Goal: Task Accomplishment & Management: Use online tool/utility

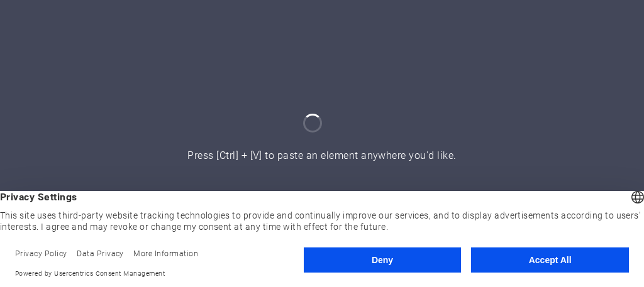
click at [536, 264] on button "Accept All" at bounding box center [550, 260] width 158 height 25
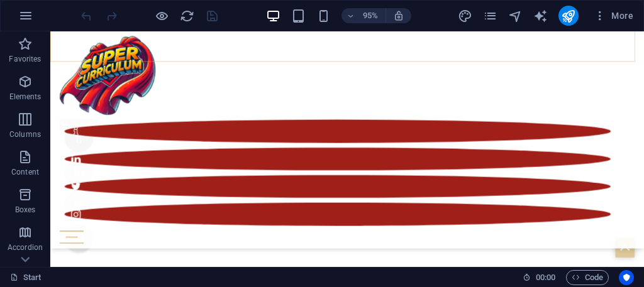
scroll to position [865, 0]
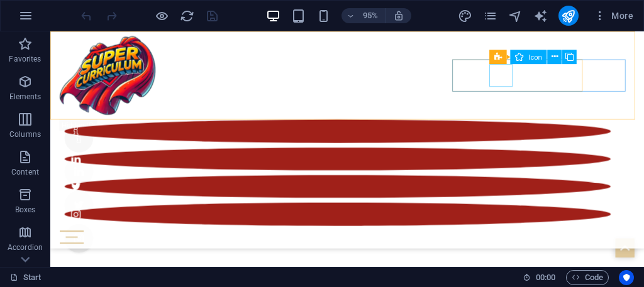
click at [522, 154] on figure at bounding box center [352, 166] width 575 height 24
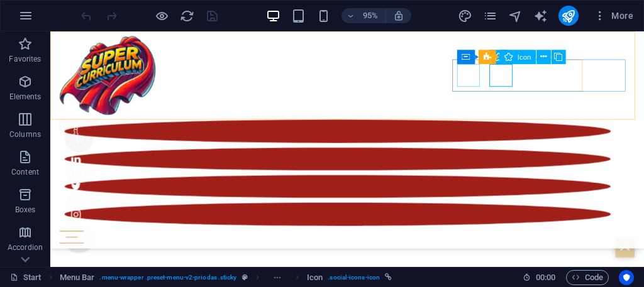
click at [487, 125] on figure at bounding box center [352, 137] width 575 height 24
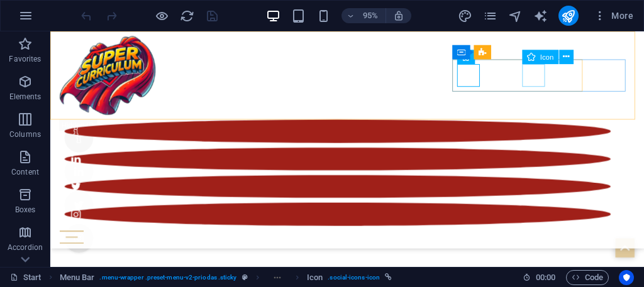
click at [564, 183] on figure at bounding box center [352, 195] width 575 height 24
click at [560, 183] on figure at bounding box center [352, 195] width 575 height 24
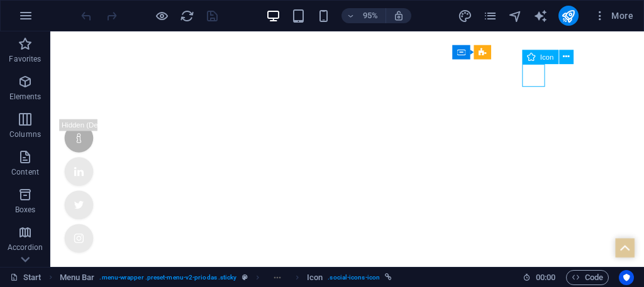
select select "xMidYMid"
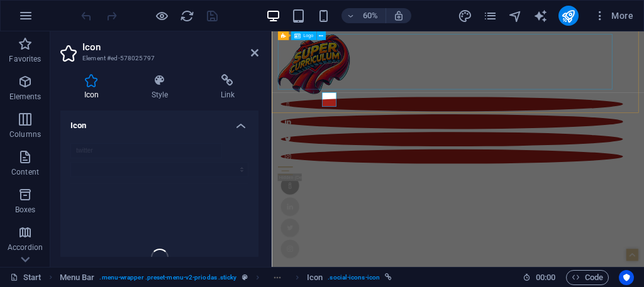
scroll to position [0, 0]
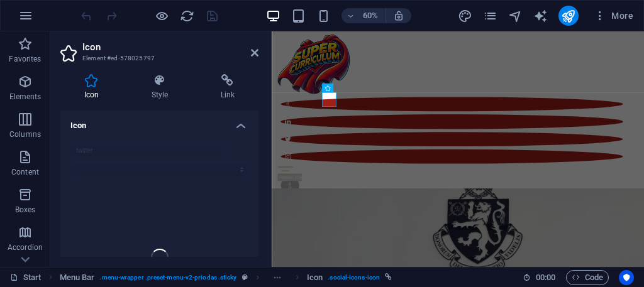
click at [258, 47] on aside "Icon Element #ed-578025797 Icon Style Link Icon twitter Appearance Color Backgr…" at bounding box center [160, 149] width 221 height 236
click at [248, 52] on h2 "Icon" at bounding box center [170, 47] width 176 height 11
click at [238, 125] on h4 "Icon" at bounding box center [159, 122] width 198 height 23
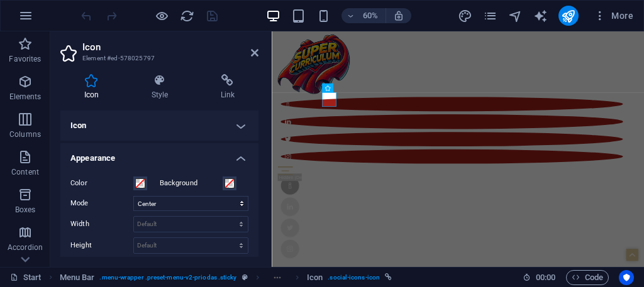
click at [174, 128] on h4 "Icon" at bounding box center [159, 126] width 198 height 30
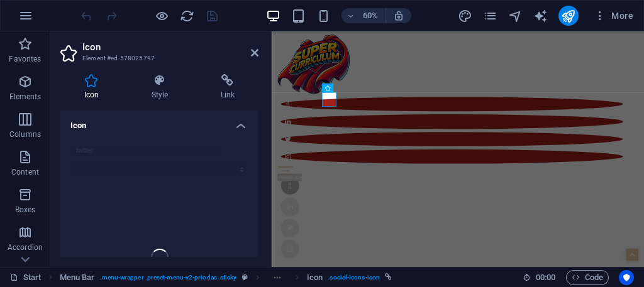
click at [73, 150] on div "twitter" at bounding box center [159, 257] width 198 height 249
drag, startPoint x: 79, startPoint y: 145, endPoint x: 92, endPoint y: 140, distance: 13.5
click at [83, 145] on div "twitter" at bounding box center [159, 257] width 198 height 249
click at [250, 50] on h2 "Icon" at bounding box center [170, 47] width 176 height 11
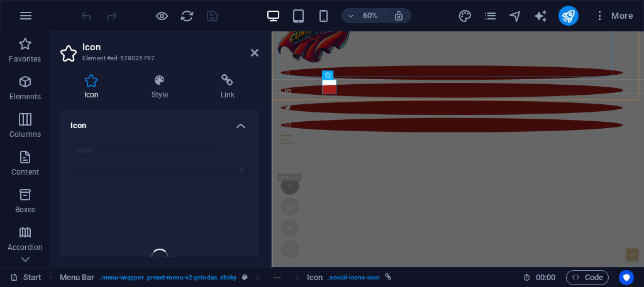
scroll to position [63, 0]
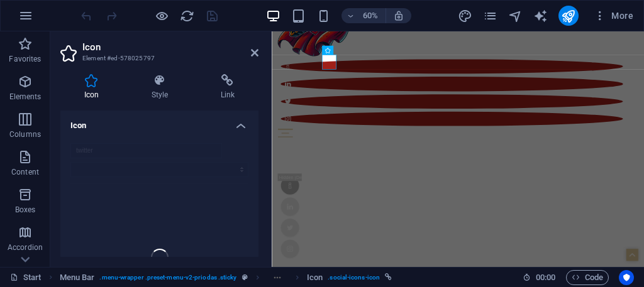
click at [252, 43] on h2 "Icon" at bounding box center [170, 47] width 176 height 11
click at [250, 47] on h2 "Icon" at bounding box center [170, 47] width 176 height 11
click at [258, 52] on icon at bounding box center [255, 53] width 8 height 10
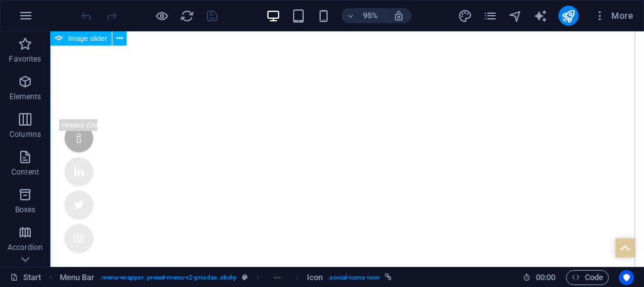
scroll to position [440, 0]
click at [119, 39] on icon at bounding box center [119, 38] width 6 height 13
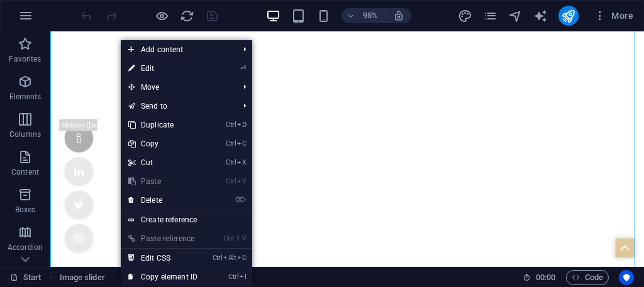
drag, startPoint x: 46, startPoint y: 73, endPoint x: 136, endPoint y: 1, distance: 115.9
click at [47, 73] on button "Elements" at bounding box center [25, 88] width 50 height 38
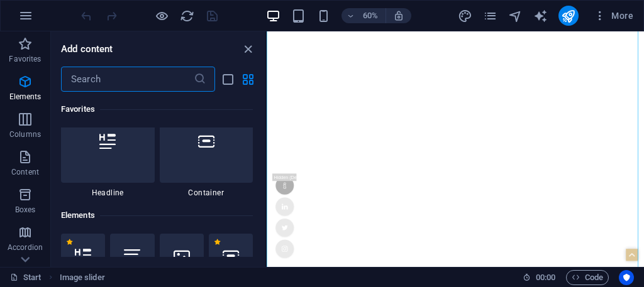
scroll to position [133, 0]
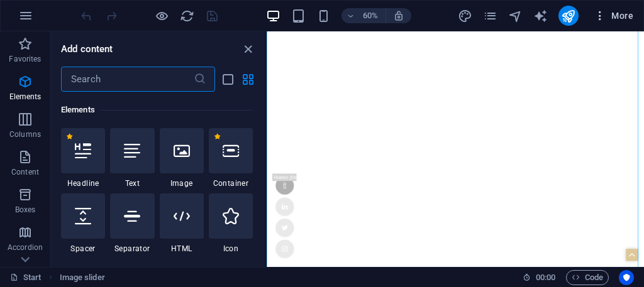
click at [601, 14] on icon "button" at bounding box center [600, 15] width 13 height 13
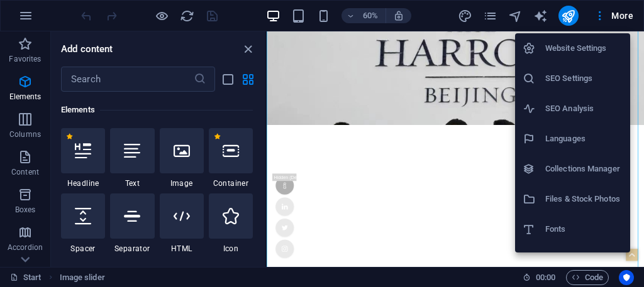
click at [470, 47] on div at bounding box center [322, 143] width 644 height 287
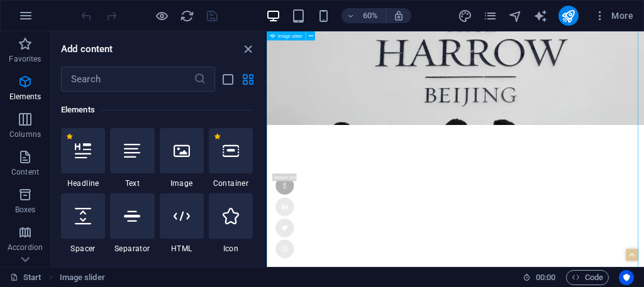
scroll to position [506, 0]
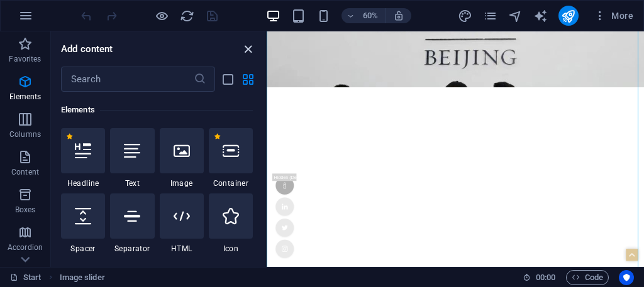
click at [247, 53] on icon "close panel" at bounding box center [248, 49] width 14 height 14
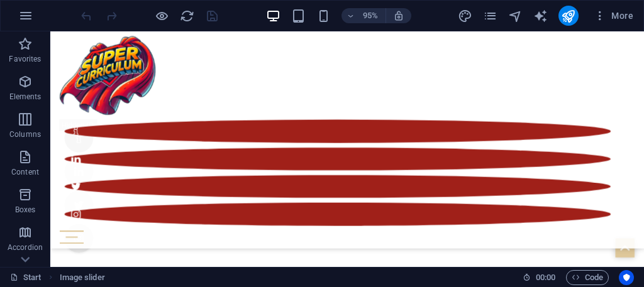
scroll to position [2327, 0]
click at [601, 14] on icon "button" at bounding box center [600, 15] width 13 height 13
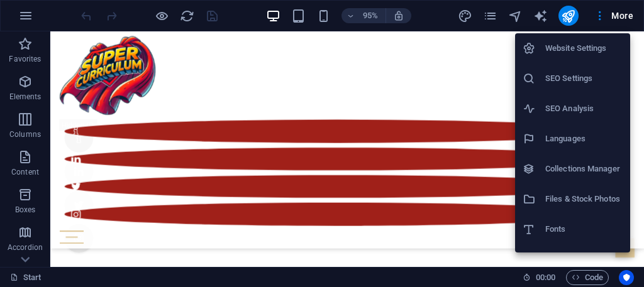
drag, startPoint x: 111, startPoint y: 47, endPoint x: 63, endPoint y: 84, distance: 61.4
drag, startPoint x: 62, startPoint y: 85, endPoint x: 6, endPoint y: 87, distance: 56.0
click at [3, 89] on div at bounding box center [322, 143] width 644 height 287
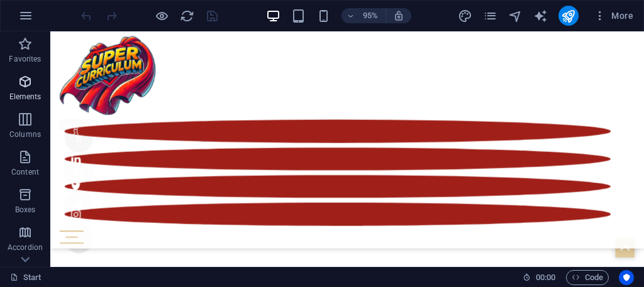
drag, startPoint x: 27, startPoint y: 92, endPoint x: 28, endPoint y: 74, distance: 18.2
click at [27, 92] on p "Elements" at bounding box center [25, 97] width 32 height 10
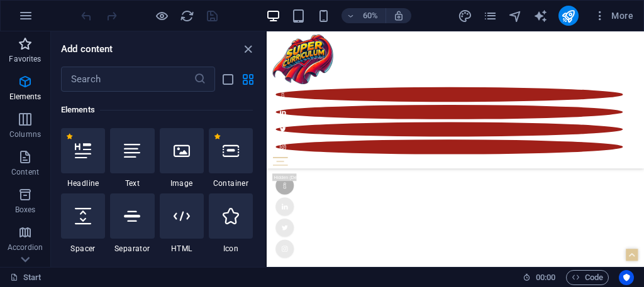
click at [22, 57] on p "Favorites" at bounding box center [25, 59] width 32 height 10
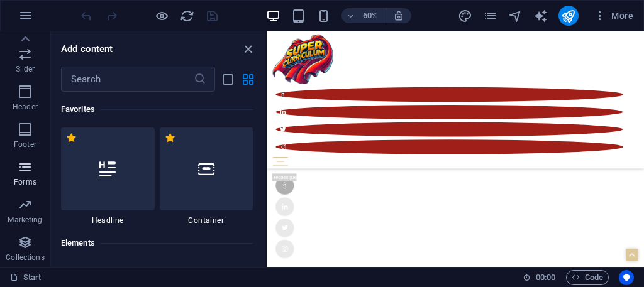
scroll to position [0, 0]
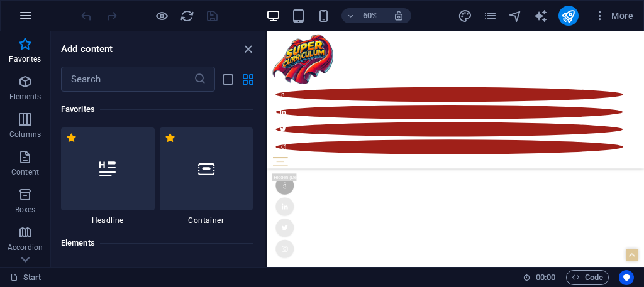
click at [18, 11] on icon "button" at bounding box center [25, 15] width 15 height 15
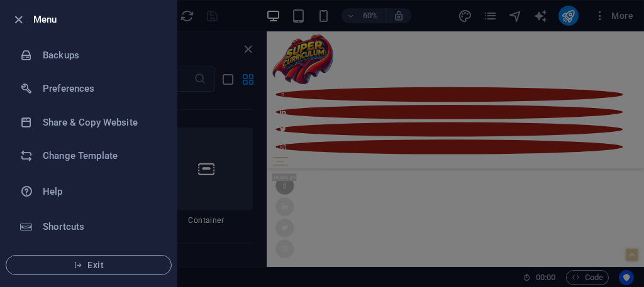
drag, startPoint x: 221, startPoint y: 41, endPoint x: 203, endPoint y: 39, distance: 19.0
click at [219, 41] on div at bounding box center [322, 143] width 644 height 287
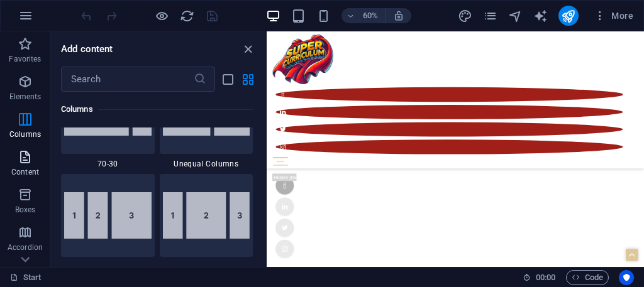
click at [28, 158] on icon "button" at bounding box center [25, 157] width 15 height 15
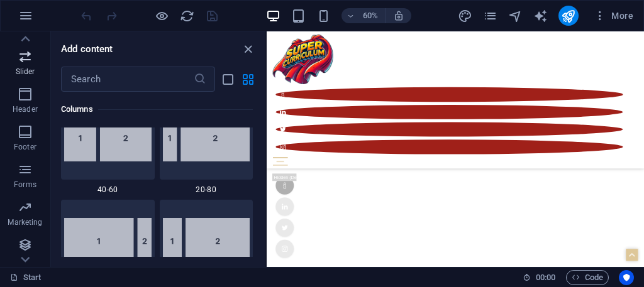
scroll to position [330, 0]
click at [13, 238] on span "Collections" at bounding box center [25, 250] width 50 height 30
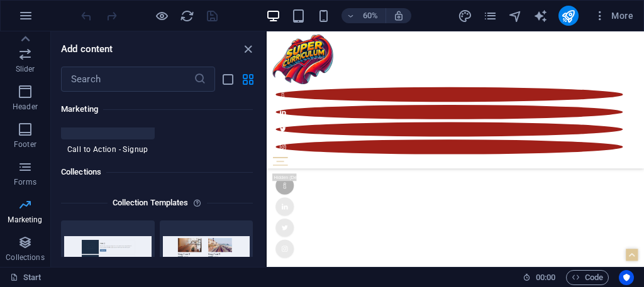
click at [30, 204] on icon "button" at bounding box center [25, 204] width 15 height 15
click at [203, 11] on div at bounding box center [149, 16] width 141 height 20
click at [469, 14] on icon "design" at bounding box center [465, 16] width 14 height 14
select select "ease-in-out"
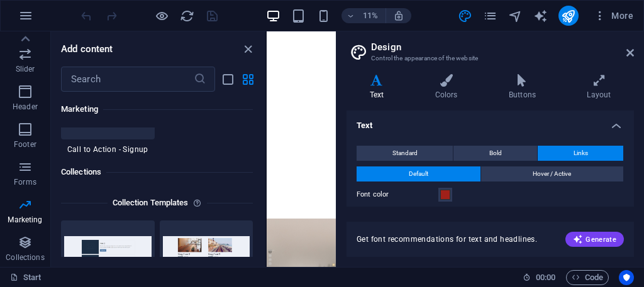
scroll to position [2313, 0]
click at [630, 39] on header "Design Control the appearance of the website" at bounding box center [491, 47] width 285 height 33
click at [627, 42] on h2 "Design" at bounding box center [502, 47] width 263 height 11
click at [628, 46] on h2 "Design" at bounding box center [502, 47] width 263 height 11
click at [626, 48] on icon at bounding box center [630, 53] width 8 height 10
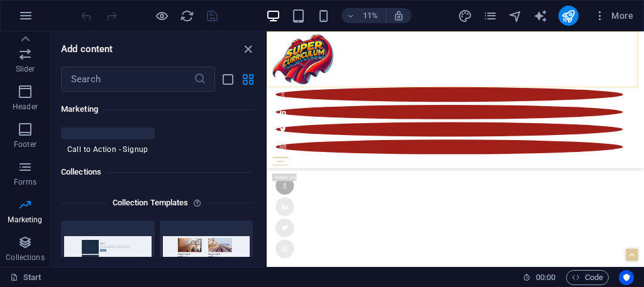
scroll to position [2270, 0]
click at [510, 13] on icon "navigator" at bounding box center [515, 16] width 14 height 14
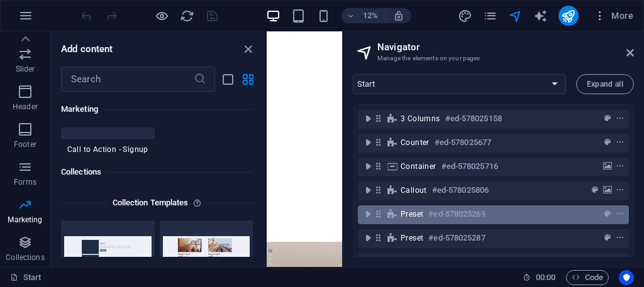
scroll to position [0, 0]
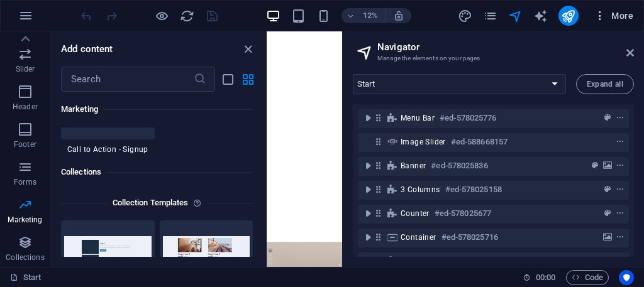
click at [601, 11] on button "More" at bounding box center [614, 16] width 50 height 20
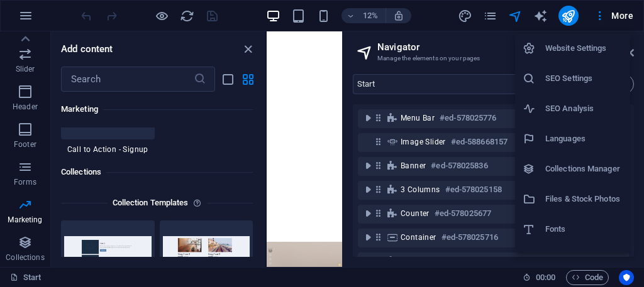
drag, startPoint x: 472, startPoint y: 34, endPoint x: 552, endPoint y: 46, distance: 80.8
click at [552, 46] on h6 "Website Settings" at bounding box center [583, 48] width 77 height 15
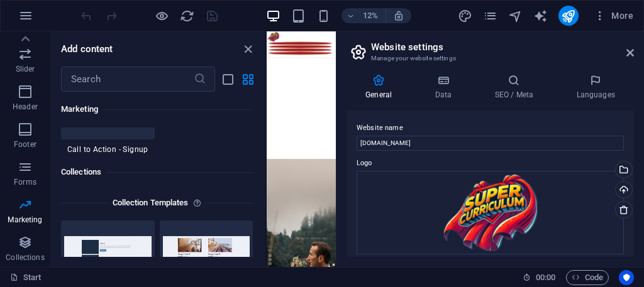
scroll to position [3832, 0]
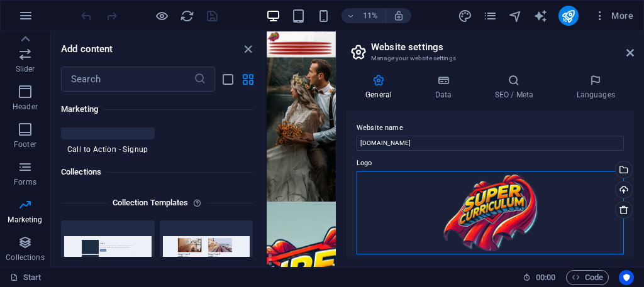
click at [510, 205] on div "Drag files here, click to choose files or select files from Files or our free s…" at bounding box center [490, 213] width 267 height 84
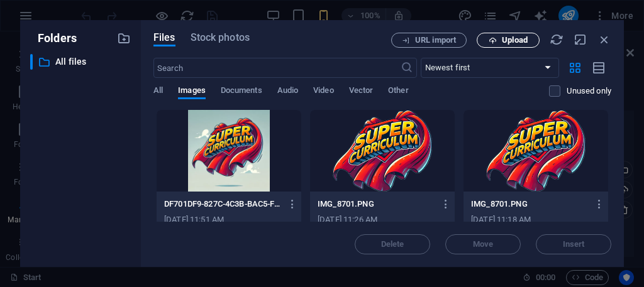
click at [506, 38] on span "Upload" at bounding box center [515, 40] width 26 height 8
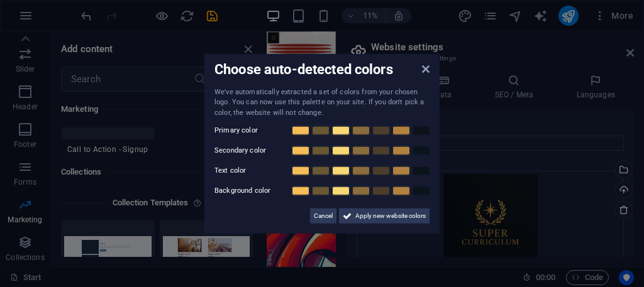
scroll to position [4766, 0]
click at [426, 65] on icon at bounding box center [426, 69] width 8 height 10
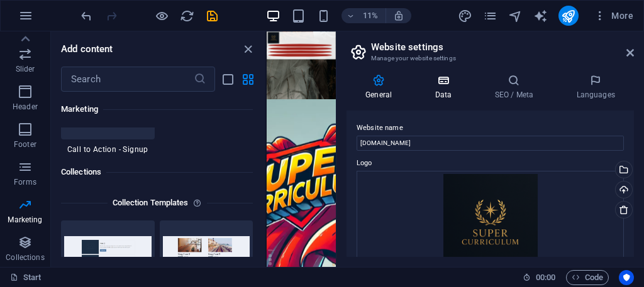
click at [435, 81] on icon at bounding box center [443, 80] width 55 height 13
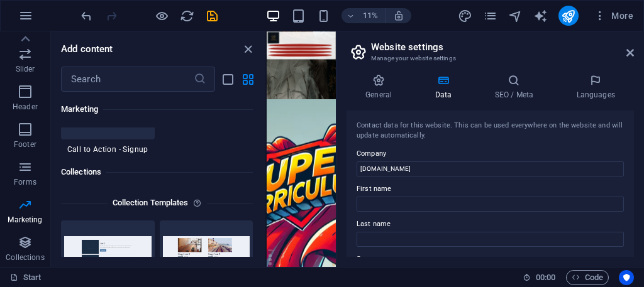
click at [475, 75] on h4 "Data" at bounding box center [446, 87] width 60 height 26
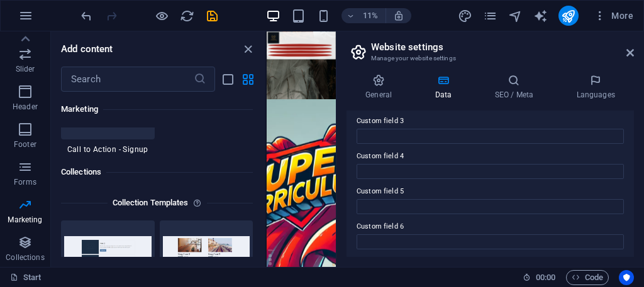
scroll to position [457, 0]
click at [386, 84] on icon at bounding box center [379, 80] width 64 height 13
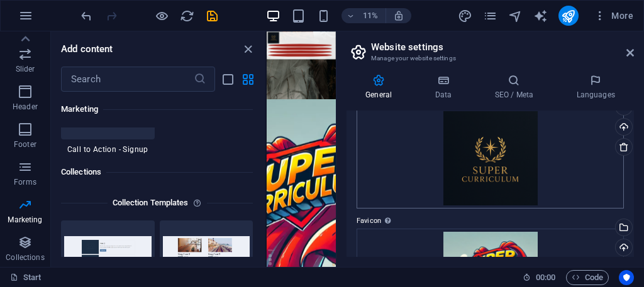
scroll to position [189, 0]
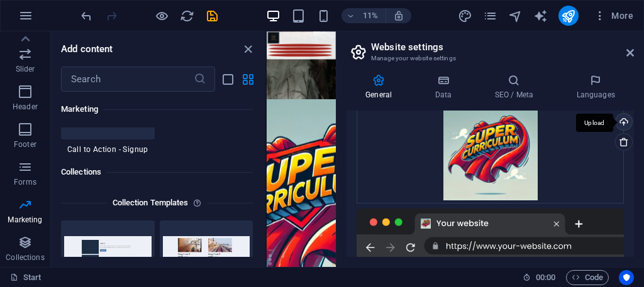
click at [625, 129] on div "Upload" at bounding box center [622, 123] width 19 height 19
click at [624, 139] on icon at bounding box center [624, 142] width 10 height 10
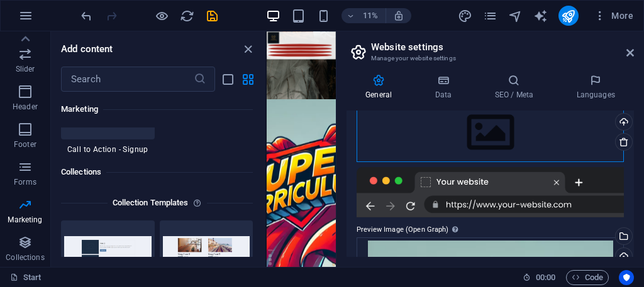
drag, startPoint x: 497, startPoint y: 140, endPoint x: 491, endPoint y: 138, distance: 6.6
click at [496, 140] on div "Drag files here, click to choose files or select files from Files or our free s…" at bounding box center [490, 132] width 267 height 59
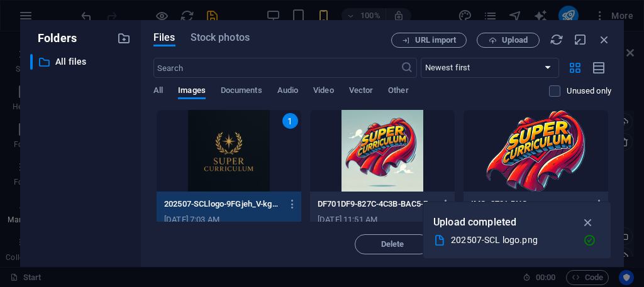
click at [586, 219] on icon "button" at bounding box center [588, 223] width 14 height 14
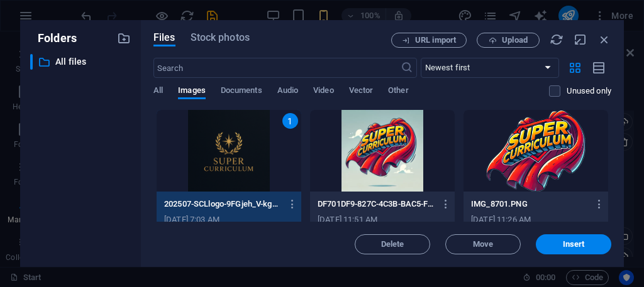
drag, startPoint x: 555, startPoint y: 236, endPoint x: 545, endPoint y: 232, distance: 10.7
click at [557, 247] on button "Insert" at bounding box center [573, 245] width 75 height 20
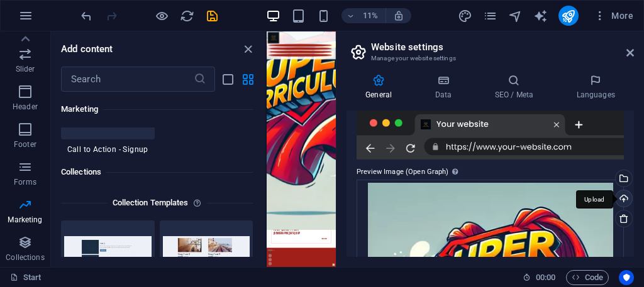
scroll to position [346, 0]
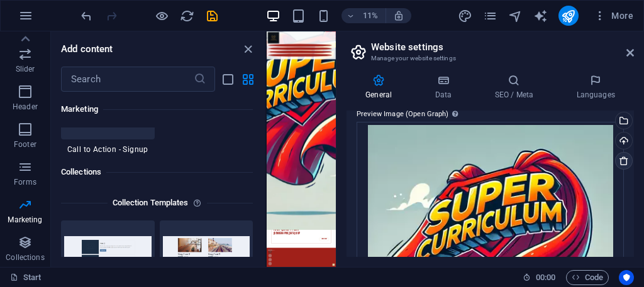
click at [619, 154] on link at bounding box center [624, 161] width 18 height 18
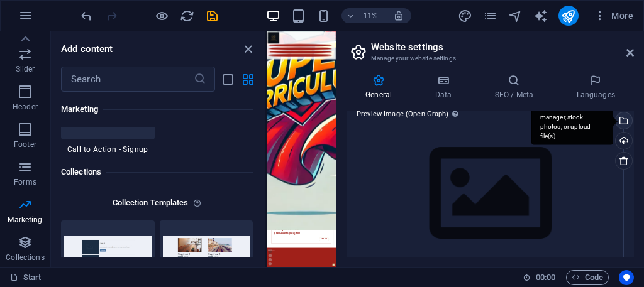
click at [613, 123] on div "Select files from the file manager, stock photos, or upload file(s)" at bounding box center [572, 121] width 82 height 47
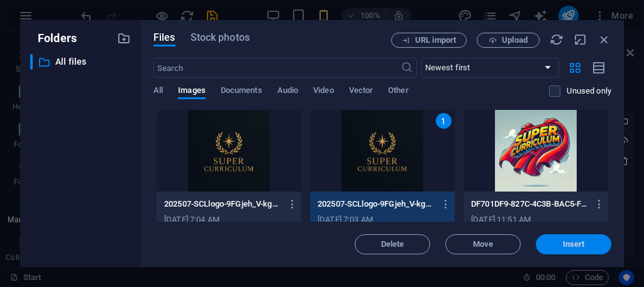
click at [547, 247] on span "Insert" at bounding box center [573, 245] width 65 height 8
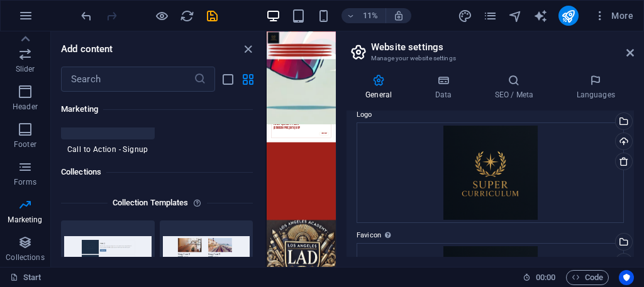
scroll to position [63, 0]
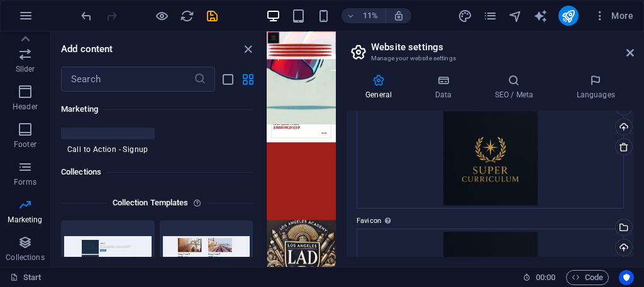
click at [625, 49] on h2 "Website settings" at bounding box center [502, 47] width 263 height 11
click at [640, 50] on aside "Website settings Manage your website settings General Data SEO / Meta Languages…" at bounding box center [490, 149] width 308 height 236
click at [626, 52] on icon at bounding box center [630, 53] width 8 height 10
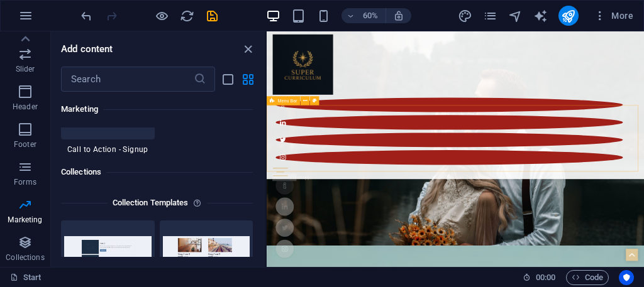
scroll to position [3371, 0]
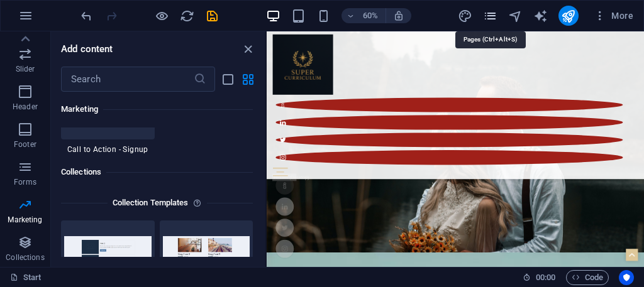
click at [486, 16] on icon "pages" at bounding box center [490, 16] width 14 height 14
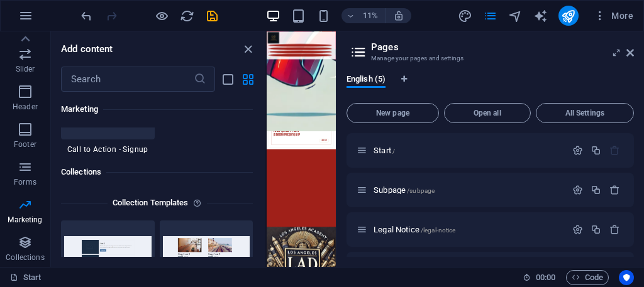
click at [636, 50] on aside "Pages Manage your pages and settings English (5) New page Open all All Settings…" at bounding box center [490, 149] width 308 height 236
click at [631, 44] on h2 "Pages" at bounding box center [502, 47] width 263 height 11
click at [623, 48] on h2 "Pages" at bounding box center [502, 47] width 263 height 11
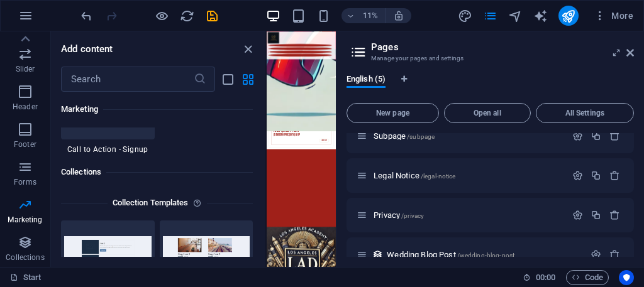
scroll to position [74, 0]
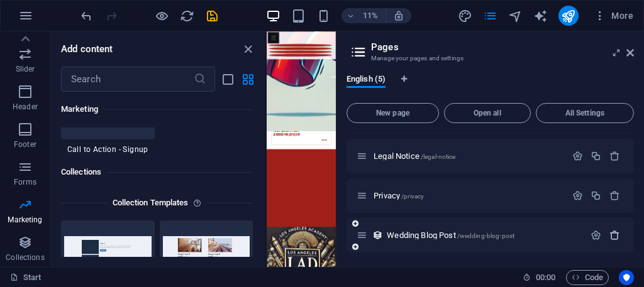
click at [609, 236] on icon "button" at bounding box center [614, 235] width 11 height 11
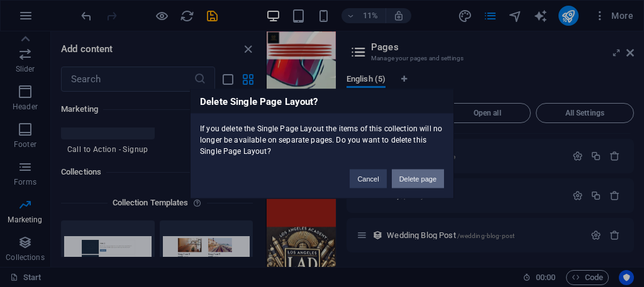
click at [430, 178] on button "Delete page" at bounding box center [418, 178] width 52 height 19
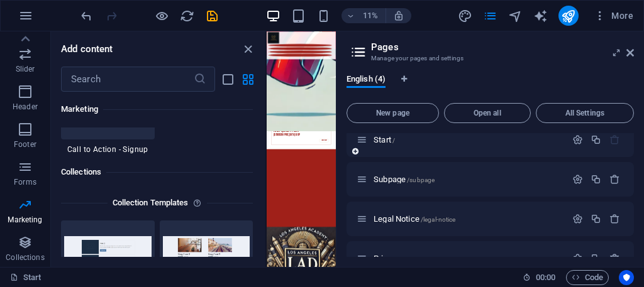
scroll to position [0, 0]
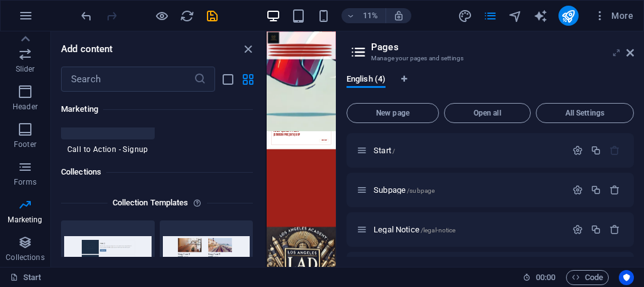
click at [616, 48] on icon at bounding box center [616, 53] width 0 height 10
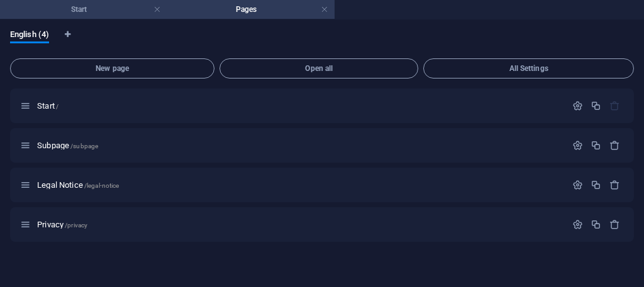
click at [121, 0] on li "Start" at bounding box center [83, 9] width 167 height 19
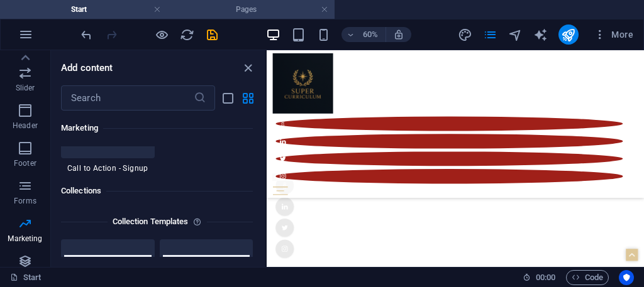
scroll to position [4376, 0]
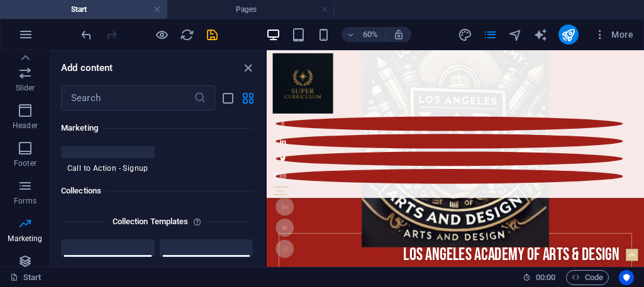
click at [243, 57] on div "Add content ​ Favorites 1 Star Headline 1 Star Container Elements 1 Star Headli…" at bounding box center [158, 158] width 214 height 217
click at [210, 31] on icon "save" at bounding box center [212, 35] width 14 height 14
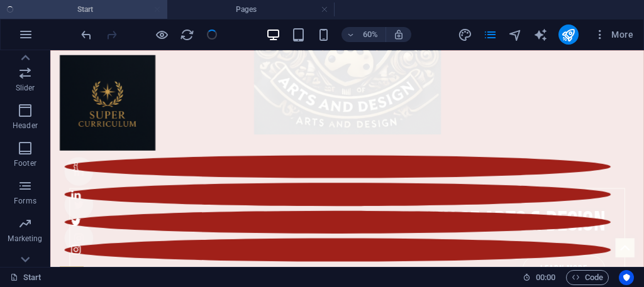
scroll to position [4370, 0]
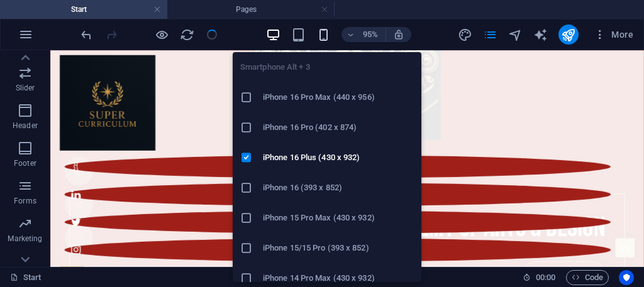
click at [331, 38] on icon "button" at bounding box center [323, 35] width 14 height 14
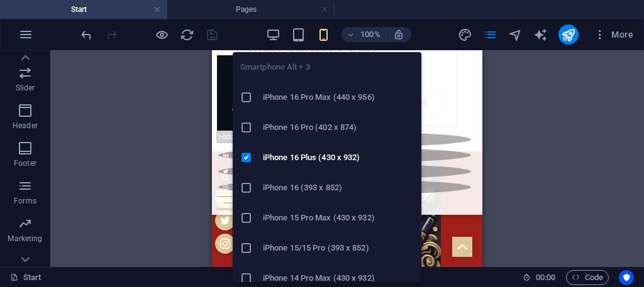
scroll to position [3758, 0]
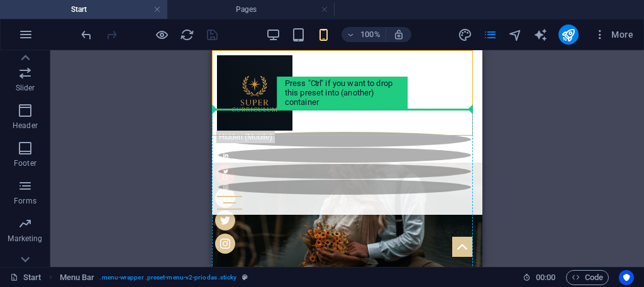
scroll to position [3044, 0]
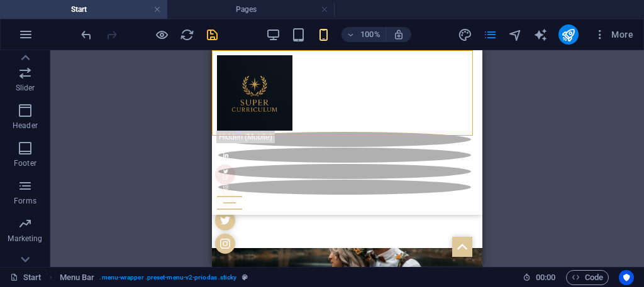
drag, startPoint x: 311, startPoint y: 142, endPoint x: 313, endPoint y: 117, distance: 25.2
drag, startPoint x: 321, startPoint y: 128, endPoint x: 343, endPoint y: 100, distance: 36.2
click at [337, 99] on div "Start Blog Wedding Stationery Bridal & Groom's fashion Florist Decorations & Ev…" at bounding box center [347, 132] width 270 height 165
click at [575, 114] on div "H1 3 columns Container Container Container Container Banner Container Container…" at bounding box center [347, 158] width 594 height 217
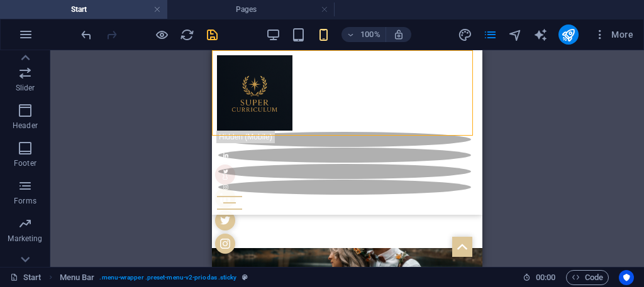
click at [557, 109] on div "H1 3 columns Container Container Container Container Banner Container Container…" at bounding box center [347, 158] width 594 height 217
drag, startPoint x: 508, startPoint y: 94, endPoint x: 501, endPoint y: 89, distance: 9.1
click at [502, 91] on div "H1 3 columns Container Container Container Container Banner Container Container…" at bounding box center [347, 158] width 594 height 217
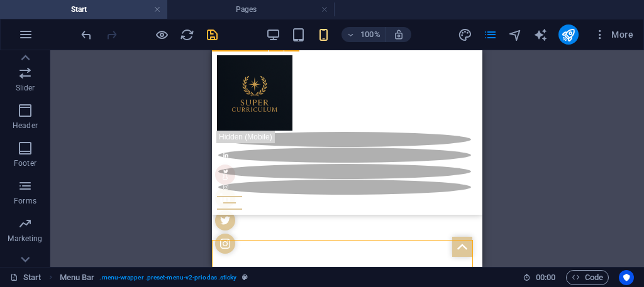
scroll to position [2289, 0]
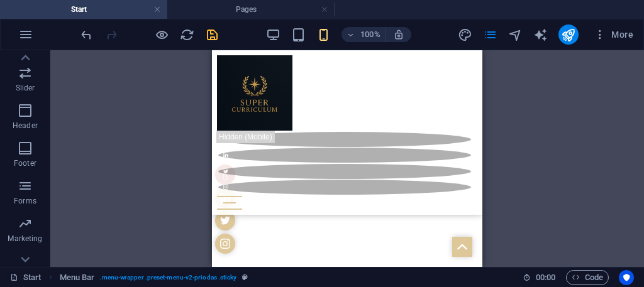
click at [308, 40] on div "100%" at bounding box center [338, 35] width 145 height 20
click at [298, 23] on div "100% More" at bounding box center [322, 34] width 643 height 30
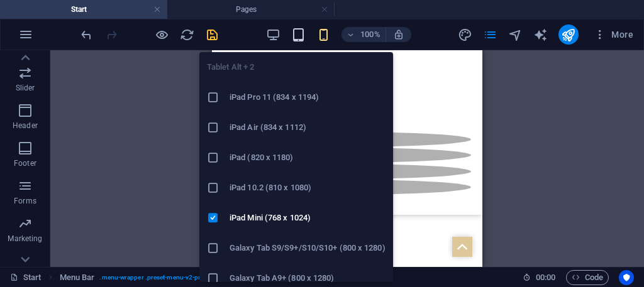
click at [297, 36] on icon "button" at bounding box center [298, 35] width 14 height 14
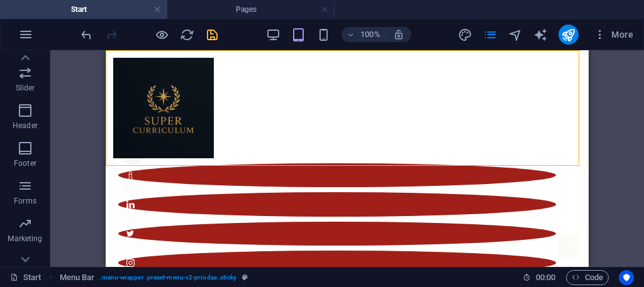
drag, startPoint x: 497, startPoint y: 63, endPoint x: 506, endPoint y: 60, distance: 9.2
click at [505, 60] on div "Start Blog Wedding Stationery Bridal & Groom's fashion Florist Decorations & Ev…" at bounding box center [347, 176] width 483 height 252
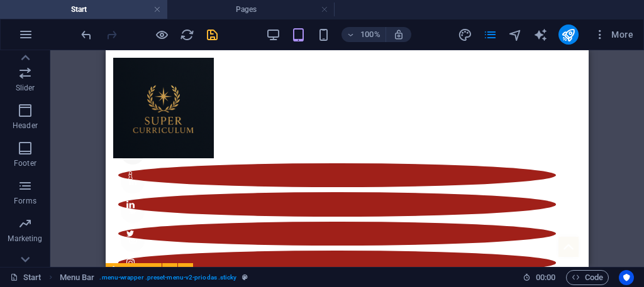
scroll to position [2127, 0]
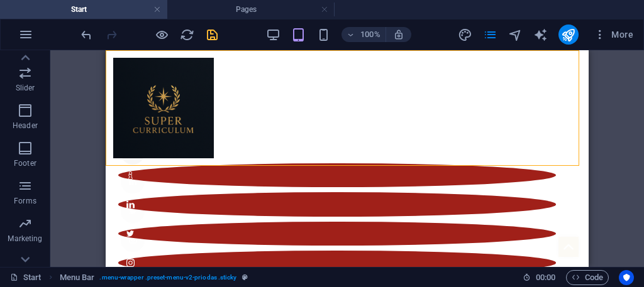
drag, startPoint x: 357, startPoint y: 161, endPoint x: 557, endPoint y: 240, distance: 214.9
drag, startPoint x: 92, startPoint y: 2, endPoint x: 3, endPoint y: 74, distance: 115.4
click at [3, 58] on span "Images" at bounding box center [25, 43] width 50 height 30
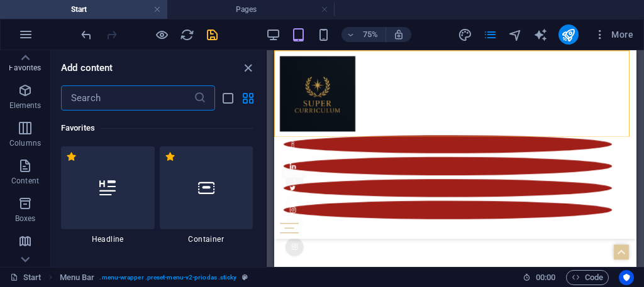
scroll to position [0, 0]
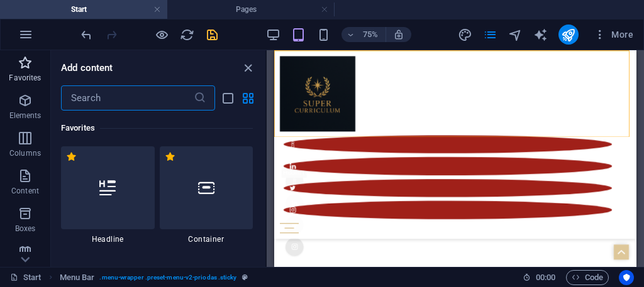
click at [31, 75] on p "Favorites" at bounding box center [25, 78] width 32 height 10
click at [18, 97] on icon "button" at bounding box center [25, 100] width 15 height 15
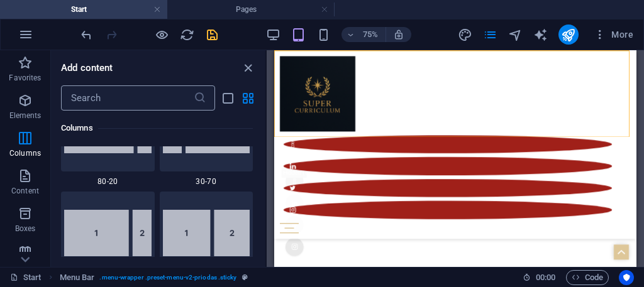
scroll to position [1195, 0]
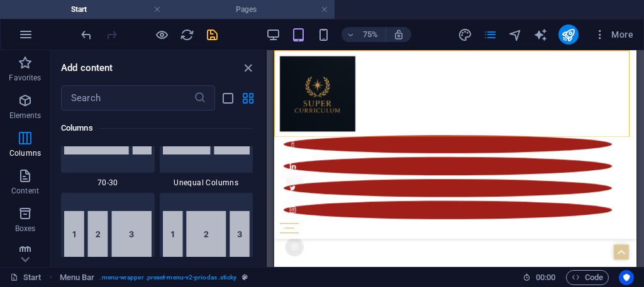
click at [316, 0] on li "Pages" at bounding box center [250, 9] width 167 height 19
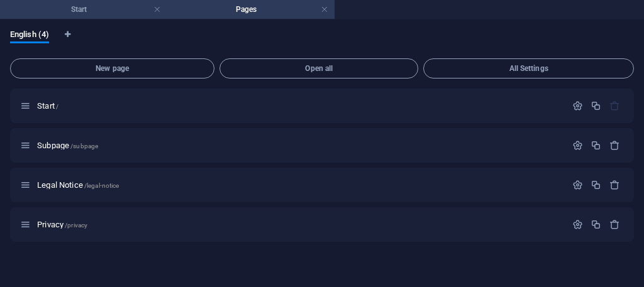
click at [67, 8] on h4 "Start" at bounding box center [83, 10] width 167 height 14
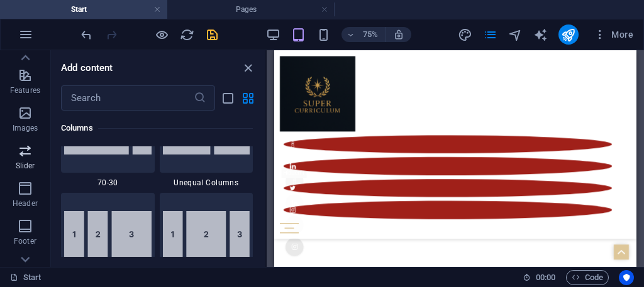
scroll to position [126, 0]
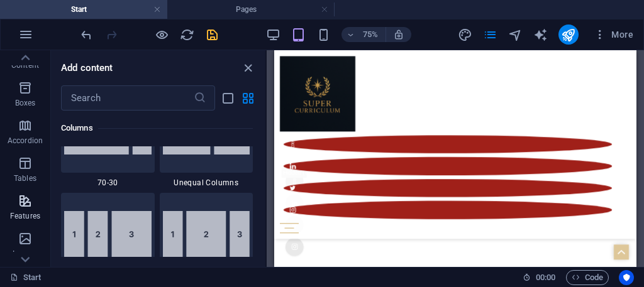
click at [23, 202] on icon "button" at bounding box center [25, 201] width 15 height 15
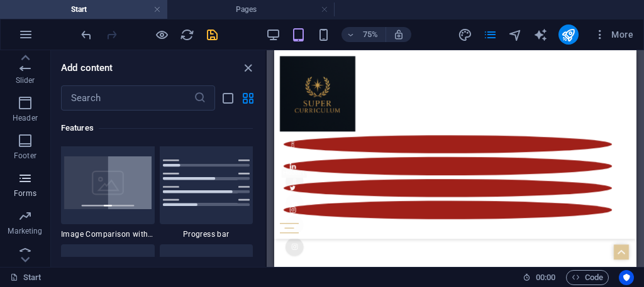
scroll to position [349, 0]
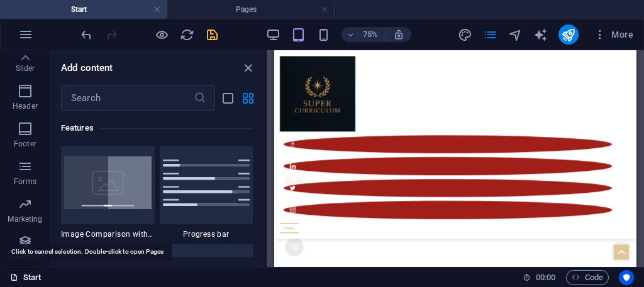
click at [24, 275] on link "Start" at bounding box center [25, 277] width 31 height 15
click at [40, 279] on link "Start" at bounding box center [25, 277] width 31 height 15
click at [43, 276] on div "Start" at bounding box center [261, 277] width 502 height 15
click at [24, 272] on link "Start" at bounding box center [25, 277] width 31 height 15
click at [23, 272] on link "Start" at bounding box center [25, 277] width 31 height 15
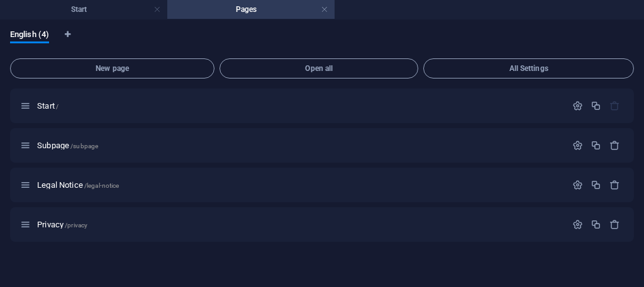
scroll to position [0, 0]
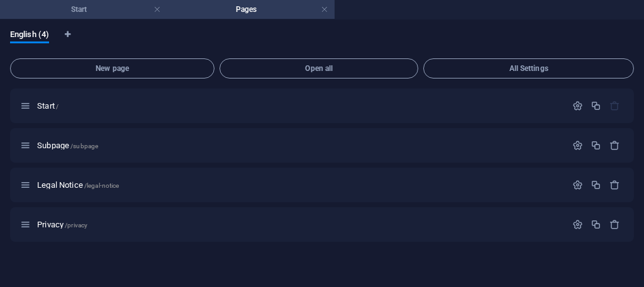
click at [80, 12] on h4 "Start" at bounding box center [83, 10] width 167 height 14
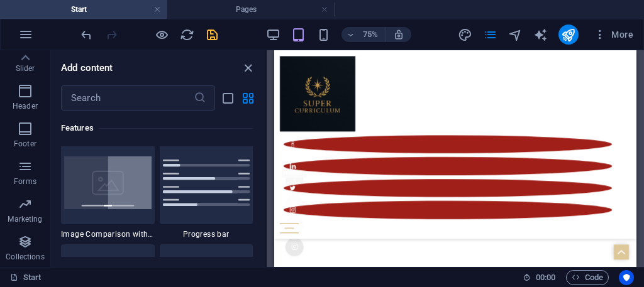
scroll to position [2127, 0]
drag, startPoint x: 213, startPoint y: 30, endPoint x: 161, endPoint y: 60, distance: 60.3
click at [161, 60] on section "Favorites Elements Columns Content Boxes Accordion Tables Features Images Slide…" at bounding box center [322, 158] width 644 height 217
click at [489, 34] on icon "pages" at bounding box center [490, 35] width 14 height 14
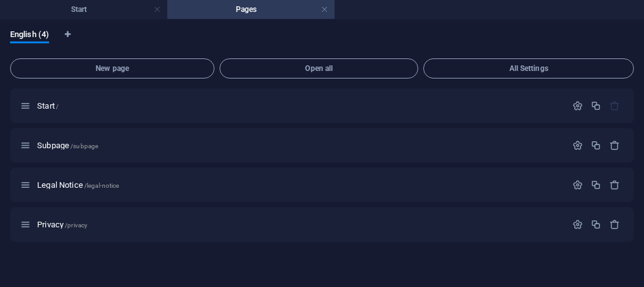
scroll to position [0, 0]
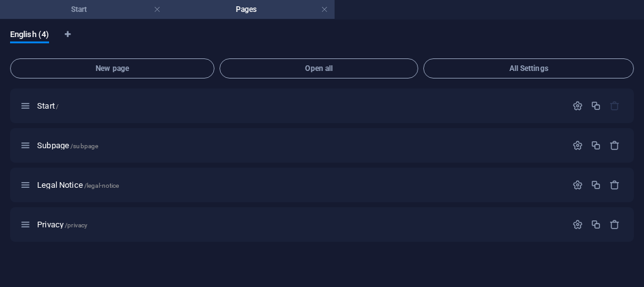
click at [148, 11] on h4 "Start" at bounding box center [83, 10] width 167 height 14
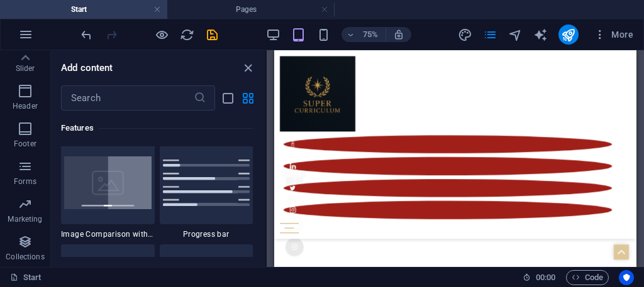
click at [148, 11] on h4 "Start" at bounding box center [83, 10] width 167 height 14
click at [453, 86] on div "Start Blog Wedding Stationery Bridal & Groom's fashion Florist Decorations & Ev…" at bounding box center [515, 176] width 483 height 252
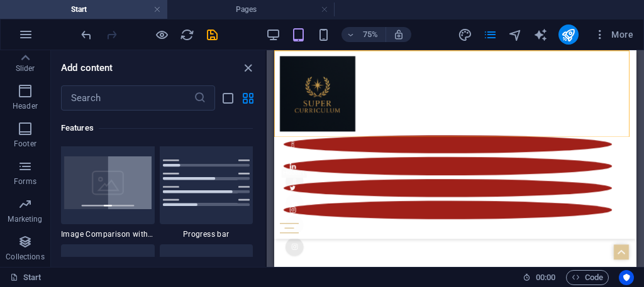
click at [453, 86] on div "Start Blog Wedding Stationery Bridal & Groom's fashion Florist Decorations & Ev…" at bounding box center [515, 176] width 483 height 252
click at [624, 32] on span "More" at bounding box center [614, 34] width 40 height 13
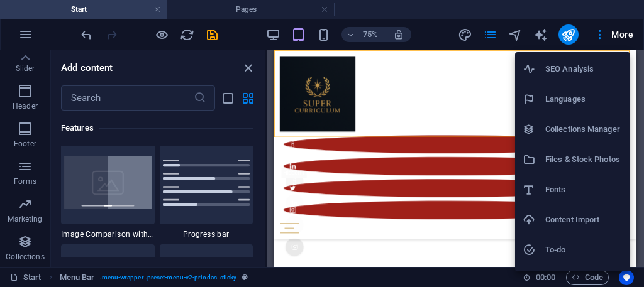
scroll to position [112, 0]
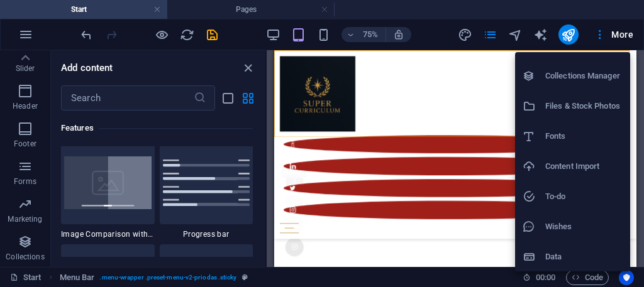
drag, startPoint x: 404, startPoint y: 160, endPoint x: 403, endPoint y: 169, distance: 8.9
click at [404, 169] on div at bounding box center [322, 143] width 644 height 287
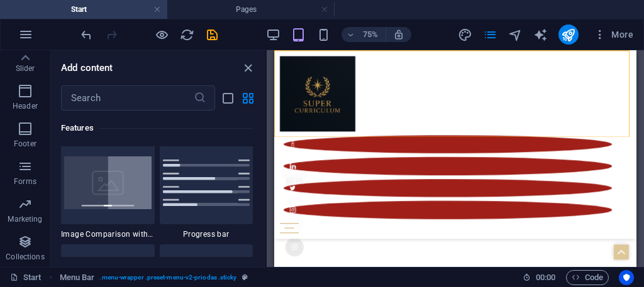
click at [567, 272] on div "Start Menu Bar . menu-wrapper .preset-menu-v2-priodas .sticky 00 : 00 Code" at bounding box center [322, 277] width 644 height 20
click at [584, 278] on span "Code" at bounding box center [587, 277] width 31 height 15
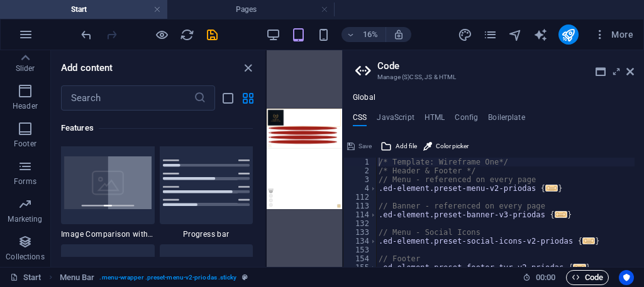
click at [580, 271] on span "Code" at bounding box center [587, 277] width 31 height 15
drag, startPoint x: 347, startPoint y: 145, endPoint x: 447, endPoint y: 226, distance: 128.3
drag, startPoint x: 447, startPoint y: 226, endPoint x: 464, endPoint y: 203, distance: 28.3
click at [465, 208] on div "/* Template: Wireframe One*/ 1 2 3 4 112 113 114 132 133 134 153 154 155 /* Tem…" at bounding box center [493, 201] width 301 height 131
click at [629, 69] on icon at bounding box center [630, 72] width 8 height 10
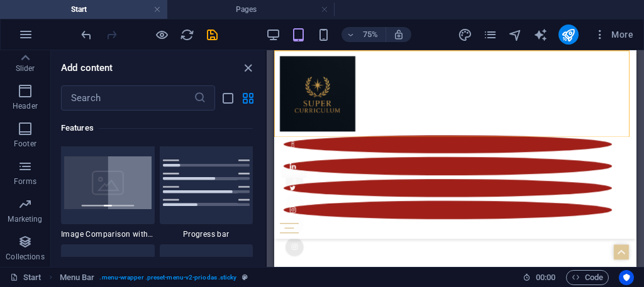
scroll to position [1797, 0]
click at [12, 30] on button "button" at bounding box center [26, 34] width 30 height 30
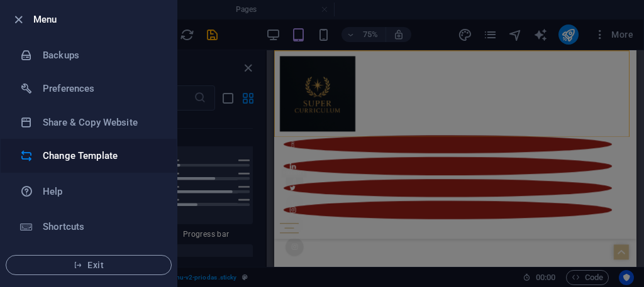
click at [35, 155] on div at bounding box center [31, 156] width 23 height 13
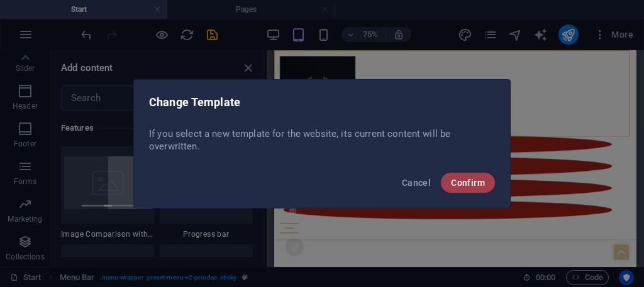
click at [460, 175] on button "Confirm" at bounding box center [468, 183] width 54 height 20
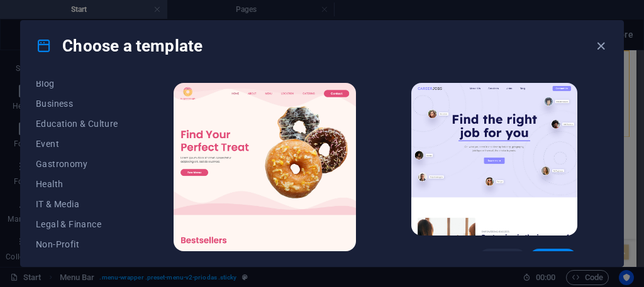
scroll to position [0, 0]
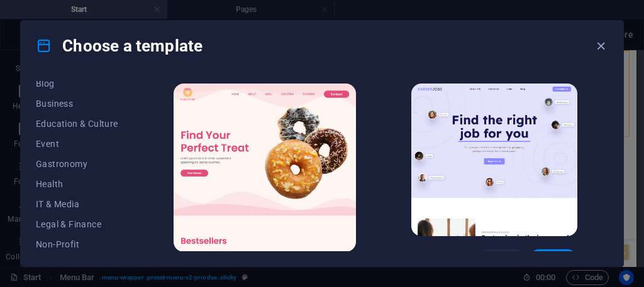
click at [428, 207] on img at bounding box center [494, 160] width 166 height 153
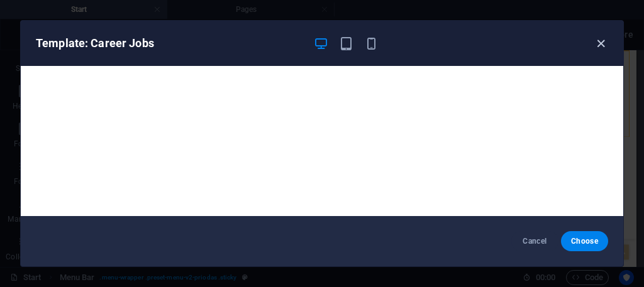
click at [594, 43] on icon "button" at bounding box center [601, 43] width 14 height 14
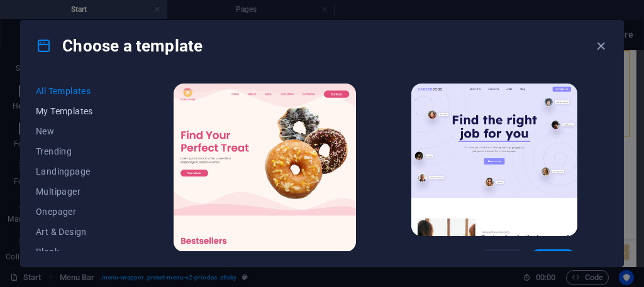
click at [62, 113] on span "My Templates" at bounding box center [77, 111] width 82 height 10
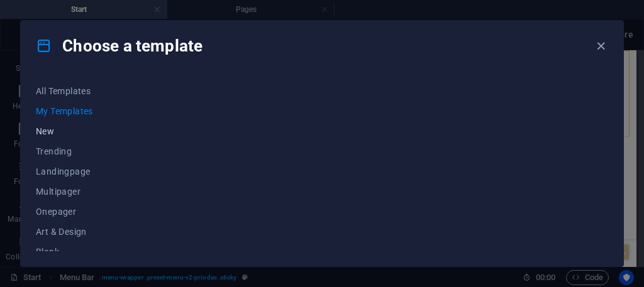
click at [45, 135] on span "New" at bounding box center [77, 131] width 82 height 10
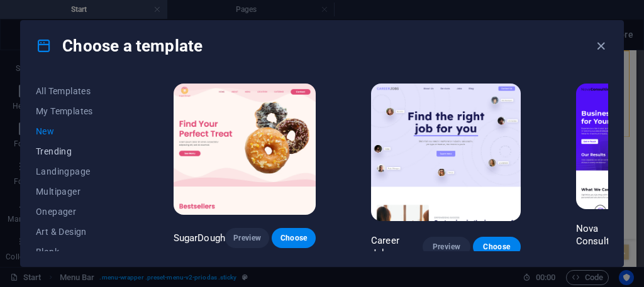
click at [62, 156] on span "Trending" at bounding box center [77, 152] width 82 height 10
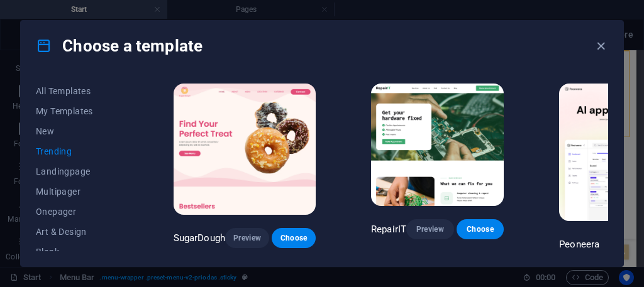
drag, startPoint x: 514, startPoint y: 144, endPoint x: 435, endPoint y: 143, distance: 79.2
click at [607, 62] on div "Choose a template" at bounding box center [322, 46] width 602 height 50
drag, startPoint x: 47, startPoint y: 1, endPoint x: 62, endPoint y: 11, distance: 17.3
click at [60, 9] on div "Choose a template All Templates My Templates New Trending Landingpage Multipage…" at bounding box center [322, 143] width 644 height 287
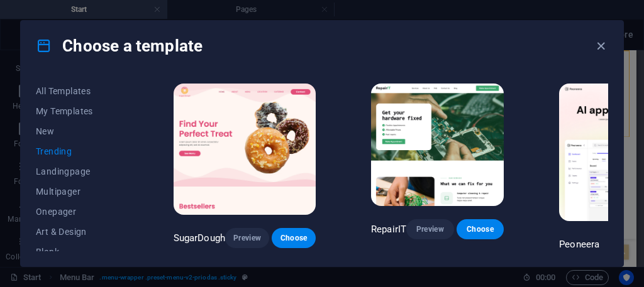
drag, startPoint x: 129, startPoint y: 21, endPoint x: 431, endPoint y: 279, distance: 397.9
click at [302, 160] on div "Choose a template All Templates My Templates New Trending Landingpage Multipage…" at bounding box center [322, 143] width 644 height 287
drag, startPoint x: 525, startPoint y: 202, endPoint x: 454, endPoint y: 191, distance: 71.2
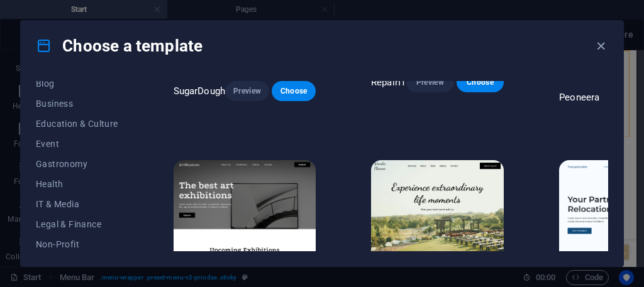
scroll to position [126, 0]
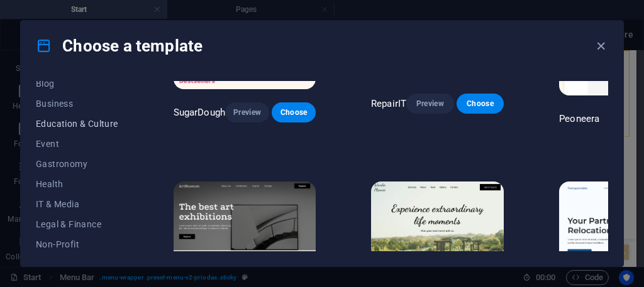
click at [38, 119] on span "Education & Culture" at bounding box center [77, 124] width 82 height 10
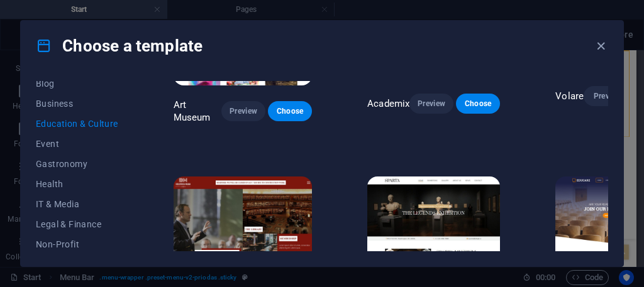
scroll to position [189, 0]
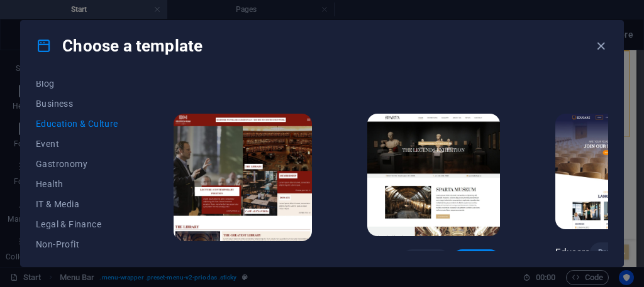
click at [598, 36] on div "Choose a template" at bounding box center [322, 46] width 602 height 50
click at [597, 48] on icon "button" at bounding box center [601, 46] width 14 height 14
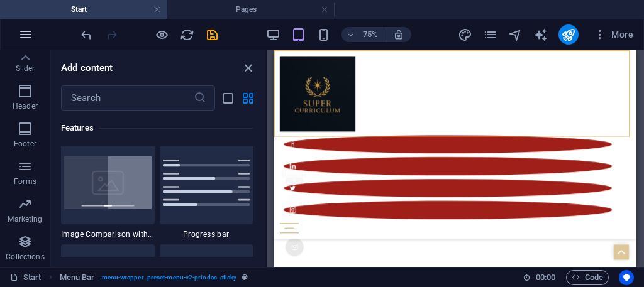
click at [17, 26] on button "button" at bounding box center [26, 34] width 30 height 30
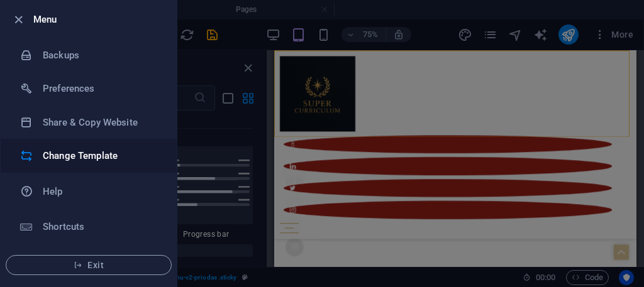
click at [74, 157] on h6 "Change Template" at bounding box center [101, 155] width 116 height 15
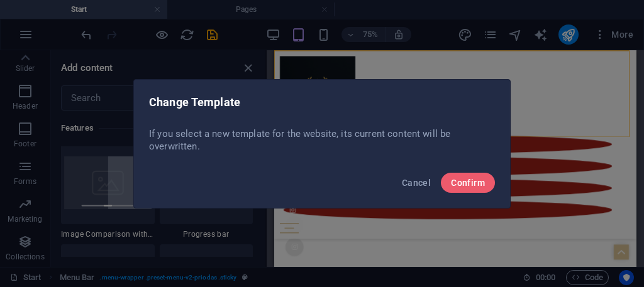
click at [489, 173] on div "Cancel Confirm" at bounding box center [322, 186] width 376 height 43
click at [480, 177] on button "Confirm" at bounding box center [468, 183] width 54 height 20
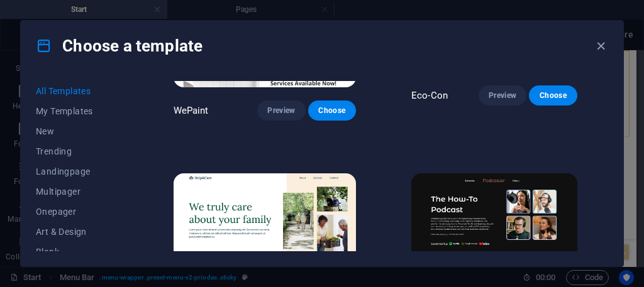
scroll to position [0, 0]
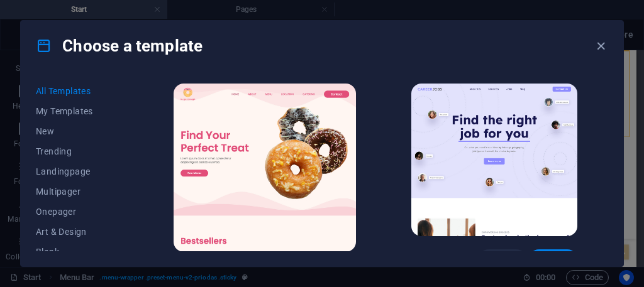
click at [469, 237] on link at bounding box center [494, 233] width 166 height 12
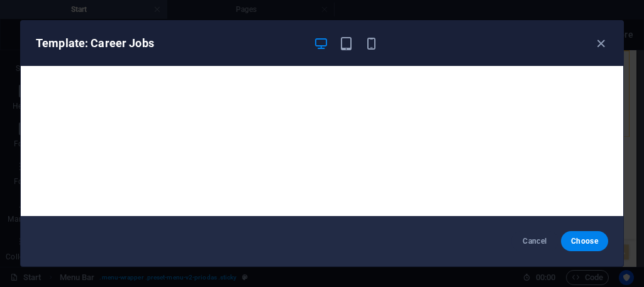
click at [592, 37] on div "Template: Career Jobs" at bounding box center [314, 43] width 557 height 15
click at [595, 40] on icon "button" at bounding box center [601, 43] width 14 height 14
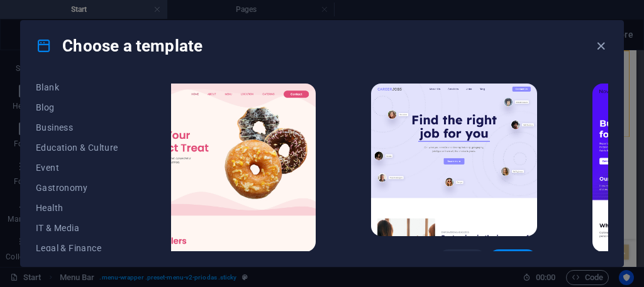
scroll to position [126, 0]
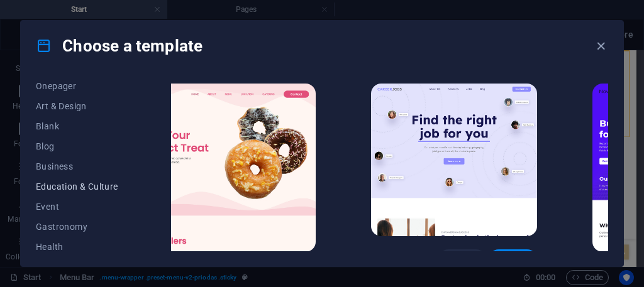
click at [80, 179] on button "Education & Culture" at bounding box center [77, 187] width 82 height 20
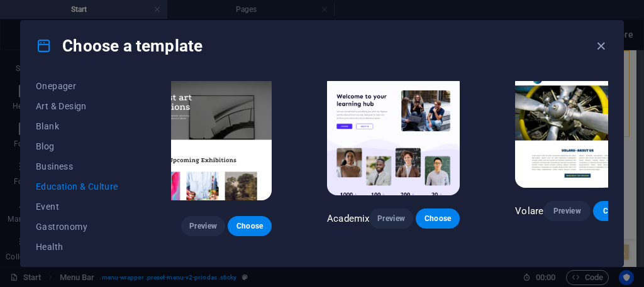
scroll to position [0, 40]
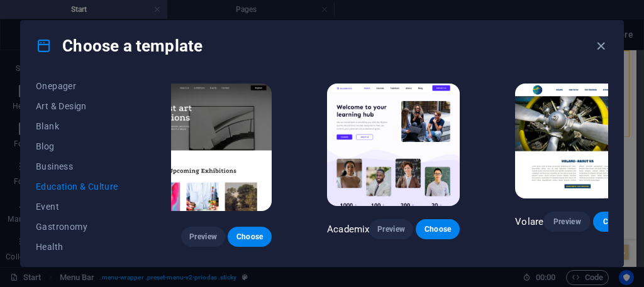
click at [197, 162] on img at bounding box center [202, 148] width 139 height 128
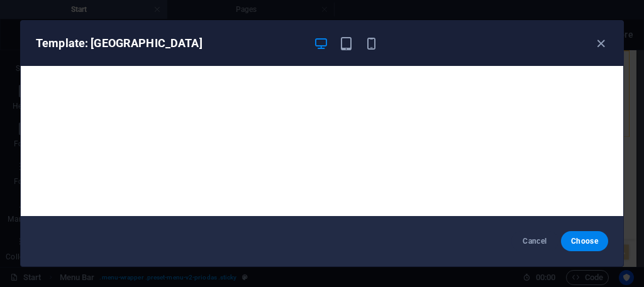
click at [595, 33] on div "Template: Art Museum" at bounding box center [322, 43] width 602 height 45
click at [602, 41] on icon "button" at bounding box center [601, 43] width 14 height 14
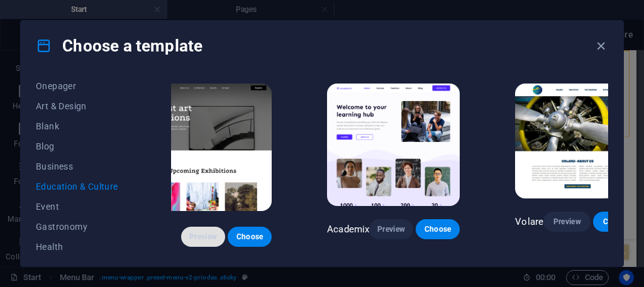
click at [204, 232] on span "Preview" at bounding box center [203, 237] width 24 height 10
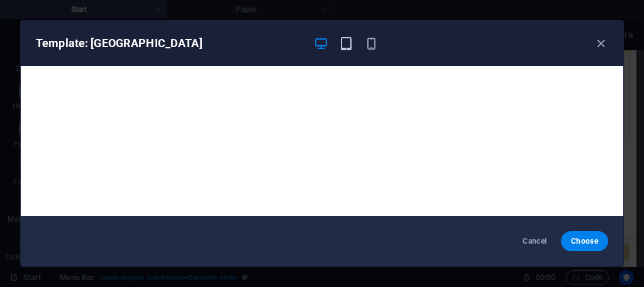
click at [341, 42] on icon "button" at bounding box center [346, 43] width 14 height 14
click at [318, 41] on icon "button" at bounding box center [321, 43] width 14 height 14
click at [601, 43] on icon "button" at bounding box center [601, 43] width 14 height 14
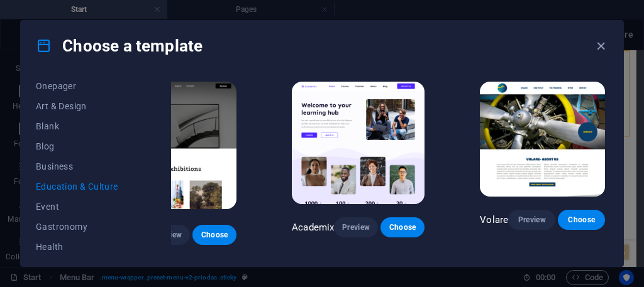
scroll to position [0, 78]
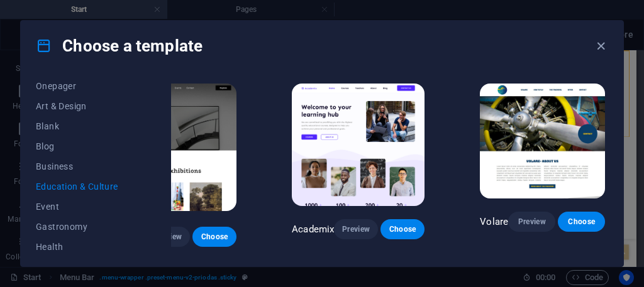
click at [211, 157] on img at bounding box center [167, 148] width 139 height 128
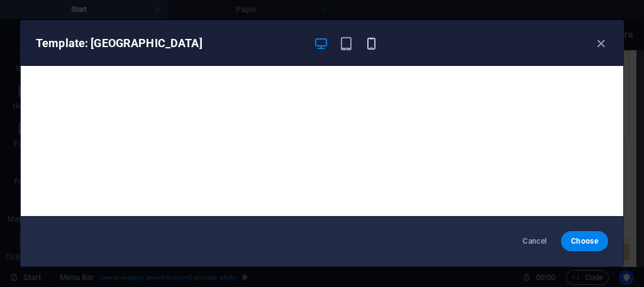
click at [374, 36] on icon "button" at bounding box center [371, 43] width 14 height 14
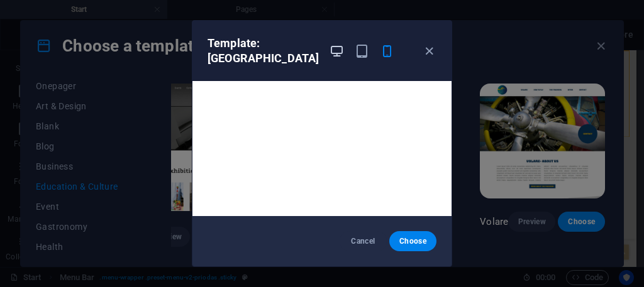
click at [330, 44] on icon "button" at bounding box center [337, 51] width 14 height 14
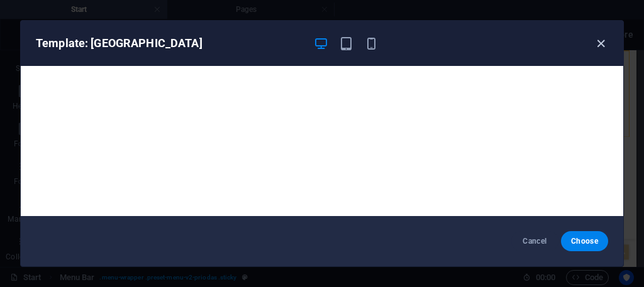
click at [596, 38] on icon "button" at bounding box center [601, 43] width 14 height 14
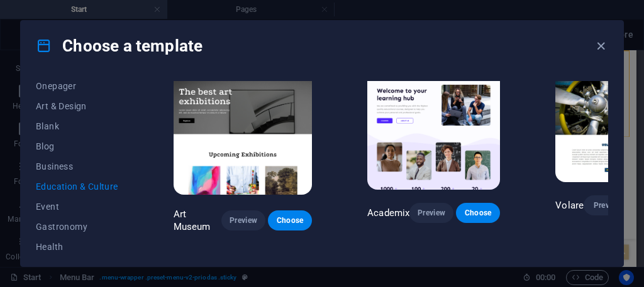
scroll to position [0, 0]
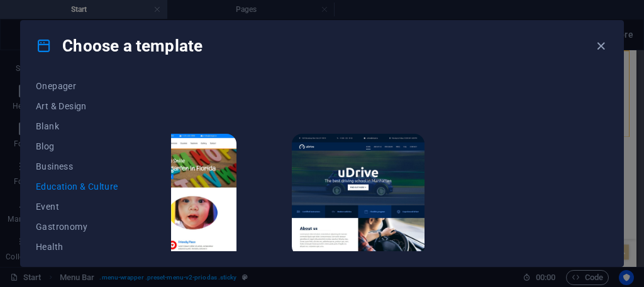
scroll to position [370, 78]
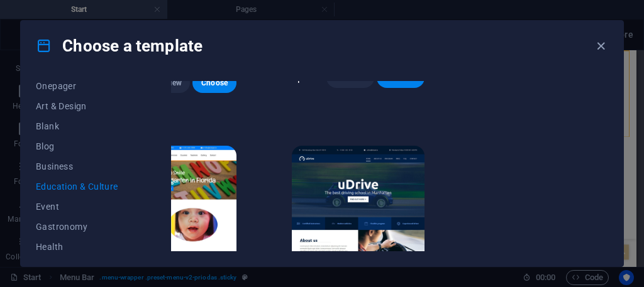
drag, startPoint x: 450, startPoint y: 307, endPoint x: 457, endPoint y: 307, distance: 6.9
drag, startPoint x: 457, startPoint y: 307, endPoint x: 594, endPoint y: 93, distance: 254.0
click at [623, 99] on div "Choose a template All Templates My Templates New Trending Landingpage Multipage…" at bounding box center [322, 143] width 644 height 287
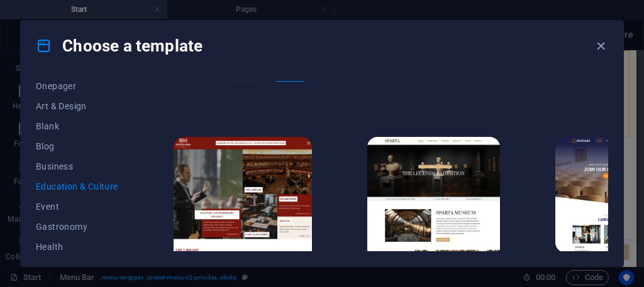
scroll to position [182, 0]
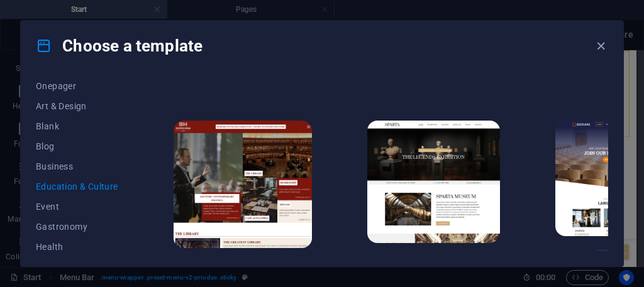
click at [264, 171] on img at bounding box center [243, 185] width 139 height 128
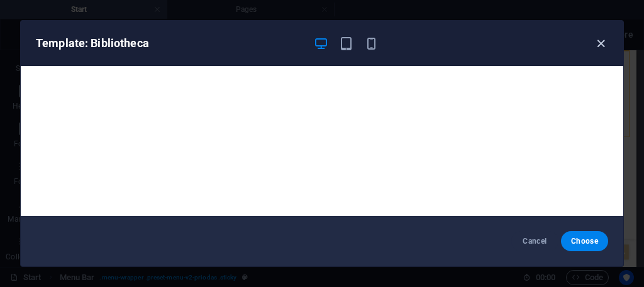
drag, startPoint x: 599, startPoint y: 40, endPoint x: 604, endPoint y: 46, distance: 8.1
click at [604, 47] on icon "button" at bounding box center [601, 43] width 14 height 14
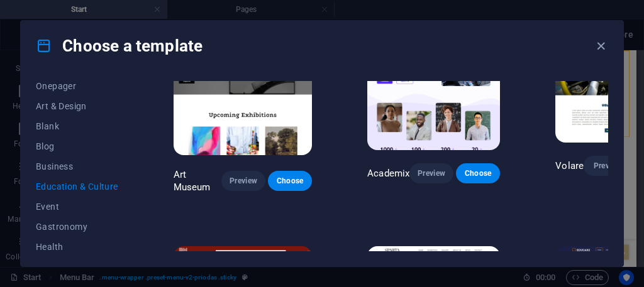
scroll to position [0, 0]
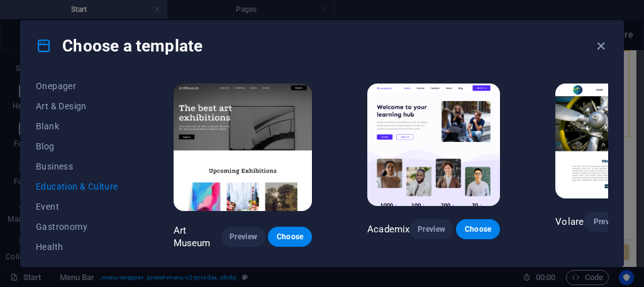
drag, startPoint x: 465, startPoint y: 128, endPoint x: 546, endPoint y: 51, distance: 111.6
click at [546, 51] on div "Choose a template" at bounding box center [322, 46] width 602 height 50
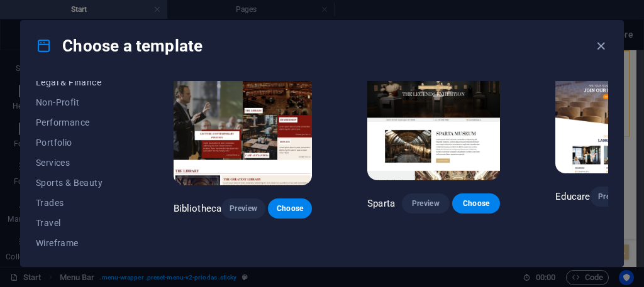
scroll to position [332, 0]
click at [65, 95] on div "All Templates My Templates New Trending Landingpage Multipager Onepager Art & D…" at bounding box center [84, 166] width 97 height 170
click at [66, 126] on span "Performance" at bounding box center [77, 121] width 82 height 10
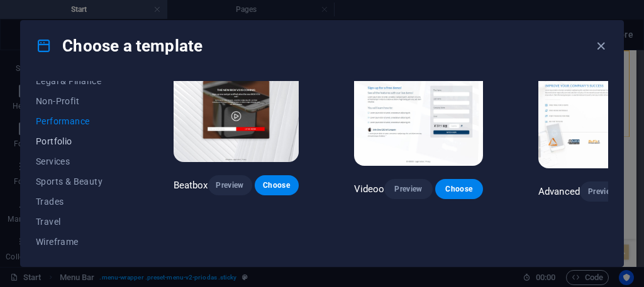
click at [65, 141] on span "Portfolio" at bounding box center [77, 141] width 82 height 10
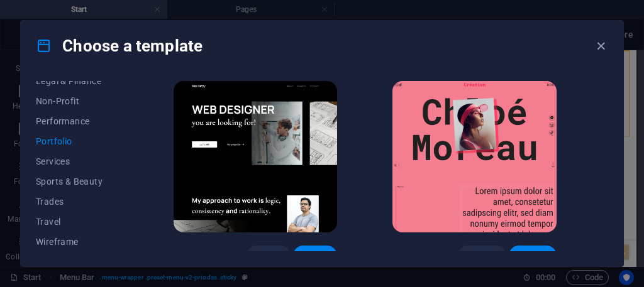
scroll to position [245, 0]
click at [37, 163] on span "Services" at bounding box center [77, 162] width 82 height 10
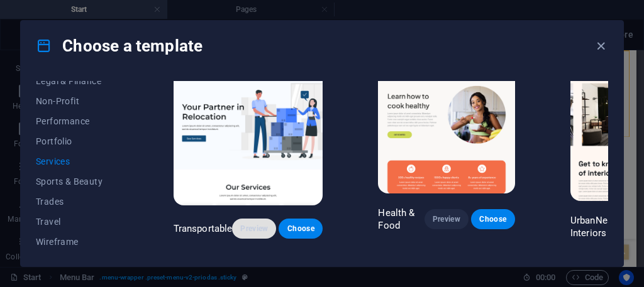
click at [258, 228] on span "Preview" at bounding box center [254, 229] width 24 height 10
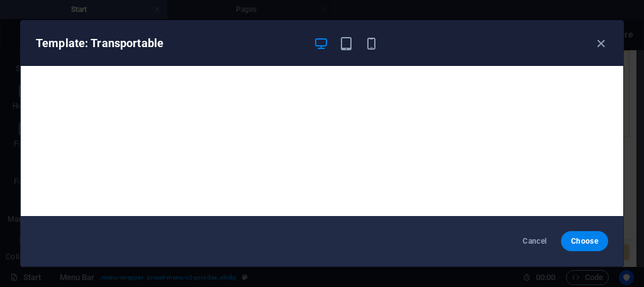
click at [613, 42] on div "Template: Transportable" at bounding box center [322, 43] width 602 height 45
drag, startPoint x: 606, startPoint y: 43, endPoint x: 584, endPoint y: 25, distance: 28.5
click at [604, 47] on icon "button" at bounding box center [601, 43] width 14 height 14
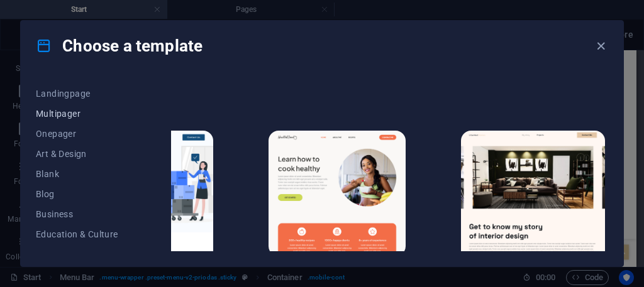
scroll to position [143, 0]
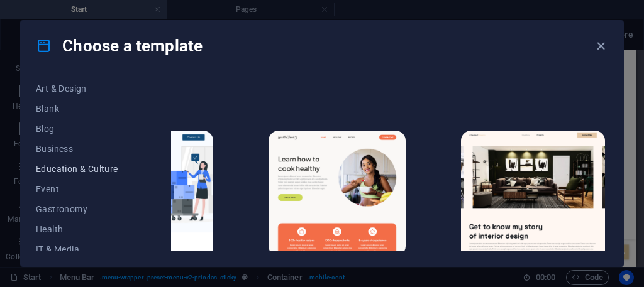
click at [57, 169] on span "Education & Culture" at bounding box center [77, 169] width 82 height 10
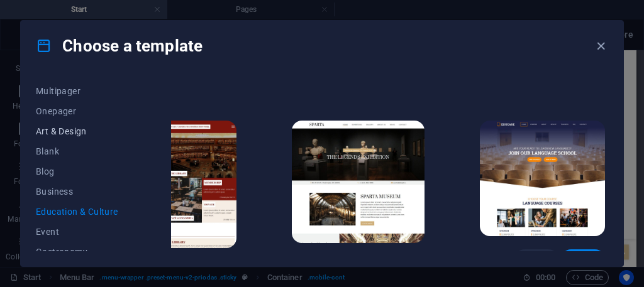
scroll to position [80, 0]
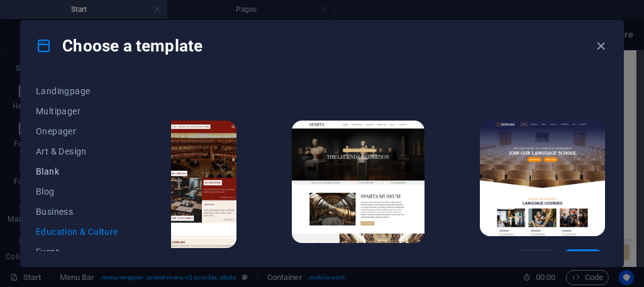
drag, startPoint x: 58, startPoint y: 130, endPoint x: 80, endPoint y: 169, distance: 44.5
click at [80, 170] on div "All Templates My Templates New Trending Landingpage Multipager Onepager Art & D…" at bounding box center [84, 166] width 97 height 170
click at [55, 139] on button "Onepager" at bounding box center [77, 131] width 82 height 20
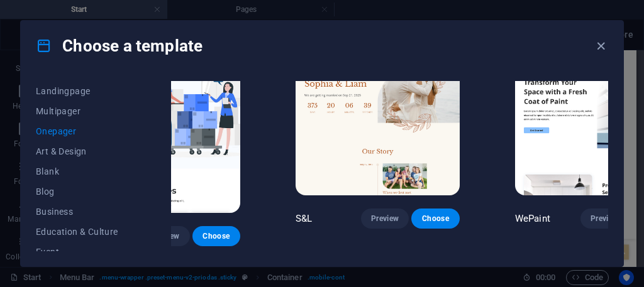
scroll to position [63, 116]
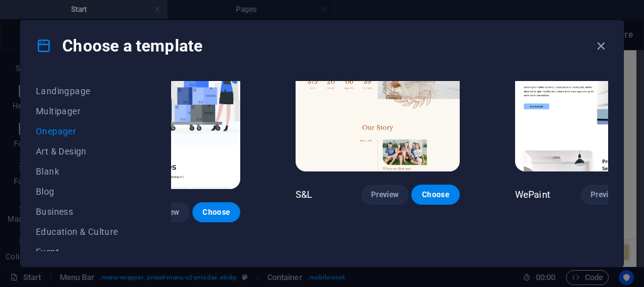
drag, startPoint x: 565, startPoint y: 230, endPoint x: 560, endPoint y: 255, distance: 25.7
drag, startPoint x: 560, startPoint y: 255, endPoint x: 597, endPoint y: 203, distance: 64.6
click at [608, 209] on div "All Templates My Templates New Trending Landingpage Multipager Onepager Art & D…" at bounding box center [322, 169] width 602 height 196
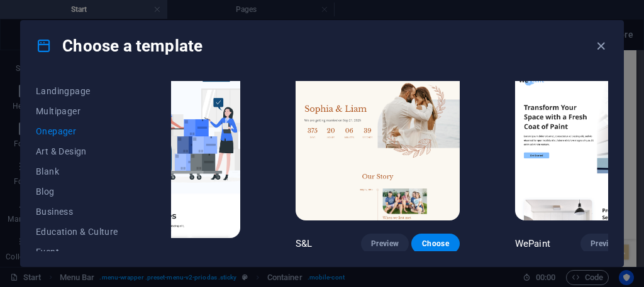
scroll to position [0, 116]
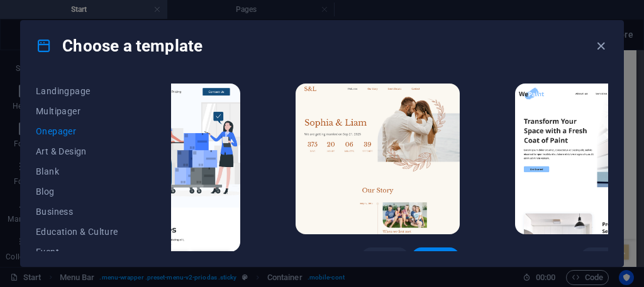
click at [526, 222] on div "Transportable Preview Choose S&L Preview Choose WePaint Preview Choose Eco-Con …" at bounding box center [389, 166] width 437 height 170
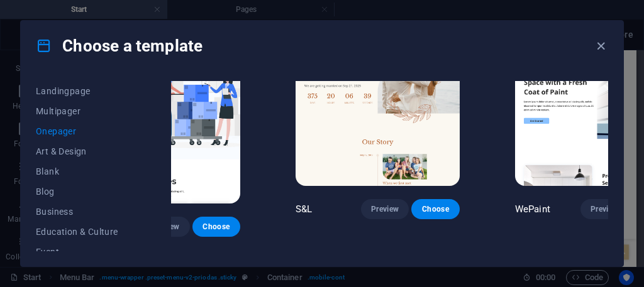
scroll to position [63, 116]
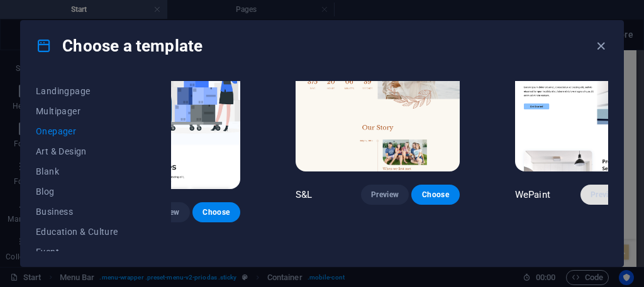
click at [591, 190] on span "Preview" at bounding box center [605, 195] width 28 height 10
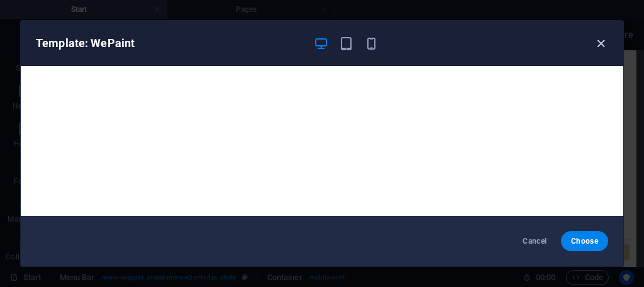
drag, startPoint x: 596, startPoint y: 47, endPoint x: 594, endPoint y: 41, distance: 6.6
click at [596, 47] on icon "button" at bounding box center [601, 43] width 14 height 14
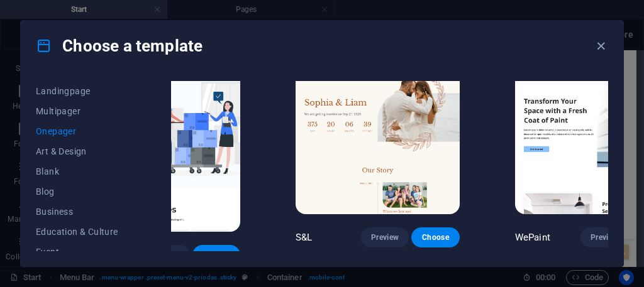
scroll to position [0, 116]
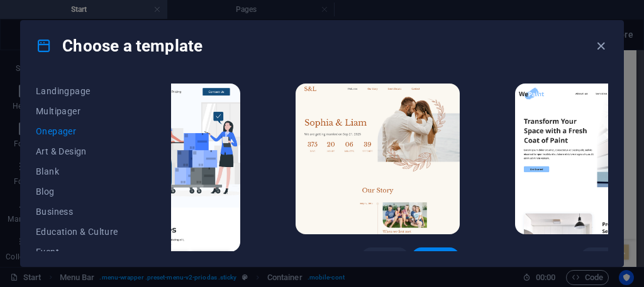
click at [554, 167] on img at bounding box center [597, 159] width 164 height 151
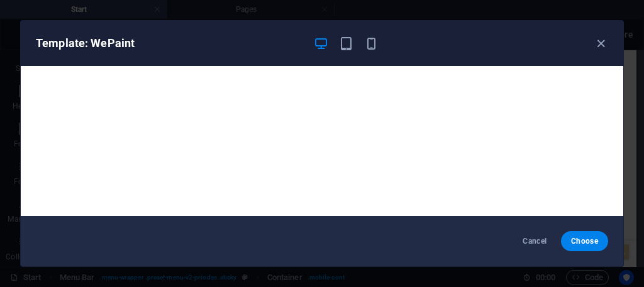
drag, startPoint x: 594, startPoint y: 42, endPoint x: 438, endPoint y: 265, distance: 272.2
click at [595, 42] on icon "button" at bounding box center [601, 43] width 14 height 14
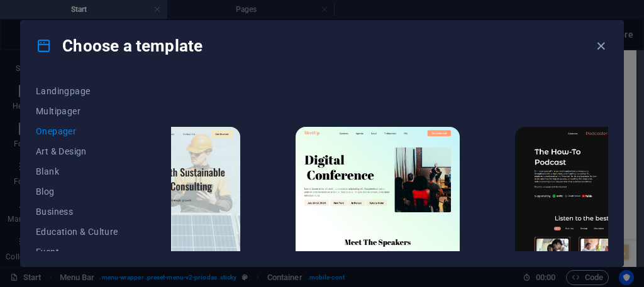
scroll to position [203, 116]
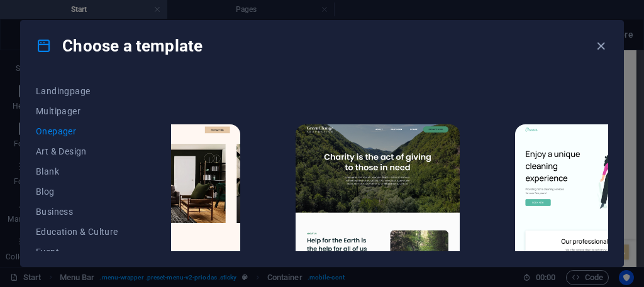
drag, startPoint x: 318, startPoint y: 239, endPoint x: 206, endPoint y: 259, distance: 113.7
click at [192, 262] on div "All Templates My Templates New Trending Landingpage Multipager Onepager Art & D…" at bounding box center [322, 169] width 602 height 196
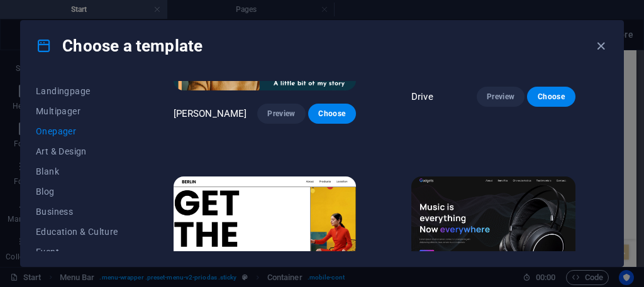
scroll to position [943, 0]
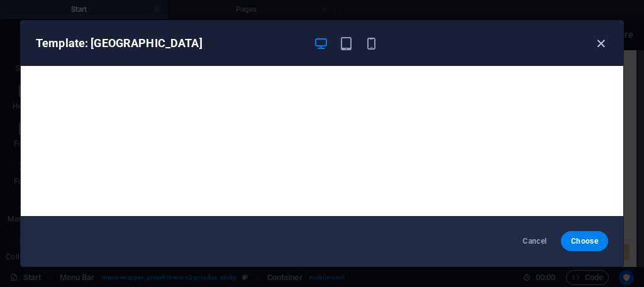
click at [595, 38] on icon "button" at bounding box center [601, 43] width 14 height 14
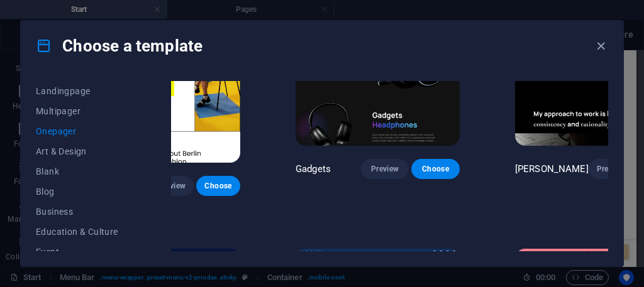
scroll to position [1132, 116]
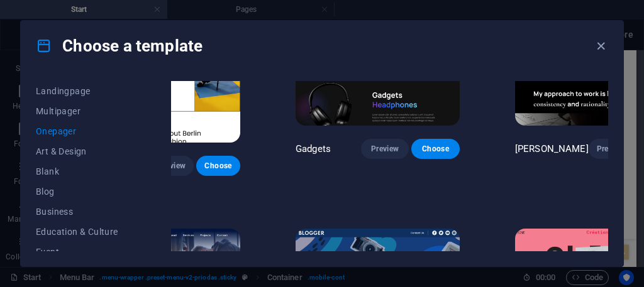
drag, startPoint x: 401, startPoint y: 225, endPoint x: 388, endPoint y: 228, distance: 12.8
drag, startPoint x: 388, startPoint y: 228, endPoint x: 234, endPoint y: 157, distance: 169.7
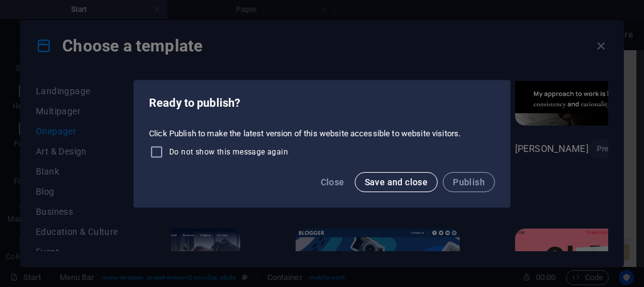
drag, startPoint x: 392, startPoint y: 162, endPoint x: 381, endPoint y: 172, distance: 14.7
drag, startPoint x: 381, startPoint y: 172, endPoint x: 308, endPoint y: 213, distance: 83.3
click at [308, 213] on div "Ready to publish? Click Publish to make the latest version of this website acce…" at bounding box center [322, 143] width 644 height 287
click at [333, 177] on button "Close" at bounding box center [333, 182] width 34 height 20
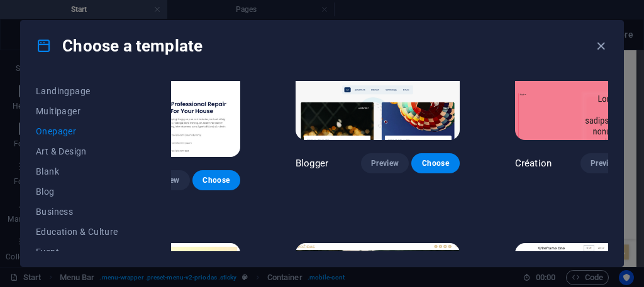
scroll to position [1384, 116]
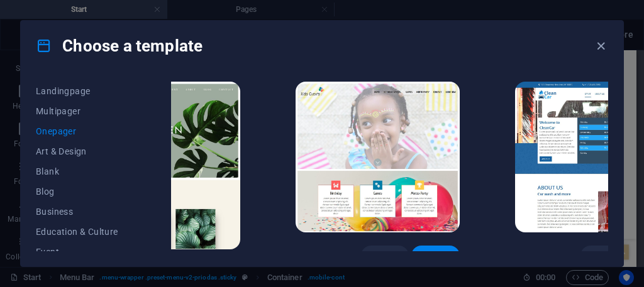
drag, startPoint x: 403, startPoint y: 258, endPoint x: 382, endPoint y: 238, distance: 29.4
click at [388, 250] on div "All Templates My Templates New Trending Landingpage Multipager Onepager Art & D…" at bounding box center [322, 169] width 602 height 196
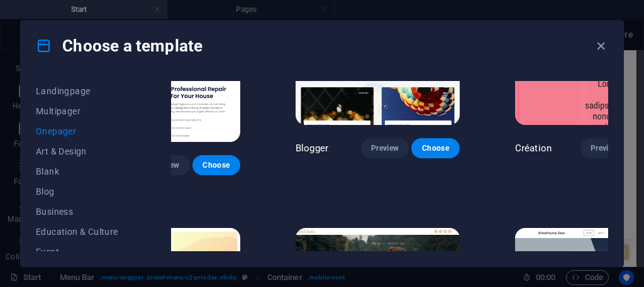
scroll to position [1360, 116]
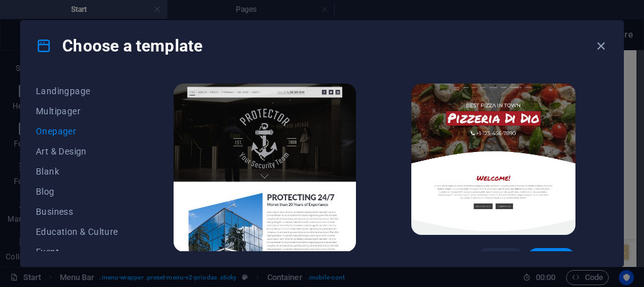
scroll to position [2114, 0]
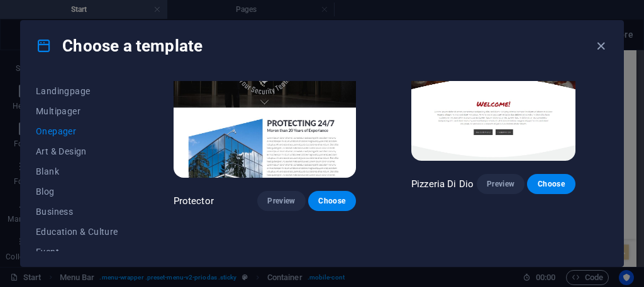
drag, startPoint x: 324, startPoint y: 210, endPoint x: 366, endPoint y: 219, distance: 43.0
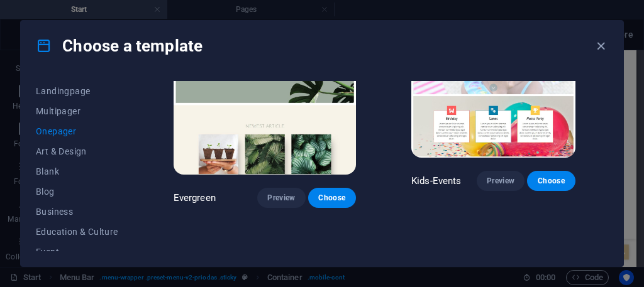
scroll to position [1737, 0]
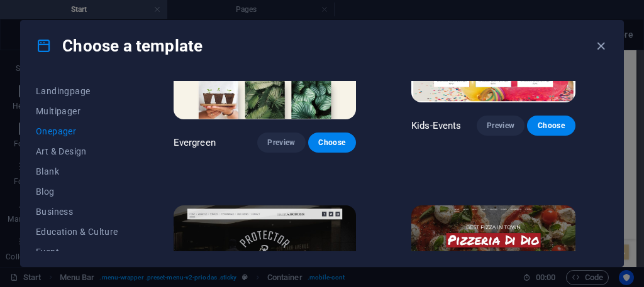
drag, startPoint x: 358, startPoint y: 242, endPoint x: 304, endPoint y: 239, distance: 53.5
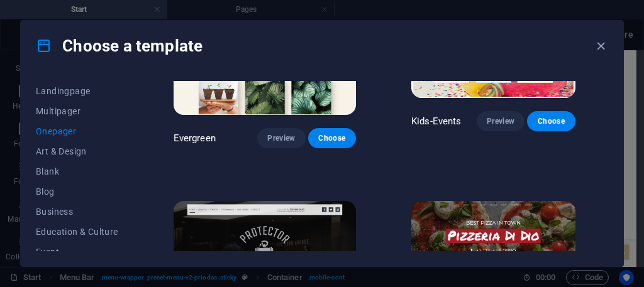
drag, startPoint x: 367, startPoint y: 167, endPoint x: 355, endPoint y: 160, distance: 14.1
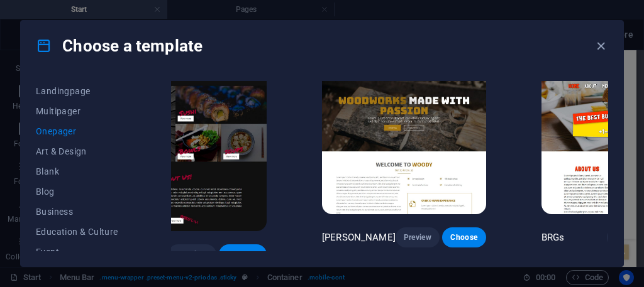
scroll to position [2300, 89]
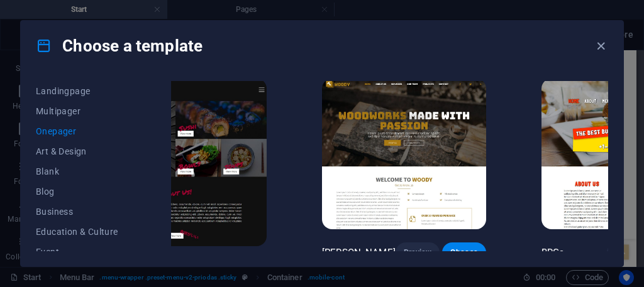
drag, startPoint x: 333, startPoint y: 233, endPoint x: 341, endPoint y: 242, distance: 12.0
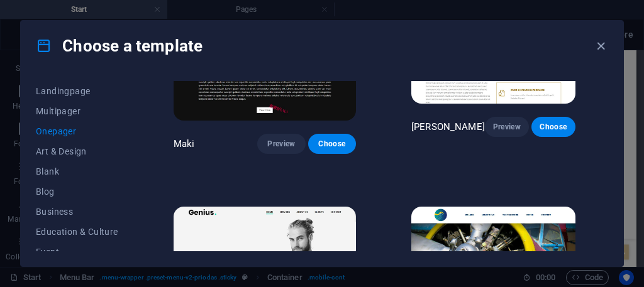
scroll to position [2362, 0]
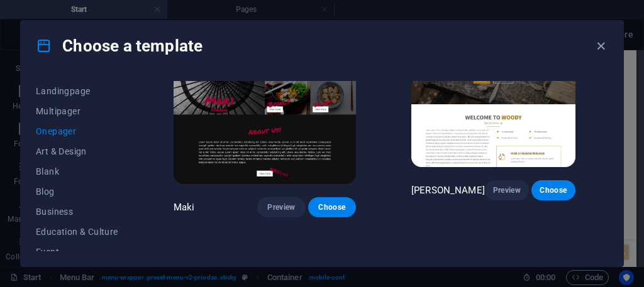
drag, startPoint x: 330, startPoint y: 240, endPoint x: 287, endPoint y: 245, distance: 42.4
click at [287, 245] on div "Transportable Preview Choose S&L Preview Choose WePaint Preview Choose Eco-Con …" at bounding box center [389, 166] width 437 height 170
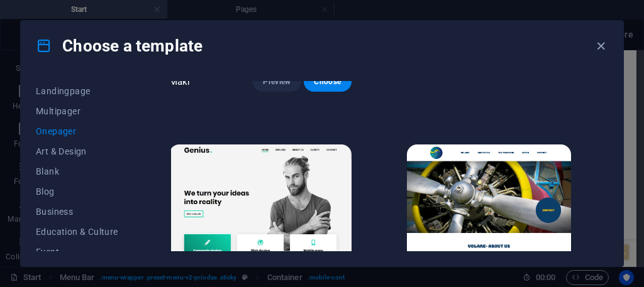
scroll to position [2488, 0]
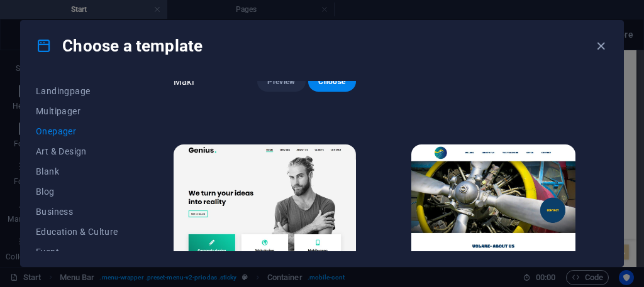
drag, startPoint x: 280, startPoint y: 254, endPoint x: 318, endPoint y: 260, distance: 37.5
click at [318, 260] on div "All Templates My Templates New Trending Landingpage Multipager Onepager Art & D…" at bounding box center [322, 169] width 602 height 196
click at [313, 255] on div "All Templates My Templates New Trending Landingpage Multipager Onepager Art & D…" at bounding box center [322, 169] width 602 height 196
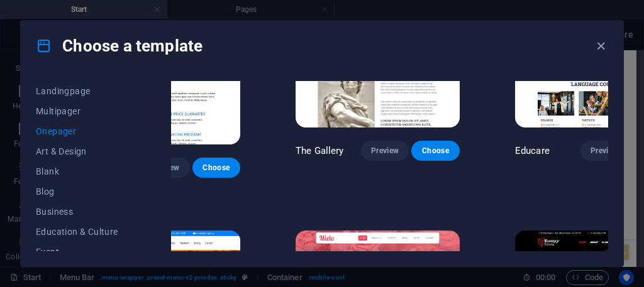
scroll to position [3180, 116]
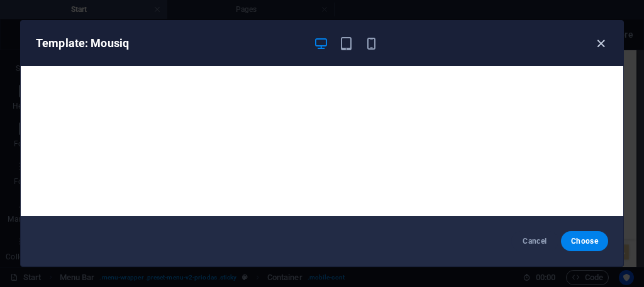
click at [602, 38] on icon "button" at bounding box center [601, 43] width 14 height 14
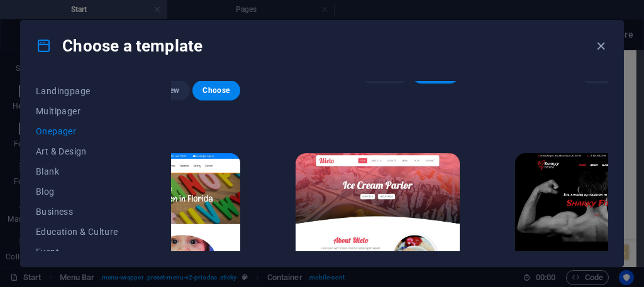
scroll to position [3306, 116]
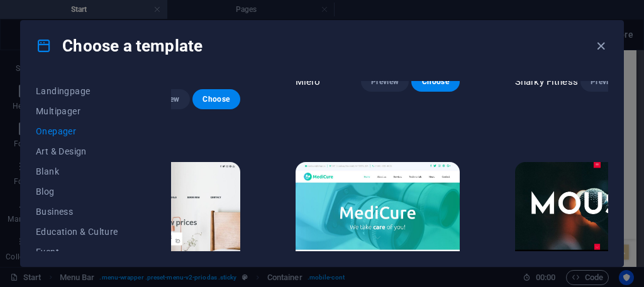
drag, startPoint x: 439, startPoint y: 241, endPoint x: 402, endPoint y: 246, distance: 36.8
click at [402, 246] on div "Transportable Preview Choose S&L Preview Choose WePaint Preview Choose Eco-Con …" at bounding box center [389, 166] width 437 height 170
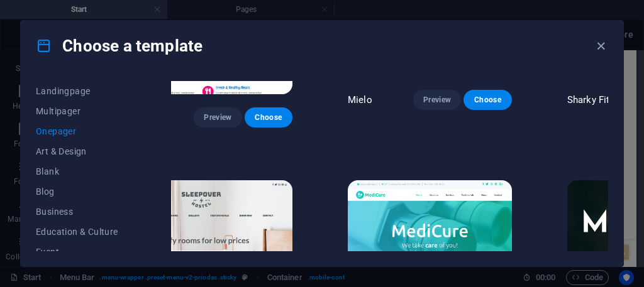
scroll to position [3531, 64]
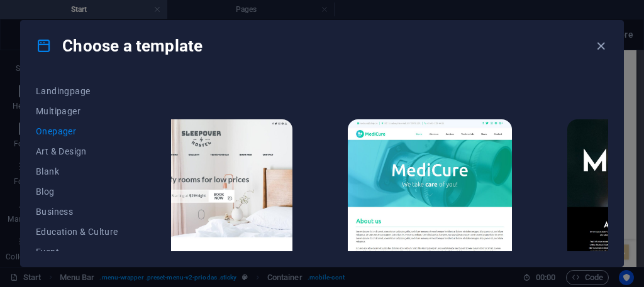
drag, startPoint x: 464, startPoint y: 133, endPoint x: 450, endPoint y: 115, distance: 22.5
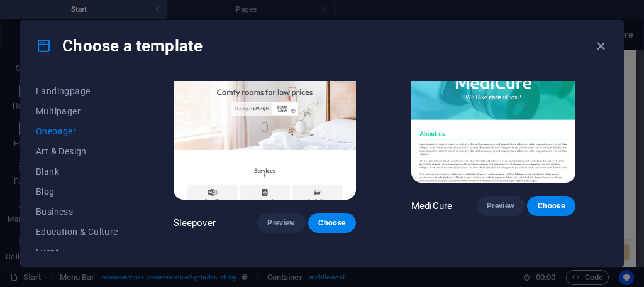
scroll to position [3594, 0]
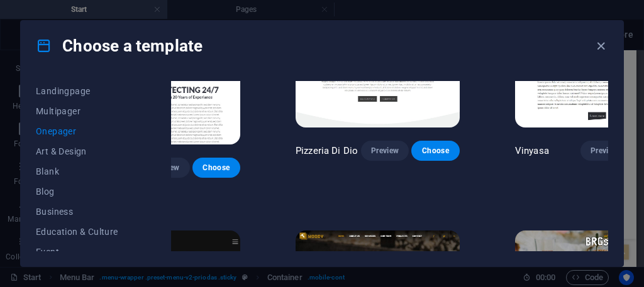
scroll to position [1519, 116]
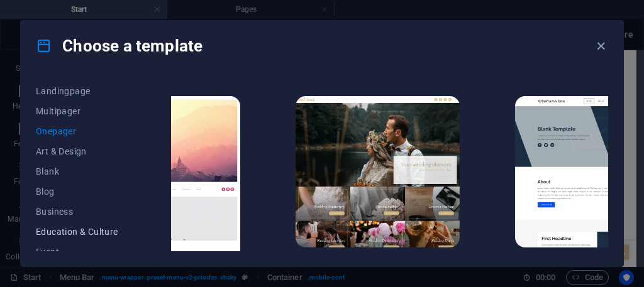
click at [114, 227] on span "Education & Culture" at bounding box center [77, 232] width 82 height 10
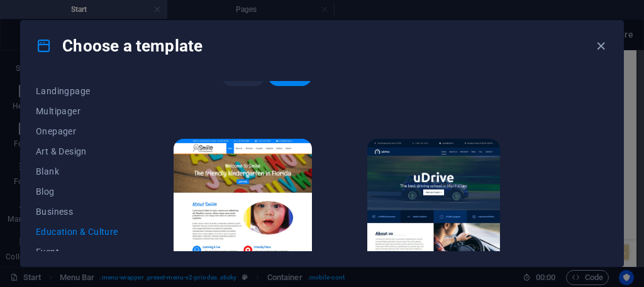
scroll to position [433, 0]
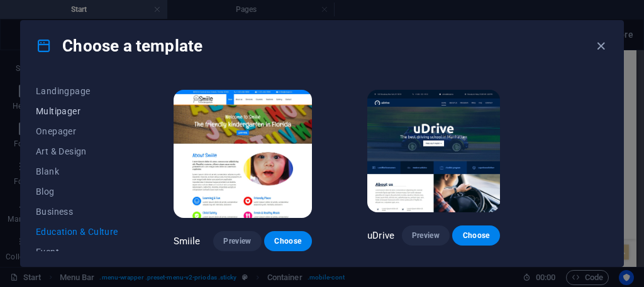
click at [81, 113] on span "Multipager" at bounding box center [77, 111] width 82 height 10
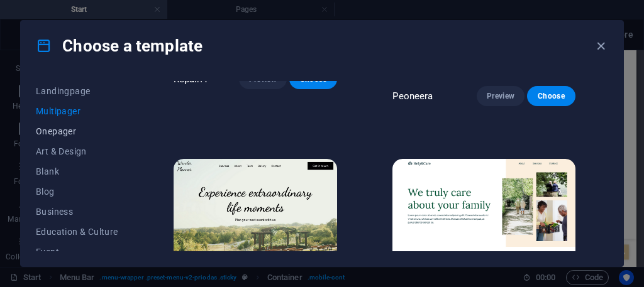
click at [84, 126] on span "Onepager" at bounding box center [77, 131] width 82 height 10
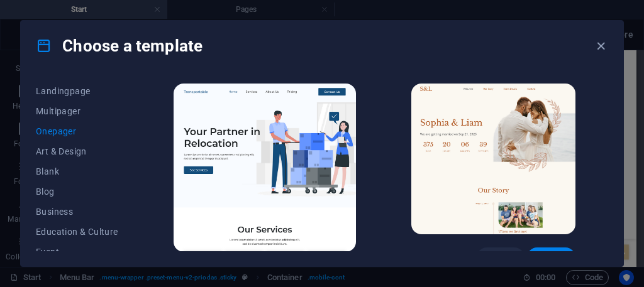
scroll to position [63, 0]
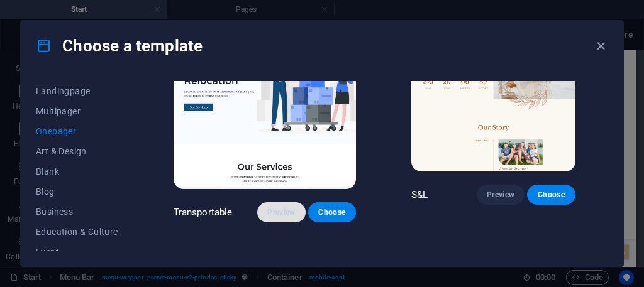
click at [258, 203] on button "Preview" at bounding box center [281, 213] width 48 height 20
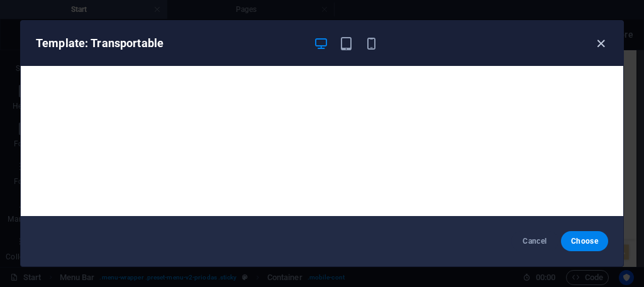
click at [599, 42] on icon "button" at bounding box center [601, 43] width 14 height 14
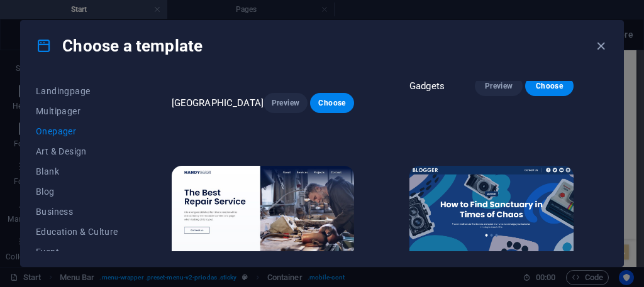
scroll to position [1195, 0]
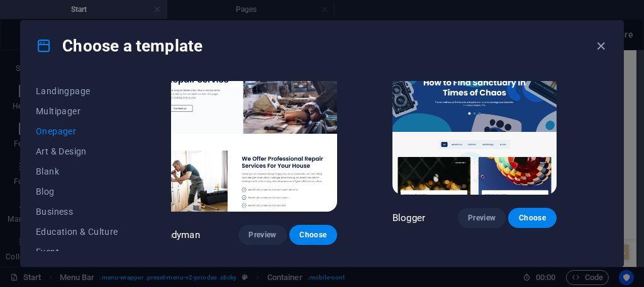
click at [475, 244] on div "Transportable Preview Choose S&L Preview Choose WePaint Preview Choose Eco-Con …" at bounding box center [389, 166] width 437 height 170
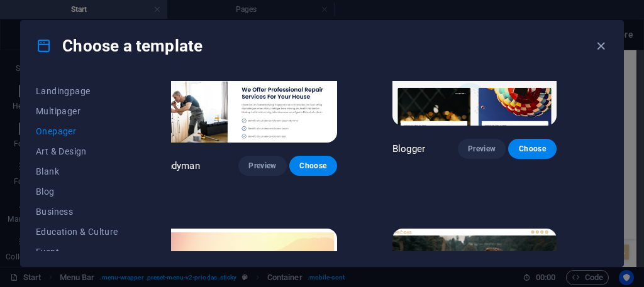
scroll to position [1397, 19]
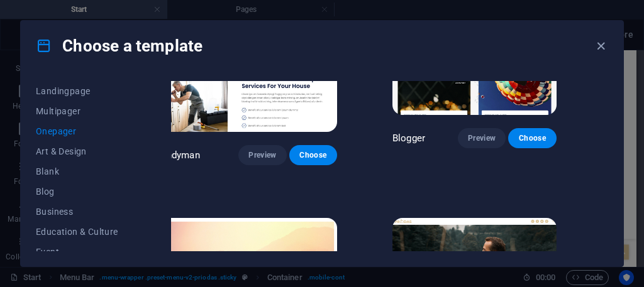
drag, startPoint x: 426, startPoint y: 239, endPoint x: 481, endPoint y: 244, distance: 54.9
click at [483, 245] on div "Transportable Preview Choose S&L Preview Choose WePaint Preview Choose Eco-Con …" at bounding box center [389, 166] width 437 height 170
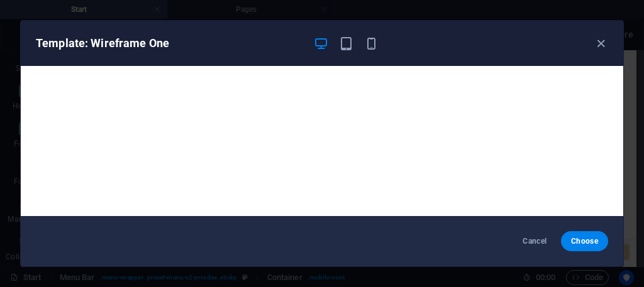
click at [589, 47] on div "Template: Wireframe One" at bounding box center [314, 43] width 557 height 15
click at [589, 52] on div "Template: Wireframe One" at bounding box center [322, 43] width 602 height 45
click at [596, 32] on div "Template: Wireframe One" at bounding box center [322, 43] width 602 height 45
click at [594, 42] on icon "button" at bounding box center [601, 43] width 14 height 14
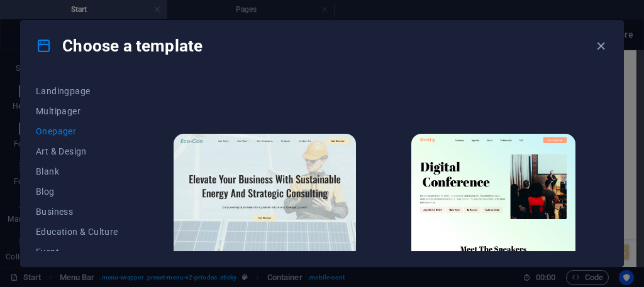
scroll to position [189, 0]
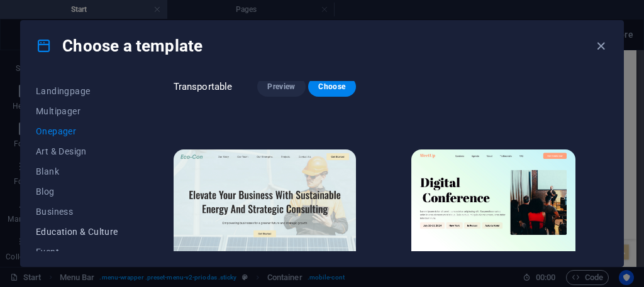
click at [72, 223] on button "Education & Culture" at bounding box center [77, 232] width 82 height 20
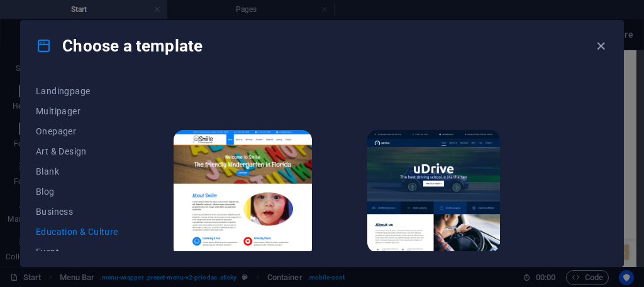
scroll to position [433, 0]
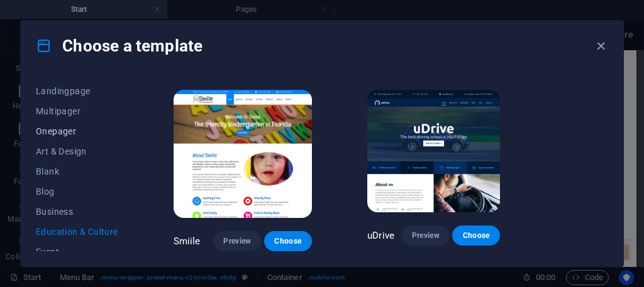
click at [57, 130] on span "Onepager" at bounding box center [77, 131] width 82 height 10
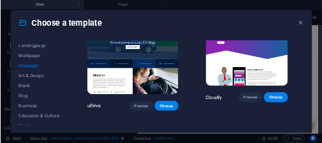
scroll to position [3870, 0]
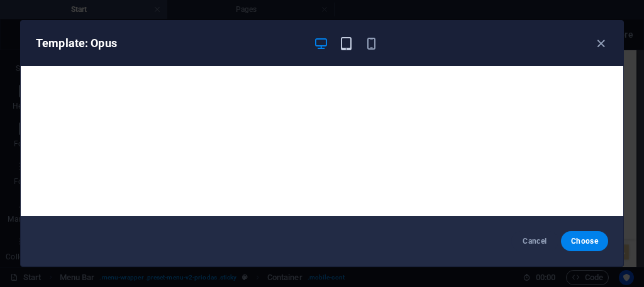
click at [340, 48] on icon "button" at bounding box center [346, 43] width 14 height 14
click at [347, 41] on icon "button" at bounding box center [346, 43] width 14 height 14
click at [375, 39] on icon "button" at bounding box center [371, 43] width 14 height 14
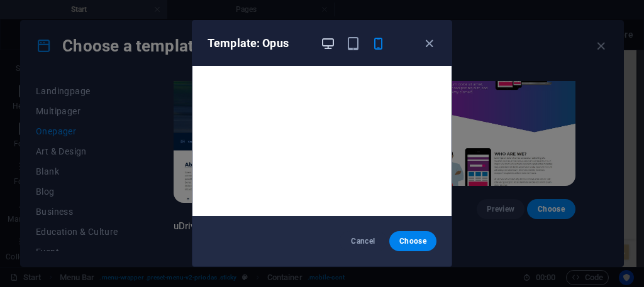
click at [328, 44] on icon "button" at bounding box center [328, 43] width 14 height 14
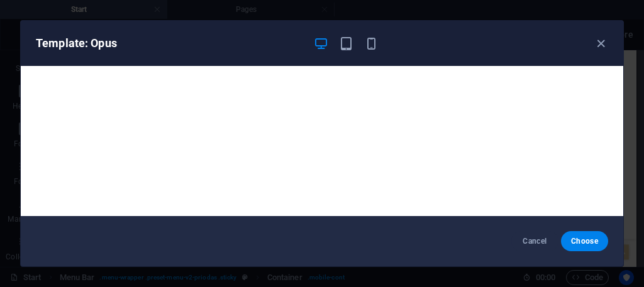
drag, startPoint x: 459, startPoint y: 1, endPoint x: 262, endPoint y: 58, distance: 205.0
click at [262, 58] on div "Template: Opus" at bounding box center [322, 43] width 602 height 45
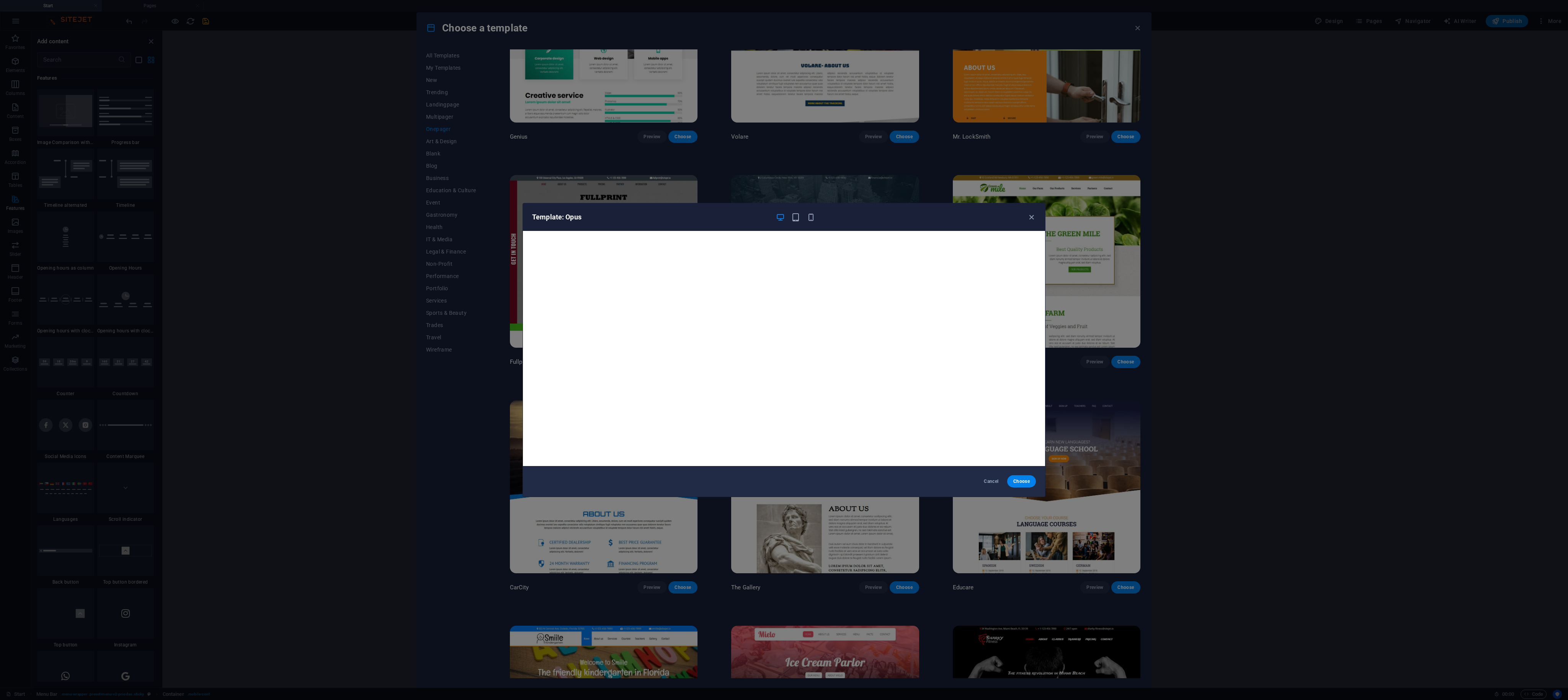
scroll to position [817, 0]
drag, startPoint x: 387, startPoint y: 1, endPoint x: 957, endPoint y: 529, distance: 777.0
click at [391, 175] on div "Template: Opus Cancel Choose" at bounding box center [784, 350] width 1568 height 700
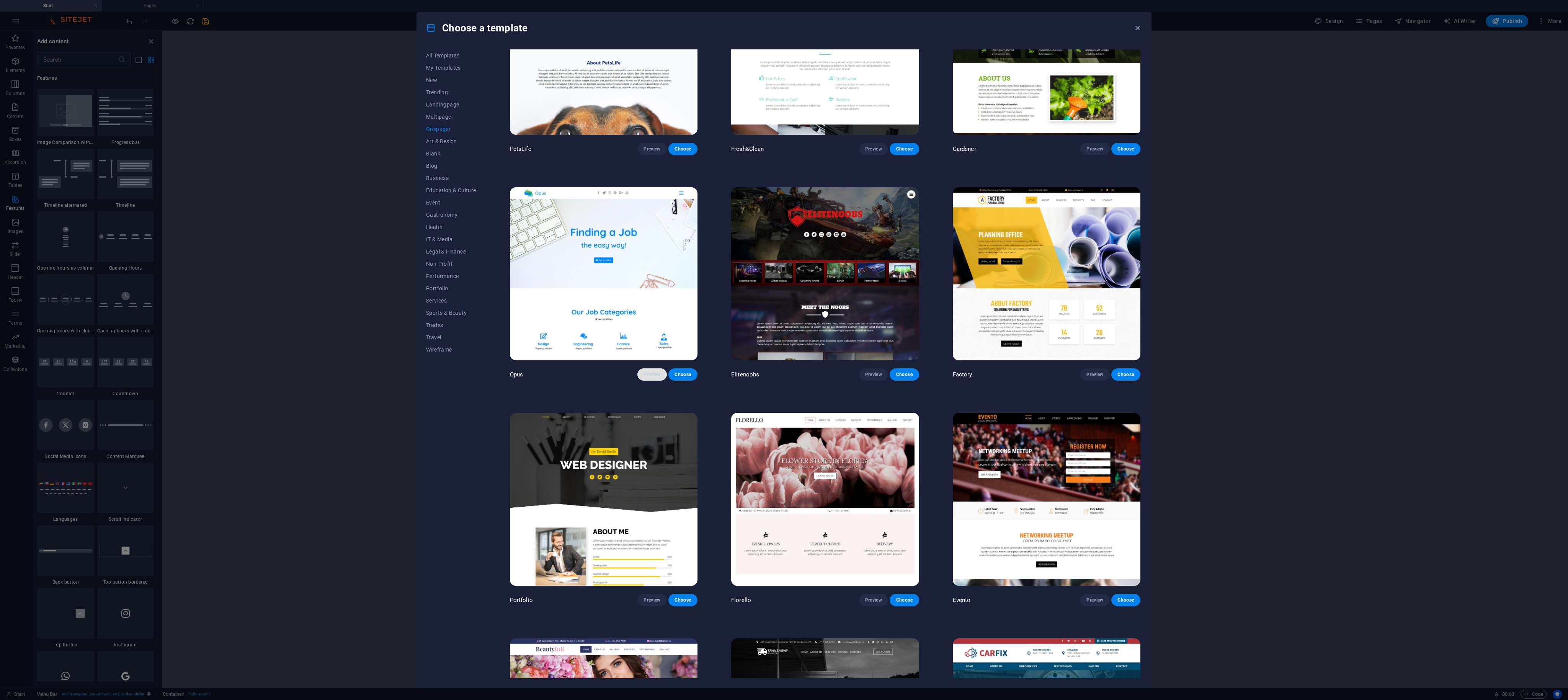
click at [391, 175] on button "Preview" at bounding box center [652, 374] width 29 height 12
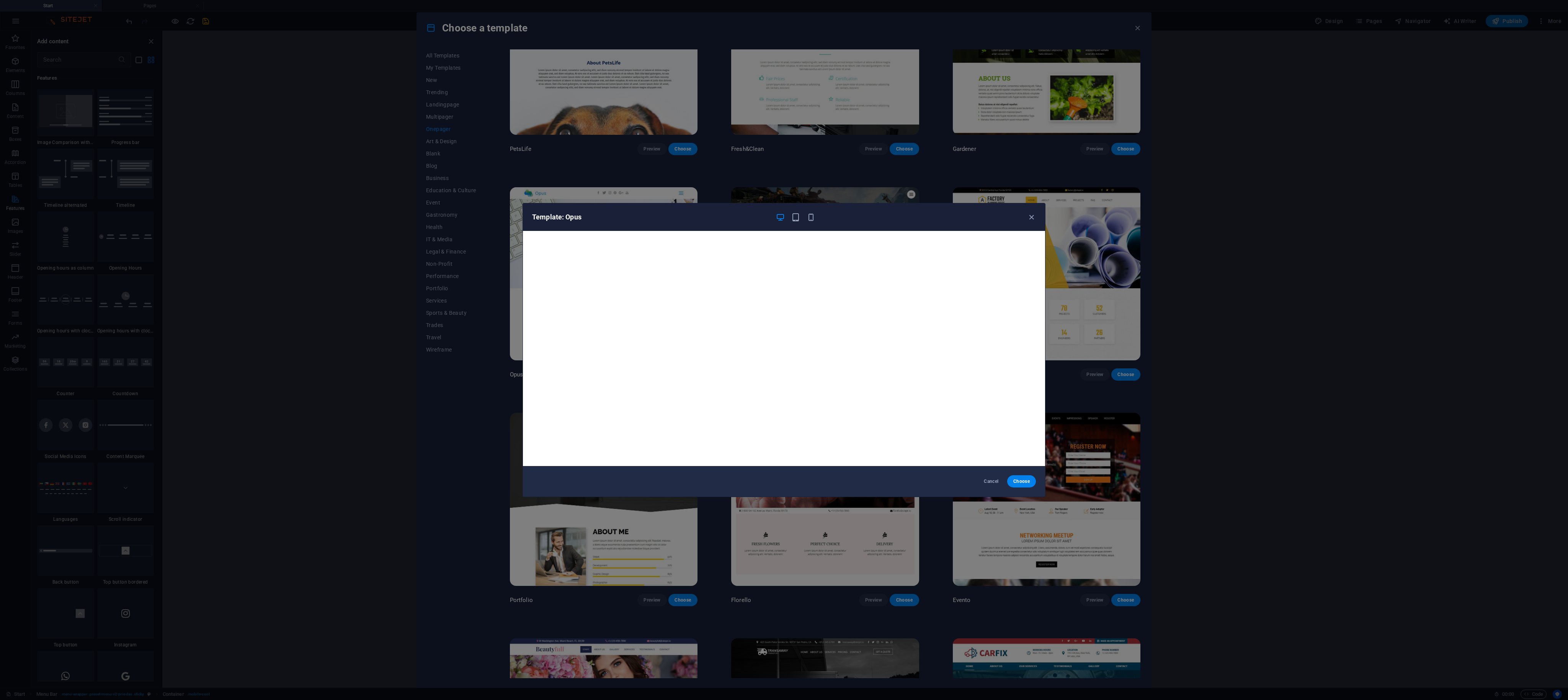
scroll to position [2, 0]
click at [391, 175] on icon "button" at bounding box center [1031, 217] width 9 height 9
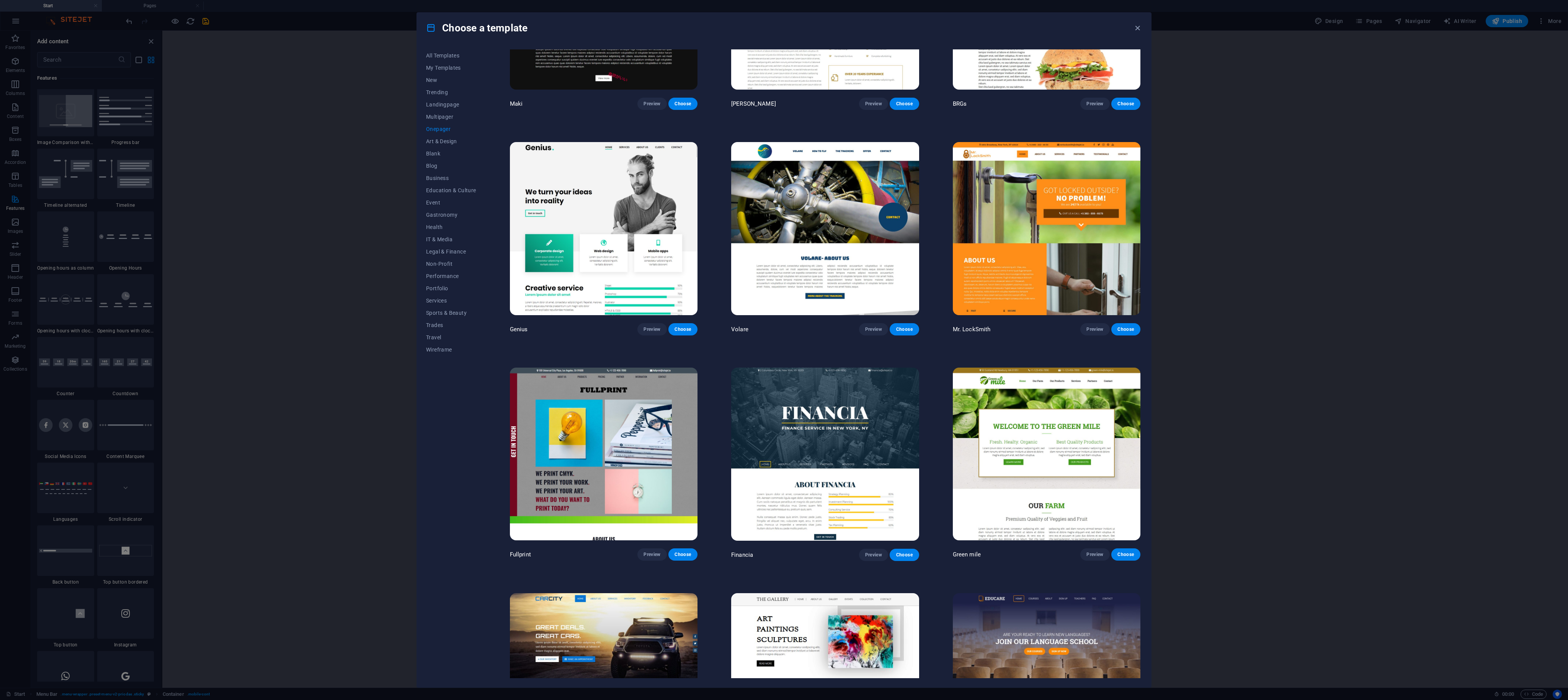
scroll to position [2134, 0]
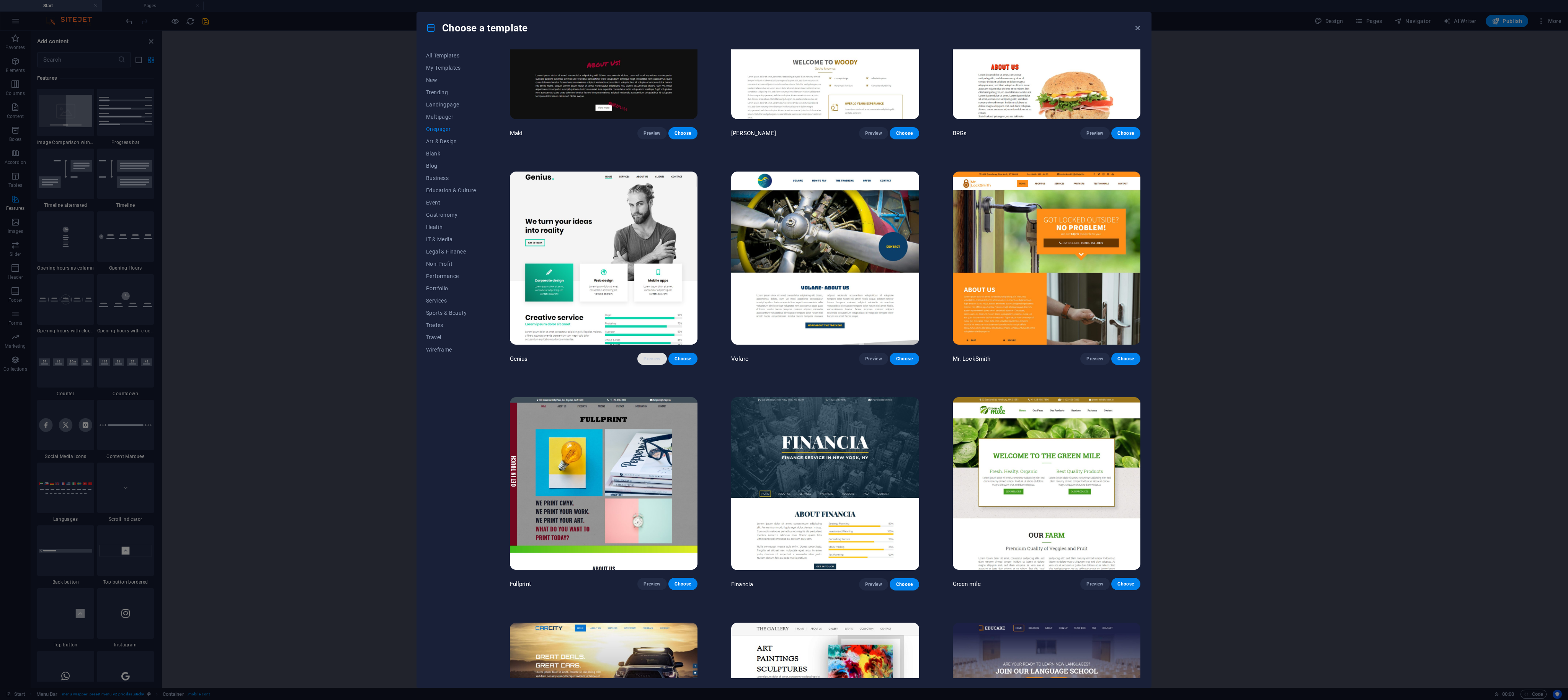
click at [391, 175] on span "Preview" at bounding box center [652, 359] width 17 height 6
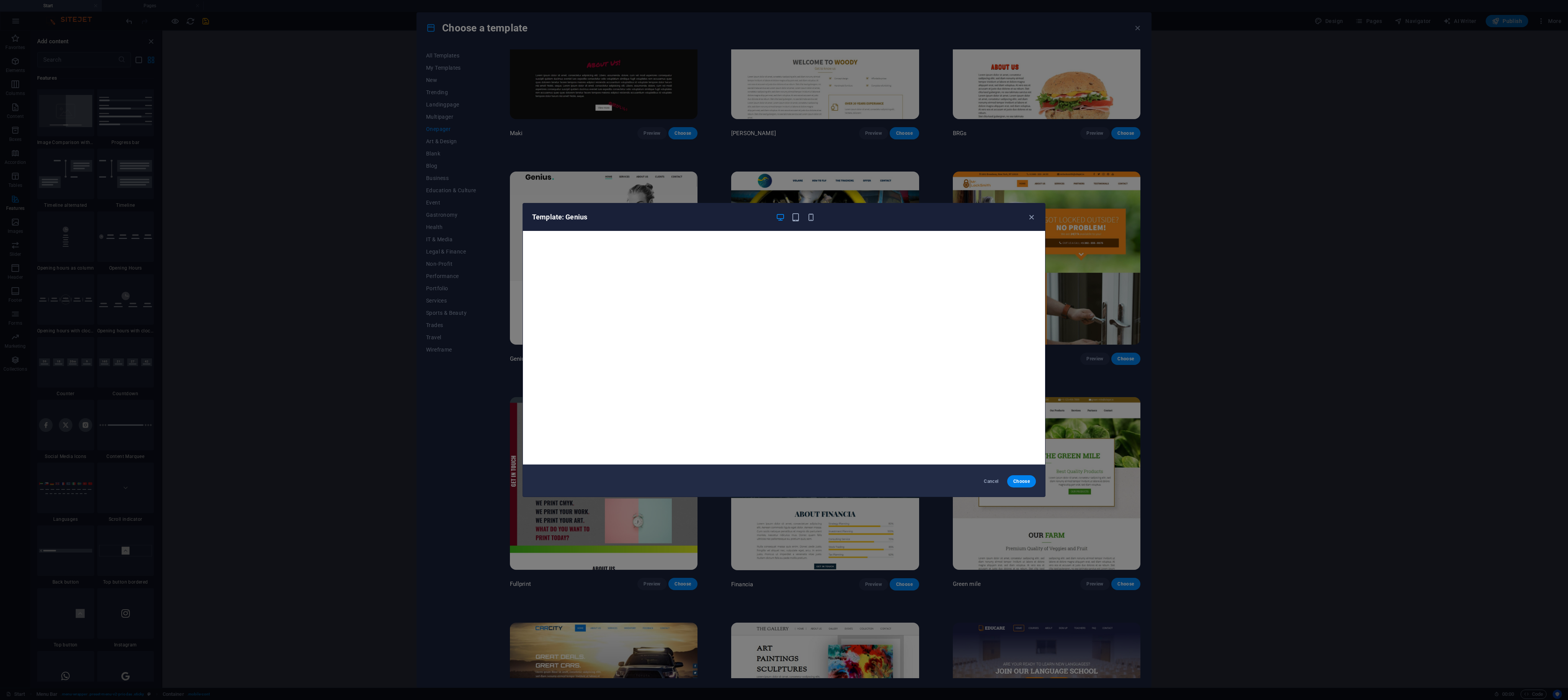
scroll to position [0, 0]
click at [391, 175] on div "Template: Genius" at bounding box center [779, 217] width 495 height 9
click at [391, 175] on icon "button" at bounding box center [1031, 217] width 9 height 9
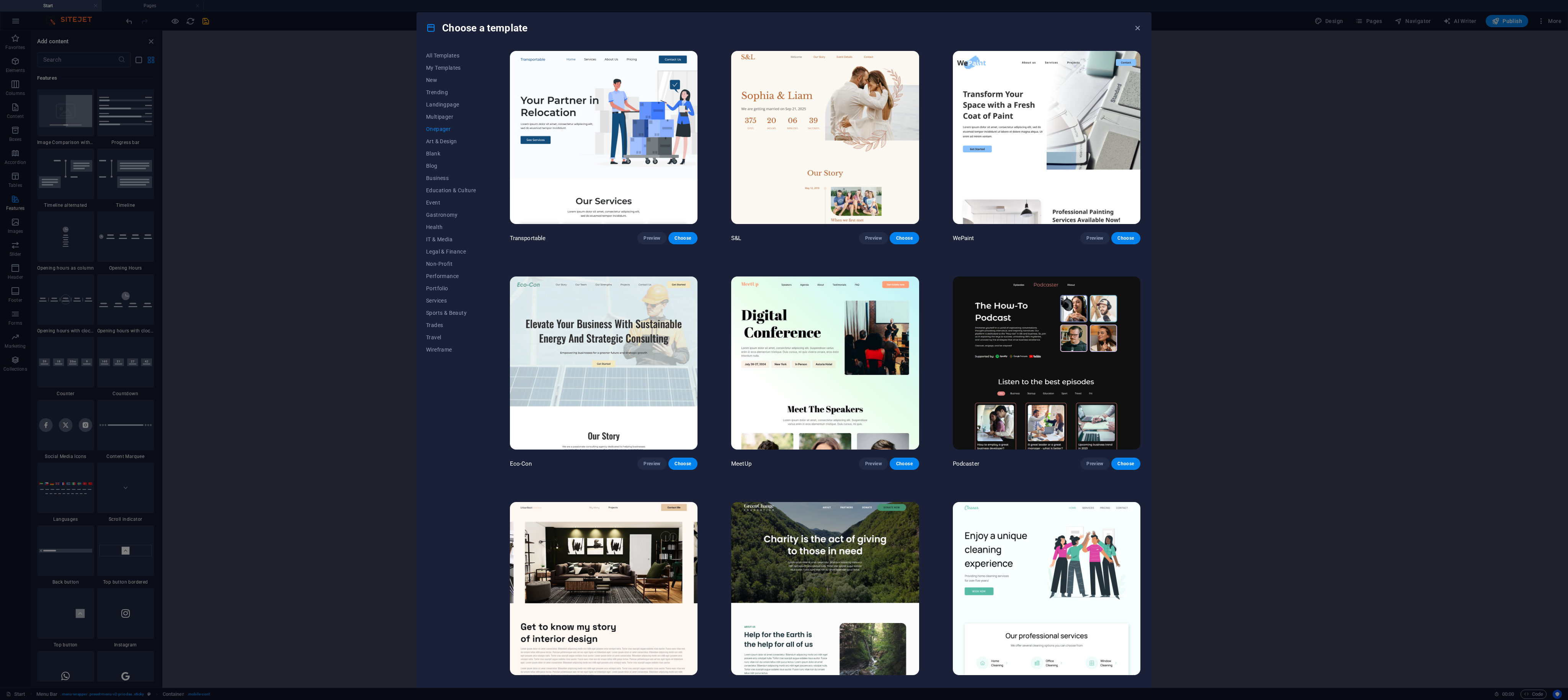
click at [391, 175] on img at bounding box center [604, 138] width 187 height 173
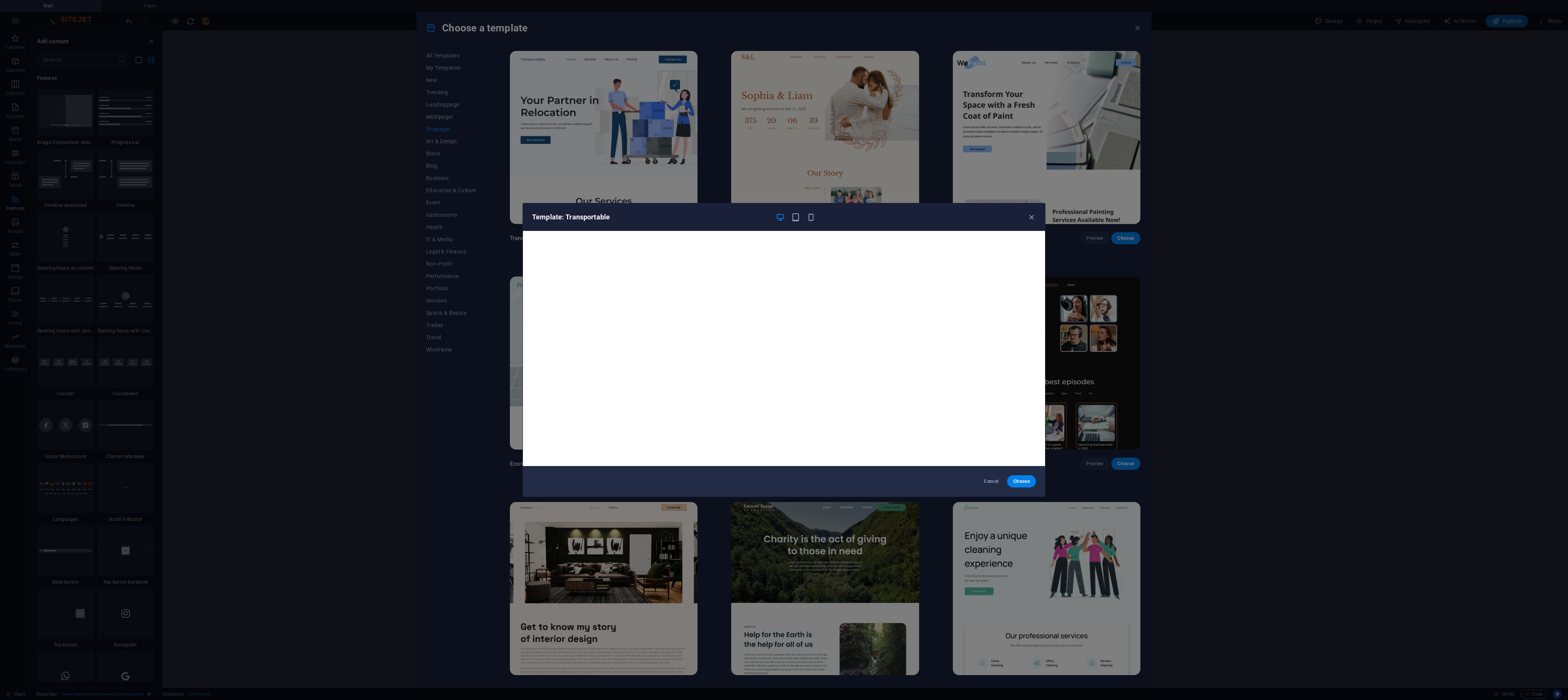
click at [391, 175] on div "Template: Transportable" at bounding box center [784, 217] width 522 height 27
click at [391, 175] on icon "button" at bounding box center [1031, 217] width 9 height 9
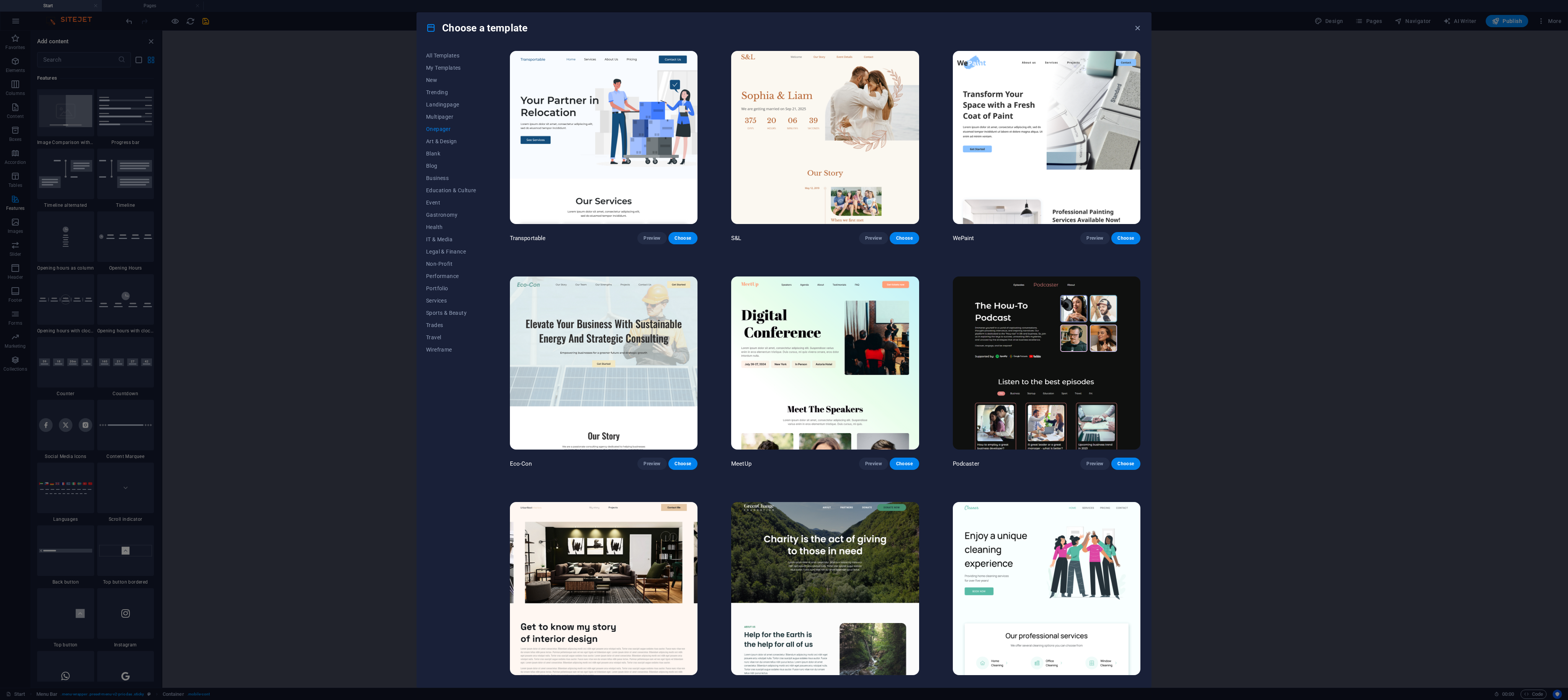
click at [391, 132] on img at bounding box center [604, 138] width 187 height 173
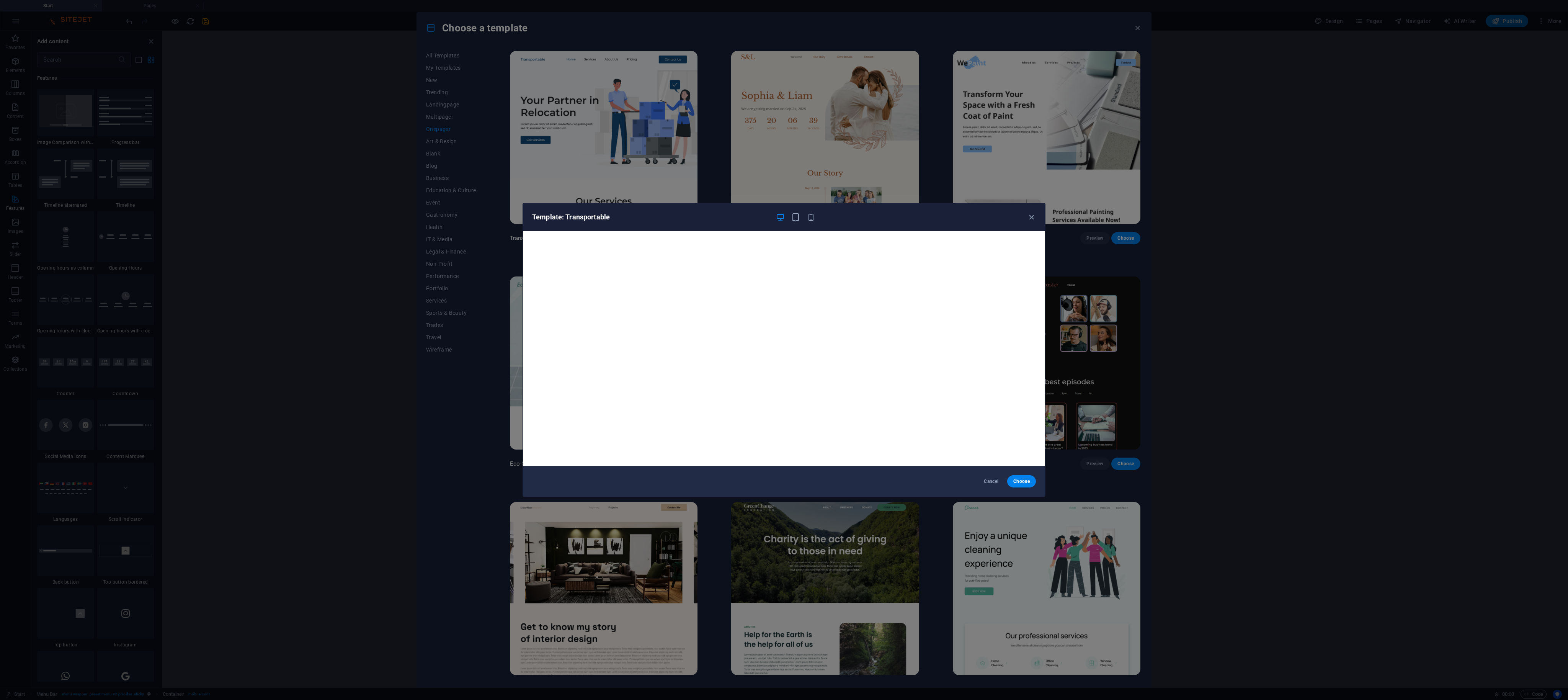
click at [391, 175] on div "Template: Transportable" at bounding box center [784, 217] width 522 height 27
click at [391, 175] on icon "button" at bounding box center [1031, 217] width 9 height 9
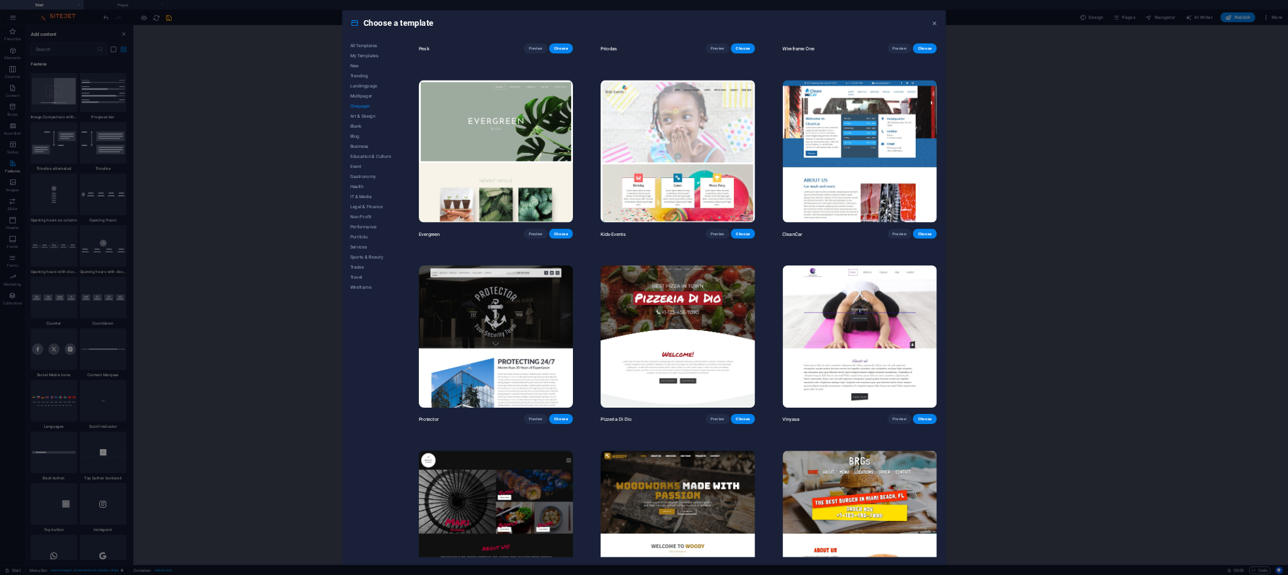
scroll to position [3019, 0]
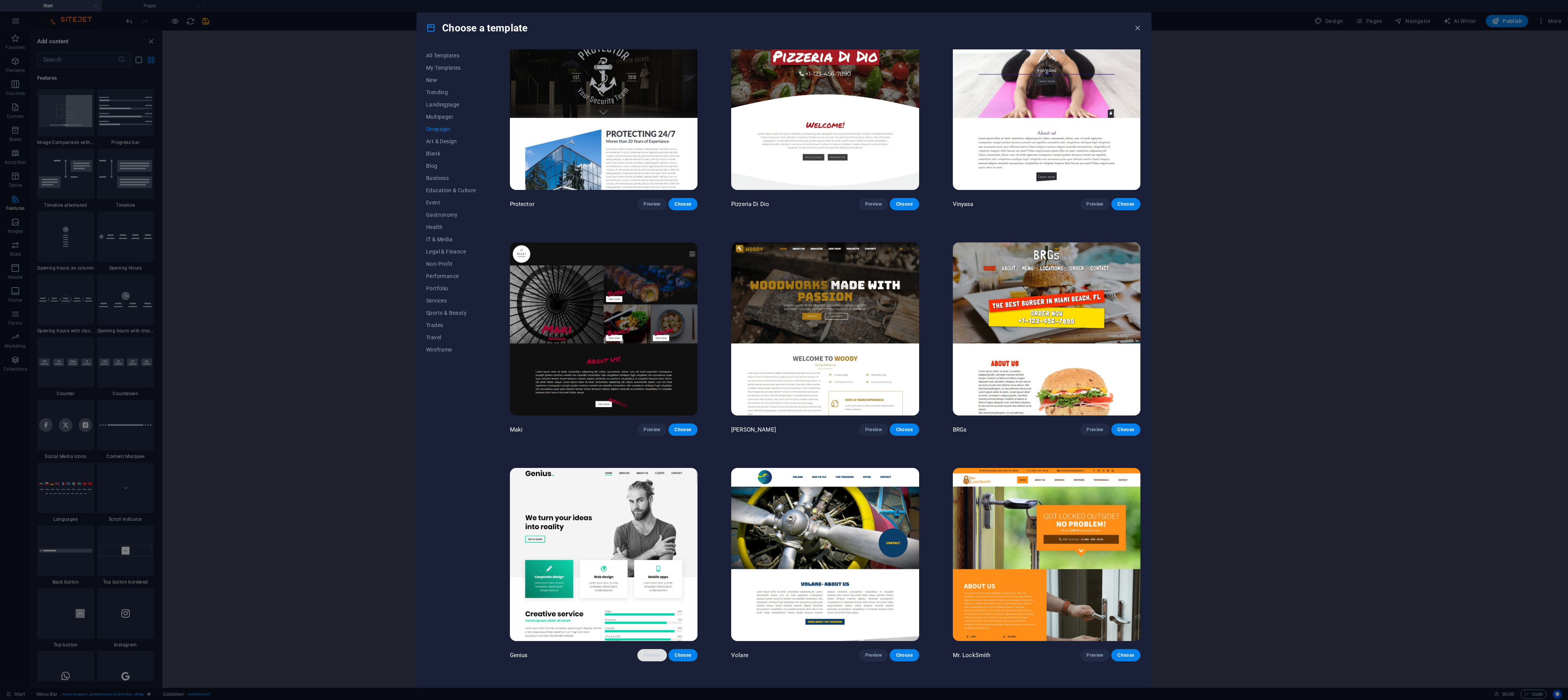
click at [391, 175] on span "Preview" at bounding box center [652, 655] width 17 height 6
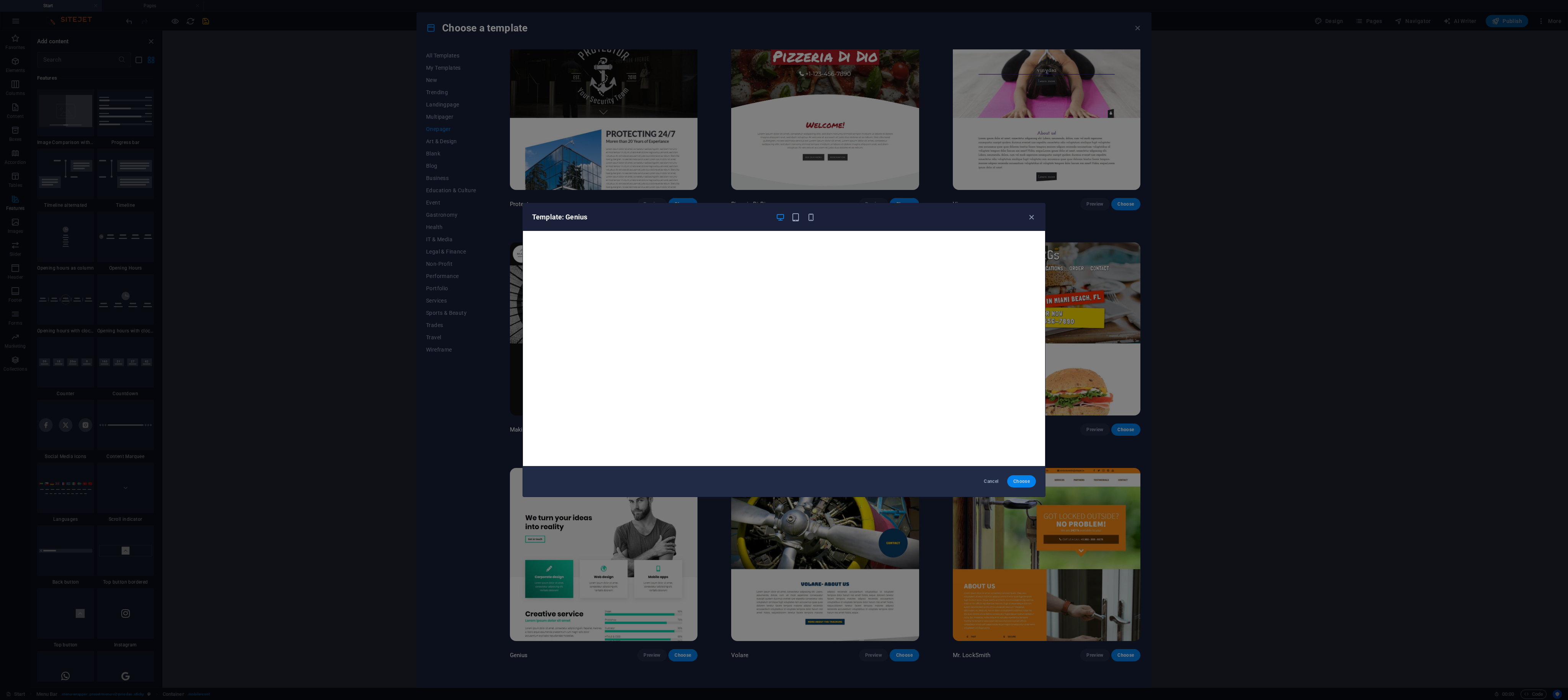
click at [391, 175] on span "Choose" at bounding box center [1021, 481] width 16 height 6
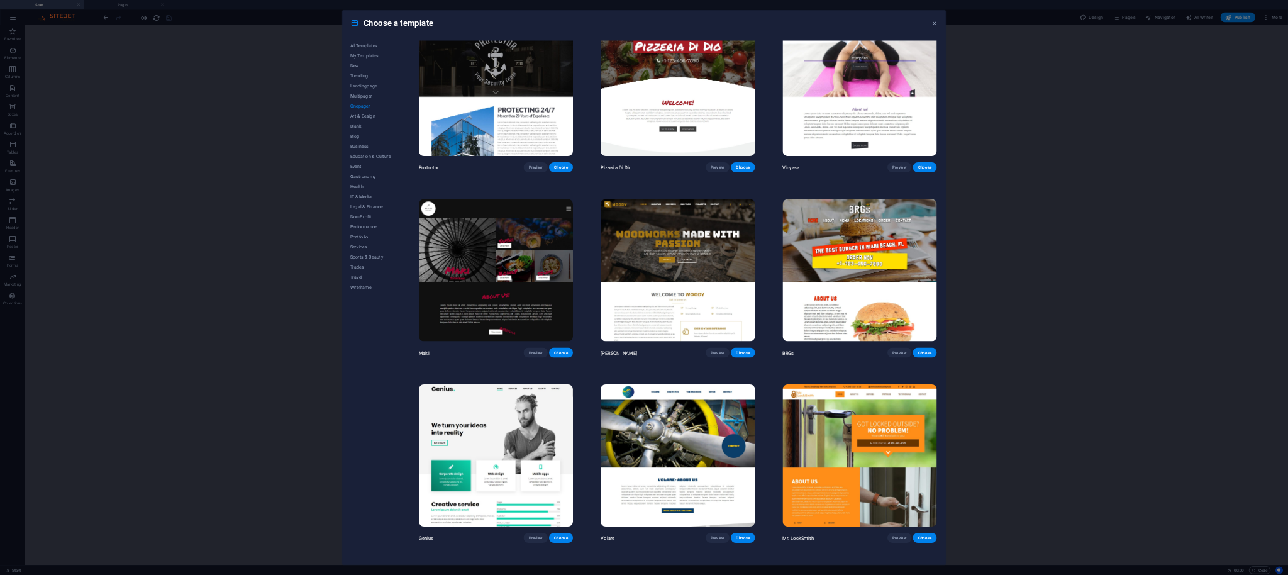
scroll to position [1343, 0]
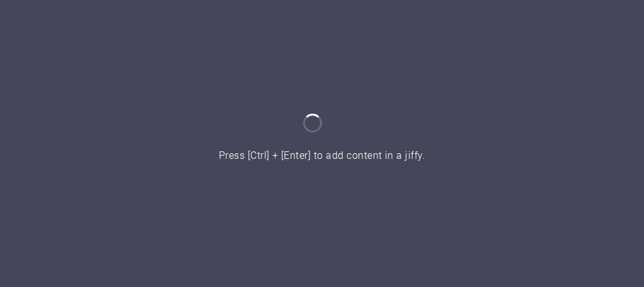
drag, startPoint x: 0, startPoint y: 0, endPoint x: 211, endPoint y: 189, distance: 283.3
click at [213, 191] on div at bounding box center [322, 143] width 644 height 287
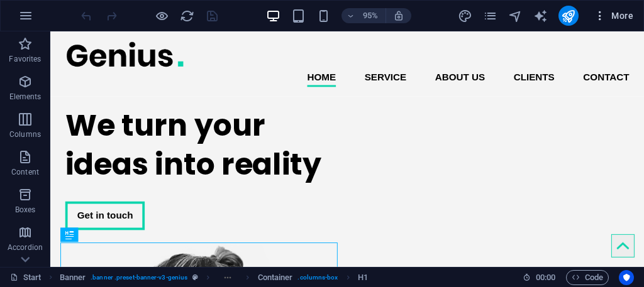
click at [597, 21] on icon "button" at bounding box center [600, 15] width 13 height 13
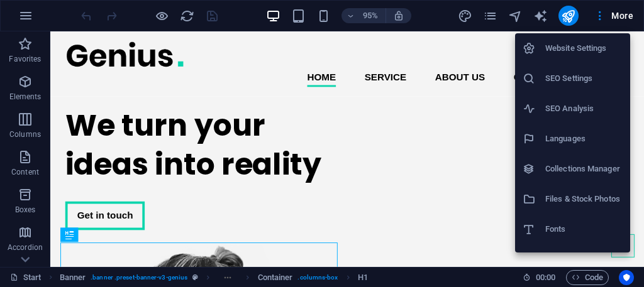
click at [536, 40] on li "Website Settings" at bounding box center [572, 48] width 115 height 30
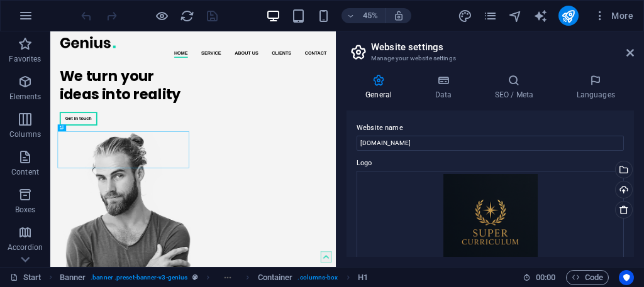
click at [468, 4] on div "45% More" at bounding box center [322, 16] width 643 height 30
click at [461, 11] on icon "design" at bounding box center [465, 16] width 14 height 14
select select "px"
select select "400"
select select "px"
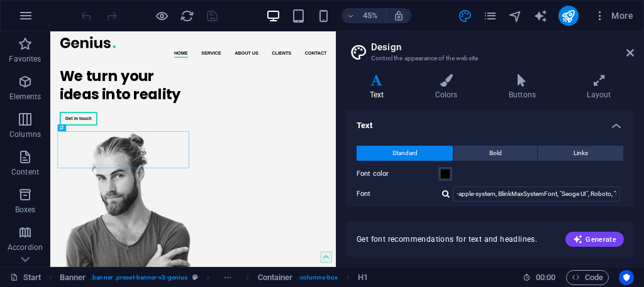
click at [435, 168] on label "Font color" at bounding box center [398, 174] width 82 height 15
click at [438, 168] on button "Font color" at bounding box center [445, 174] width 14 height 14
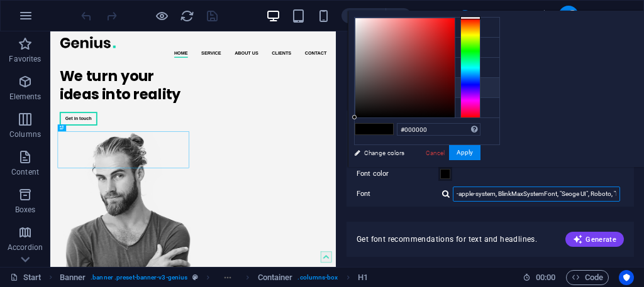
click at [534, 192] on input "-apple-system, BlinkMaxSystemFont, "Seoge UI", Roboto, "Helvetica Neue", Arial,…" at bounding box center [536, 194] width 167 height 15
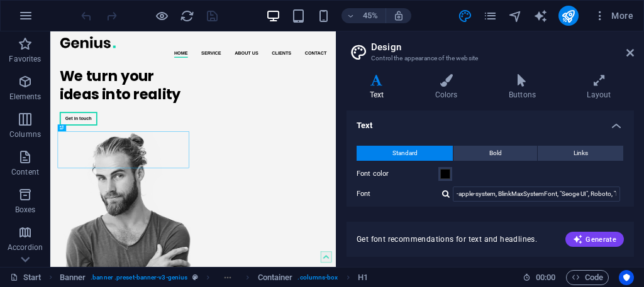
click at [433, 167] on label "Font color" at bounding box center [398, 174] width 82 height 15
click at [438, 167] on button "Font color" at bounding box center [445, 174] width 14 height 14
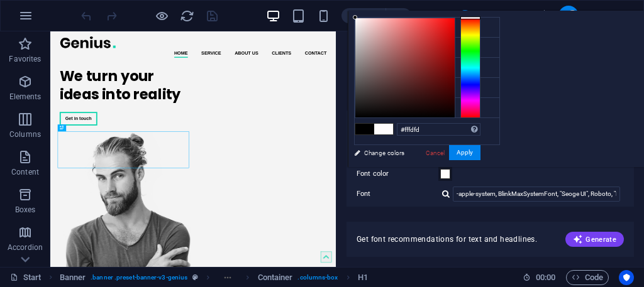
type input "#ffffff"
drag, startPoint x: 514, startPoint y: 18, endPoint x: 511, endPoint y: 12, distance: 6.5
click at [487, 12] on div "#ffffff Supported formats #0852ed rgb(8, 82, 237) rgba(8, 82, 237, 90%) hsv(221…" at bounding box center [417, 180] width 139 height 338
click at [487, 11] on div "#ffffff Supported formats #0852ed rgb(8, 82, 237) rgba(8, 82, 237, 90%) hsv(221…" at bounding box center [417, 180] width 139 height 338
click at [480, 150] on button "Apply" at bounding box center [464, 152] width 31 height 15
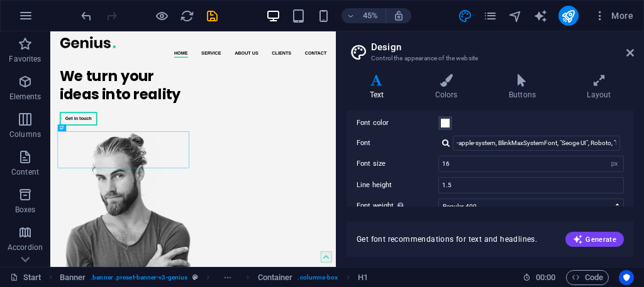
scroll to position [63, 0]
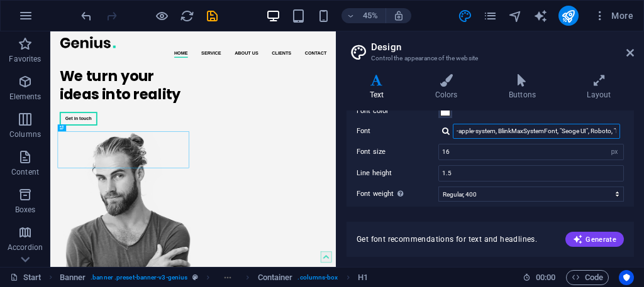
click at [462, 133] on input "-apple-system, BlinkMaxSystemFont, "Seoge UI", Roboto, "Helvetica Neue", Arial,…" at bounding box center [536, 131] width 167 height 15
drag, startPoint x: 458, startPoint y: 134, endPoint x: 625, endPoint y: 134, distance: 166.7
click at [625, 134] on div "Standard Bold Links Font color Font -apple-system, BlinkMaxSystemFont, "Seoge U…" at bounding box center [490, 185] width 292 height 231
type input "-"
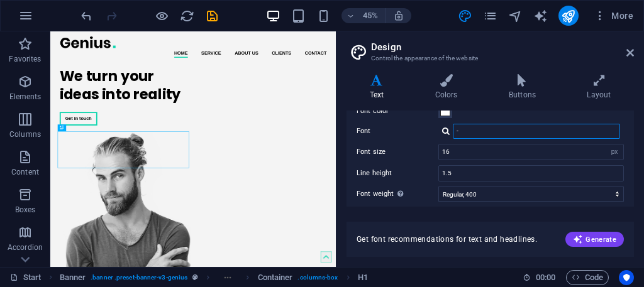
scroll to position [0, 0]
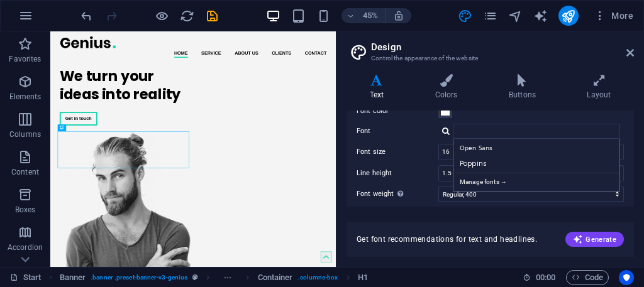
click at [489, 145] on div "Open Sans" at bounding box center [539, 148] width 166 height 13
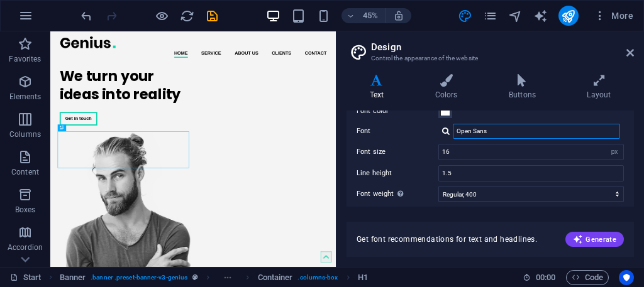
click at [494, 133] on input "Open Sans" at bounding box center [536, 131] width 167 height 15
drag, startPoint x: 494, startPoint y: 135, endPoint x: 486, endPoint y: 148, distance: 14.7
click at [486, 147] on div "Standard Bold Links Font color Font Op Manage fonts → Font size 16 rem px Line …" at bounding box center [490, 185] width 292 height 231
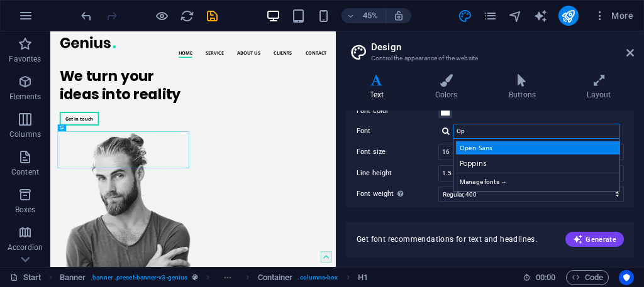
type input "O"
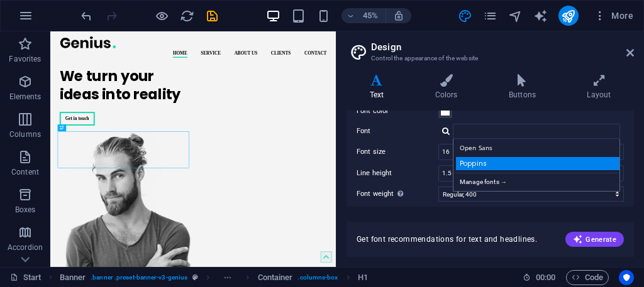
click at [486, 158] on div "Poppins" at bounding box center [539, 163] width 166 height 13
type input "Poppins"
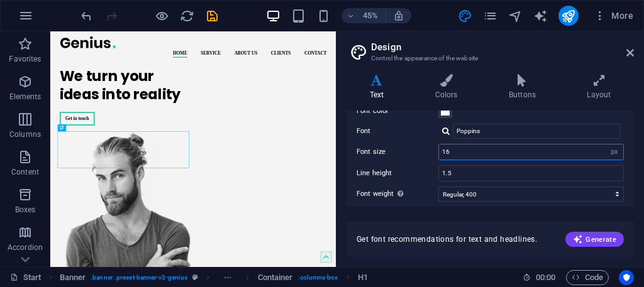
click at [475, 157] on input "16" at bounding box center [531, 152] width 184 height 15
type input "10"
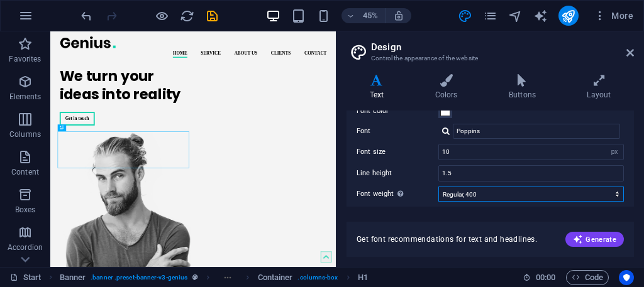
click at [459, 190] on select "Thin, 100 Extra-light, 200 Light, 300 Regular, 400 Medium, 500 Semi-bold, 600 B…" at bounding box center [531, 194] width 186 height 15
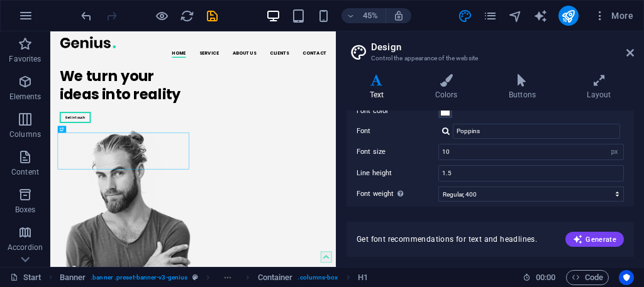
click at [425, 177] on div "Line height 1.5" at bounding box center [490, 173] width 267 height 16
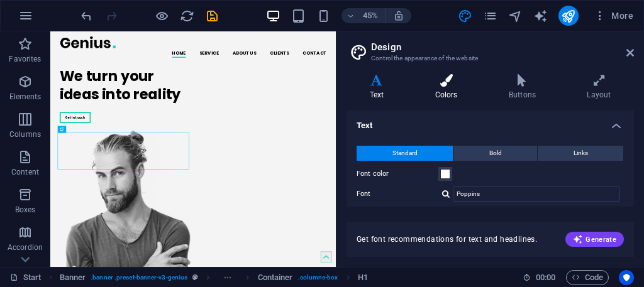
click at [440, 96] on h4 "Colors" at bounding box center [449, 87] width 74 height 26
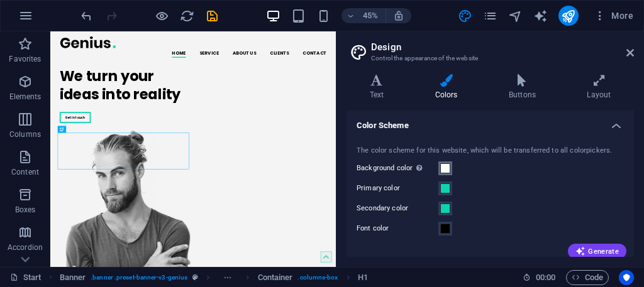
click at [448, 164] on span at bounding box center [445, 169] width 10 height 10
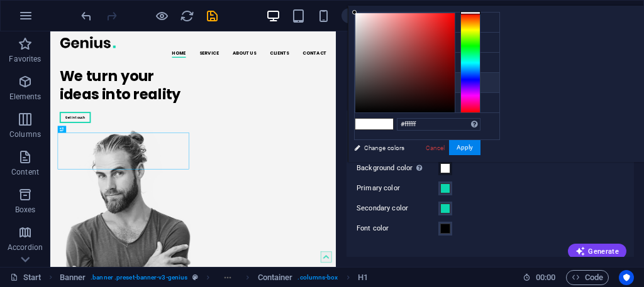
click at [416, 80] on small "#000000" at bounding box center [418, 84] width 19 height 9
type input "#000000"
click at [467, 192] on div "Primary color" at bounding box center [490, 188] width 267 height 15
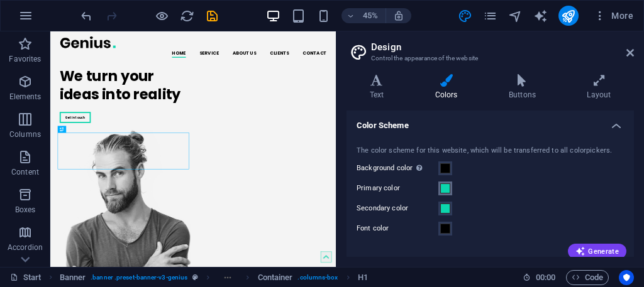
click at [443, 182] on button "Primary color" at bounding box center [445, 189] width 14 height 14
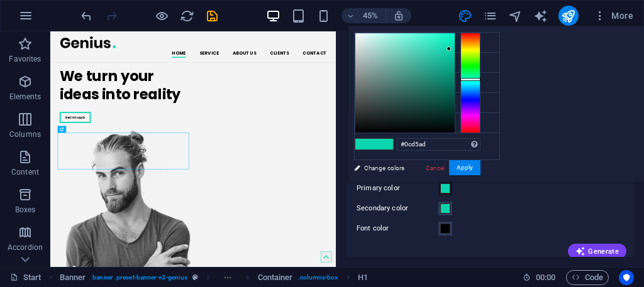
click at [470, 200] on div "The color scheme for this website, which will be transferred to all colorpicker…" at bounding box center [490, 201] width 292 height 136
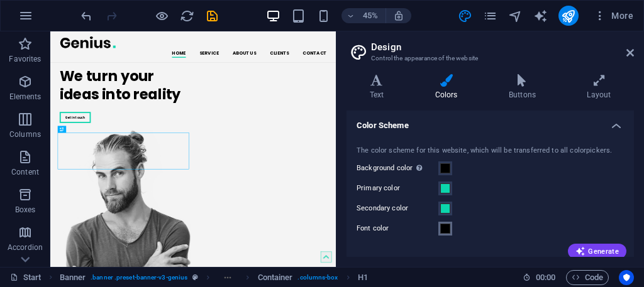
click at [439, 223] on button "Font color" at bounding box center [445, 229] width 14 height 14
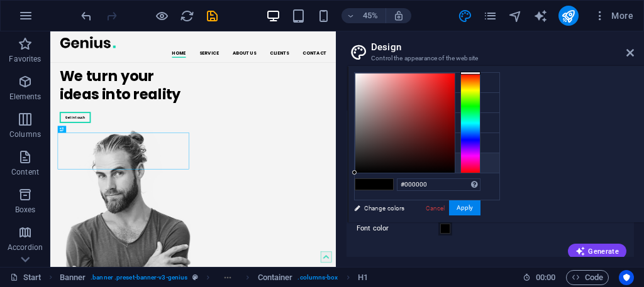
click at [389, 154] on li "Custom color 1 #ededed" at bounding box center [427, 163] width 145 height 20
click at [487, 219] on div "#ededed Supported formats #0852ed rgb(8, 82, 237) rgba(8, 82, 237, 90%) hsv(221…" at bounding box center [417, 236] width 139 height 338
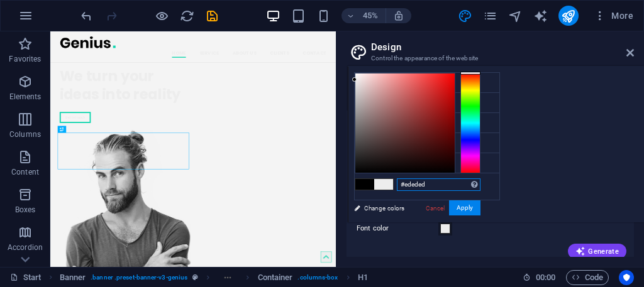
click at [480, 188] on input "#ededed" at bounding box center [439, 185] width 84 height 13
type input "#"
type input "#ffffff"
click at [480, 208] on button "Apply" at bounding box center [464, 208] width 31 height 15
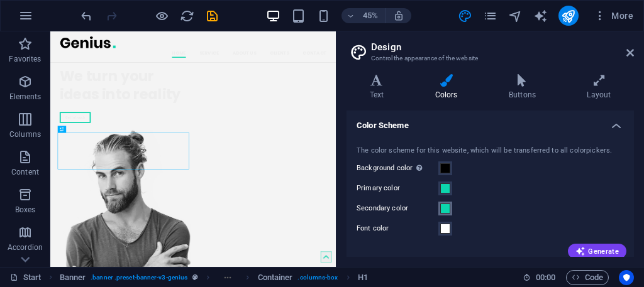
click at [440, 204] on span at bounding box center [445, 209] width 10 height 10
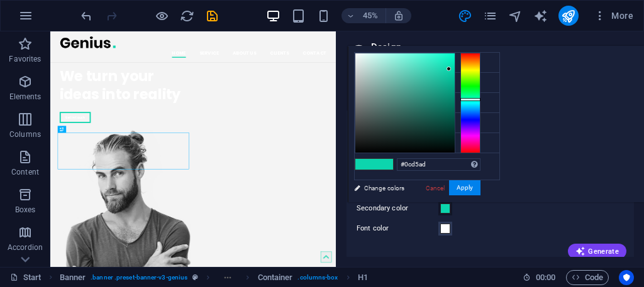
click at [471, 233] on div "Font color" at bounding box center [490, 228] width 267 height 15
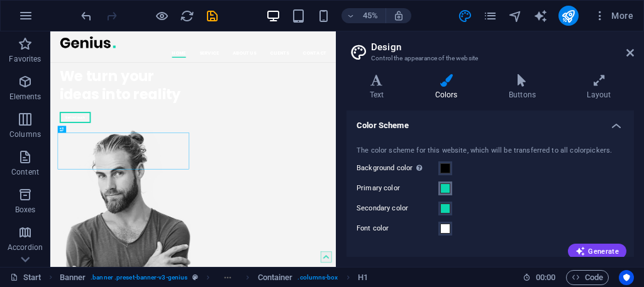
click at [440, 185] on span at bounding box center [445, 189] width 10 height 10
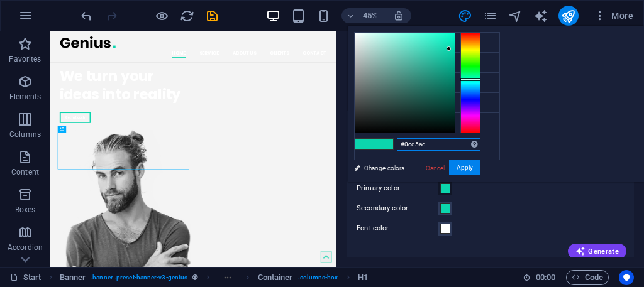
click at [480, 138] on input "#0cd5ad" at bounding box center [439, 144] width 84 height 13
type input "#bc9149"
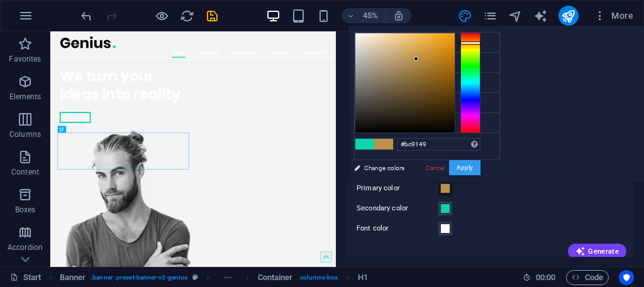
click at [480, 165] on button "Apply" at bounding box center [464, 167] width 31 height 15
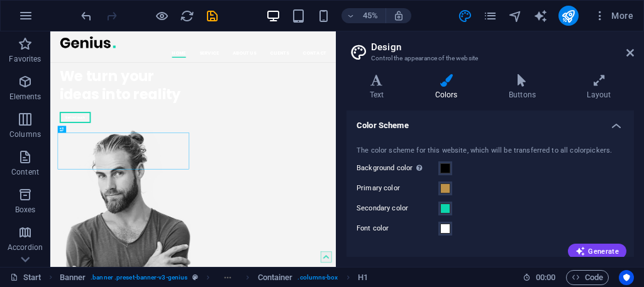
click at [436, 205] on label "Secondary color" at bounding box center [398, 208] width 82 height 15
click at [438, 205] on button "Secondary color" at bounding box center [445, 209] width 14 height 14
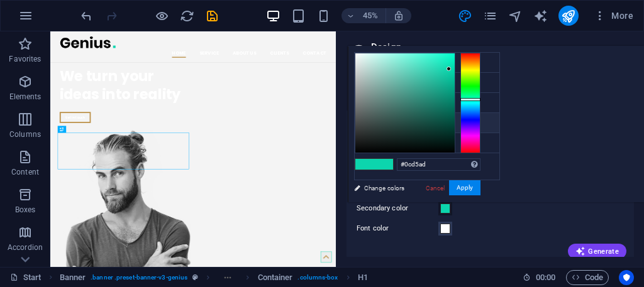
click at [363, 118] on icon at bounding box center [364, 122] width 9 height 9
type input "#ffffff"
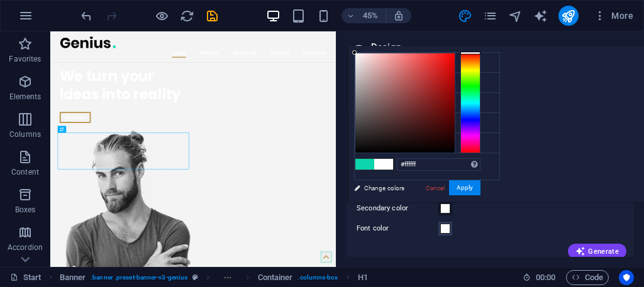
drag, startPoint x: 482, startPoint y: 257, endPoint x: 479, endPoint y: 245, distance: 12.4
click at [482, 255] on div "Variants Text Colors Buttons Layout Text Standard Bold Links Font color Font Po…" at bounding box center [490, 165] width 308 height 203
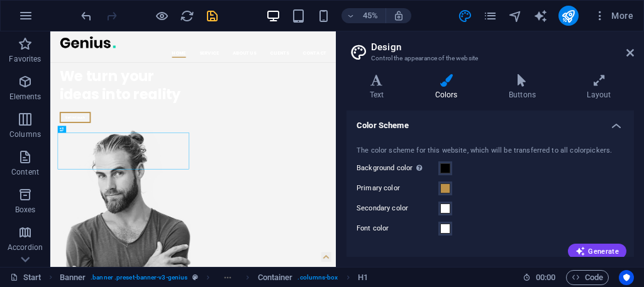
click at [207, 9] on icon "save" at bounding box center [212, 16] width 14 height 14
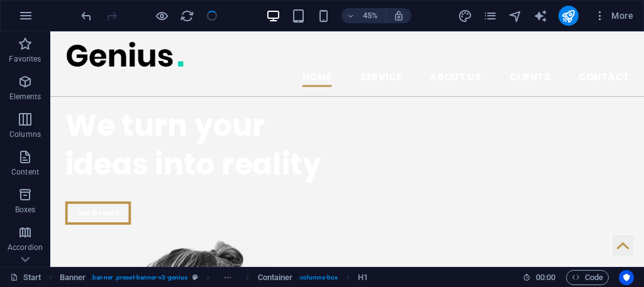
checkbox input "false"
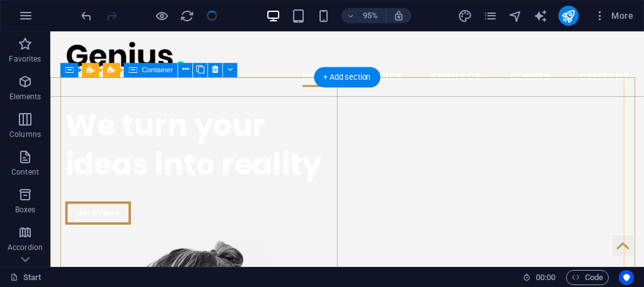
click at [128, 179] on div "We turn your ideas into reality Get in touch" at bounding box center [212, 172] width 292 height 145
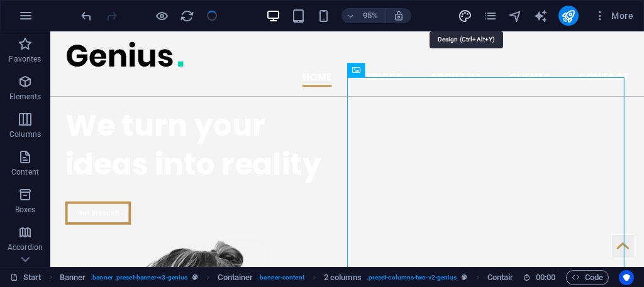
click at [460, 13] on icon "design" at bounding box center [465, 16] width 14 height 14
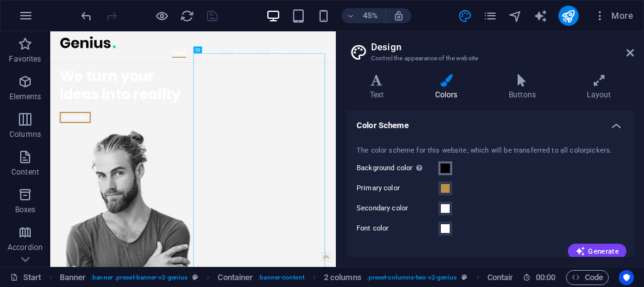
click at [447, 165] on span at bounding box center [445, 169] width 10 height 10
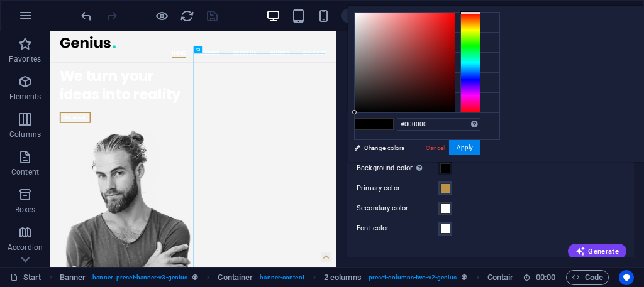
drag, startPoint x: 569, startPoint y: 235, endPoint x: 485, endPoint y: 201, distance: 90.5
click at [565, 233] on div "Font color" at bounding box center [490, 228] width 267 height 15
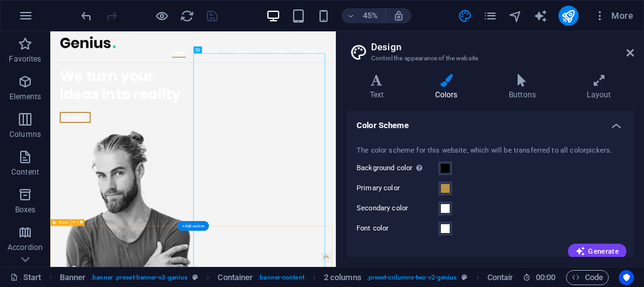
scroll to position [32, 0]
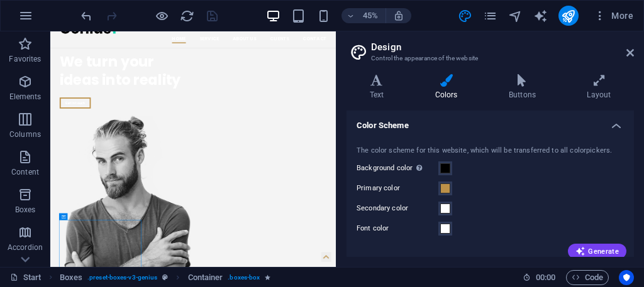
click at [625, 51] on h2 "Design" at bounding box center [502, 47] width 263 height 11
click at [634, 48] on aside "Design Control the appearance of the website Variants Text Colors Buttons Layou…" at bounding box center [490, 149] width 308 height 236
click at [631, 49] on icon at bounding box center [630, 53] width 8 height 10
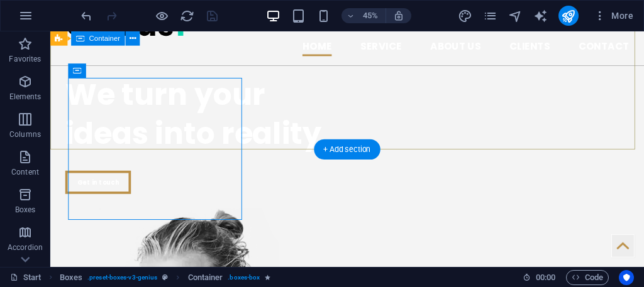
scroll to position [402, 0]
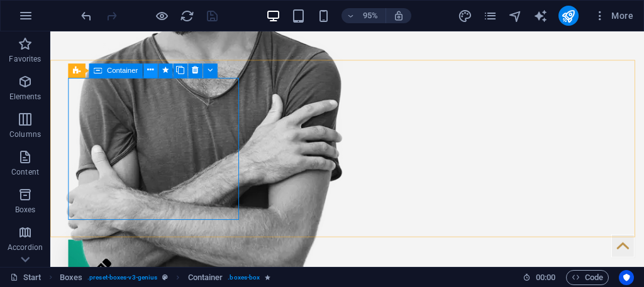
click at [147, 72] on icon at bounding box center [150, 71] width 6 height 13
click at [150, 74] on icon at bounding box center [150, 71] width 6 height 13
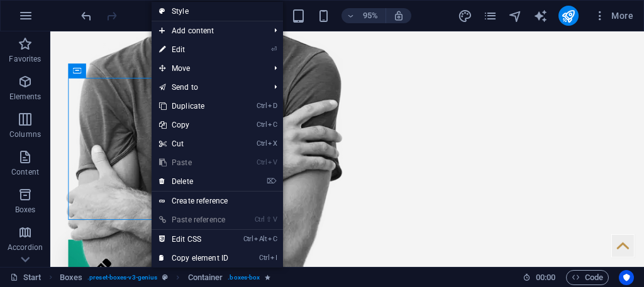
click at [180, 14] on link "Style" at bounding box center [217, 11] width 131 height 19
select select "vw"
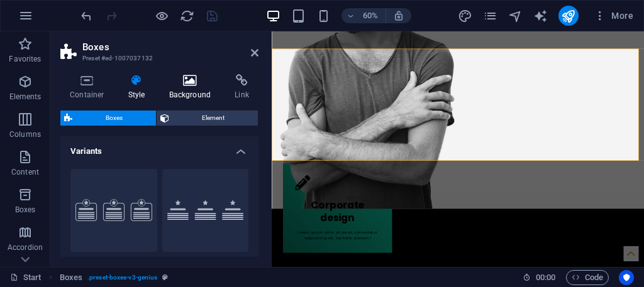
click at [198, 84] on icon at bounding box center [190, 80] width 61 height 13
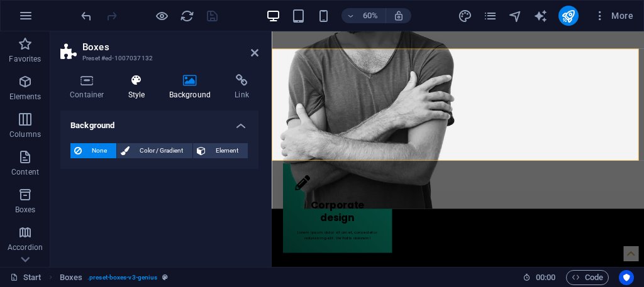
click at [145, 84] on icon at bounding box center [137, 80] width 36 height 13
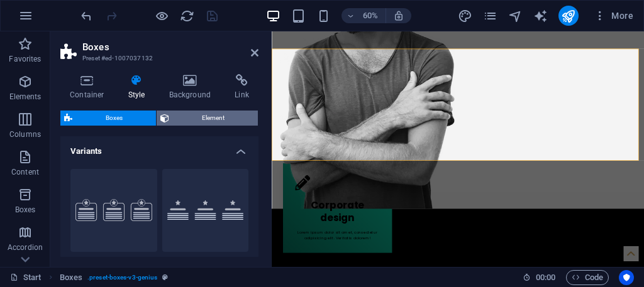
click at [174, 118] on span "Element" at bounding box center [214, 118] width 82 height 15
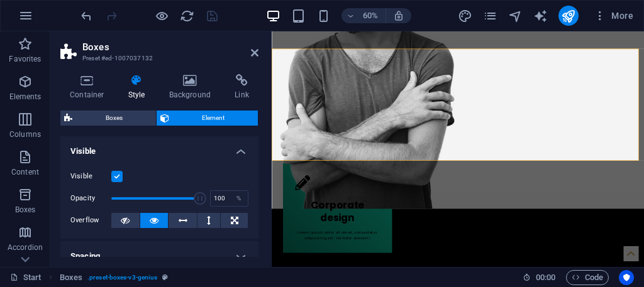
scroll to position [63, 0]
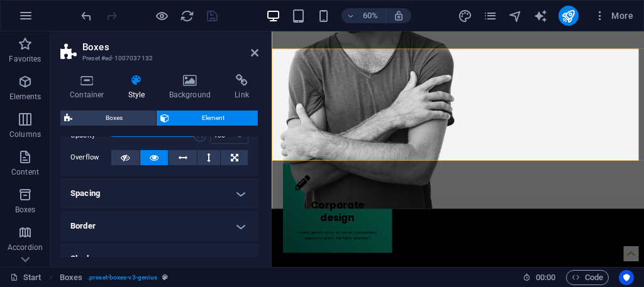
click at [186, 187] on h4 "Spacing" at bounding box center [159, 194] width 198 height 30
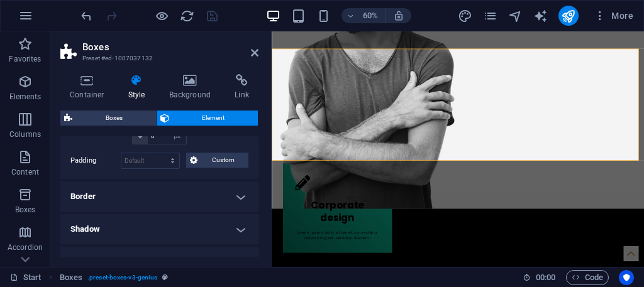
click at [181, 198] on h4 "Border" at bounding box center [159, 197] width 198 height 30
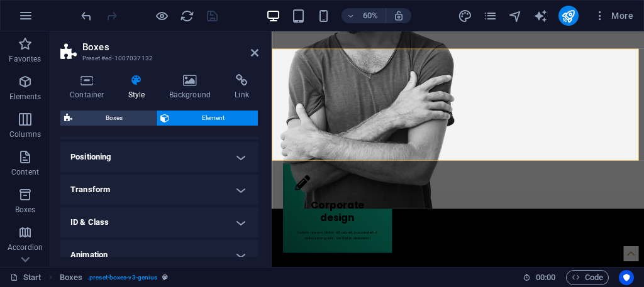
scroll to position [419, 0]
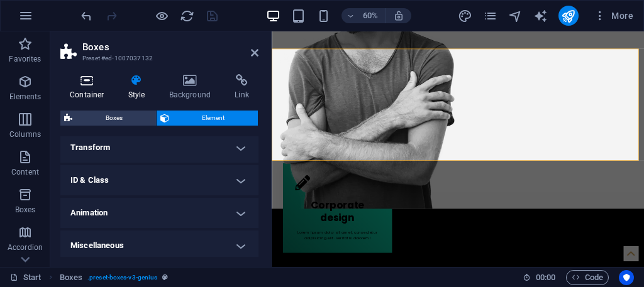
click at [77, 86] on icon at bounding box center [86, 80] width 53 height 13
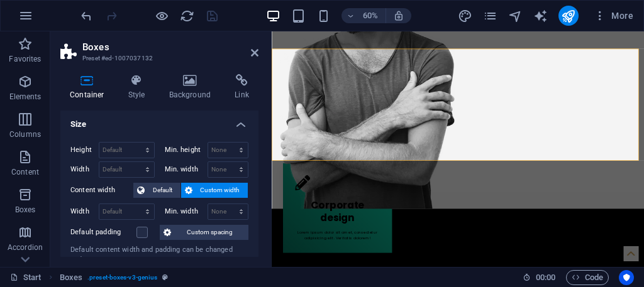
scroll to position [0, 0]
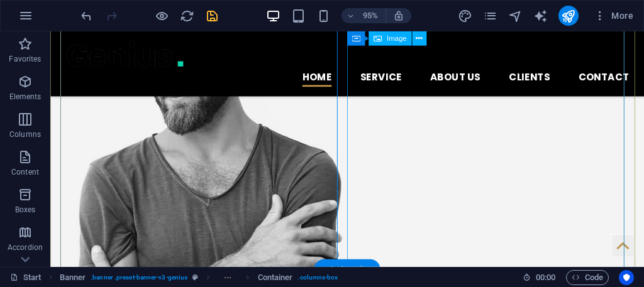
scroll to position [150, 0]
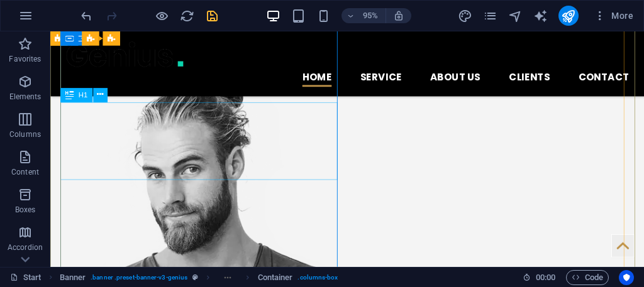
drag, startPoint x: 239, startPoint y: 160, endPoint x: 247, endPoint y: 176, distance: 18.0
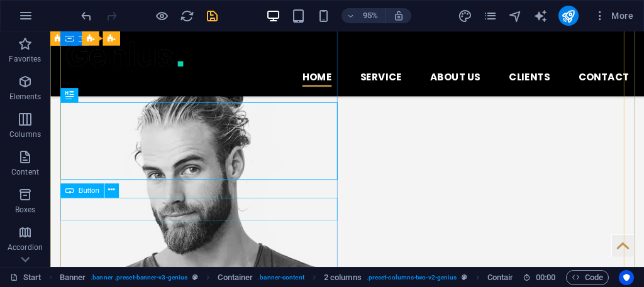
drag, startPoint x: 404, startPoint y: 221, endPoint x: 409, endPoint y: 208, distance: 13.9
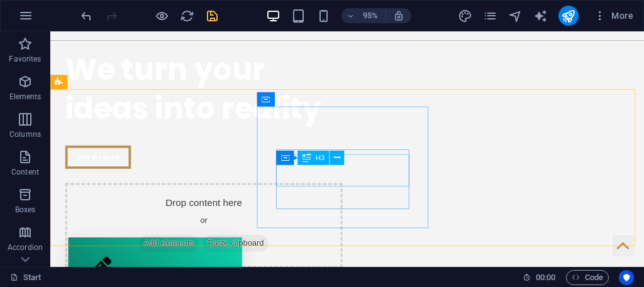
scroll to position [0, 0]
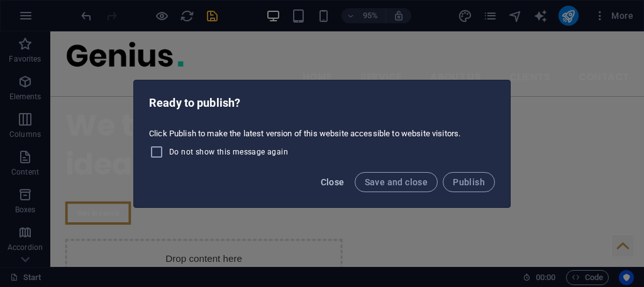
click at [327, 172] on button "Close" at bounding box center [333, 182] width 34 height 20
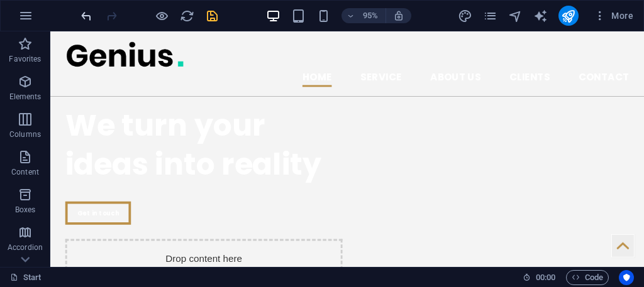
click at [83, 16] on icon "undo" at bounding box center [86, 16] width 14 height 14
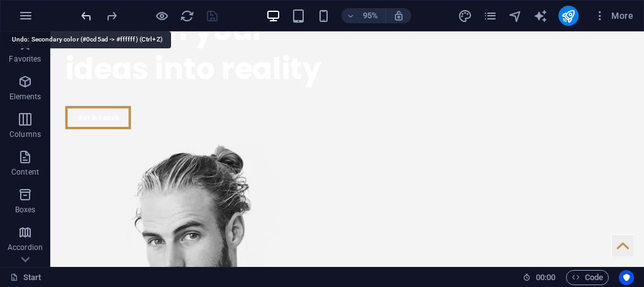
click at [83, 15] on icon "undo" at bounding box center [86, 16] width 14 height 14
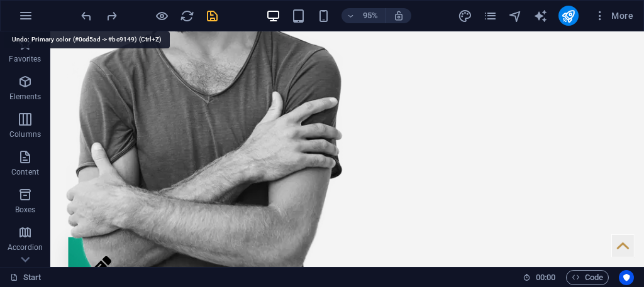
scroll to position [405, 0]
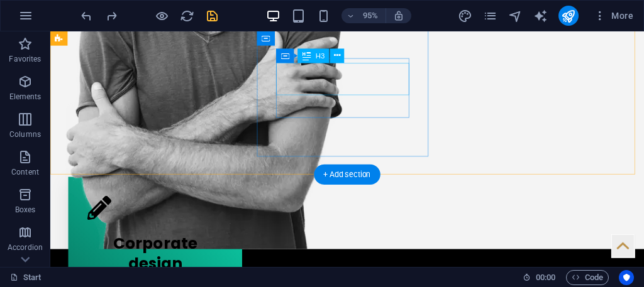
drag, startPoint x: 134, startPoint y: 46, endPoint x: 347, endPoint y: 67, distance: 213.6
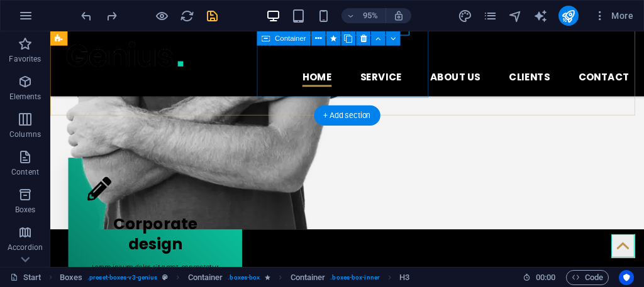
scroll to position [468, 0]
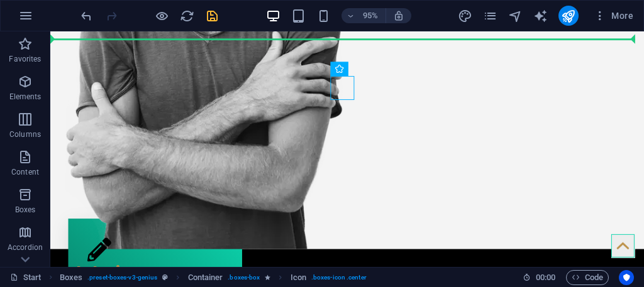
drag, startPoint x: 275, startPoint y: 26, endPoint x: 196, endPoint y: -18, distance: 90.9
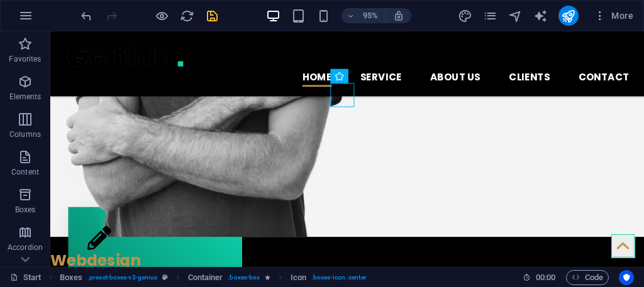
drag, startPoint x: 97, startPoint y: 9, endPoint x: 77, endPoint y: 9, distance: 20.8
click at [97, 9] on div at bounding box center [149, 16] width 141 height 20
click at [76, 13] on div "95% More" at bounding box center [322, 16] width 643 height 30
click at [83, 14] on icon "undo" at bounding box center [86, 16] width 14 height 14
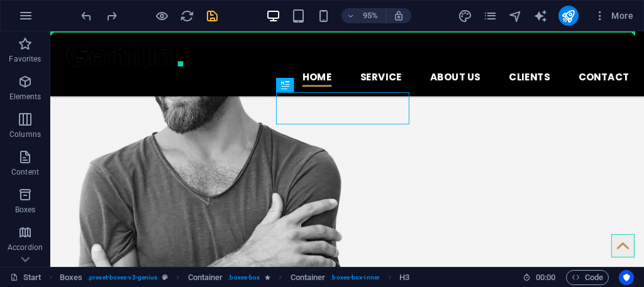
drag, startPoint x: 388, startPoint y: 81, endPoint x: 425, endPoint y: 25, distance: 67.3
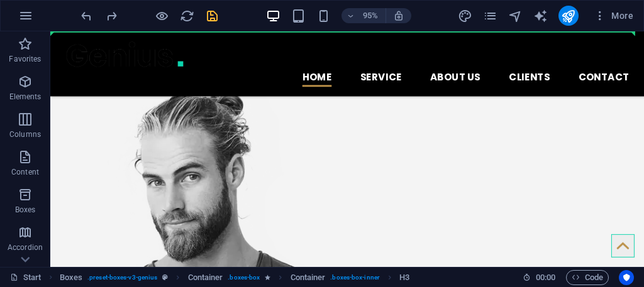
scroll to position [122, 0]
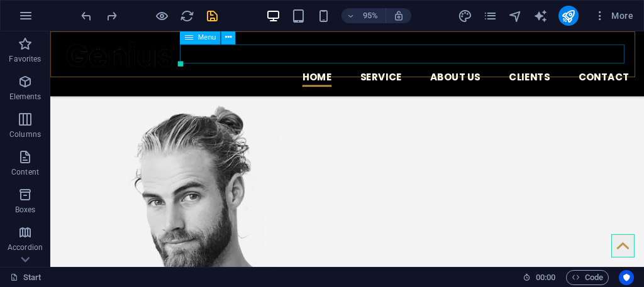
drag, startPoint x: 206, startPoint y: 62, endPoint x: 179, endPoint y: 52, distance: 28.6
click at [189, 70] on nav "Home Service About us Clients Contact" at bounding box center [363, 80] width 594 height 20
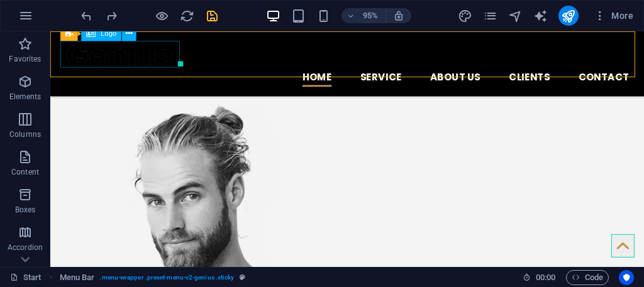
click at [170, 55] on div at bounding box center [363, 56] width 594 height 28
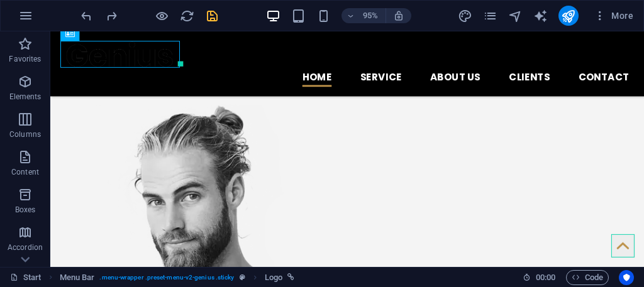
click at [127, 30] on div "95% More" at bounding box center [322, 16] width 643 height 30
drag, startPoint x: 177, startPoint y: 61, endPoint x: 94, endPoint y: 32, distance: 88.5
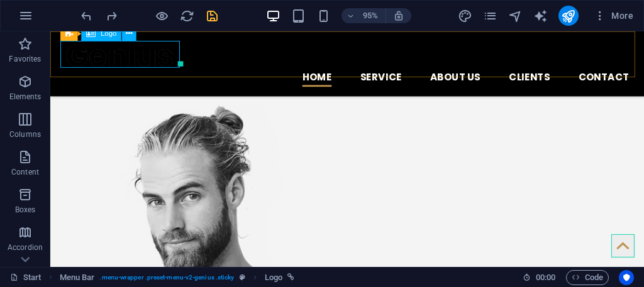
click at [92, 36] on icon at bounding box center [90, 33] width 9 height 14
click at [92, 36] on div "2 columns H1 Banner Banner Container Container Banner 2 columns Container 2 col…" at bounding box center [347, 149] width 594 height 236
select select "px"
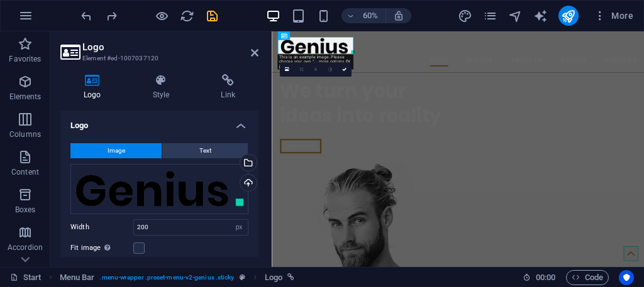
scroll to position [0, 0]
drag, startPoint x: 162, startPoint y: 45, endPoint x: 173, endPoint y: 43, distance: 11.4
click at [172, 44] on h2 "Logo" at bounding box center [170, 47] width 176 height 11
drag, startPoint x: 167, startPoint y: 40, endPoint x: 187, endPoint y: 57, distance: 25.4
click at [177, 44] on header "Logo Element #ed-1007037120" at bounding box center [159, 47] width 198 height 33
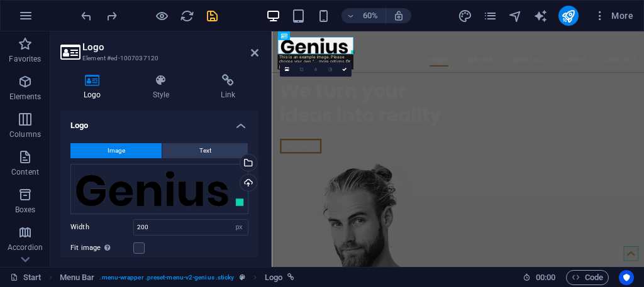
drag, startPoint x: 187, startPoint y: 57, endPoint x: 264, endPoint y: 123, distance: 101.7
click at [210, 72] on aside "Logo Element #ed-1007037120 Logo Style Link Logo Image Text Drag files here, cl…" at bounding box center [160, 149] width 221 height 236
drag, startPoint x: 536, startPoint y: 154, endPoint x: 301, endPoint y: 278, distance: 265.8
click at [245, 175] on div "Upload" at bounding box center [247, 184] width 19 height 19
drag, startPoint x: 225, startPoint y: 182, endPoint x: 208, endPoint y: 179, distance: 17.3
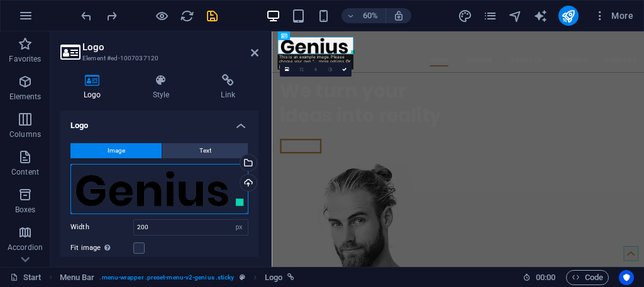
click at [222, 182] on div "Drag files here, click to choose files or select files from Files or our free s…" at bounding box center [159, 189] width 178 height 50
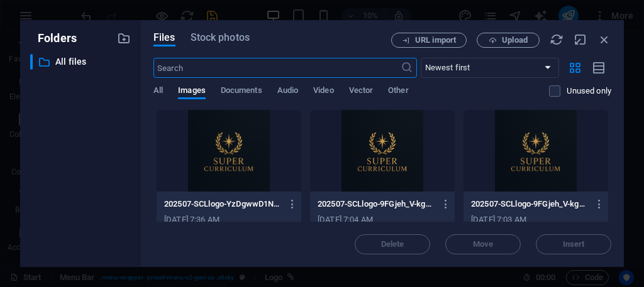
drag, startPoint x: 208, startPoint y: 179, endPoint x: 231, endPoint y: 165, distance: 27.6
click at [231, 165] on body "[DOMAIN_NAME] Start Favorites Elements Columns Content Boxes Accordion Tables F…" at bounding box center [322, 143] width 644 height 287
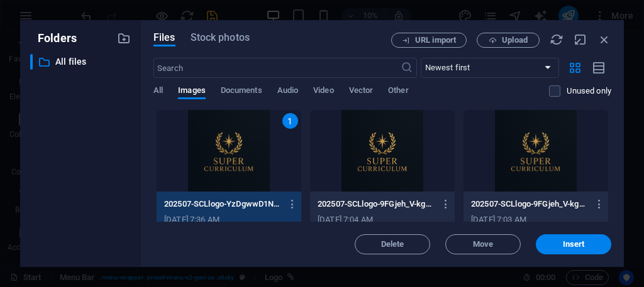
click at [328, 149] on div at bounding box center [382, 151] width 145 height 82
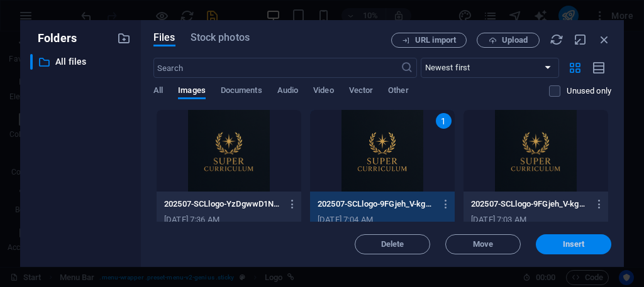
click at [567, 236] on button "Insert" at bounding box center [573, 245] width 75 height 20
click at [567, 236] on aside "Change logo globally? Do you want to make this the new website logo? No Yes, ch…" at bounding box center [322, 143] width 644 height 287
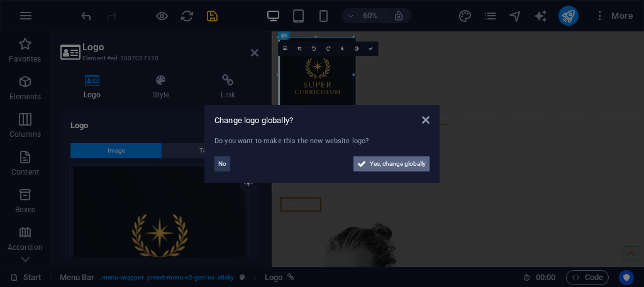
drag, startPoint x: 402, startPoint y: 155, endPoint x: 402, endPoint y: 164, distance: 8.2
click at [402, 164] on div "No Yes, change globally" at bounding box center [321, 162] width 215 height 20
click at [414, 149] on div "Do you want to make this the new website logo? No Yes, change globally" at bounding box center [321, 154] width 215 height 36
click at [410, 159] on span "Yes, change globally" at bounding box center [398, 164] width 56 height 15
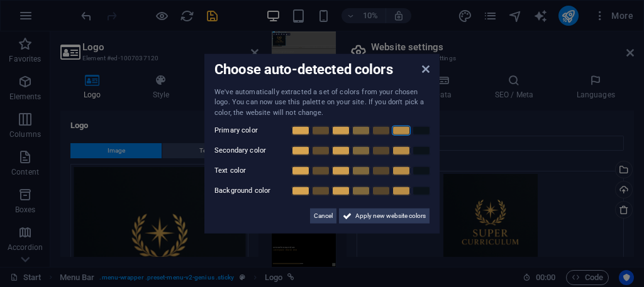
click at [401, 130] on div "We've automatically extracted a set of colors from your chosen logo. You can no…" at bounding box center [321, 155] width 215 height 137
click at [423, 72] on div "Choose auto-detected colors We've automatically extracted a set of colors from …" at bounding box center [321, 143] width 235 height 180
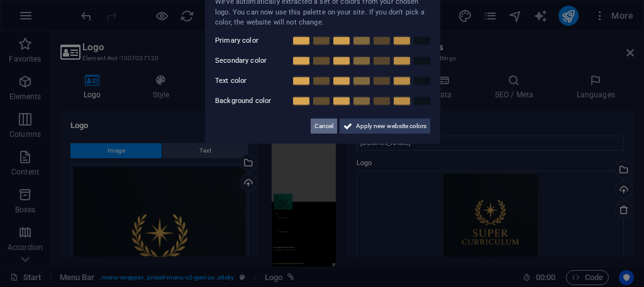
drag, startPoint x: 343, startPoint y: 117, endPoint x: 320, endPoint y: 123, distance: 24.1
click at [322, 123] on div "Cancel Apply new website colors" at bounding box center [322, 120] width 215 height 25
click at [320, 123] on span "Cancel" at bounding box center [323, 125] width 19 height 15
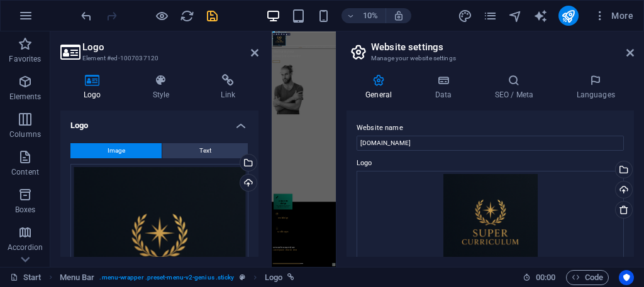
drag, startPoint x: 480, startPoint y: 107, endPoint x: 557, endPoint y: 66, distance: 86.9
click at [548, 70] on div "General Data SEO / Meta Languages Website name [DOMAIN_NAME] Logo Drag files he…" at bounding box center [490, 165] width 308 height 203
click at [626, 48] on icon at bounding box center [630, 53] width 8 height 10
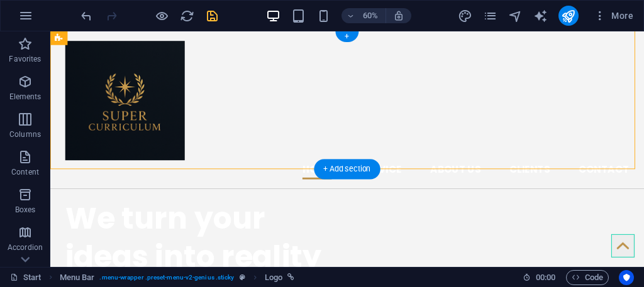
drag, startPoint x: 319, startPoint y: 82, endPoint x: 264, endPoint y: 77, distance: 56.2
click at [265, 76] on div "Home Service About us Clients Contact Menu" at bounding box center [362, 114] width 625 height 166
click at [126, 77] on div at bounding box center [363, 105] width 594 height 126
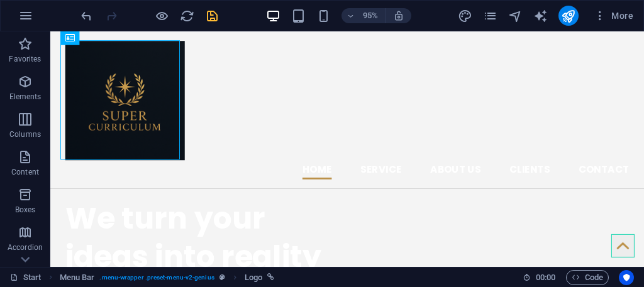
drag, startPoint x: 71, startPoint y: 95, endPoint x: 103, endPoint y: 87, distance: 32.5
click at [103, 87] on div at bounding box center [363, 105] width 594 height 126
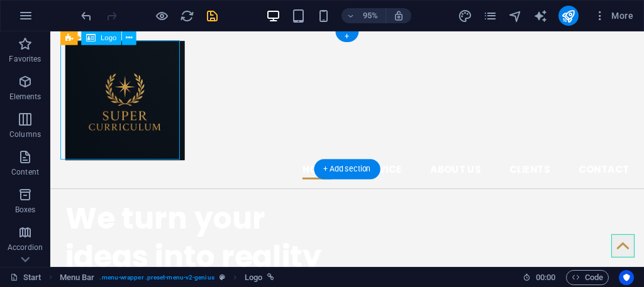
click at [99, 34] on div "Logo" at bounding box center [102, 38] width 40 height 14
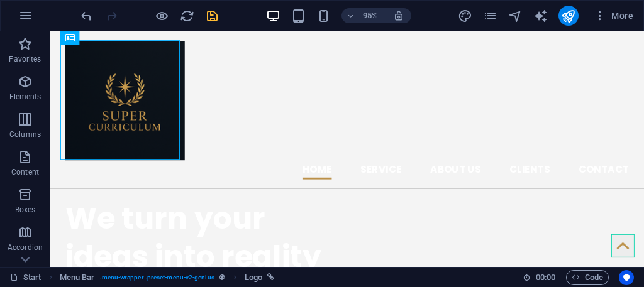
click at [127, 38] on section "Favorites Elements Columns Content Boxes Accordion Tables Features Images Slide…" at bounding box center [322, 149] width 644 height 236
click at [162, 54] on div at bounding box center [363, 105] width 594 height 126
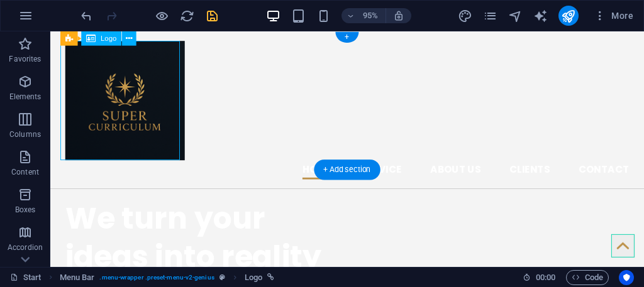
click at [152, 49] on div at bounding box center [363, 105] width 594 height 126
click at [147, 44] on div at bounding box center [363, 105] width 594 height 126
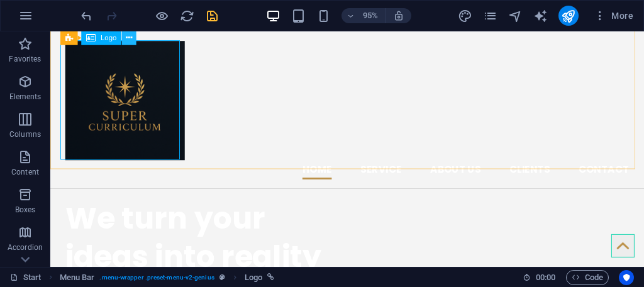
click at [131, 36] on icon at bounding box center [129, 38] width 6 height 13
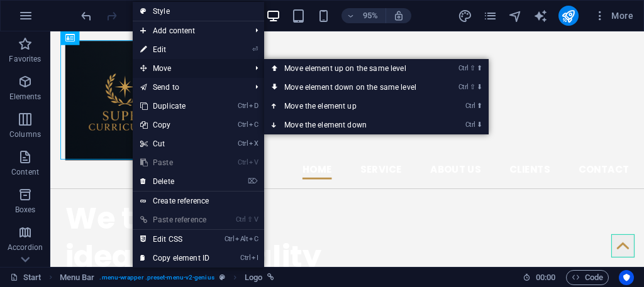
click at [172, 72] on span "Move" at bounding box center [189, 68] width 113 height 19
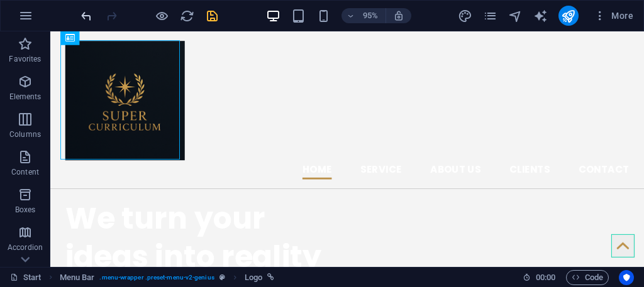
click at [87, 9] on icon "undo" at bounding box center [86, 16] width 14 height 14
click at [85, 16] on icon "undo" at bounding box center [86, 16] width 14 height 14
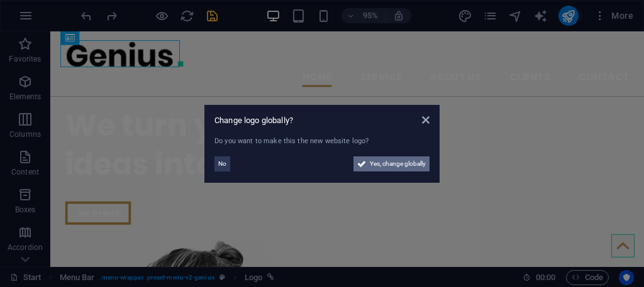
drag, startPoint x: 370, startPoint y: 142, endPoint x: 379, endPoint y: 167, distance: 26.7
click at [378, 165] on div "Change logo globally? Do you want to make this the new website logo? No Yes, ch…" at bounding box center [321, 144] width 235 height 78
click at [379, 167] on span "Yes, change globally" at bounding box center [398, 164] width 56 height 15
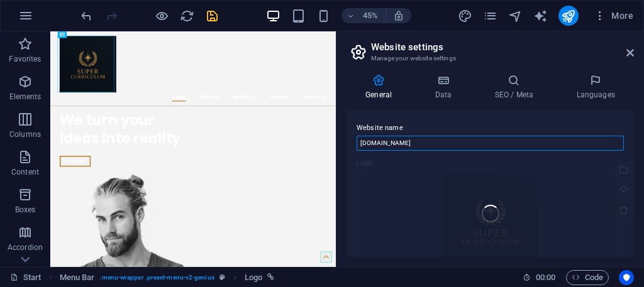
click at [382, 143] on input "[DOMAIN_NAME]" at bounding box center [490, 143] width 267 height 15
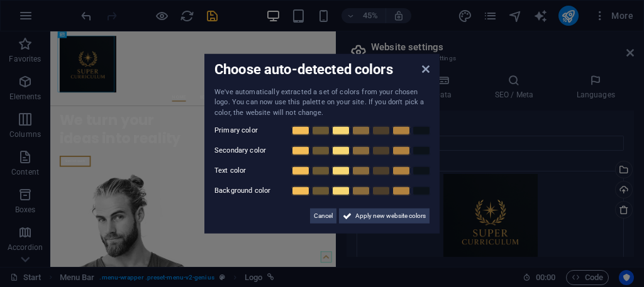
click at [381, 142] on div "We've automatically extracted a set of colors from your chosen logo. You can no…" at bounding box center [321, 155] width 215 height 137
drag, startPoint x: 380, startPoint y: 140, endPoint x: 328, endPoint y: 133, distance: 52.7
click at [329, 133] on div "We've automatically extracted a set of colors from your chosen logo. You can no…" at bounding box center [321, 155] width 215 height 137
click at [306, 127] on link at bounding box center [300, 131] width 19 height 10
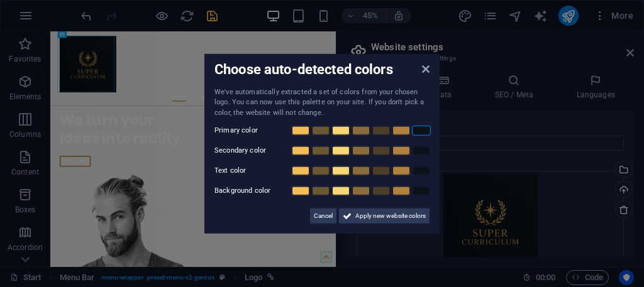
click at [414, 134] on link at bounding box center [421, 131] width 19 height 10
click at [394, 147] on link at bounding box center [401, 151] width 19 height 10
click at [359, 214] on span "Apply new website colors" at bounding box center [390, 216] width 70 height 15
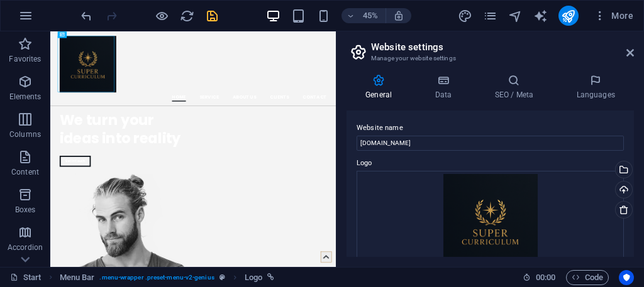
click at [623, 51] on h2 "Website settings" at bounding box center [502, 47] width 263 height 11
click at [633, 48] on icon at bounding box center [630, 53] width 8 height 10
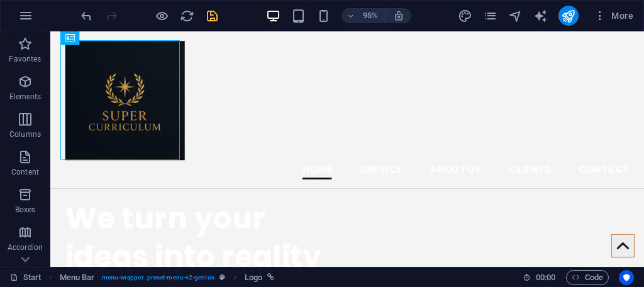
click at [477, 14] on div "More" at bounding box center [548, 16] width 180 height 20
click at [465, 11] on icon "design" at bounding box center [465, 16] width 14 height 14
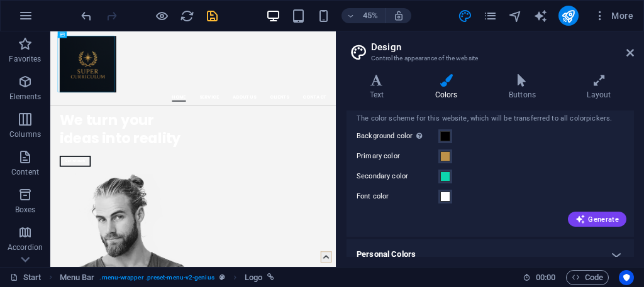
scroll to position [44, 0]
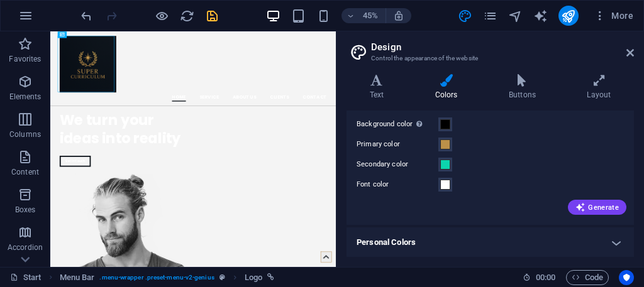
click at [616, 239] on h4 "Personal Colors" at bounding box center [490, 243] width 287 height 30
click at [436, 165] on label "Secondary color" at bounding box center [398, 164] width 82 height 15
click at [438, 165] on button "Secondary color" at bounding box center [445, 165] width 14 height 14
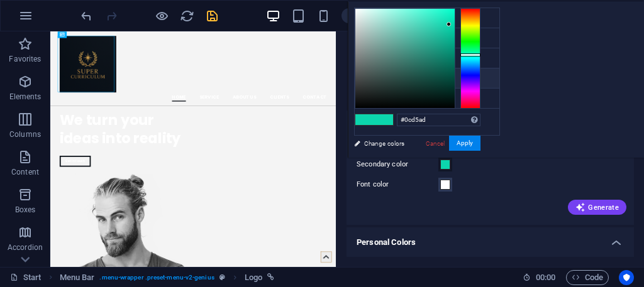
click at [365, 78] on li "Font color #ffffff" at bounding box center [427, 79] width 145 height 20
type input "#ffffff"
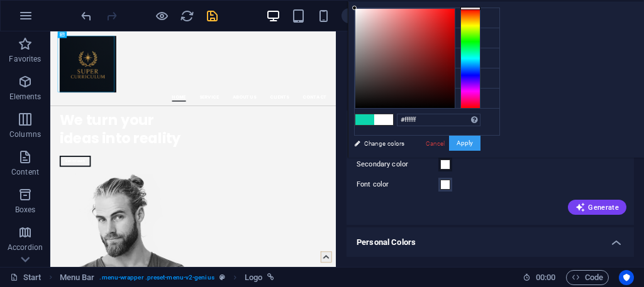
click at [480, 138] on button "Apply" at bounding box center [464, 143] width 31 height 15
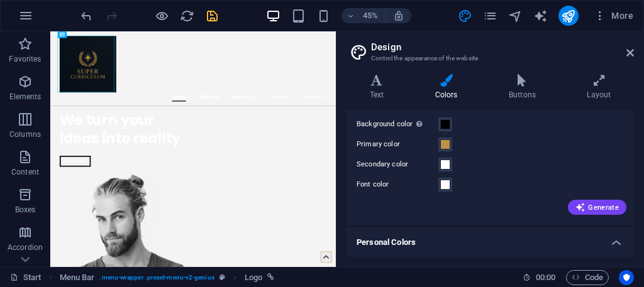
click at [631, 40] on header "Design Control the appearance of the website" at bounding box center [491, 47] width 285 height 33
click at [621, 45] on h2 "Design" at bounding box center [502, 47] width 263 height 11
click at [426, 144] on label "Primary color" at bounding box center [398, 144] width 82 height 15
click at [438, 144] on button "Primary color" at bounding box center [445, 145] width 14 height 14
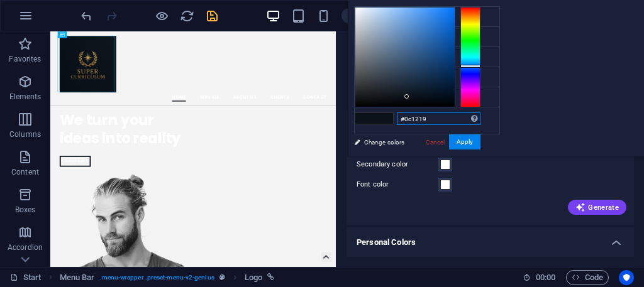
click at [480, 119] on input "#0c1219" at bounding box center [439, 119] width 84 height 13
type input "#bc9149"
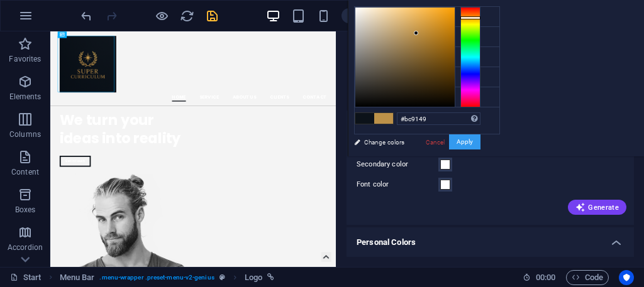
click at [480, 135] on button "Apply" at bounding box center [464, 142] width 31 height 15
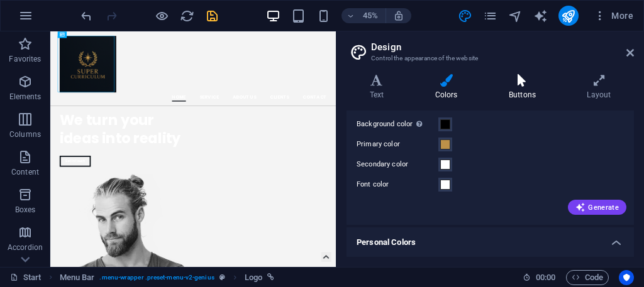
click at [507, 79] on icon at bounding box center [522, 80] width 73 height 13
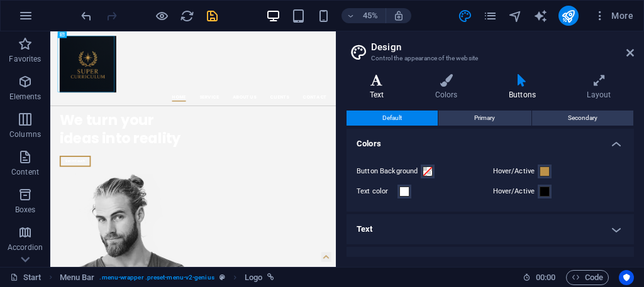
click at [364, 92] on h4 "Text" at bounding box center [379, 87] width 65 height 26
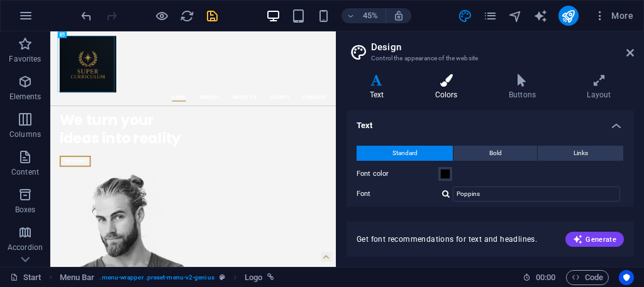
click at [452, 88] on h4 "Colors" at bounding box center [449, 87] width 74 height 26
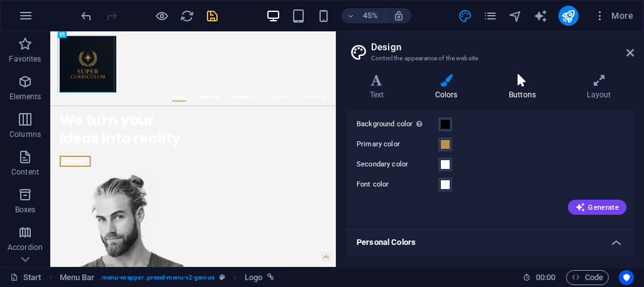
click at [510, 87] on h4 "Buttons" at bounding box center [525, 87] width 78 height 26
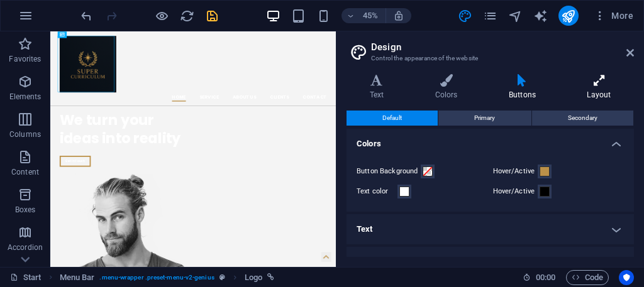
click at [596, 92] on h4 "Layout" at bounding box center [599, 87] width 70 height 26
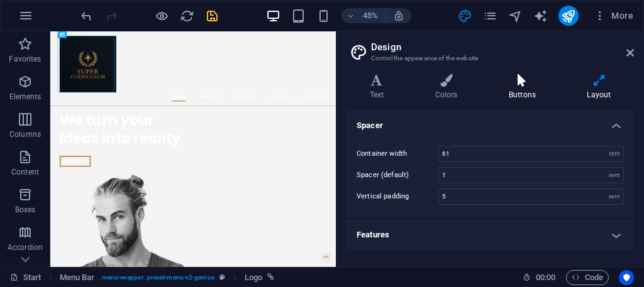
click at [531, 82] on icon at bounding box center [522, 80] width 73 height 13
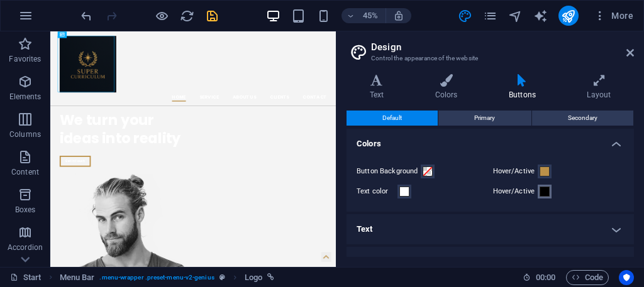
click at [538, 187] on button "Hover/Active" at bounding box center [545, 192] width 14 height 14
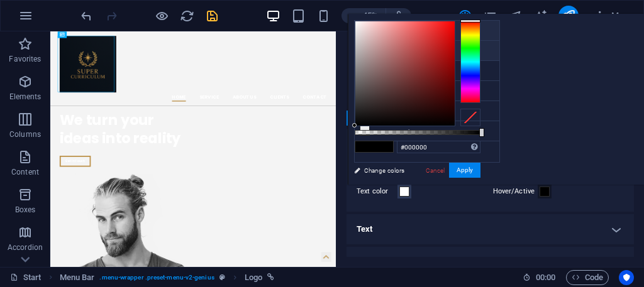
click at [381, 51] on li "Primary color #bc9149" at bounding box center [427, 51] width 145 height 20
type input "#bc9149"
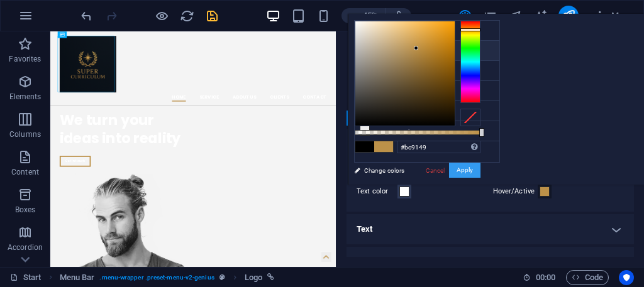
click at [480, 165] on button "Apply" at bounding box center [464, 170] width 31 height 15
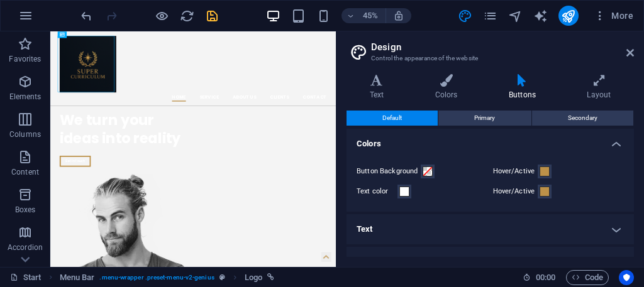
click at [635, 45] on aside "Design Control the appearance of the website Variants Text Colors Buttons Layou…" at bounding box center [490, 149] width 308 height 236
click at [630, 47] on h2 "Design" at bounding box center [502, 47] width 263 height 11
click at [626, 51] on icon at bounding box center [630, 53] width 8 height 10
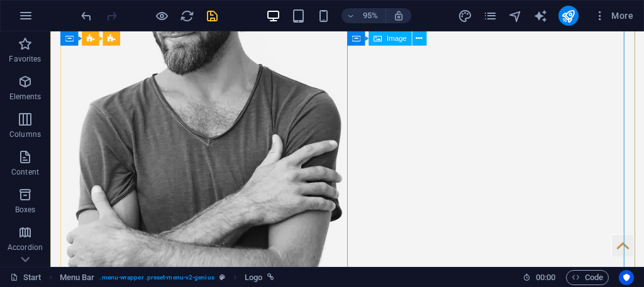
scroll to position [503, 0]
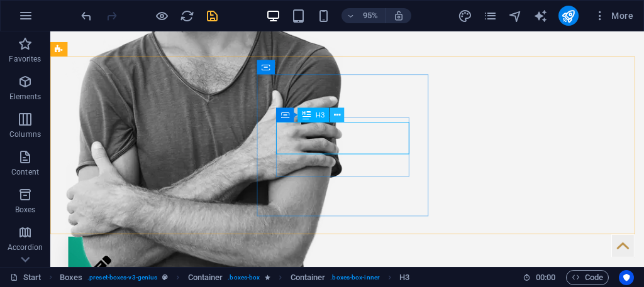
click at [335, 116] on icon at bounding box center [337, 115] width 6 height 13
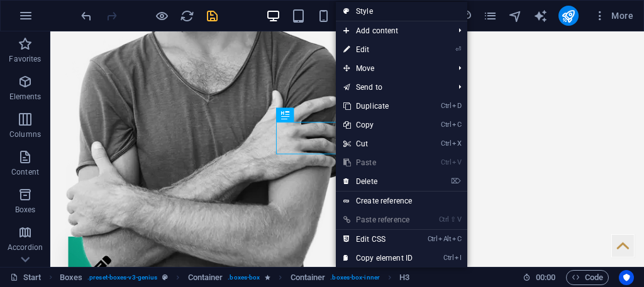
click at [398, 11] on link "Style" at bounding box center [401, 11] width 131 height 19
select select "vw"
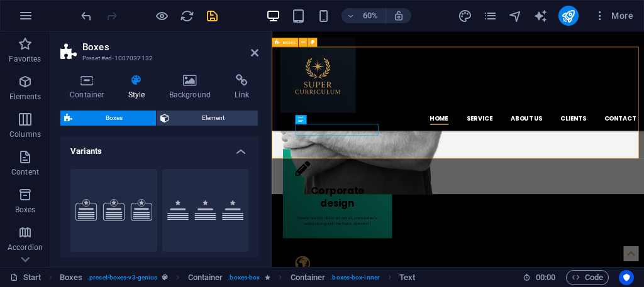
scroll to position [500, 0]
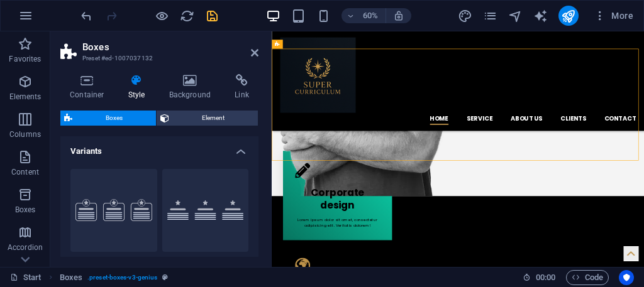
drag, startPoint x: 280, startPoint y: 62, endPoint x: 536, endPoint y: 234, distance: 308.7
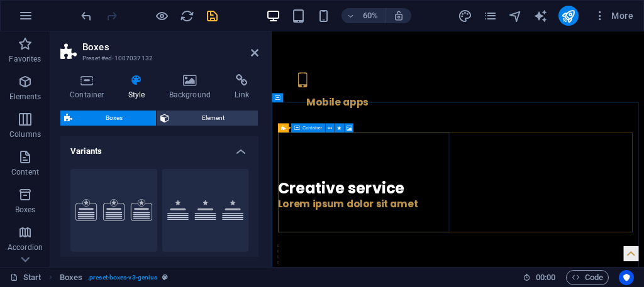
scroll to position [943, 0]
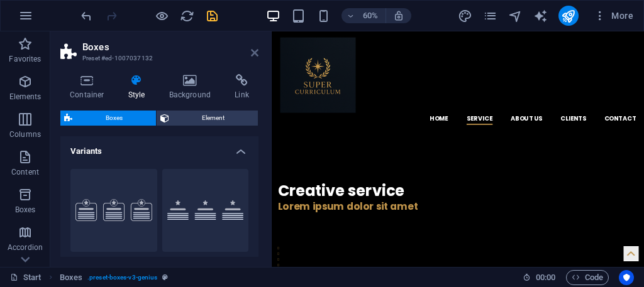
click at [253, 48] on icon at bounding box center [255, 53] width 8 height 10
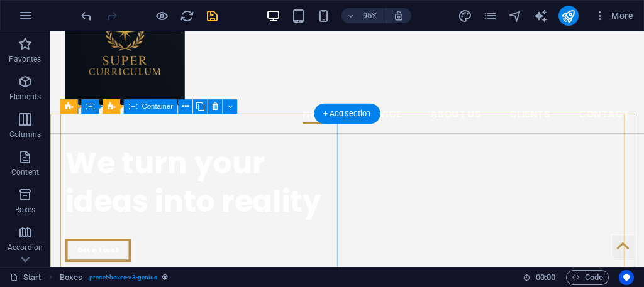
scroll to position [0, 0]
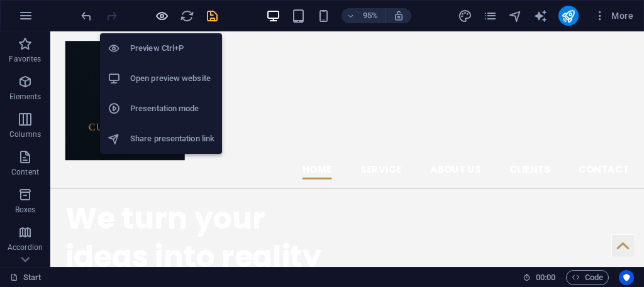
click at [162, 9] on icon "button" at bounding box center [162, 16] width 14 height 14
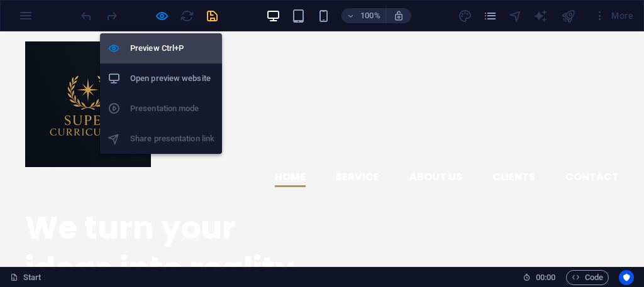
click at [130, 43] on h6 "Preview Ctrl+P" at bounding box center [172, 48] width 84 height 15
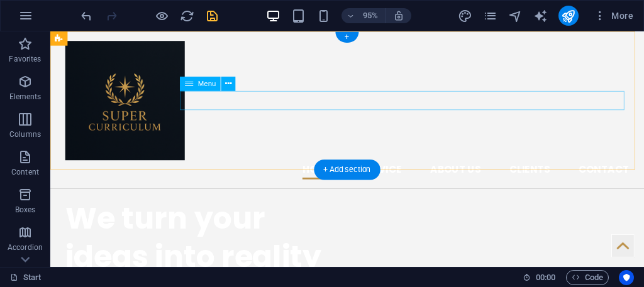
click at [406, 167] on nav "Home Service About us Clients Contact" at bounding box center [363, 177] width 594 height 20
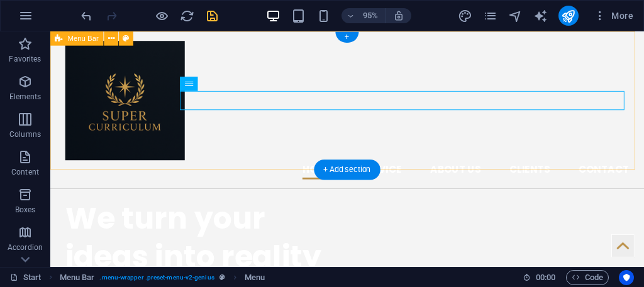
click at [236, 174] on div "Home Service About us Clients Contact Menu" at bounding box center [362, 114] width 625 height 166
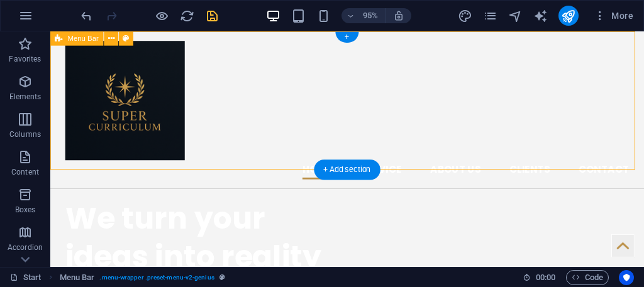
click at [207, 154] on div "Home Service About us Clients Contact Menu" at bounding box center [362, 114] width 625 height 166
click at [236, 137] on div "Home Service About us Clients Contact Menu" at bounding box center [362, 114] width 625 height 166
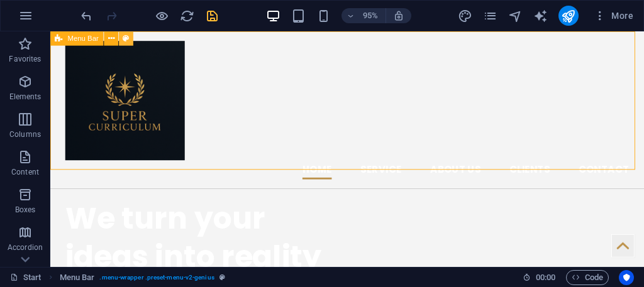
click at [121, 36] on button at bounding box center [126, 38] width 14 height 14
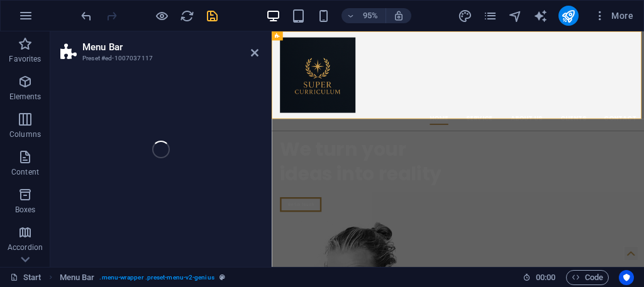
select select "rem"
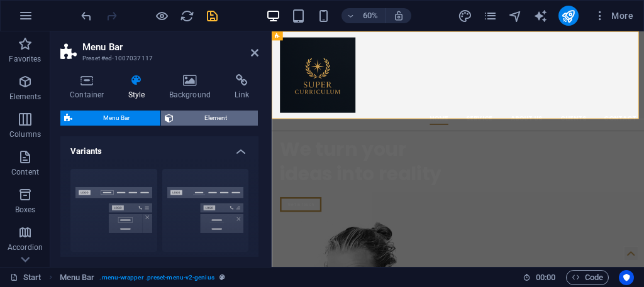
click at [174, 119] on button "Element" at bounding box center [209, 118] width 97 height 15
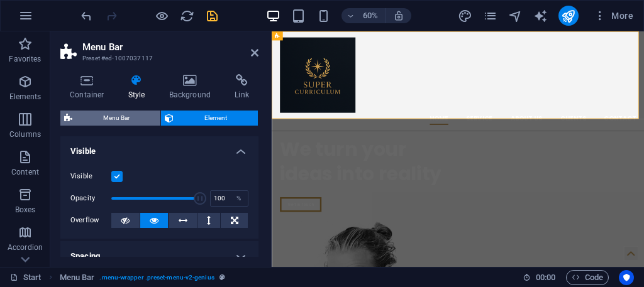
click at [92, 121] on span "Menu Bar" at bounding box center [116, 118] width 80 height 15
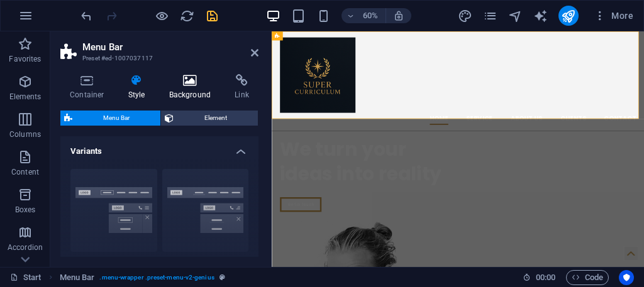
click at [194, 87] on h4 "Background" at bounding box center [193, 87] width 66 height 26
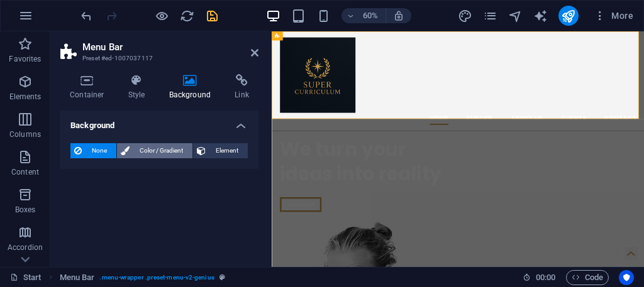
click at [147, 154] on span "Color / Gradient" at bounding box center [160, 150] width 55 height 15
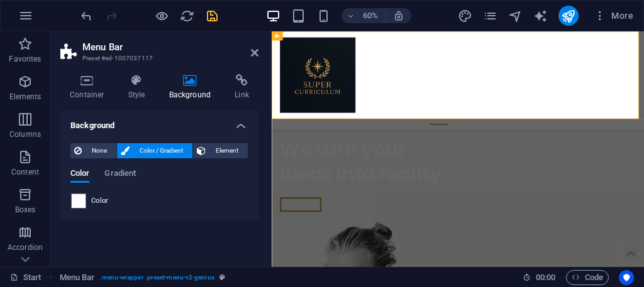
click at [67, 203] on div "None Color / Gradient Element Stretch background to full-width Color overlay Pl…" at bounding box center [159, 176] width 198 height 86
click at [79, 196] on span at bounding box center [79, 201] width 14 height 14
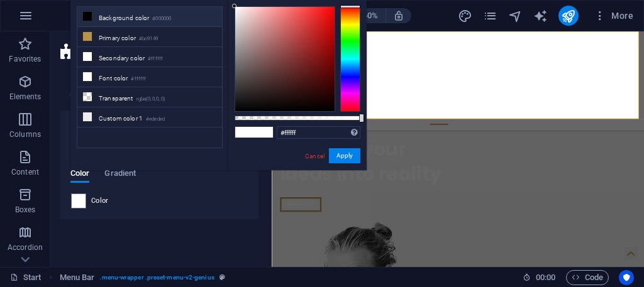
click at [110, 9] on li "Background color #000000" at bounding box center [149, 17] width 145 height 20
type input "#000000"
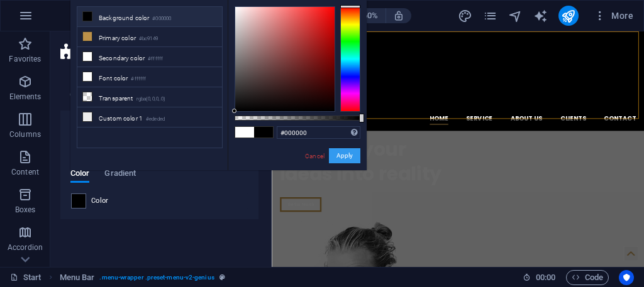
click at [352, 155] on button "Apply" at bounding box center [344, 155] width 31 height 15
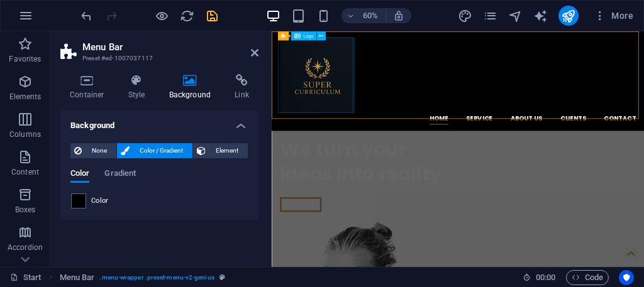
click at [361, 148] on div at bounding box center [583, 105] width 594 height 126
drag, startPoint x: 780, startPoint y: 193, endPoint x: 819, endPoint y: 134, distance: 70.8
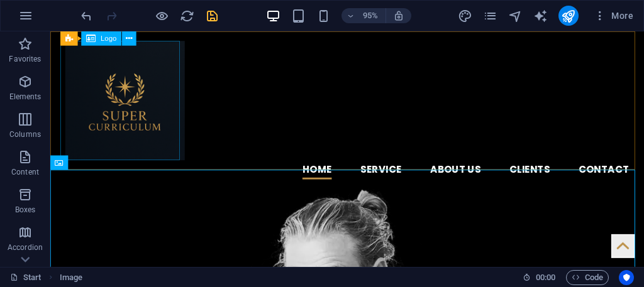
click at [106, 43] on div "Logo" at bounding box center [102, 38] width 40 height 14
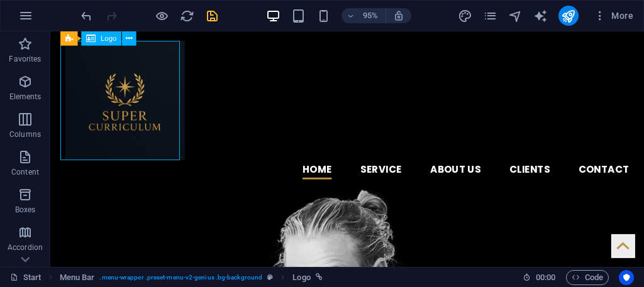
click at [108, 38] on span "Logo" at bounding box center [109, 38] width 16 height 7
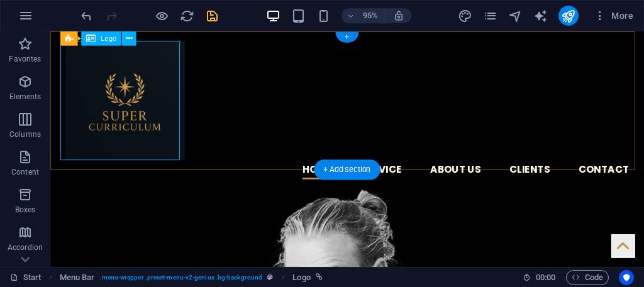
click at [121, 69] on div at bounding box center [363, 105] width 594 height 126
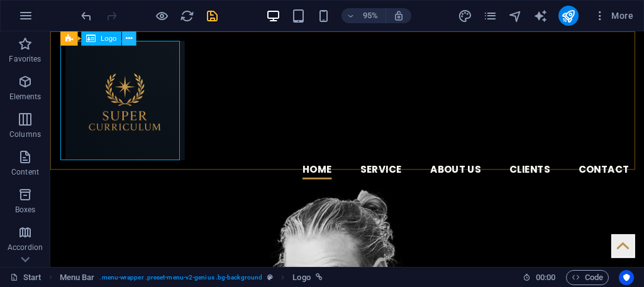
click at [127, 36] on icon at bounding box center [129, 38] width 6 height 13
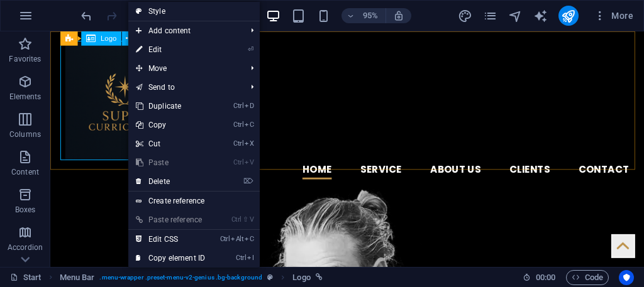
click at [104, 45] on div "Logo" at bounding box center [102, 38] width 40 height 14
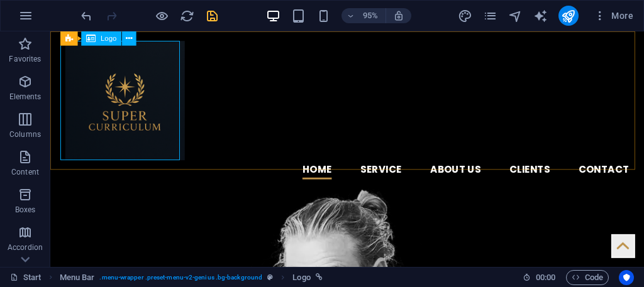
click at [88, 40] on icon at bounding box center [90, 38] width 9 height 14
click at [97, 41] on div "Logo" at bounding box center [102, 38] width 40 height 14
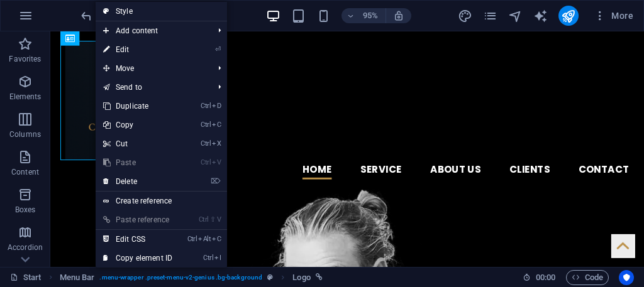
click at [131, 14] on link "Style" at bounding box center [161, 11] width 131 height 19
select select "rem"
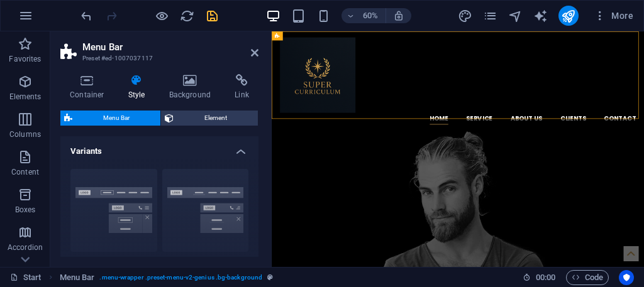
click at [86, 74] on div "Container Style Background Link Size Height Default px rem % vh vw Min. height …" at bounding box center [159, 165] width 218 height 203
click at [257, 47] on h2 "Menu Bar" at bounding box center [170, 47] width 176 height 11
click at [253, 47] on h2 "Menu Bar" at bounding box center [170, 47] width 176 height 11
click at [255, 50] on icon at bounding box center [255, 53] width 8 height 10
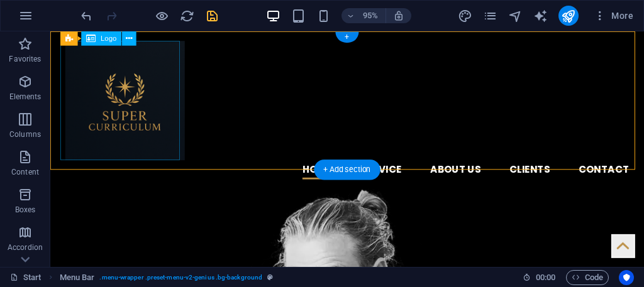
click at [147, 134] on div at bounding box center [363, 105] width 594 height 126
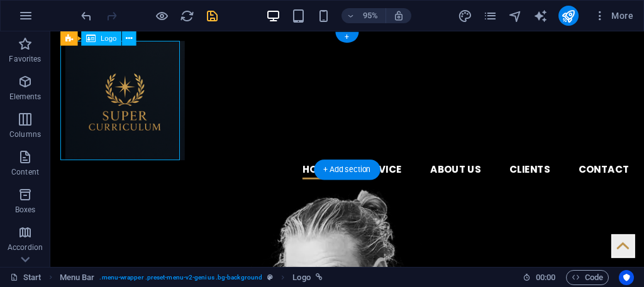
click at [138, 93] on div at bounding box center [363, 105] width 594 height 126
click at [116, 95] on div at bounding box center [363, 105] width 594 height 126
select select "px"
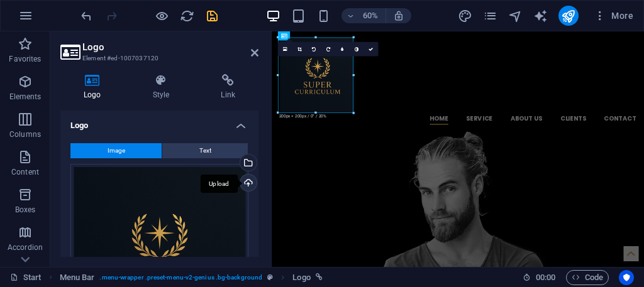
click at [250, 178] on div "Upload" at bounding box center [247, 184] width 19 height 19
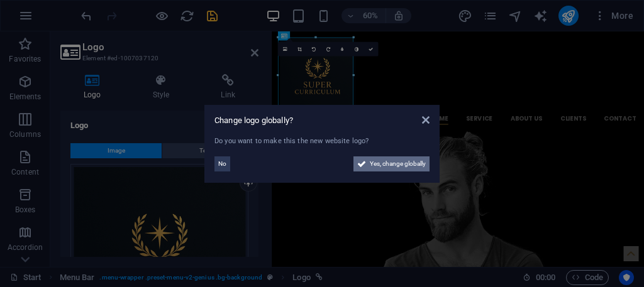
click at [370, 158] on span "Yes, change globally" at bounding box center [398, 164] width 56 height 15
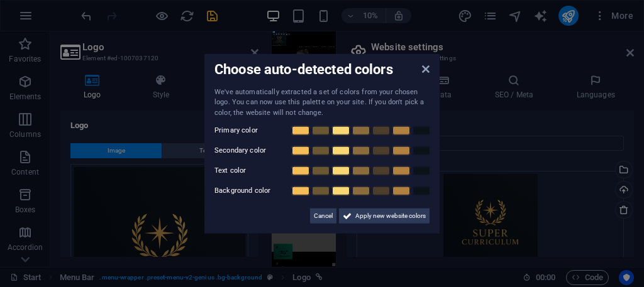
drag, startPoint x: 409, startPoint y: 211, endPoint x: 419, endPoint y: 58, distance: 153.7
click at [419, 58] on div "Choose auto-detected colors We've automatically extracted a set of colors from …" at bounding box center [321, 143] width 235 height 180
click at [427, 65] on icon at bounding box center [426, 69] width 8 height 10
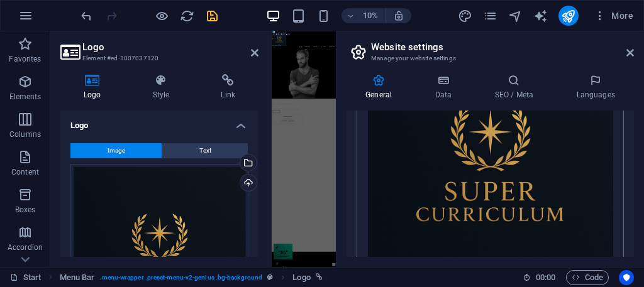
scroll to position [472, 0]
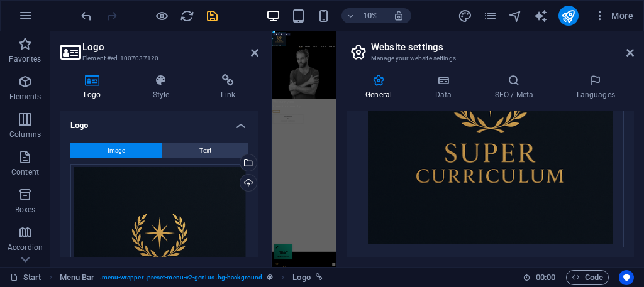
click at [635, 50] on aside "Website settings Manage your website settings General Data SEO / Meta Languages…" at bounding box center [490, 149] width 308 height 236
click at [637, 42] on aside "Website settings Manage your website settings General Data SEO / Meta Languages…" at bounding box center [490, 149] width 308 height 236
click at [630, 49] on icon at bounding box center [630, 53] width 8 height 10
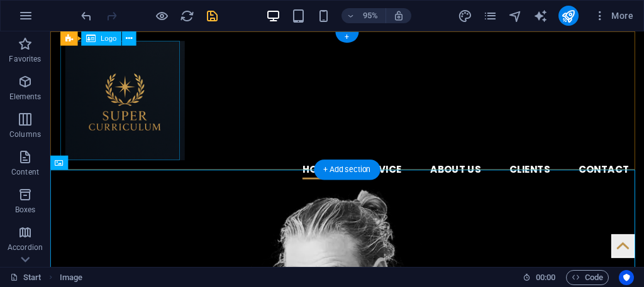
click at [133, 130] on div at bounding box center [363, 105] width 594 height 126
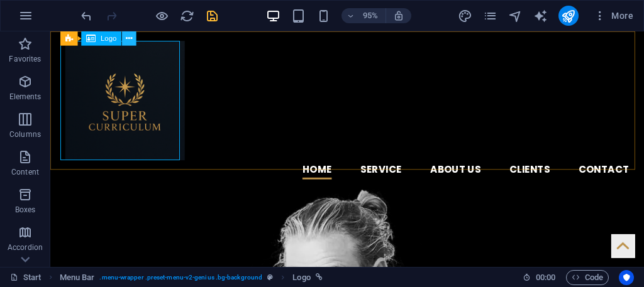
click at [131, 36] on icon at bounding box center [129, 38] width 6 height 13
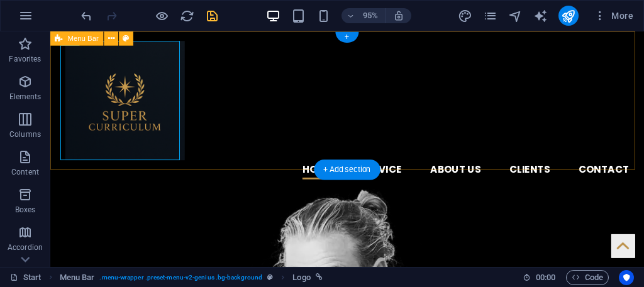
click at [541, 164] on div "Home Service About us Clients Contact Menu" at bounding box center [362, 114] width 625 height 166
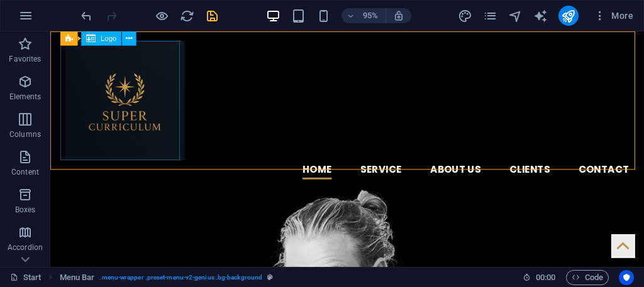
click at [109, 36] on span "Logo" at bounding box center [109, 38] width 16 height 7
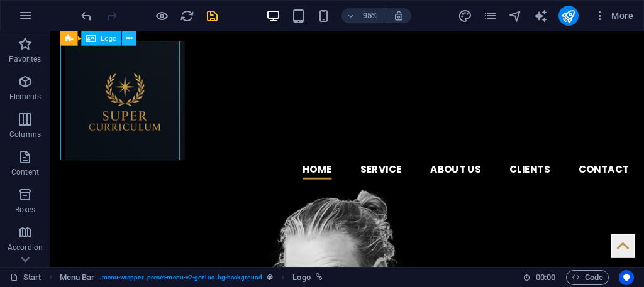
click at [128, 42] on icon at bounding box center [129, 38] width 6 height 13
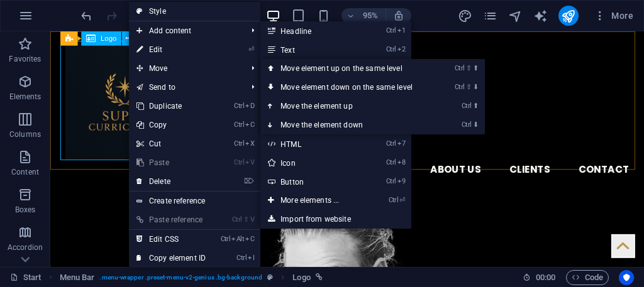
click at [75, 109] on div at bounding box center [363, 105] width 594 height 126
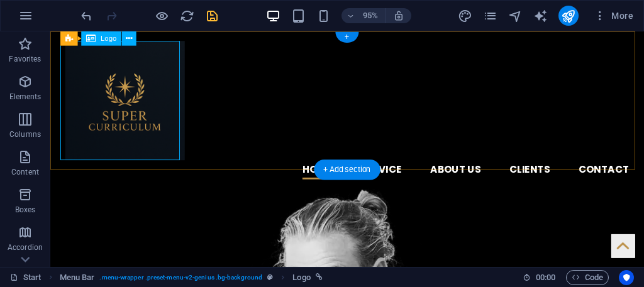
click at [75, 109] on div at bounding box center [363, 105] width 594 height 126
select select "px"
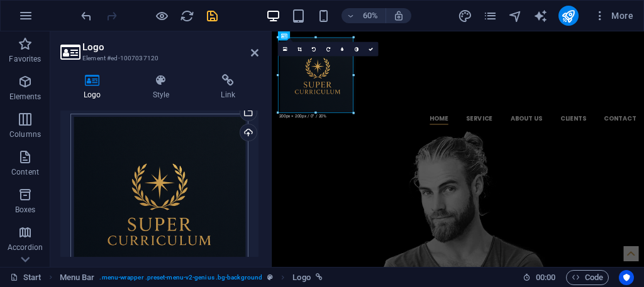
scroll to position [63, 0]
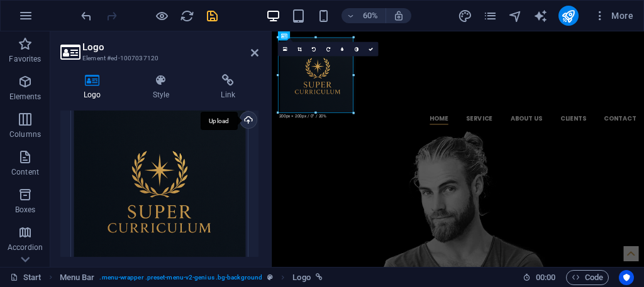
click at [248, 119] on div "Upload" at bounding box center [247, 121] width 19 height 19
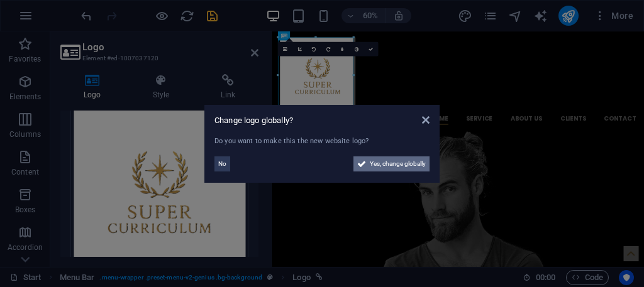
click at [364, 160] on icon at bounding box center [361, 164] width 9 height 15
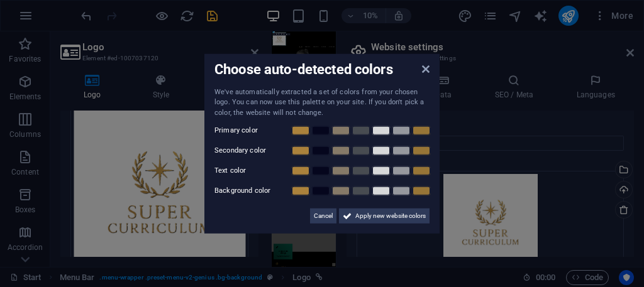
click at [425, 69] on div "Choose auto-detected colors We've automatically extracted a set of colors from …" at bounding box center [321, 143] width 235 height 180
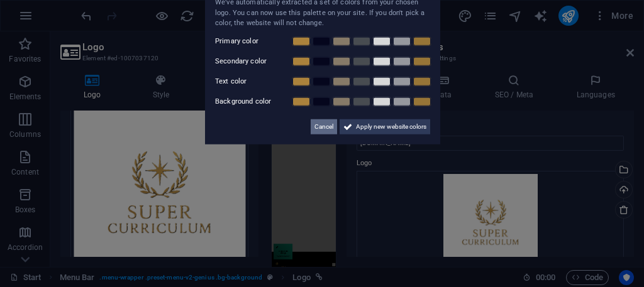
click at [328, 124] on span "Cancel" at bounding box center [323, 126] width 19 height 15
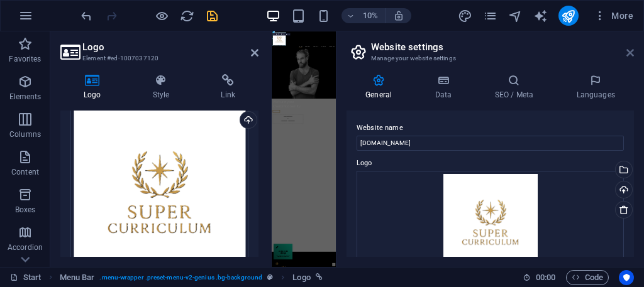
click at [633, 52] on icon at bounding box center [630, 53] width 8 height 10
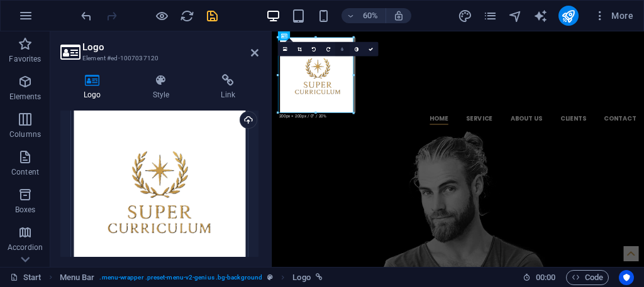
click at [343, 48] on link at bounding box center [342, 49] width 14 height 14
click at [82, 9] on icon "undo" at bounding box center [86, 16] width 14 height 14
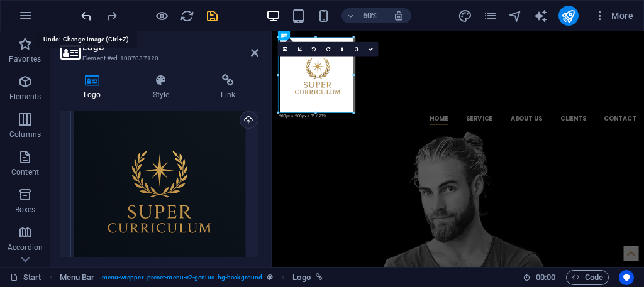
click at [82, 9] on icon "undo" at bounding box center [86, 16] width 14 height 14
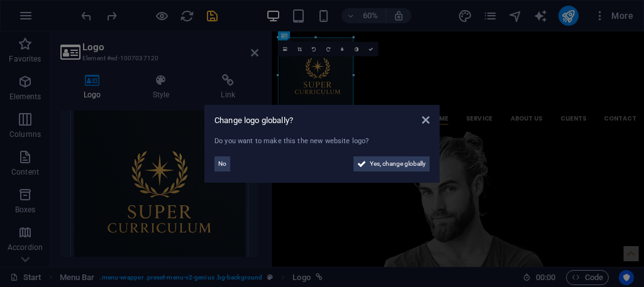
click at [425, 111] on div "Change logo globally? Do you want to make this the new website logo? No Yes, ch…" at bounding box center [321, 144] width 235 height 78
click at [424, 114] on div "Change logo globally? Do you want to make this the new website logo? No Yes, ch…" at bounding box center [321, 144] width 235 height 78
click at [430, 116] on div "Change logo globally? Do you want to make this the new website logo? No Yes, ch…" at bounding box center [321, 144] width 235 height 78
click at [82, 17] on aside "Change logo globally? Do you want to make this the new website logo? No Yes, ch…" at bounding box center [322, 143] width 644 height 287
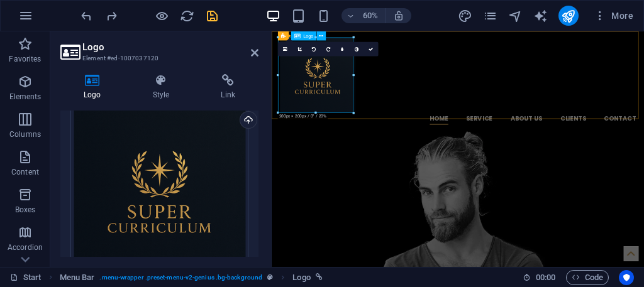
click at [464, 150] on div "Home Service About us Clients Contact Menu" at bounding box center [582, 114] width 621 height 166
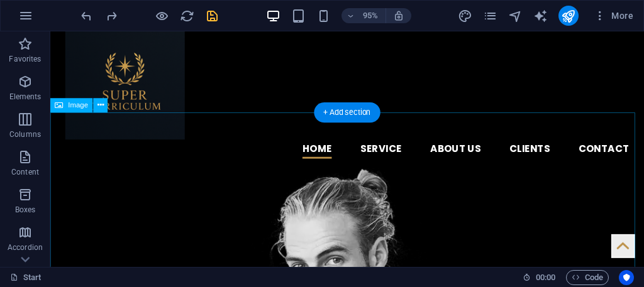
scroll to position [63, 0]
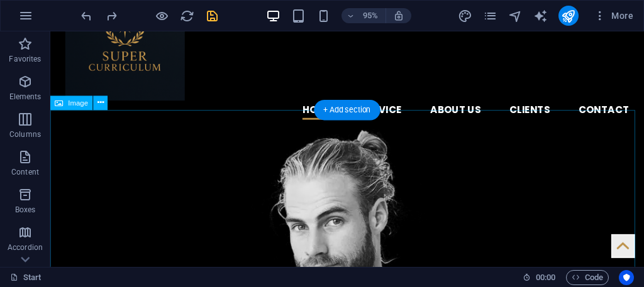
drag, startPoint x: 376, startPoint y: 148, endPoint x: 357, endPoint y: 133, distance: 24.2
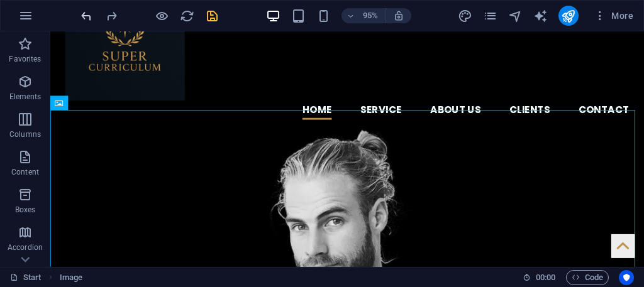
click at [79, 16] on icon "undo" at bounding box center [86, 16] width 14 height 14
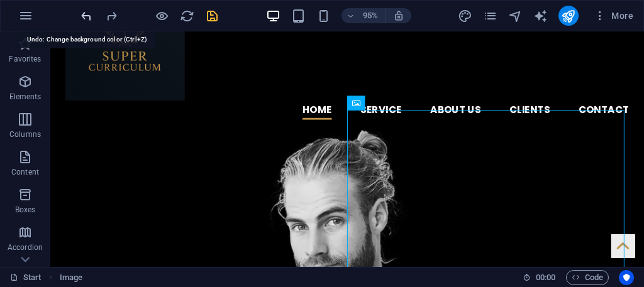
click at [79, 16] on span "undo" at bounding box center [86, 16] width 15 height 14
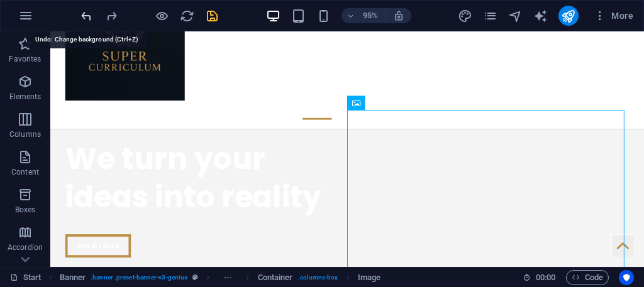
click at [87, 14] on icon "undo" at bounding box center [86, 16] width 14 height 14
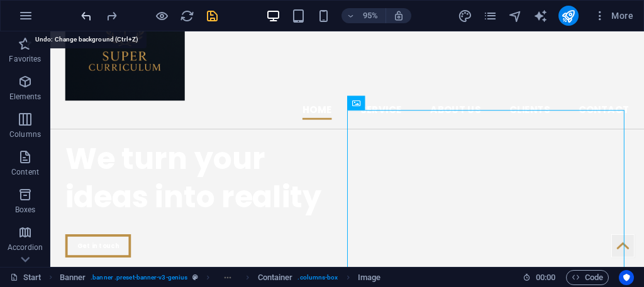
click at [87, 14] on icon "undo" at bounding box center [86, 16] width 14 height 14
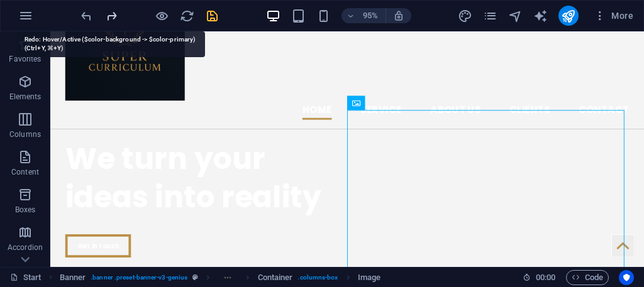
drag, startPoint x: 106, startPoint y: 11, endPoint x: 175, endPoint y: 16, distance: 69.3
click at [107, 13] on icon "redo" at bounding box center [111, 16] width 14 height 14
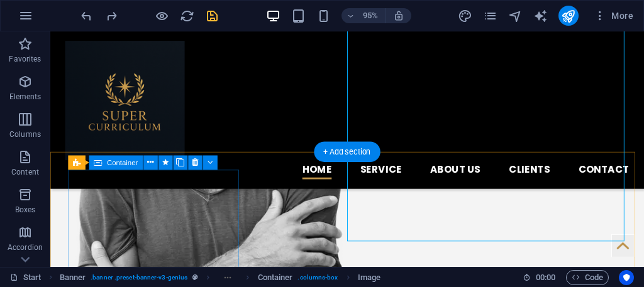
scroll to position [377, 0]
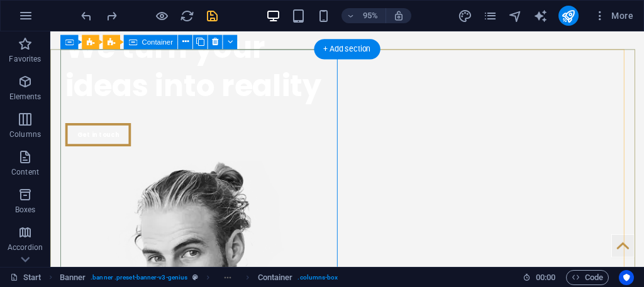
scroll to position [252, 0]
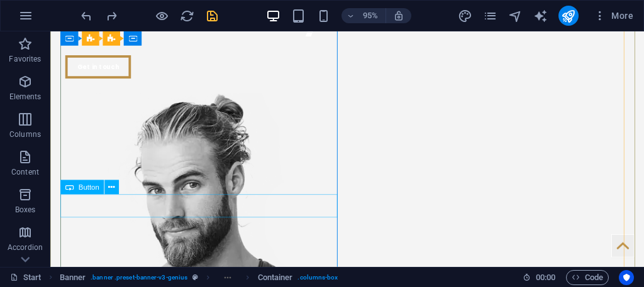
click at [275, 81] on div "Get in touch" at bounding box center [212, 69] width 292 height 25
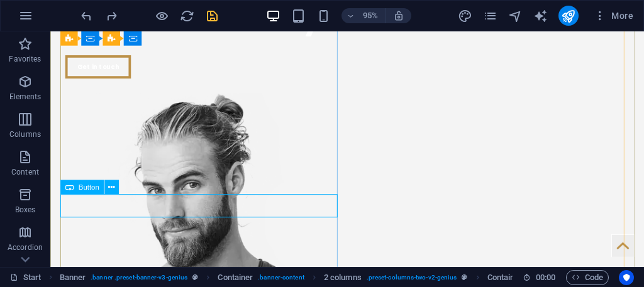
click at [89, 81] on div "Get in touch" at bounding box center [212, 69] width 292 height 25
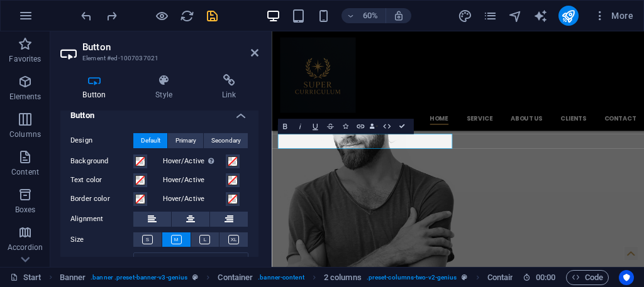
scroll to position [0, 0]
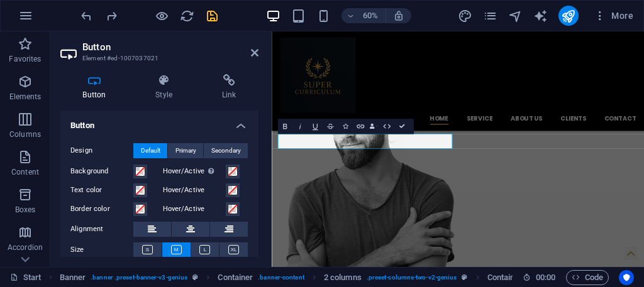
click at [133, 172] on label "Background" at bounding box center [101, 171] width 63 height 15
click at [133, 172] on button "Background" at bounding box center [140, 172] width 14 height 14
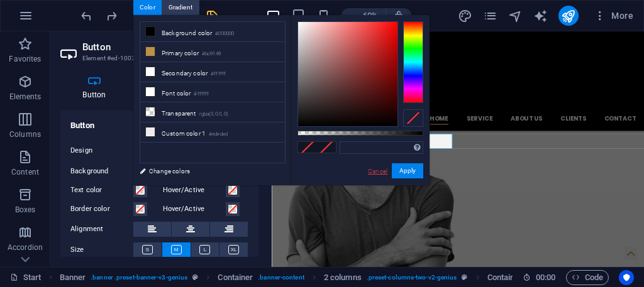
click at [370, 167] on link "Cancel" at bounding box center [378, 171] width 22 height 9
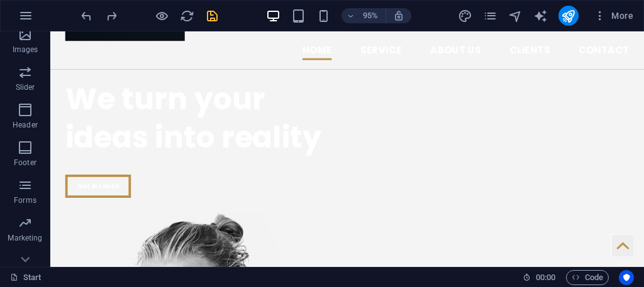
scroll to position [330, 0]
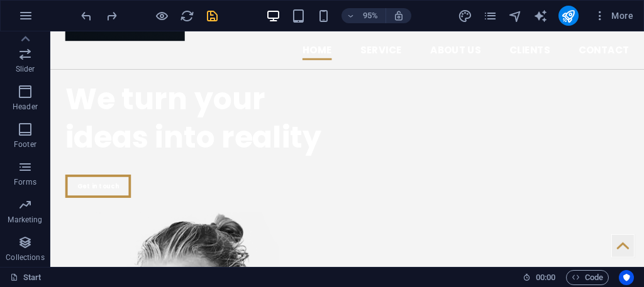
click at [457, 3] on div "95% More" at bounding box center [322, 16] width 643 height 30
click at [468, 15] on icon "design" at bounding box center [465, 16] width 14 height 14
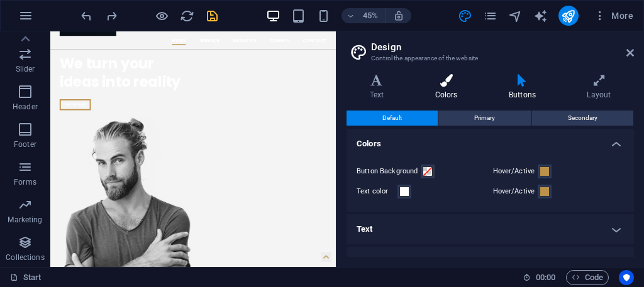
click at [440, 85] on icon at bounding box center [446, 80] width 69 height 13
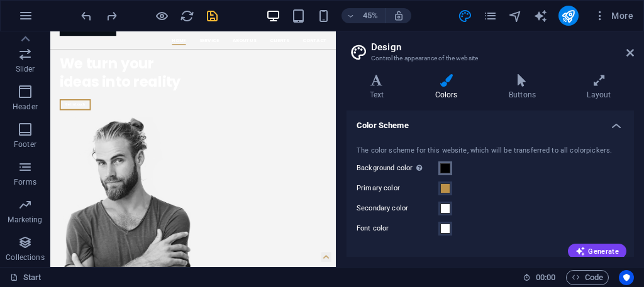
click at [441, 168] on span at bounding box center [445, 169] width 10 height 10
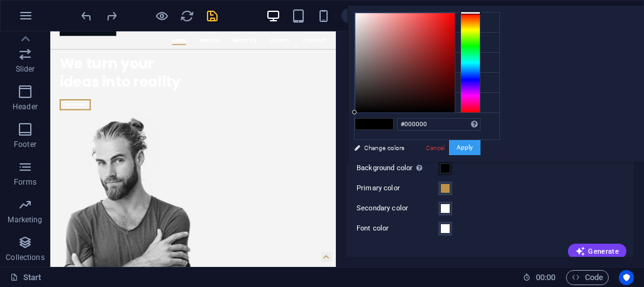
click at [480, 142] on button "Apply" at bounding box center [464, 147] width 31 height 15
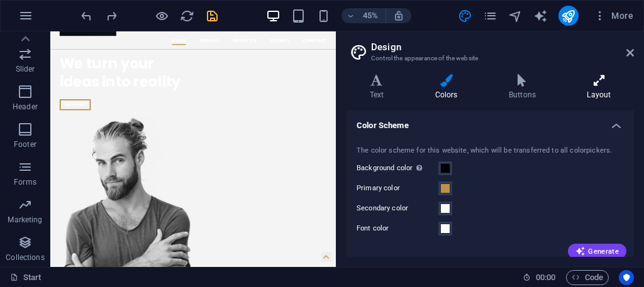
click at [596, 82] on icon at bounding box center [599, 80] width 70 height 13
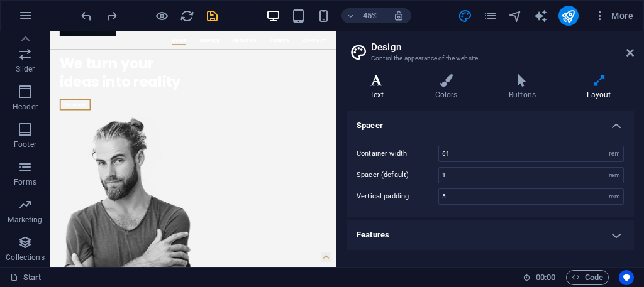
click at [370, 87] on h4 "Text" at bounding box center [379, 87] width 65 height 26
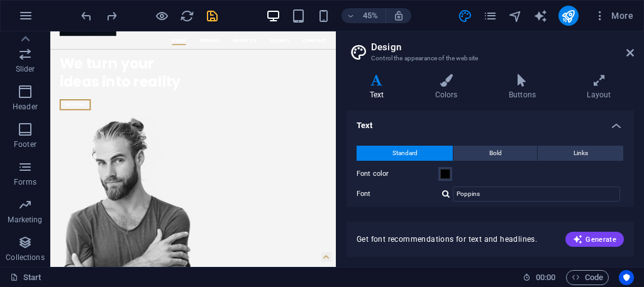
click at [519, 279] on div "Start 00 : 00 Code" at bounding box center [322, 277] width 644 height 20
click at [523, 275] on icon at bounding box center [527, 278] width 8 height 8
click at [451, 84] on icon at bounding box center [446, 80] width 69 height 13
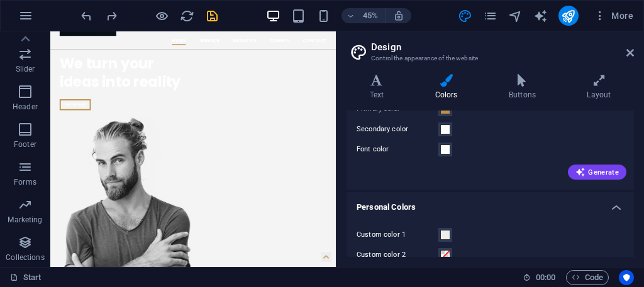
scroll to position [32, 0]
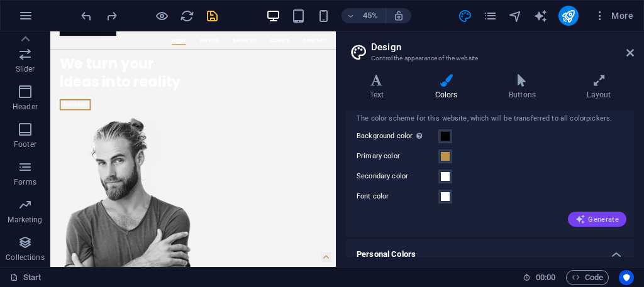
click at [602, 213] on div "Generate" at bounding box center [490, 217] width 272 height 20
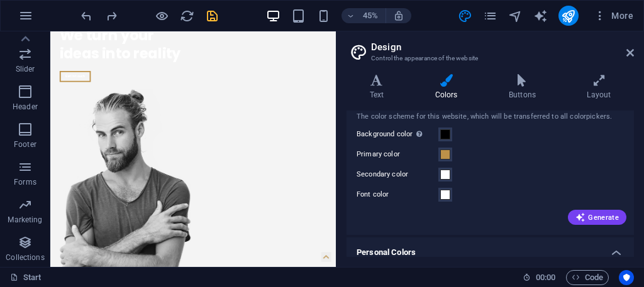
scroll to position [63, 0]
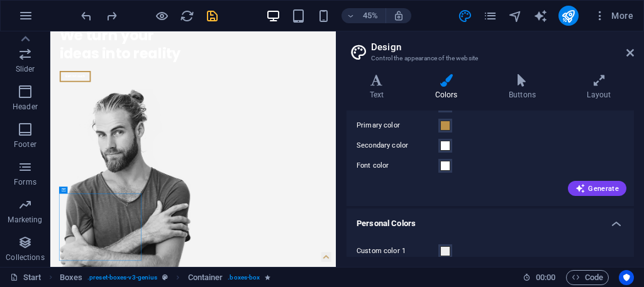
click at [626, 53] on header "Design Control the appearance of the website" at bounding box center [491, 47] width 285 height 33
drag, startPoint x: 630, startPoint y: 51, endPoint x: 599, endPoint y: 26, distance: 39.8
click at [630, 51] on icon at bounding box center [630, 53] width 8 height 10
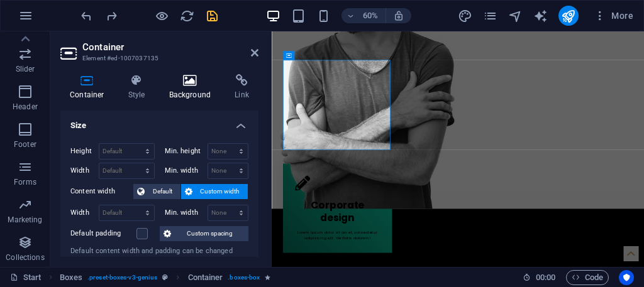
click at [190, 87] on h4 "Background" at bounding box center [193, 87] width 66 height 26
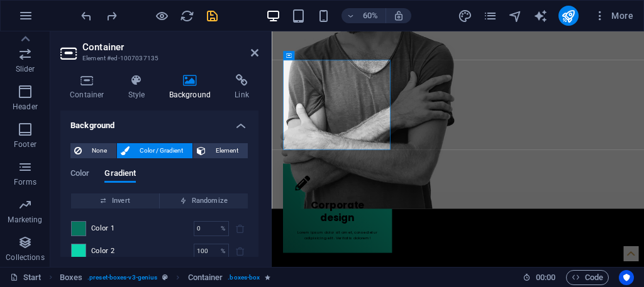
drag, startPoint x: 154, startPoint y: 160, endPoint x: 164, endPoint y: 184, distance: 25.7
drag, startPoint x: 164, startPoint y: 184, endPoint x: 117, endPoint y: 194, distance: 48.2
click at [117, 194] on div "Color Gradient Color Invert Randomize Color 1 0 % ​ Color 2 100 % ​ Add color S…" at bounding box center [159, 264] width 178 height 191
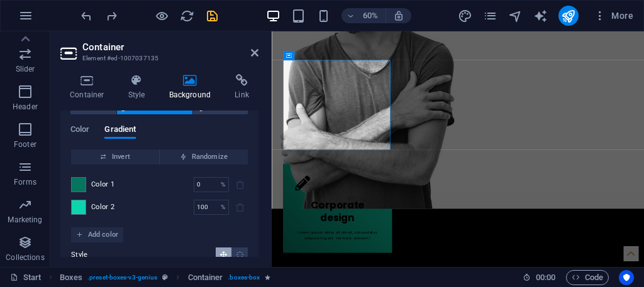
scroll to position [0, 0]
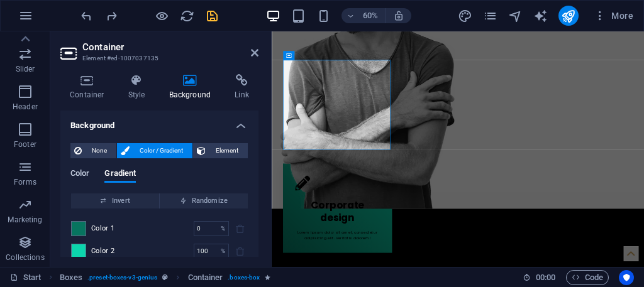
click at [74, 169] on div "Color Gradient Color Invert Randomize Color 1 0 % ​ Color 2 100 % ​ Add color S…" at bounding box center [159, 259] width 178 height 201
click at [84, 175] on span "Color" at bounding box center [79, 175] width 19 height 18
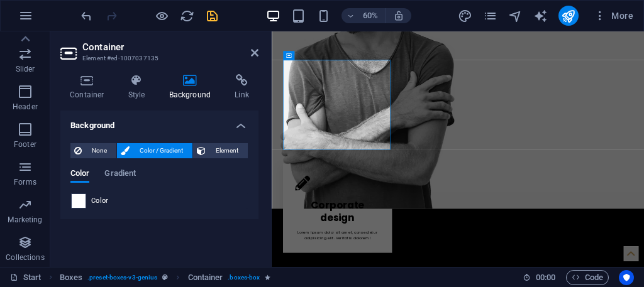
click at [72, 196] on span at bounding box center [79, 201] width 14 height 14
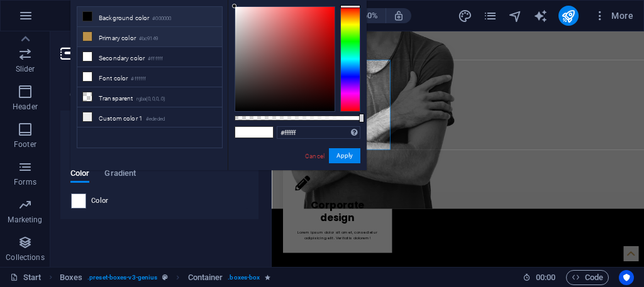
click at [94, 37] on li "Primary color #bc9149" at bounding box center [149, 37] width 145 height 20
type input "#bc9149"
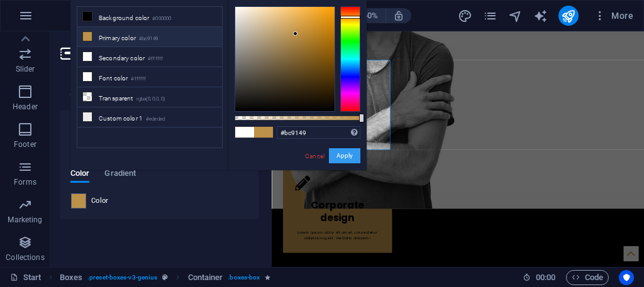
click at [341, 151] on button "Apply" at bounding box center [344, 155] width 31 height 15
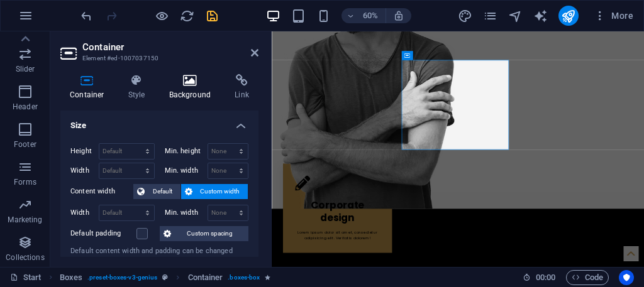
click at [194, 84] on icon at bounding box center [190, 80] width 61 height 13
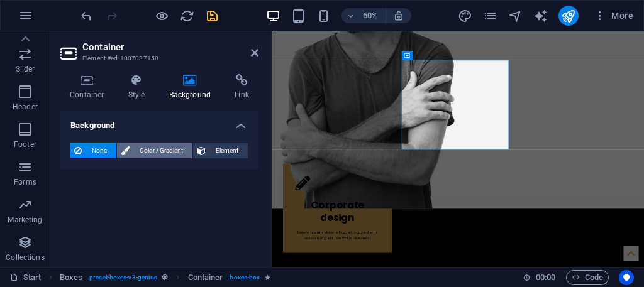
click at [166, 145] on span "Color / Gradient" at bounding box center [160, 150] width 55 height 15
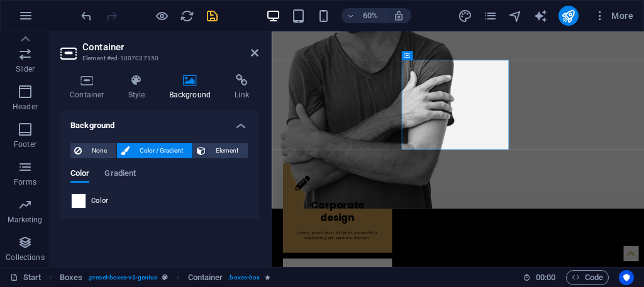
click at [78, 201] on span at bounding box center [79, 201] width 14 height 14
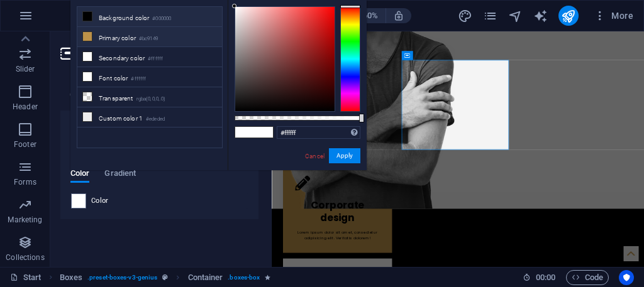
click at [140, 37] on li "Primary color #bc9149" at bounding box center [149, 37] width 145 height 20
type input "#bc9149"
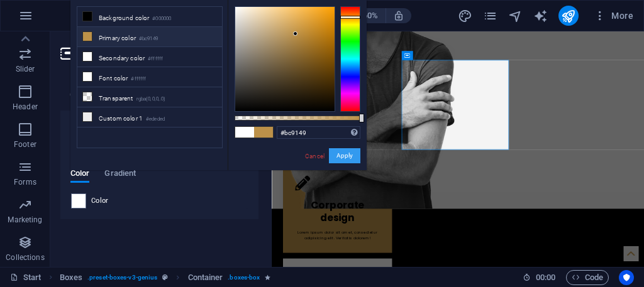
click at [336, 154] on button "Apply" at bounding box center [344, 155] width 31 height 15
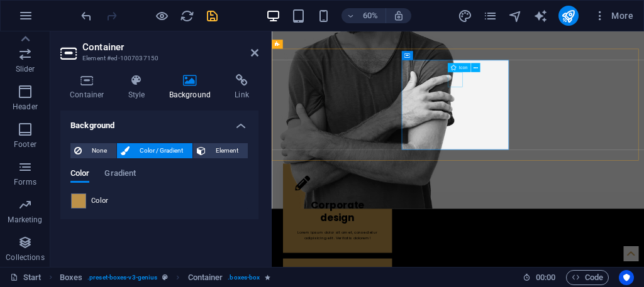
drag, startPoint x: 569, startPoint y: 123, endPoint x: 692, endPoint y: 90, distance: 127.5
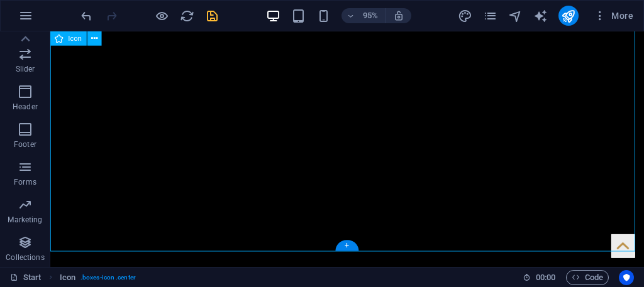
scroll to position [1128, 0]
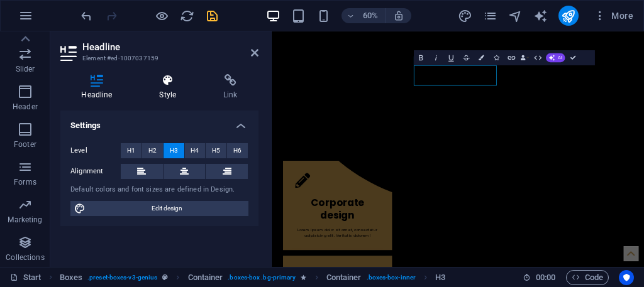
click at [177, 88] on h4 "Style" at bounding box center [170, 87] width 64 height 26
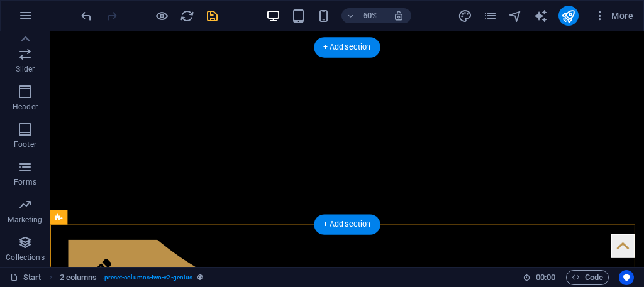
scroll to position [1128, 0]
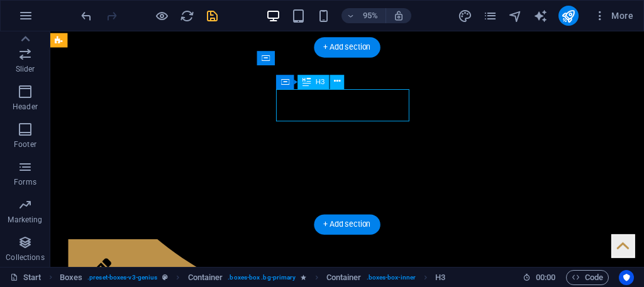
drag, startPoint x: 358, startPoint y: 109, endPoint x: 170, endPoint y: 156, distance: 194.5
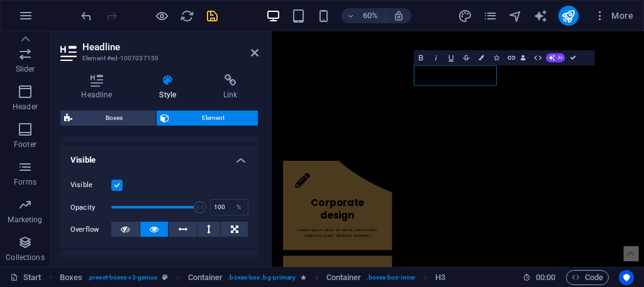
scroll to position [63, 0]
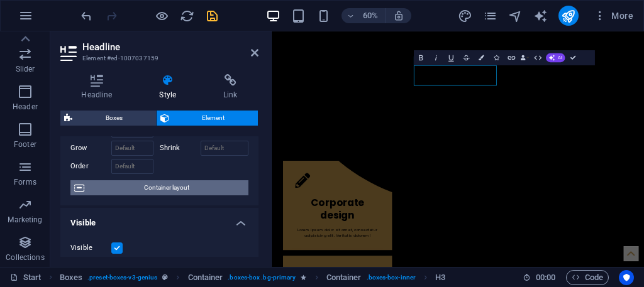
click at [208, 189] on span "Container layout" at bounding box center [166, 187] width 157 height 15
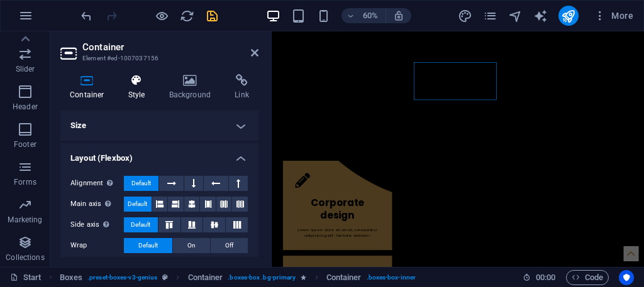
click at [143, 76] on icon at bounding box center [137, 80] width 36 height 13
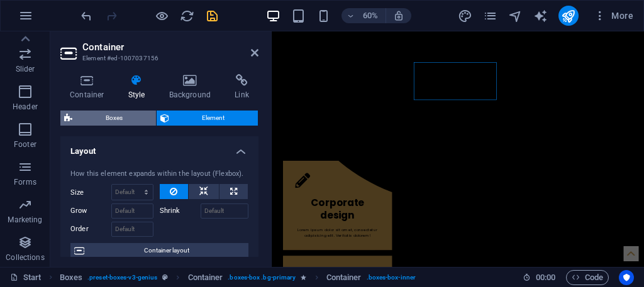
click at [82, 117] on span "Boxes" at bounding box center [114, 118] width 76 height 15
select select "vw"
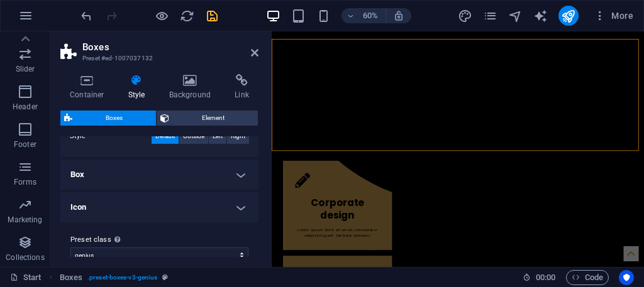
scroll to position [356, 0]
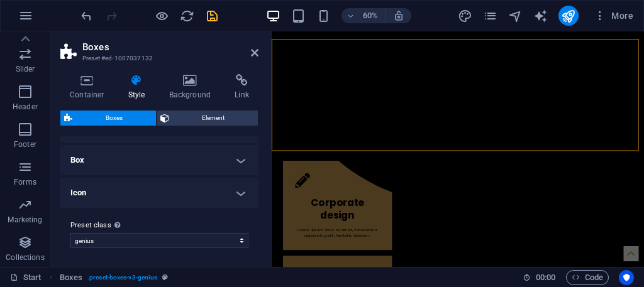
click at [140, 158] on h4 "Box" at bounding box center [159, 160] width 198 height 30
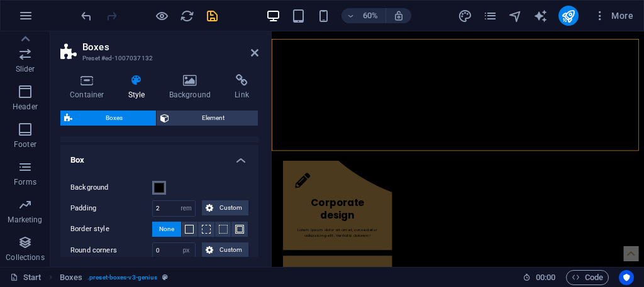
click at [158, 181] on button "Background" at bounding box center [159, 188] width 14 height 14
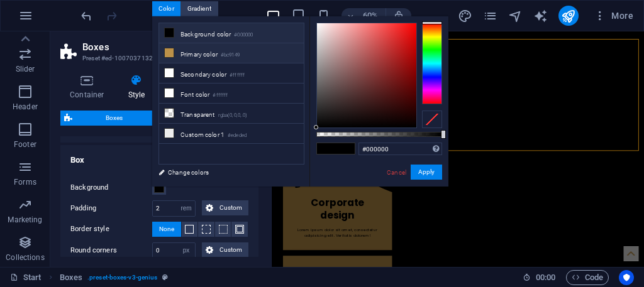
click at [184, 53] on li "Primary color #bc9149" at bounding box center [231, 53] width 145 height 20
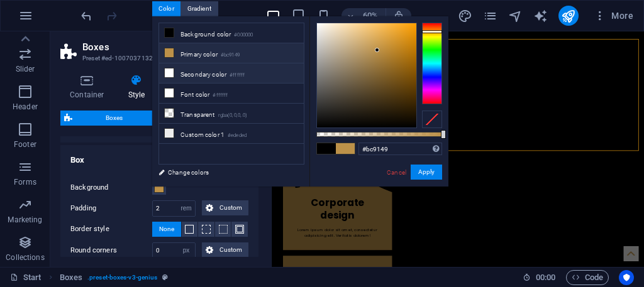
click at [182, 64] on li "Secondary color #ffffff" at bounding box center [231, 74] width 145 height 20
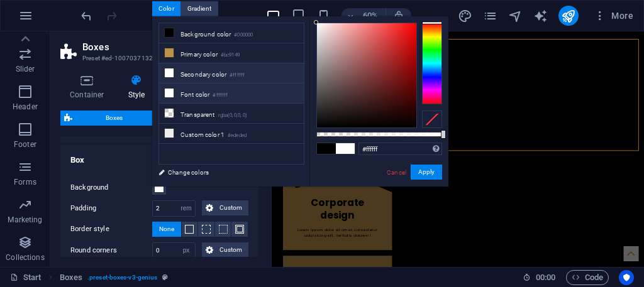
click at [183, 84] on li "Font color #ffffff" at bounding box center [231, 94] width 145 height 20
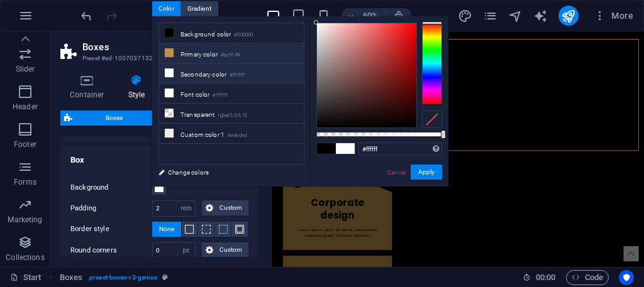
click at [194, 55] on li "Primary color #bc9149" at bounding box center [231, 53] width 145 height 20
type input "#bc9149"
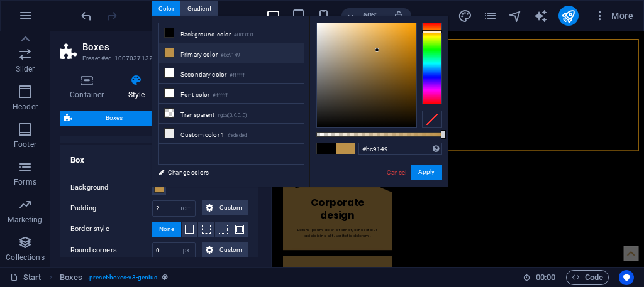
click at [84, 8] on div at bounding box center [149, 16] width 141 height 20
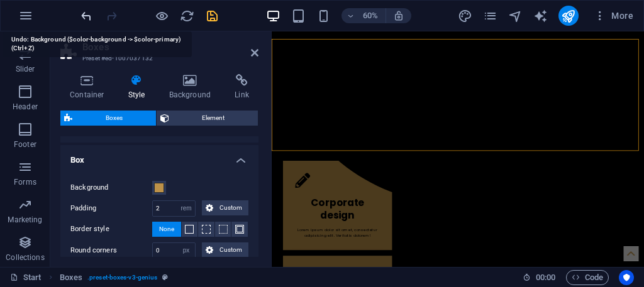
click at [84, 9] on icon "undo" at bounding box center [86, 16] width 14 height 14
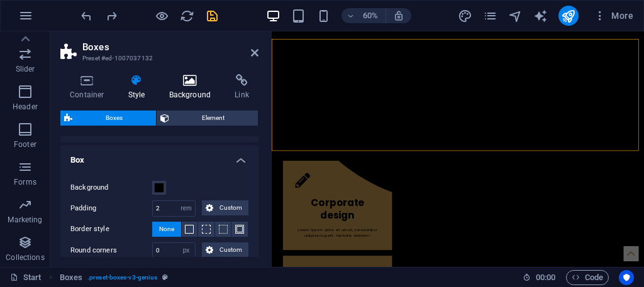
click at [188, 84] on icon at bounding box center [190, 80] width 61 height 13
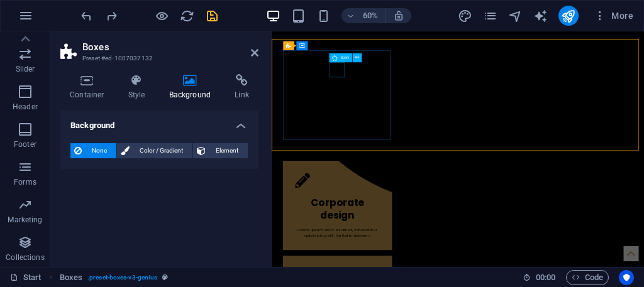
drag, startPoint x: 389, startPoint y: 101, endPoint x: 579, endPoint y: 76, distance: 191.0
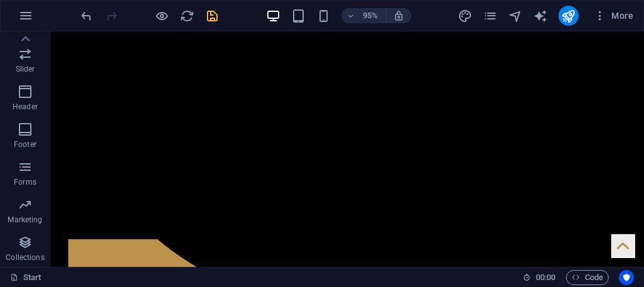
drag, startPoint x: 661, startPoint y: 194, endPoint x: 640, endPoint y: 230, distance: 41.4
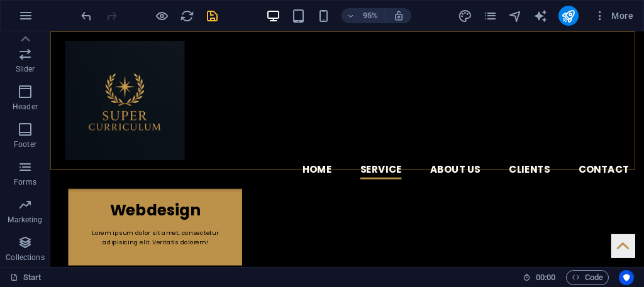
scroll to position [1380, 0]
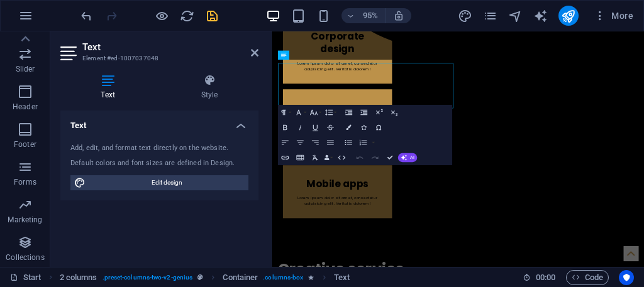
scroll to position [1374, 0]
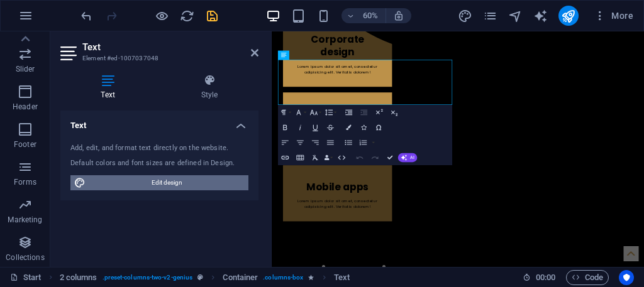
click at [196, 182] on span "Edit design" at bounding box center [166, 182] width 155 height 15
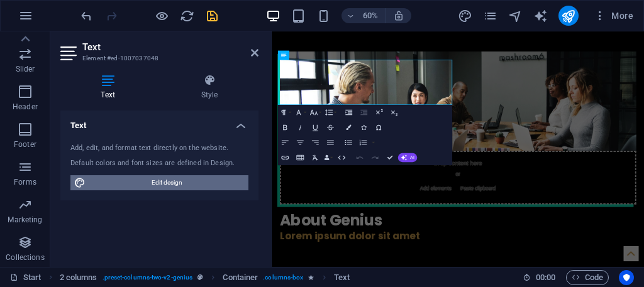
select select "px"
select select "400"
select select "px"
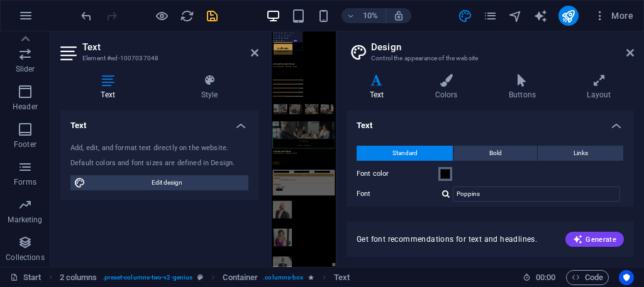
click at [441, 170] on span at bounding box center [445, 174] width 10 height 10
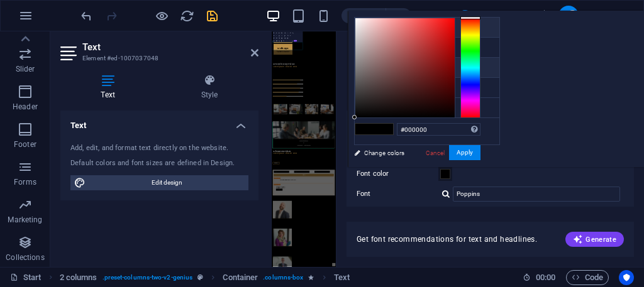
click at [396, 58] on li "Secondary color #ffffff" at bounding box center [427, 68] width 145 height 20
type input "#ffffff"
click at [480, 153] on button "Apply" at bounding box center [464, 152] width 31 height 15
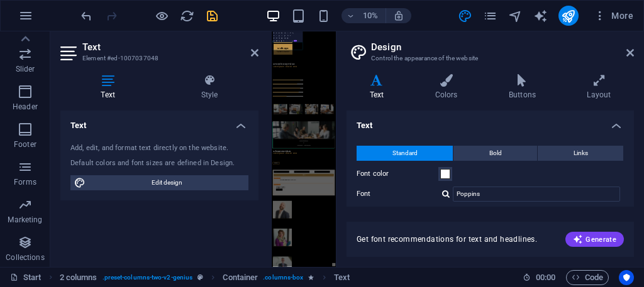
click at [623, 43] on h2 "Design" at bounding box center [502, 47] width 263 height 11
click at [622, 50] on h2 "Design" at bounding box center [502, 47] width 263 height 11
click at [627, 46] on h2 "Design" at bounding box center [502, 47] width 263 height 11
click at [633, 48] on icon at bounding box center [630, 53] width 8 height 10
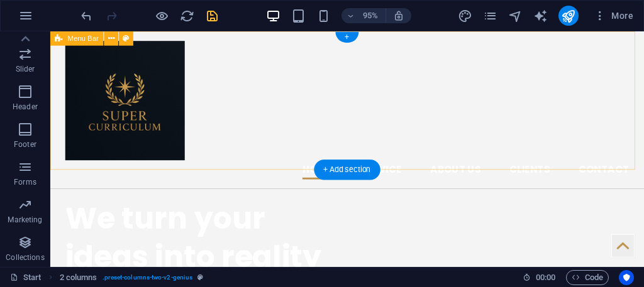
scroll to position [63, 0]
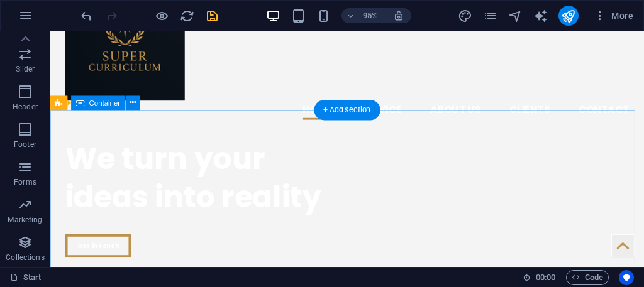
drag, startPoint x: 662, startPoint y: 179, endPoint x: 648, endPoint y: 178, distance: 13.9
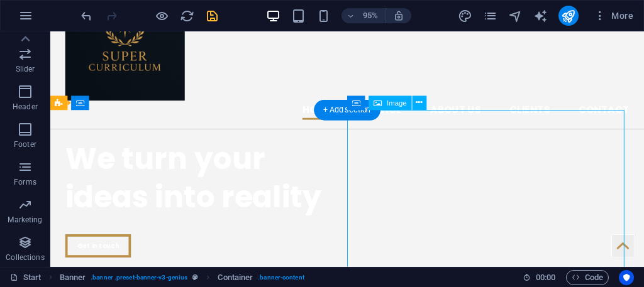
select select "px"
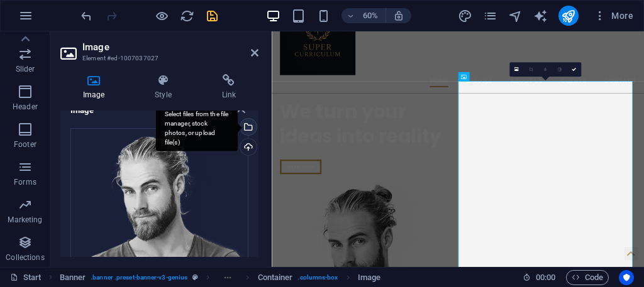
scroll to position [0, 0]
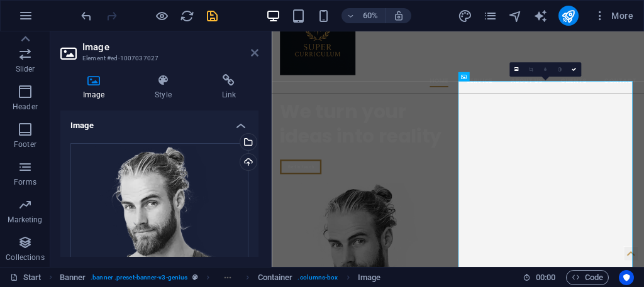
click at [251, 57] on icon at bounding box center [255, 53] width 8 height 10
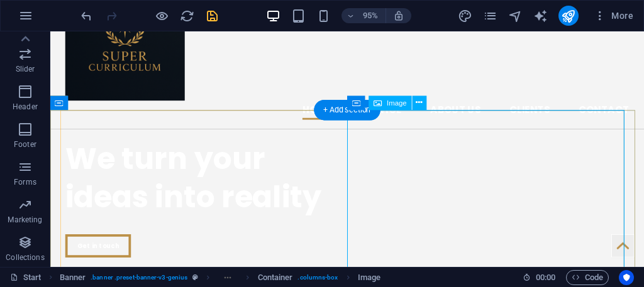
select select "px"
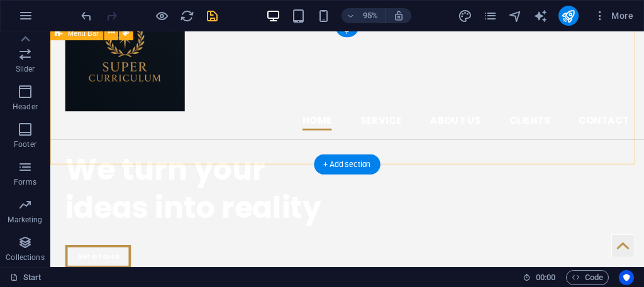
scroll to position [63, 0]
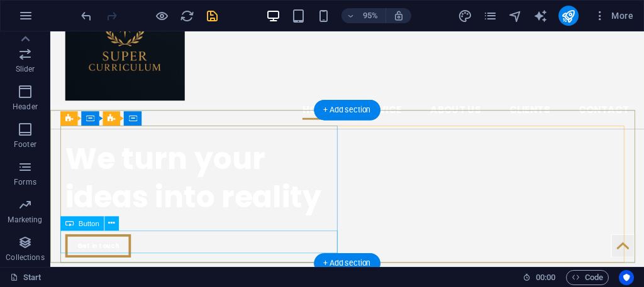
click at [272, 247] on div "Get in touch" at bounding box center [212, 257] width 292 height 25
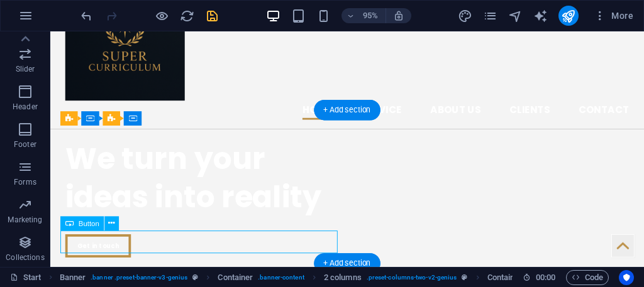
click at [272, 247] on div "Get in touch" at bounding box center [212, 257] width 292 height 25
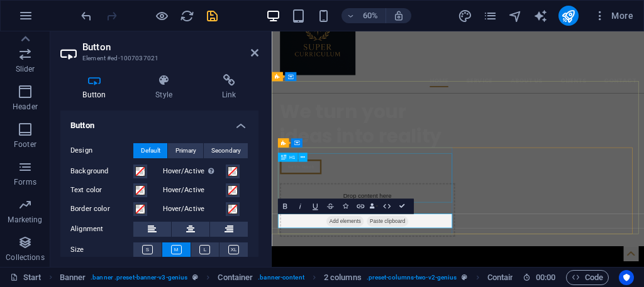
click at [358, 226] on div "We turn your ideas into reality" at bounding box center [432, 186] width 292 height 82
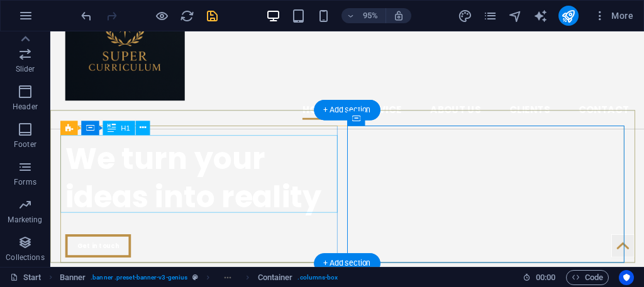
click at [294, 199] on div "We turn your ideas into reality" at bounding box center [212, 186] width 292 height 82
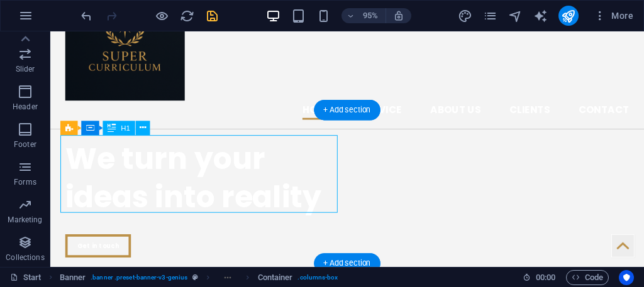
click at [294, 199] on div "We turn your ideas into reality" at bounding box center [212, 186] width 292 height 82
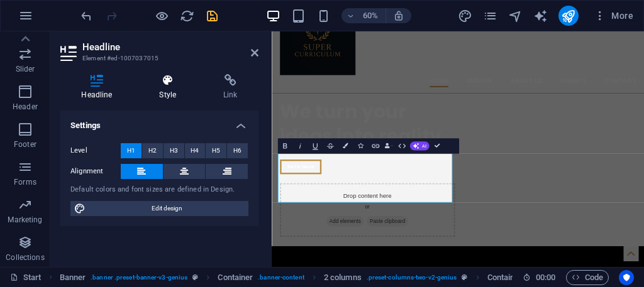
drag, startPoint x: 188, startPoint y: 80, endPoint x: 164, endPoint y: 87, distance: 25.7
click at [186, 80] on icon at bounding box center [167, 80] width 59 height 13
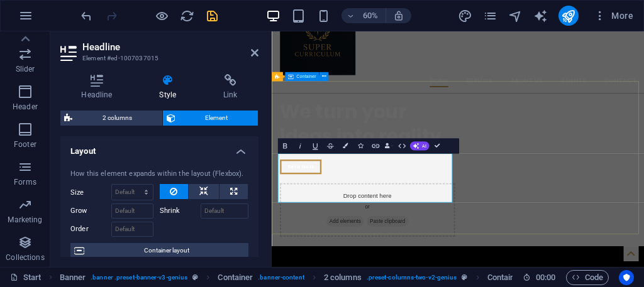
click at [545, 153] on div "We turn your ideas into reality Get in touch Drop content here or Add elements …" at bounding box center [582, 255] width 621 height 240
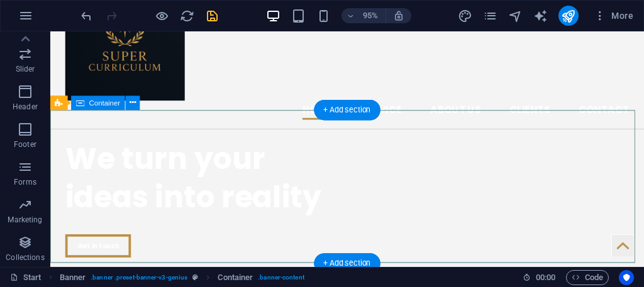
click at [72, 135] on div "We turn your ideas into reality Get in touch Drop content here or Add elements …" at bounding box center [362, 255] width 625 height 240
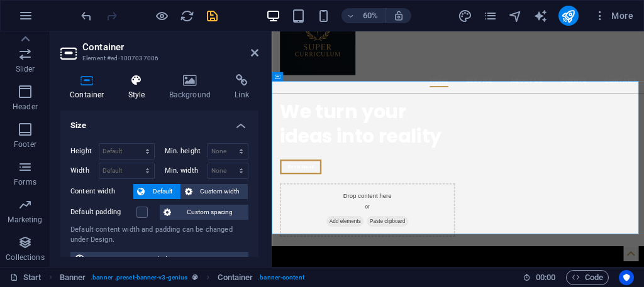
click at [146, 87] on h4 "Style" at bounding box center [139, 87] width 41 height 26
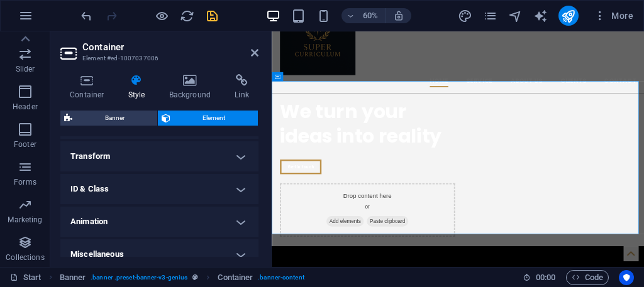
scroll to position [410, 0]
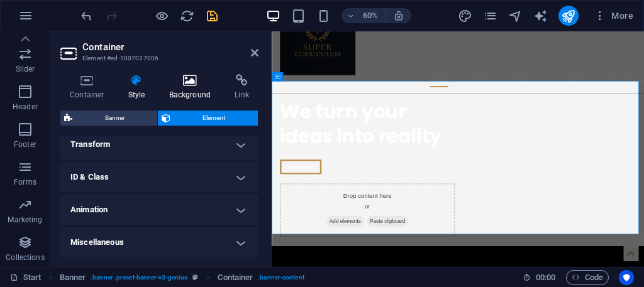
click at [191, 82] on icon at bounding box center [190, 80] width 61 height 13
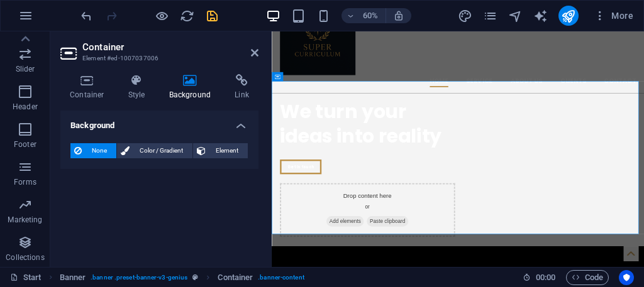
click at [150, 138] on div "None Color / Gradient Element Stretch background to full-width Color overlay Pl…" at bounding box center [159, 151] width 198 height 36
click at [152, 143] on span "Color / Gradient" at bounding box center [160, 150] width 55 height 15
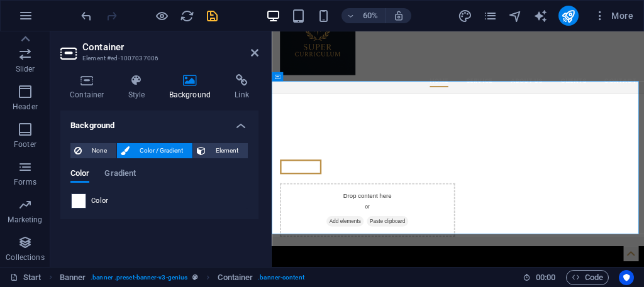
click at [77, 203] on span at bounding box center [79, 201] width 14 height 14
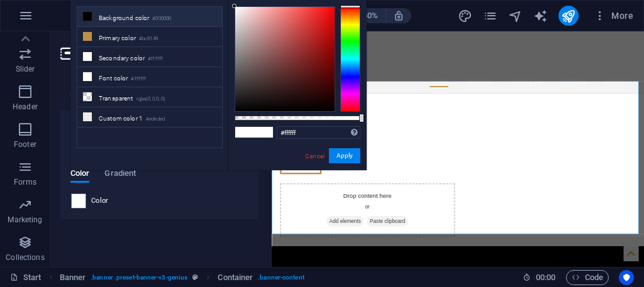
click at [124, 11] on li "Background color #000000" at bounding box center [149, 17] width 145 height 20
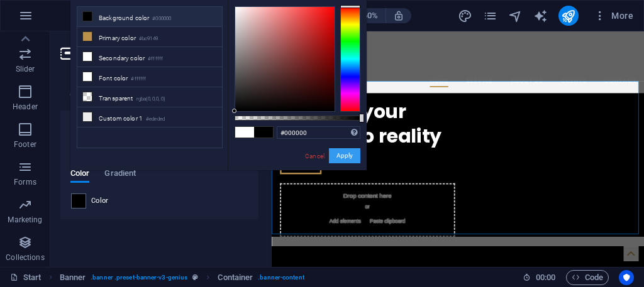
click at [346, 154] on button "Apply" at bounding box center [344, 155] width 31 height 15
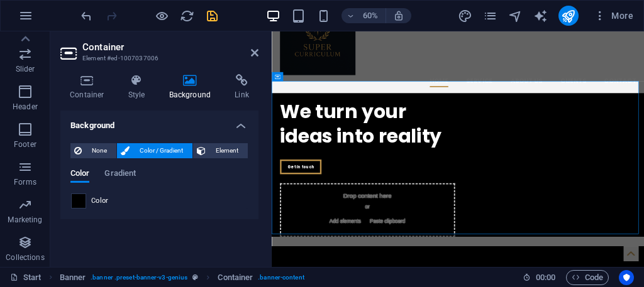
click at [71, 203] on div at bounding box center [78, 201] width 15 height 15
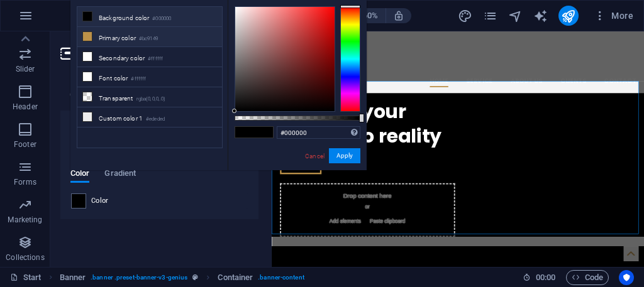
click at [96, 28] on li "Primary color #bc9149" at bounding box center [149, 37] width 145 height 20
type input "#bc9149"
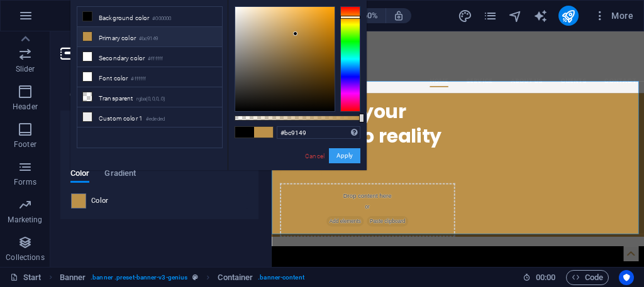
click at [345, 152] on button "Apply" at bounding box center [344, 155] width 31 height 15
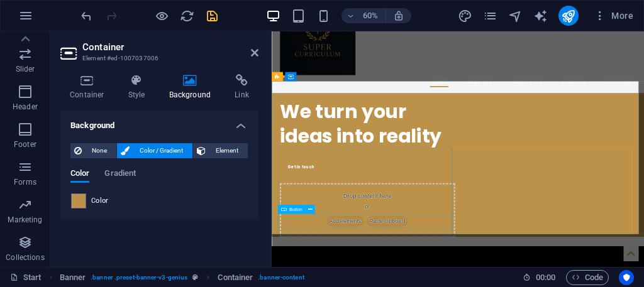
click at [322, 270] on div "Get in touch" at bounding box center [432, 257] width 292 height 25
click at [343, 270] on div "Get in touch" at bounding box center [432, 257] width 292 height 25
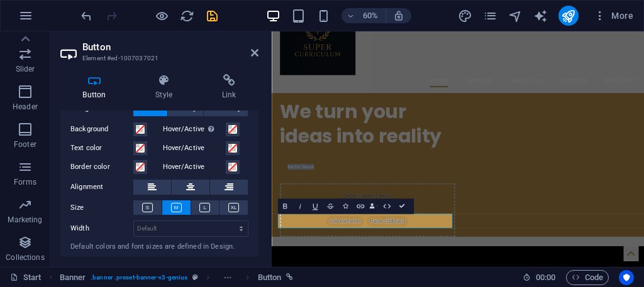
scroll to position [67, 0]
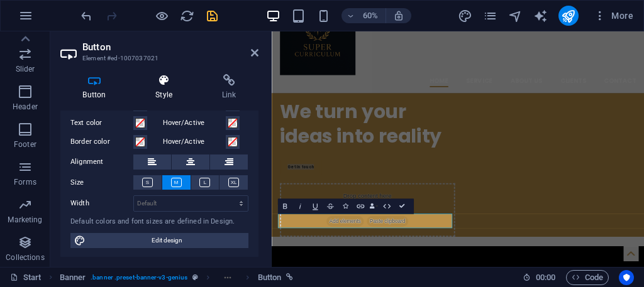
click at [159, 75] on icon at bounding box center [164, 80] width 62 height 13
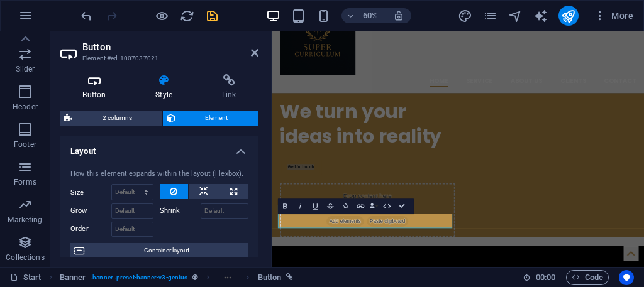
click at [79, 93] on h4 "Button" at bounding box center [96, 87] width 73 height 26
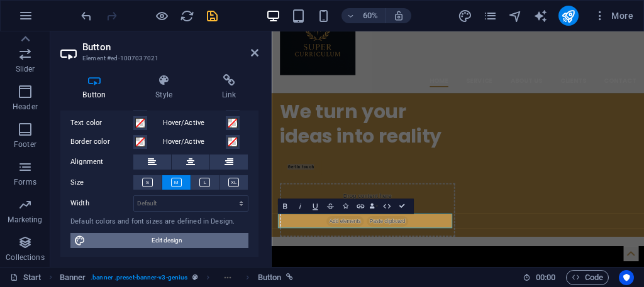
click at [189, 237] on span "Edit design" at bounding box center [166, 240] width 155 height 15
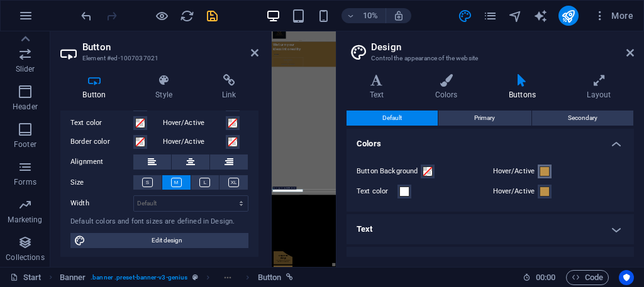
click at [540, 171] on span at bounding box center [545, 172] width 10 height 10
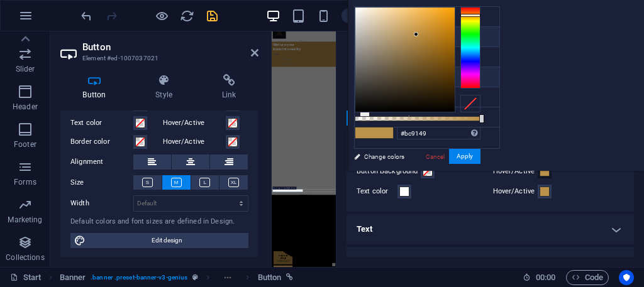
click at [404, 72] on li "Font color #ffffff" at bounding box center [427, 77] width 145 height 20
type input "#ffffff"
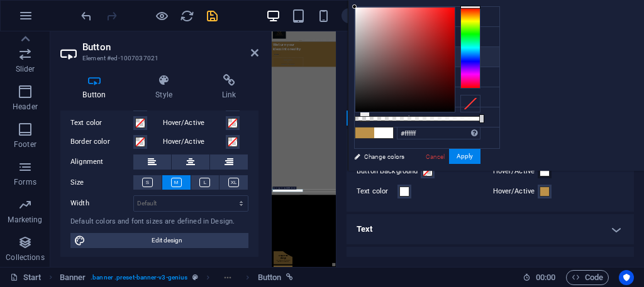
click at [400, 55] on li "Secondary color #ffffff" at bounding box center [427, 57] width 145 height 20
click at [487, 147] on div "#ffffff Supported formats #0852ed rgb(8, 82, 237) rgba(8, 82, 237, 90%) hsv(221…" at bounding box center [417, 177] width 139 height 353
click at [487, 149] on div "#ffffff Supported formats #0852ed rgb(8, 82, 237) rgba(8, 82, 237, 90%) hsv(221…" at bounding box center [417, 177] width 139 height 353
click at [480, 150] on button "Apply" at bounding box center [464, 156] width 31 height 15
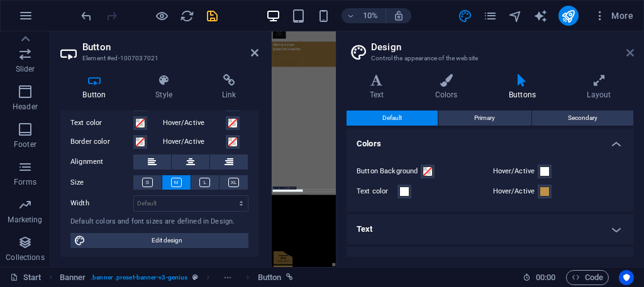
click at [627, 48] on icon at bounding box center [630, 53] width 8 height 10
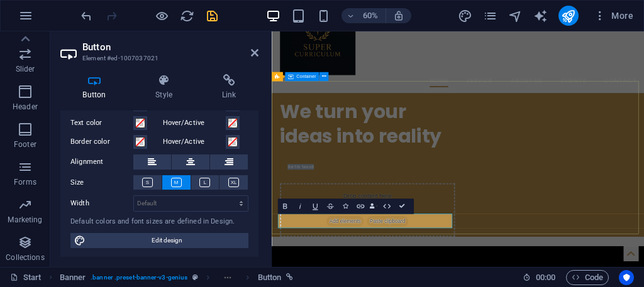
drag, startPoint x: 587, startPoint y: 213, endPoint x: 704, endPoint y: 141, distance: 136.7
click at [643, 145] on div "We turn your ideas into reality Get in touch Drop content here or Add elements …" at bounding box center [582, 255] width 621 height 240
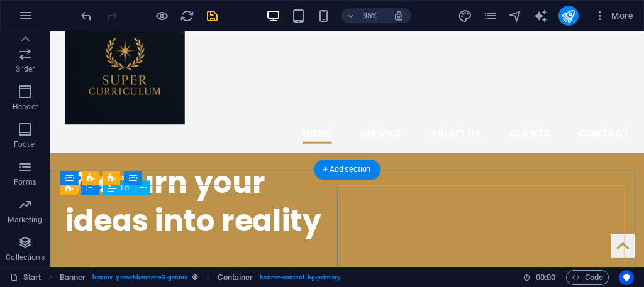
scroll to position [63, 0]
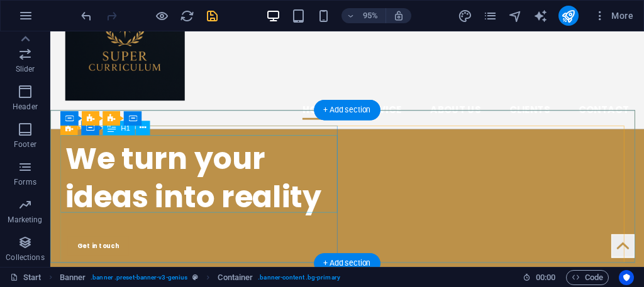
click at [251, 214] on div "We turn your ideas into reality" at bounding box center [212, 186] width 292 height 82
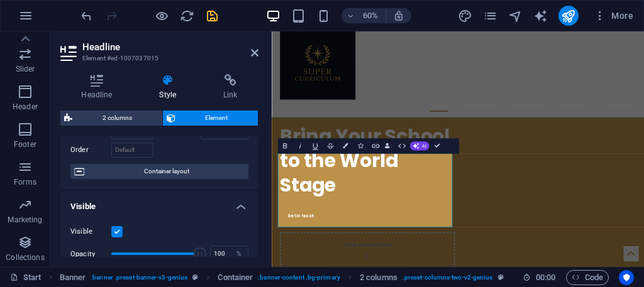
scroll to position [43, 0]
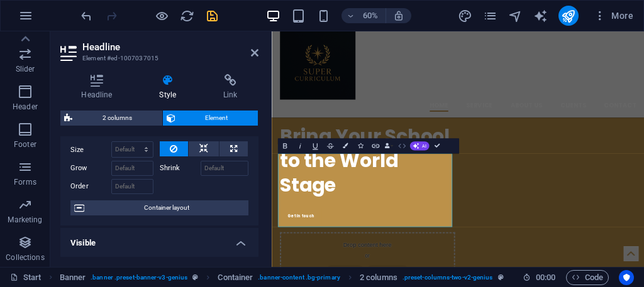
click at [399, 145] on icon "button" at bounding box center [401, 146] width 9 height 9
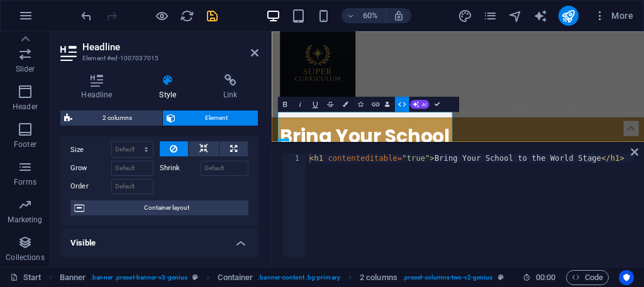
click at [625, 150] on div "1 < h1 contenteditable = "true" > Bring Your School to the World Stage </ h1 > …" at bounding box center [458, 205] width 372 height 123
click at [637, 157] on link at bounding box center [635, 152] width 8 height 11
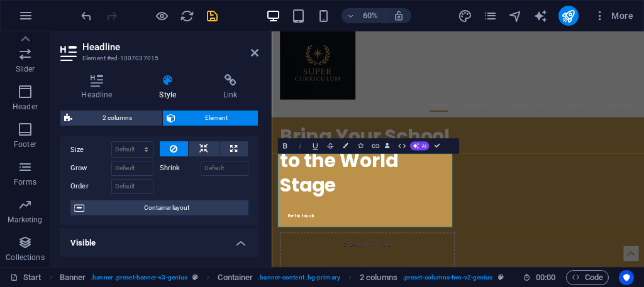
click at [299, 145] on icon "button" at bounding box center [300, 146] width 9 height 9
click at [345, 144] on icon "button" at bounding box center [345, 145] width 5 height 5
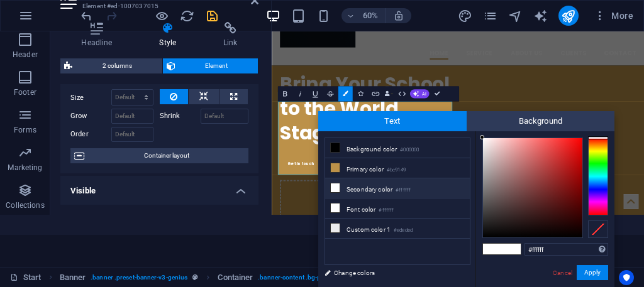
drag, startPoint x: 915, startPoint y: -21, endPoint x: 533, endPoint y: 9, distance: 383.5
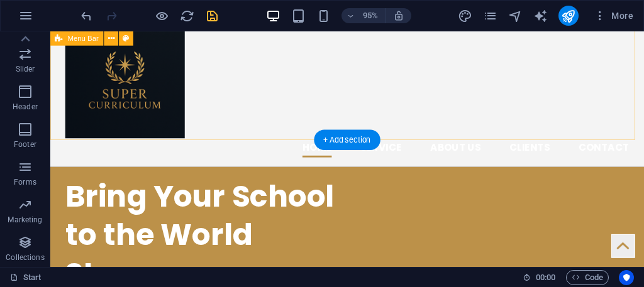
scroll to position [22, 0]
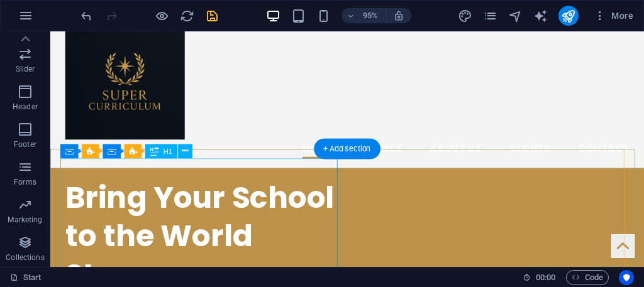
click at [150, 206] on div "Bring Your School to the World Stage" at bounding box center [212, 247] width 292 height 123
click at [298, 227] on div "Bring Your School to the World Stage" at bounding box center [212, 247] width 292 height 123
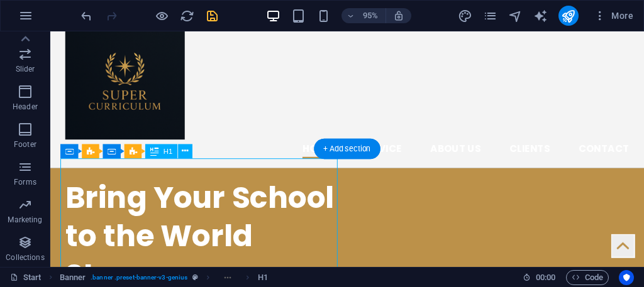
click at [314, 239] on div "Bring Your School to the World Stage" at bounding box center [212, 247] width 292 height 123
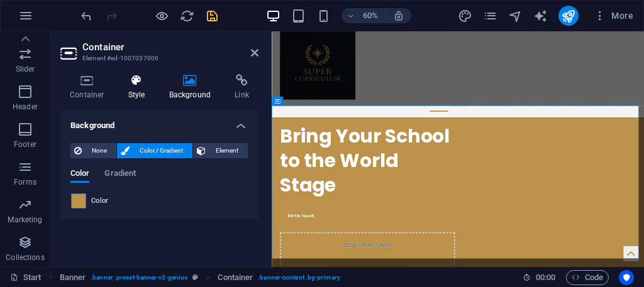
click at [145, 79] on icon at bounding box center [137, 80] width 36 height 13
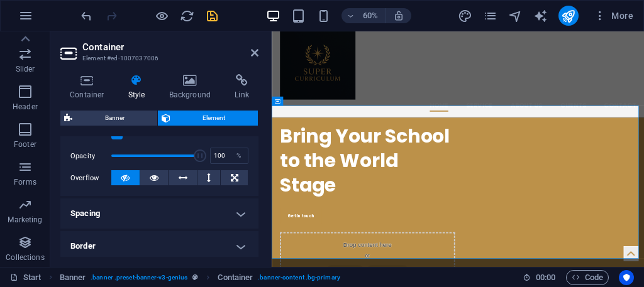
scroll to position [189, 0]
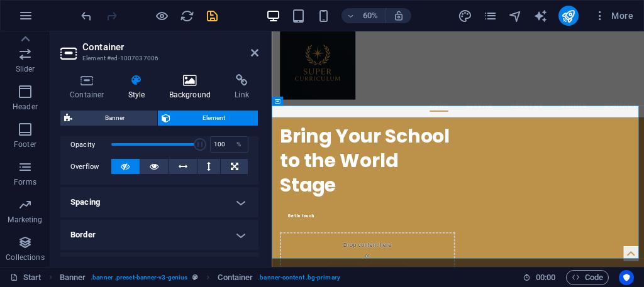
click at [188, 87] on h4 "Background" at bounding box center [193, 87] width 66 height 26
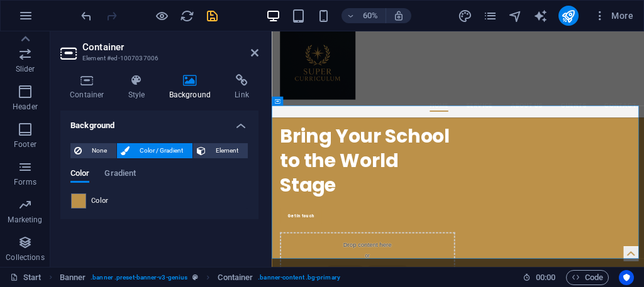
click at [123, 165] on div "Color Gradient Color" at bounding box center [159, 184] width 178 height 50
click at [116, 166] on div "Color Gradient Color" at bounding box center [159, 184] width 178 height 50
click at [116, 175] on span "Gradient" at bounding box center [119, 175] width 31 height 18
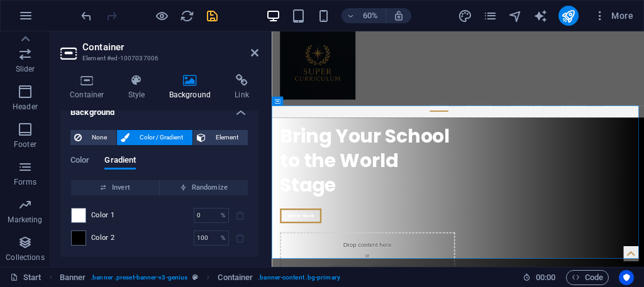
scroll to position [0, 0]
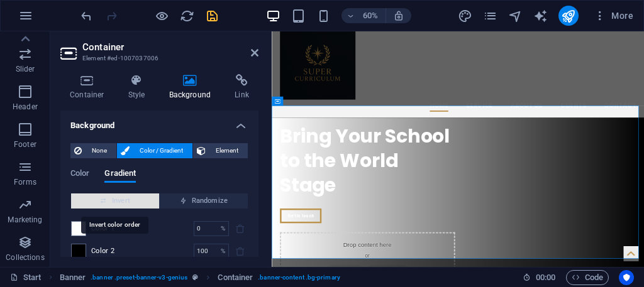
click at [121, 201] on span "Invert" at bounding box center [115, 201] width 78 height 15
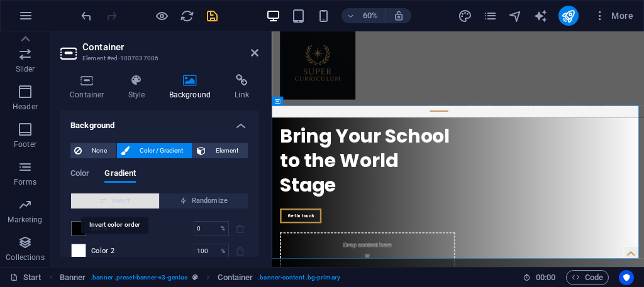
click at [121, 202] on span "Invert" at bounding box center [115, 201] width 78 height 15
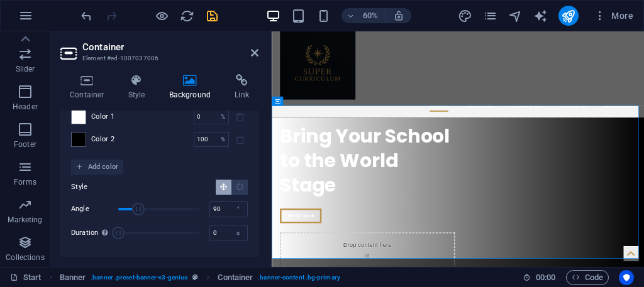
scroll to position [112, 0]
type input "360"
drag, startPoint x: 136, startPoint y: 206, endPoint x: 212, endPoint y: 215, distance: 76.6
click at [212, 215] on div "Angle 360 °" at bounding box center [159, 209] width 177 height 19
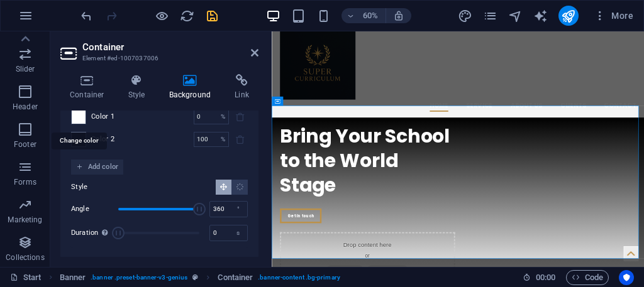
click at [80, 112] on span at bounding box center [79, 117] width 14 height 14
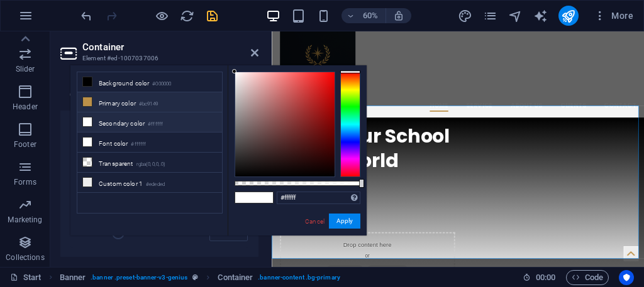
click at [151, 115] on li "Secondary color #ffffff" at bounding box center [149, 123] width 145 height 20
click at [137, 124] on li "Secondary color #ffffff" at bounding box center [149, 123] width 145 height 20
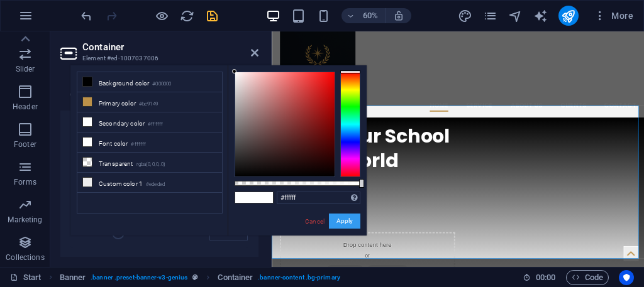
click at [339, 218] on button "Apply" at bounding box center [344, 221] width 31 height 15
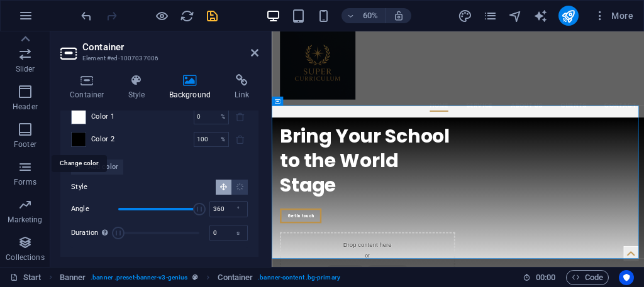
click at [84, 135] on span at bounding box center [79, 140] width 14 height 14
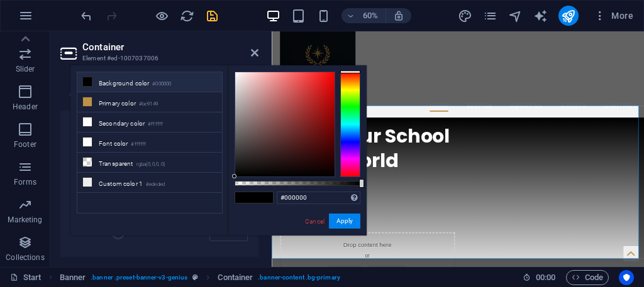
click at [96, 86] on li "Background color #000000" at bounding box center [149, 82] width 145 height 20
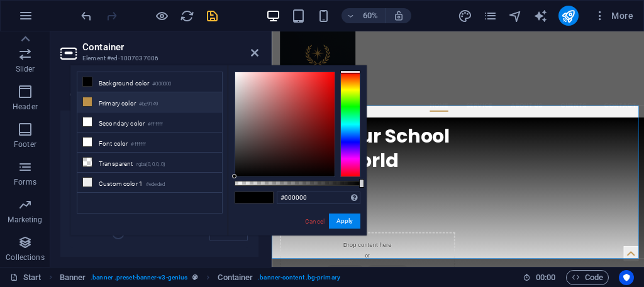
click at [94, 96] on li "Primary color #bc9149" at bounding box center [149, 102] width 145 height 20
type input "#bc9149"
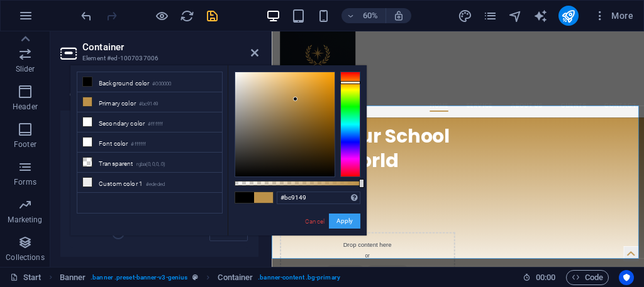
click at [342, 215] on button "Apply" at bounding box center [344, 221] width 31 height 15
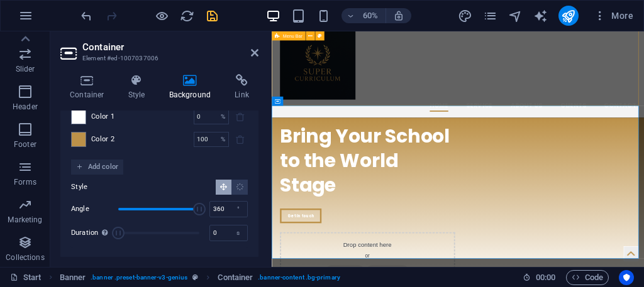
click at [609, 148] on div "Home Service About us Clients Contact Menu" at bounding box center [582, 92] width 621 height 166
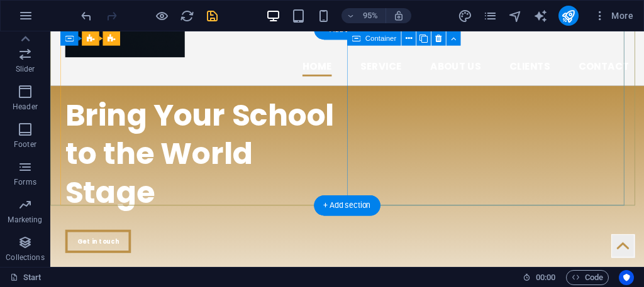
scroll to position [84, 0]
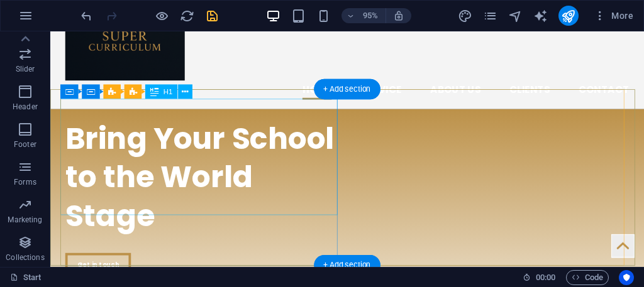
click at [105, 199] on div "Bring Your School to the World Stage" at bounding box center [212, 184] width 292 height 123
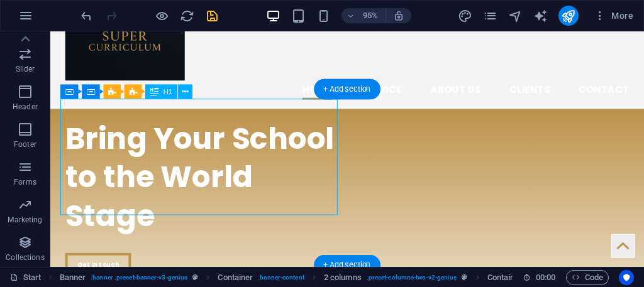
click at [135, 150] on div "Bring Your School to the World Stage" at bounding box center [212, 184] width 292 height 123
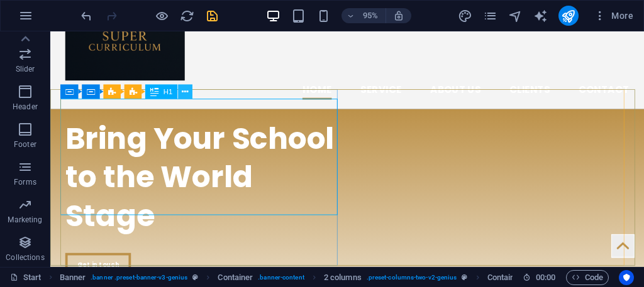
click at [187, 93] on button at bounding box center [185, 92] width 14 height 14
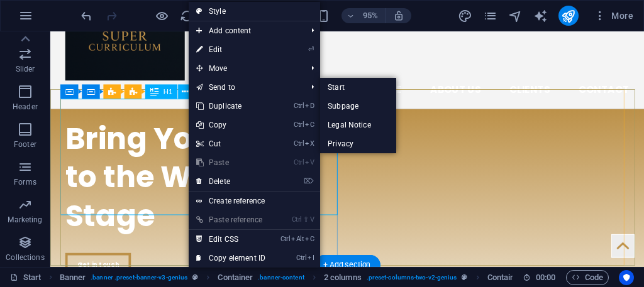
click at [137, 155] on div "Bring Your School to the World Stage" at bounding box center [212, 184] width 292 height 123
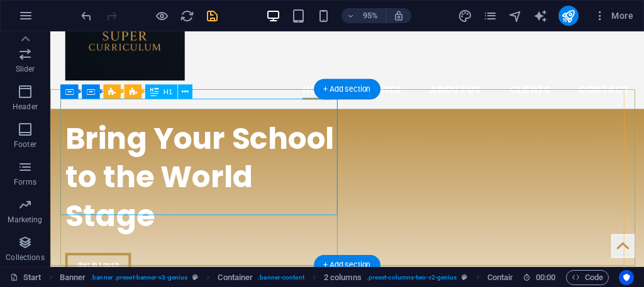
click at [137, 155] on div "Bring Your School to the World Stage" at bounding box center [212, 184] width 292 height 123
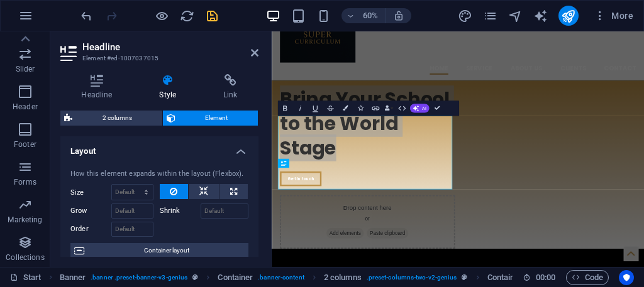
click at [133, 149] on h4 "Layout" at bounding box center [159, 147] width 198 height 23
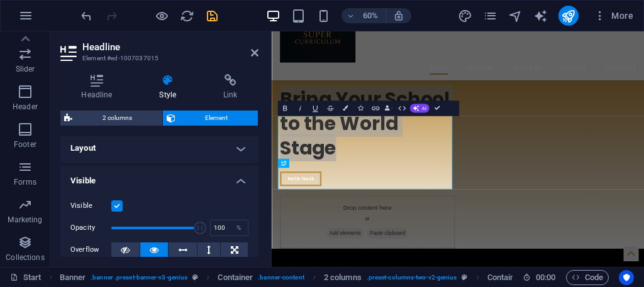
scroll to position [0, 0]
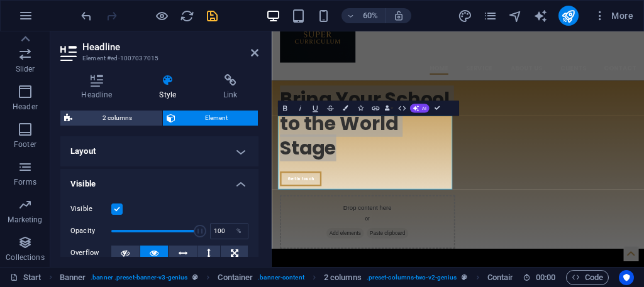
click at [119, 106] on div "Headline Style Link Settings Level H1 H2 H3 H4 H5 H6 Alignment Default colors a…" at bounding box center [159, 165] width 198 height 183
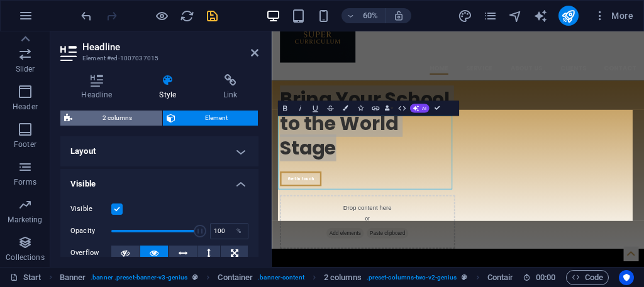
click at [118, 113] on span "2 columns" at bounding box center [117, 118] width 82 height 15
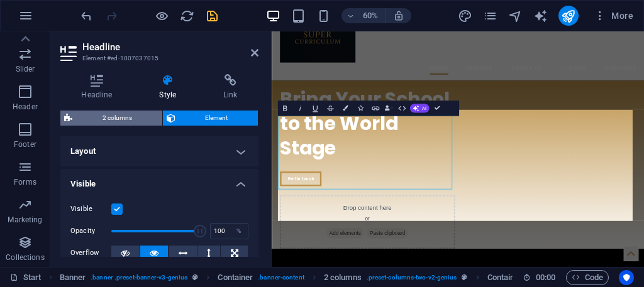
select select "rem"
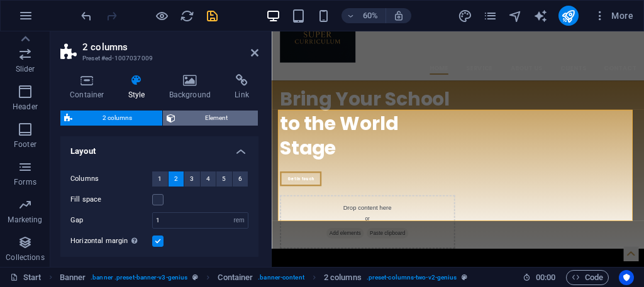
click at [199, 123] on span "Element" at bounding box center [216, 118] width 75 height 15
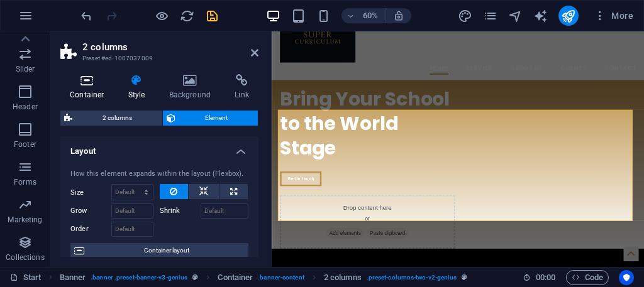
click at [65, 83] on icon at bounding box center [86, 80] width 53 height 13
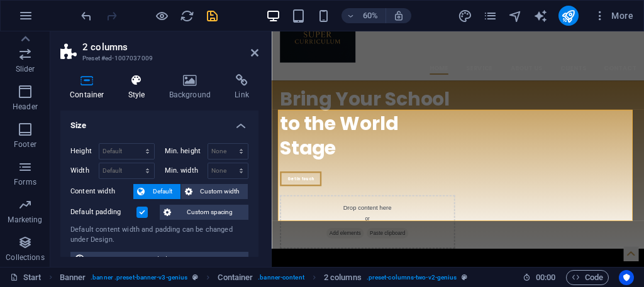
click at [155, 82] on h4 "Style" at bounding box center [139, 87] width 41 height 26
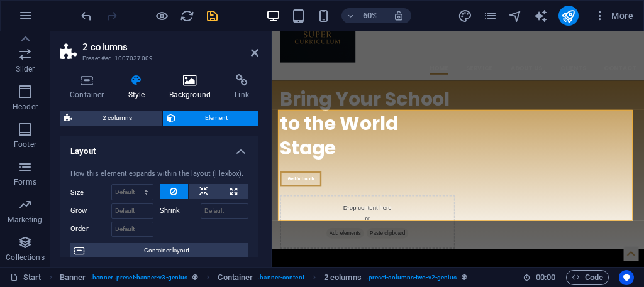
click at [179, 82] on icon at bounding box center [190, 80] width 61 height 13
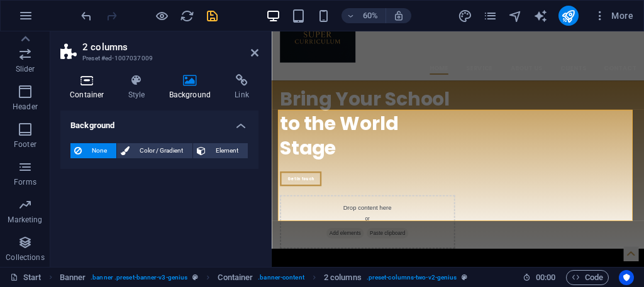
click at [74, 91] on h4 "Container" at bounding box center [89, 87] width 58 height 26
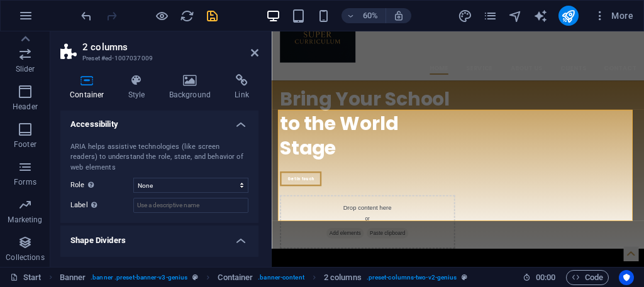
scroll to position [340, 0]
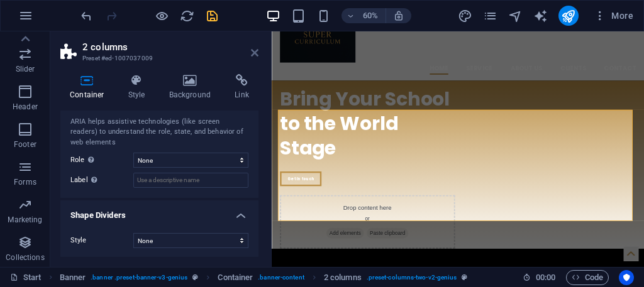
click at [255, 48] on icon at bounding box center [255, 53] width 8 height 10
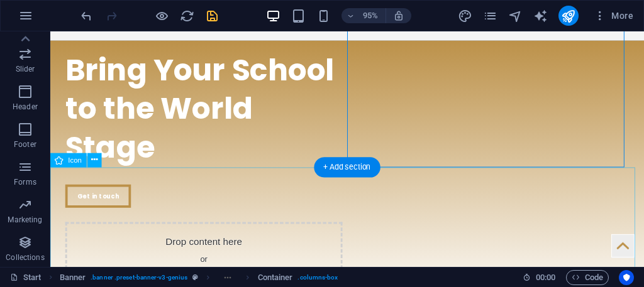
scroll to position [84, 0]
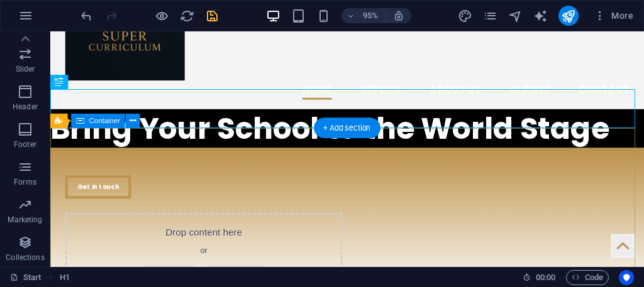
click at [72, 155] on div "Get in touch Drop content here or Add elements Paste clipboard" at bounding box center [362, 233] width 625 height 158
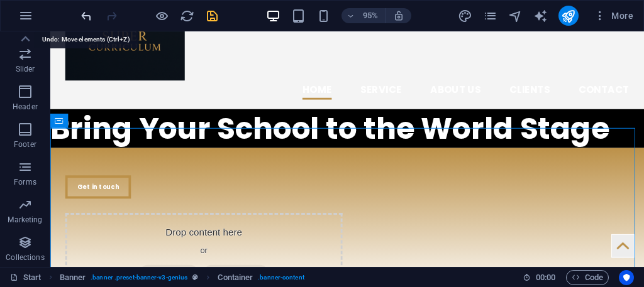
click at [80, 16] on icon "undo" at bounding box center [86, 16] width 14 height 14
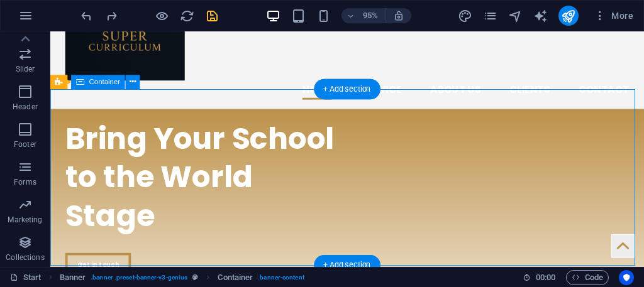
click at [52, 113] on div "Bring Your School to the World Stage Get in touch Drop content here or Add elem…" at bounding box center [362, 253] width 625 height 280
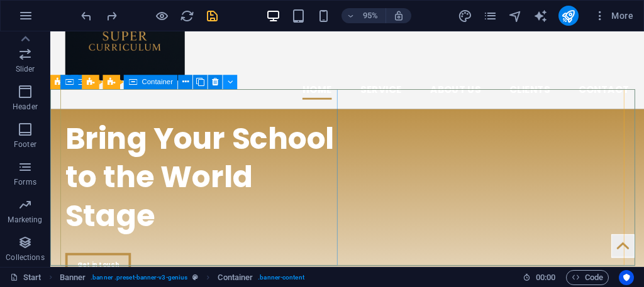
click at [230, 80] on icon at bounding box center [231, 82] width 6 height 13
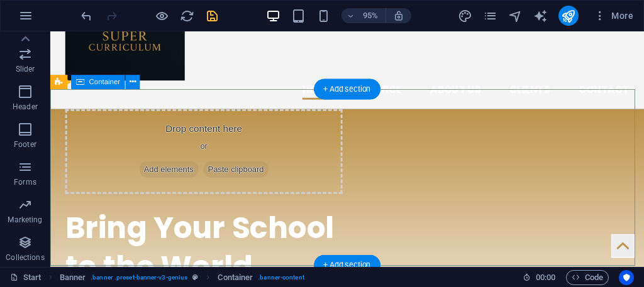
click at [53, 116] on div "Drop content here or Add elements Paste clipboard Bring Your School to the Worl…" at bounding box center [362, 253] width 625 height 280
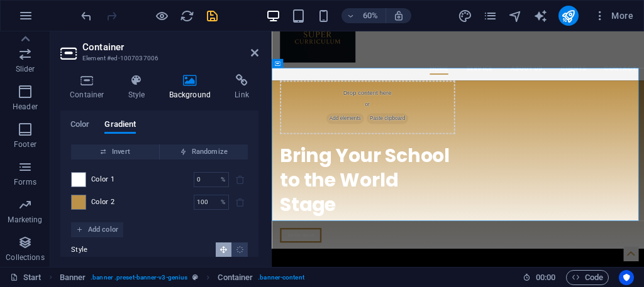
scroll to position [63, 0]
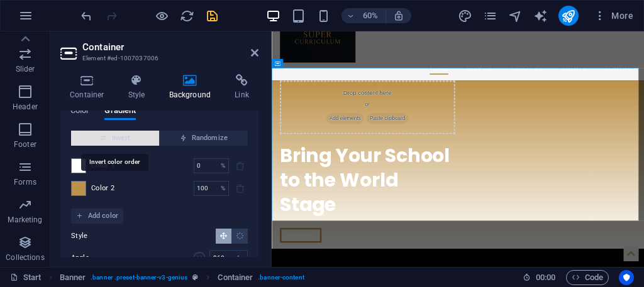
click at [116, 133] on span "Invert" at bounding box center [115, 138] width 78 height 15
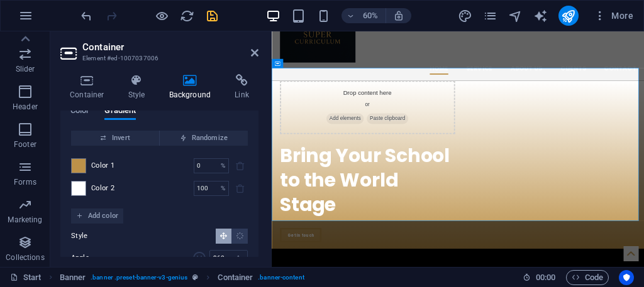
click at [67, 162] on div "None Color / Gradient Element Stretch background to full-width Color overlay Pl…" at bounding box center [159, 188] width 198 height 237
click at [73, 163] on span at bounding box center [79, 166] width 14 height 14
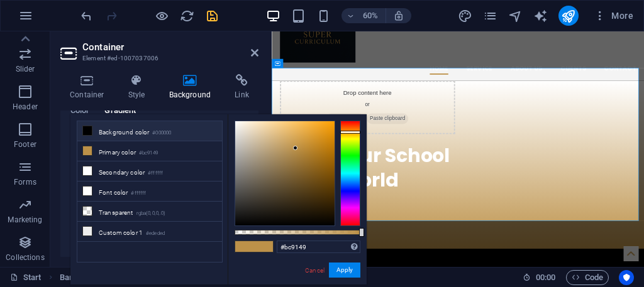
click at [113, 131] on li "Background color #000000" at bounding box center [149, 131] width 145 height 20
type input "#000000"
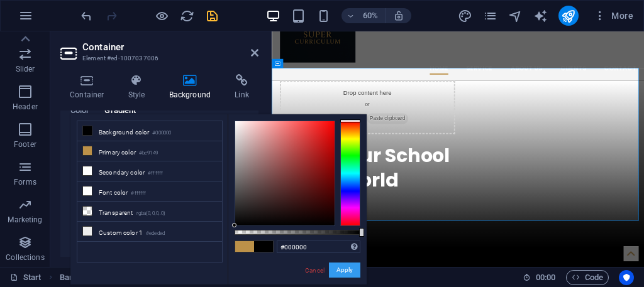
click at [340, 270] on button "Apply" at bounding box center [344, 270] width 31 height 15
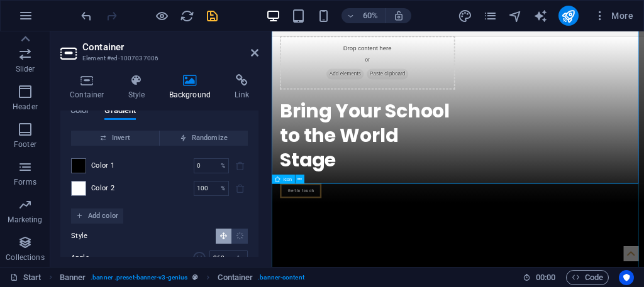
scroll to position [210, 0]
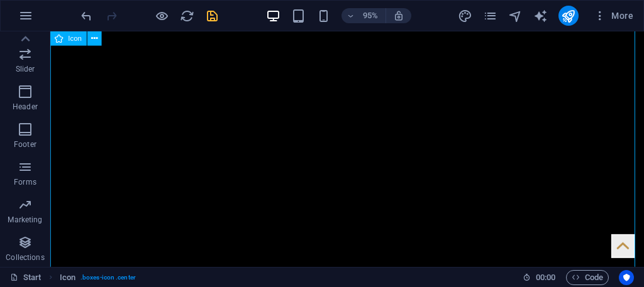
scroll to position [692, 0]
click at [89, 37] on button at bounding box center [94, 38] width 14 height 14
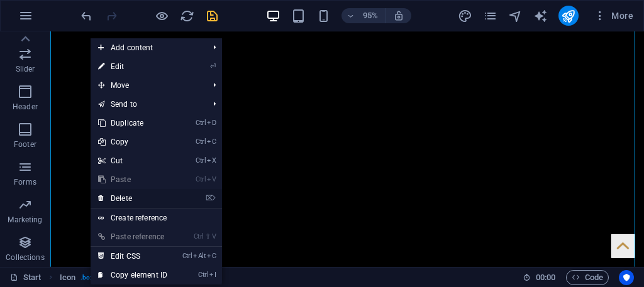
click at [114, 191] on link "⌦ Delete" at bounding box center [133, 198] width 84 height 19
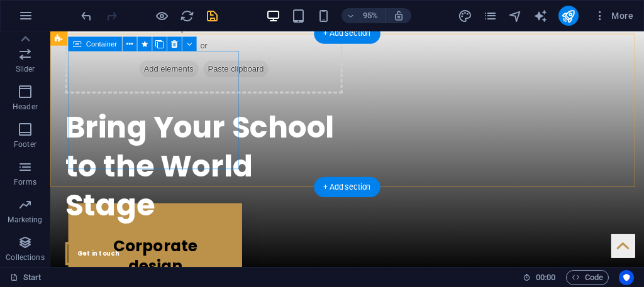
scroll to position [139, 0]
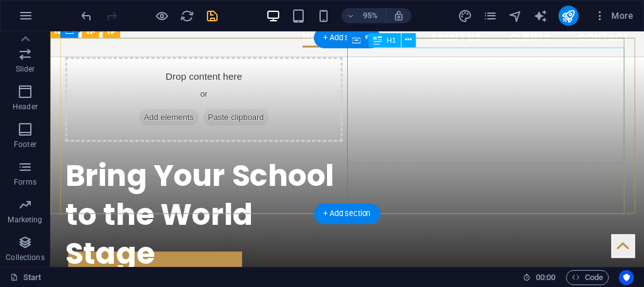
click at [358, 163] on div "Bring Your School to the World Stage" at bounding box center [212, 224] width 292 height 123
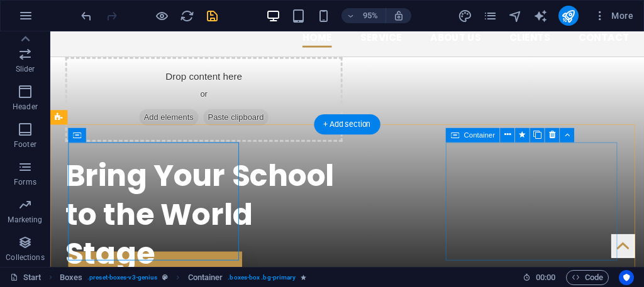
drag, startPoint x: 60, startPoint y: 147, endPoint x: 565, endPoint y: 257, distance: 517.6
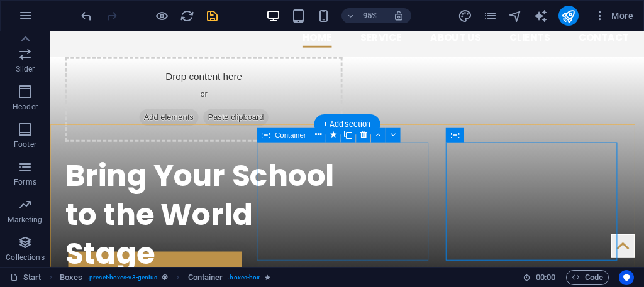
drag, startPoint x: 86, startPoint y: 165, endPoint x: 443, endPoint y: 152, distance: 356.8
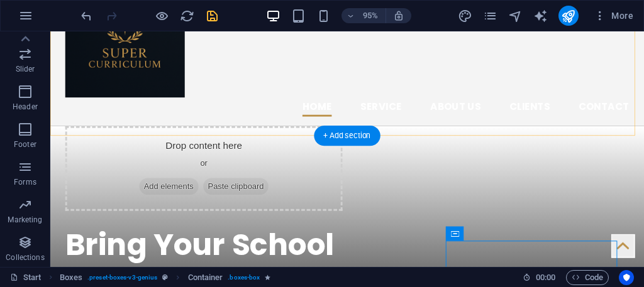
scroll to position [202, 0]
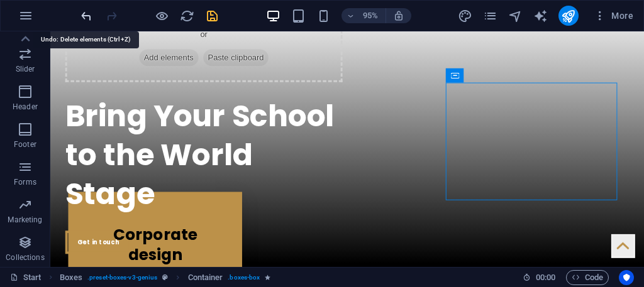
click at [84, 18] on icon "undo" at bounding box center [86, 16] width 14 height 14
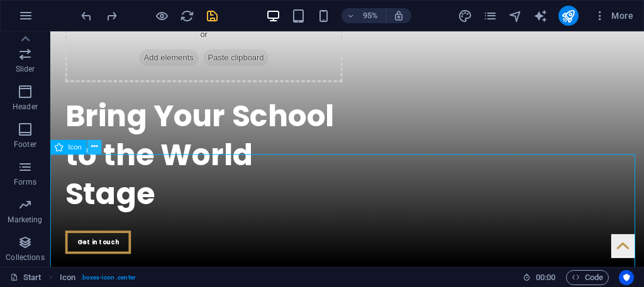
click at [94, 147] on icon at bounding box center [94, 147] width 6 height 13
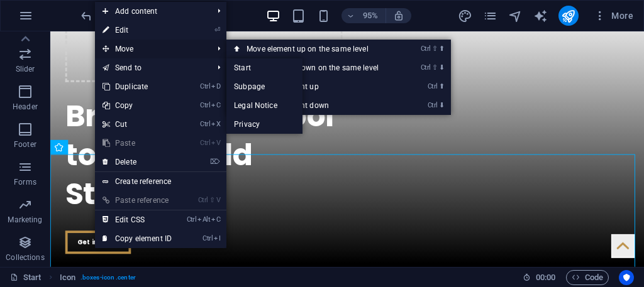
click at [127, 51] on span "Move" at bounding box center [151, 49] width 113 height 19
click at [127, 50] on span "Move" at bounding box center [151, 49] width 113 height 19
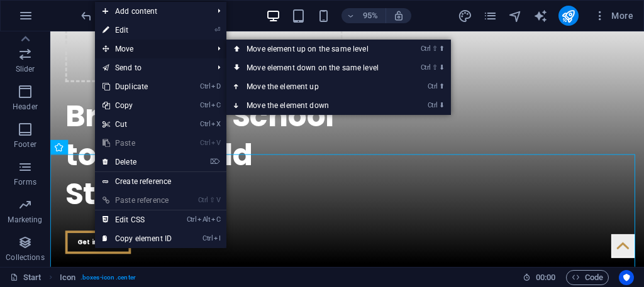
click at [126, 47] on span "Move" at bounding box center [151, 49] width 113 height 19
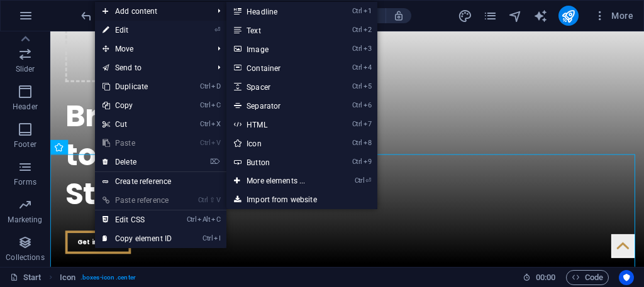
click at [123, 12] on span "Add content" at bounding box center [151, 11] width 113 height 19
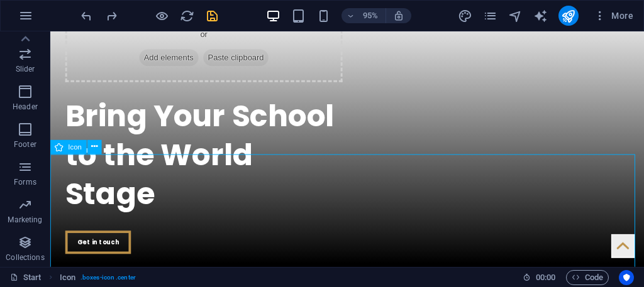
click at [52, 142] on div "Icon" at bounding box center [68, 147] width 36 height 14
click at [90, 145] on button at bounding box center [94, 147] width 14 height 14
select select "xMidYMid"
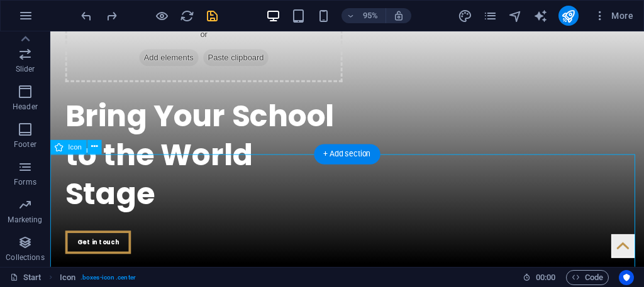
select select "px"
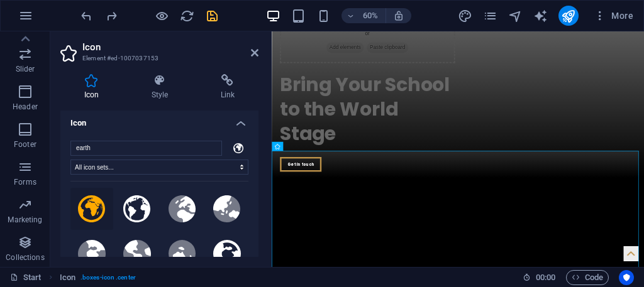
scroll to position [0, 0]
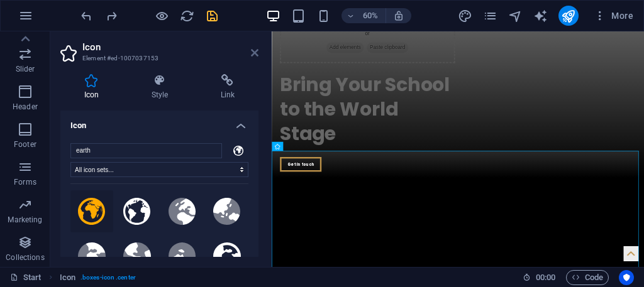
click at [253, 49] on icon at bounding box center [255, 53] width 8 height 10
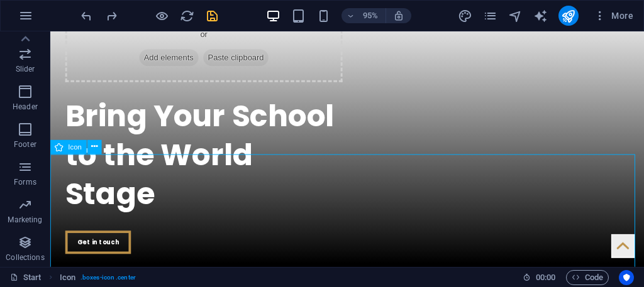
drag, startPoint x: 55, startPoint y: 142, endPoint x: 70, endPoint y: 143, distance: 15.1
click at [55, 142] on icon at bounding box center [59, 147] width 8 height 14
click at [94, 148] on icon at bounding box center [94, 147] width 6 height 13
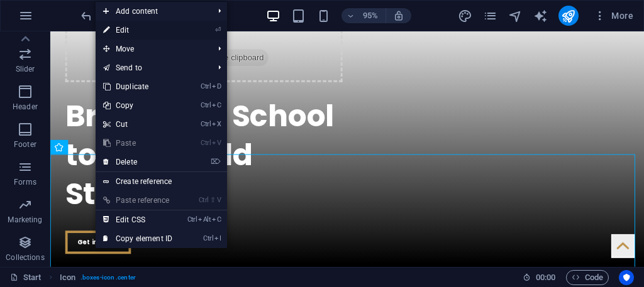
click at [211, 28] on li "⏎ Edit" at bounding box center [161, 30] width 131 height 19
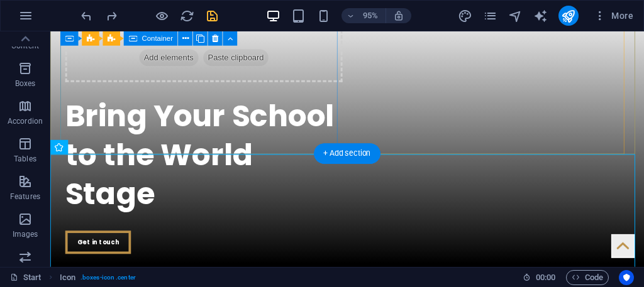
scroll to position [16, 0]
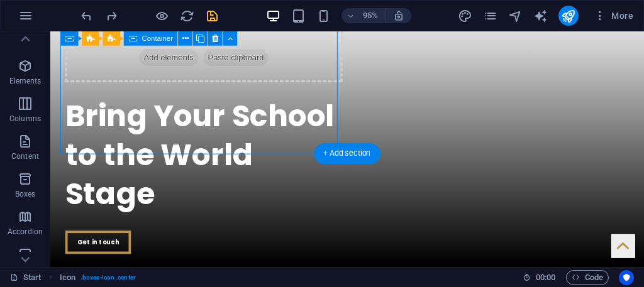
drag, startPoint x: 181, startPoint y: 142, endPoint x: 165, endPoint y: 96, distance: 49.1
click at [179, 85] on div "Drop content here or Add elements Paste clipboard" at bounding box center [212, 40] width 292 height 89
click at [164, 85] on div "Drop content here or Add elements Paste clipboard" at bounding box center [212, 40] width 292 height 89
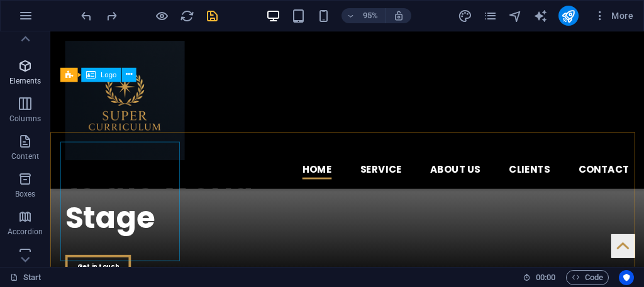
scroll to position [126, 0]
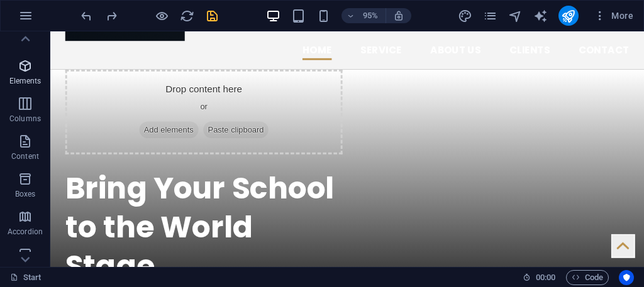
drag, startPoint x: 15, startPoint y: 63, endPoint x: 35, endPoint y: 59, distance: 20.5
click at [15, 64] on span "Elements" at bounding box center [25, 73] width 50 height 30
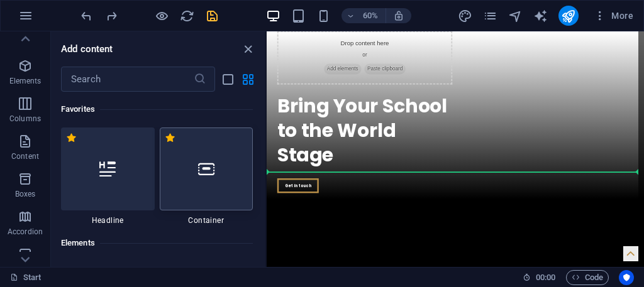
scroll to position [529, 0]
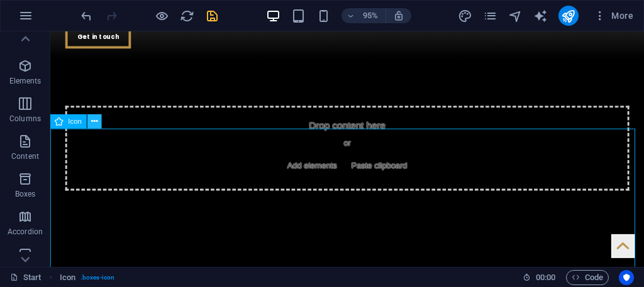
click at [92, 121] on icon at bounding box center [94, 122] width 6 height 13
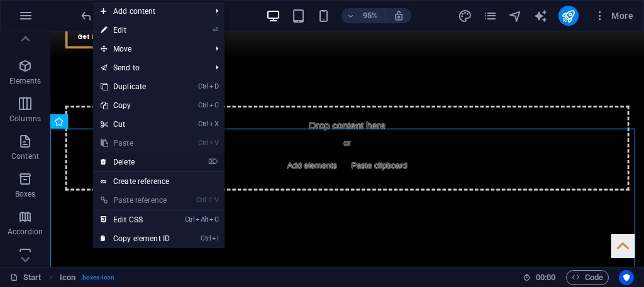
drag, startPoint x: 96, startPoint y: 133, endPoint x: 142, endPoint y: 158, distance: 52.7
click at [142, 158] on link "⌦ Delete" at bounding box center [135, 162] width 84 height 19
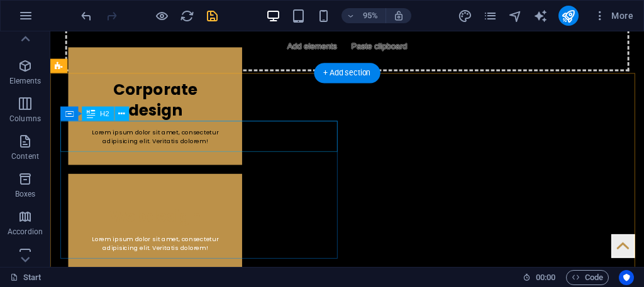
scroll to position [607, 0]
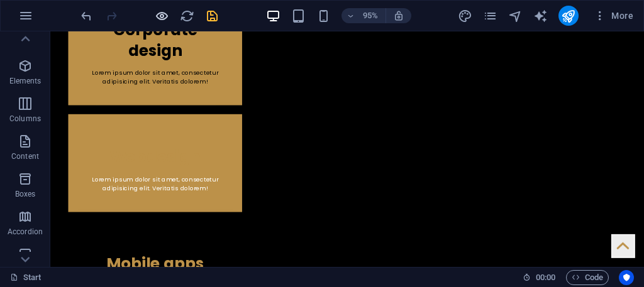
click at [162, 11] on icon "button" at bounding box center [162, 16] width 14 height 14
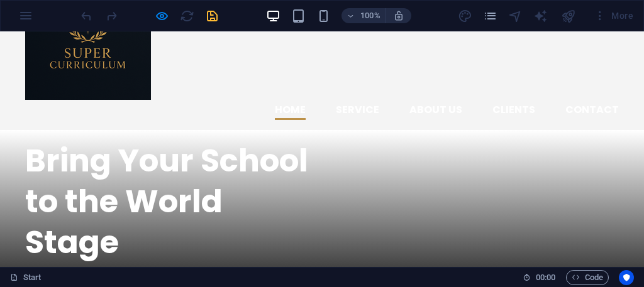
scroll to position [63, 0]
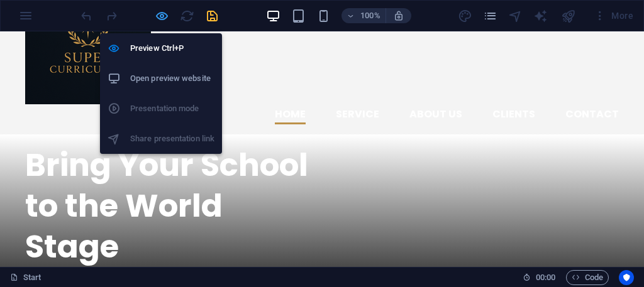
click at [161, 14] on icon "button" at bounding box center [162, 16] width 14 height 14
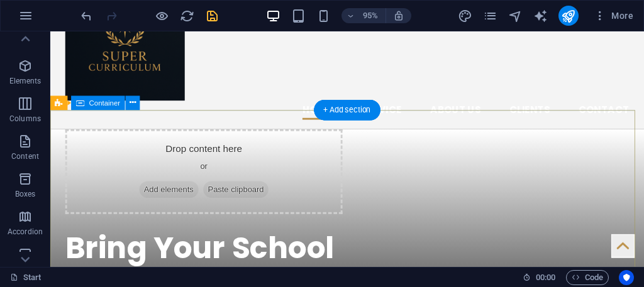
click at [50, 135] on div "Drop content here or Add elements Paste clipboard Bring Your School to the Worl…" at bounding box center [362, 275] width 625 height 280
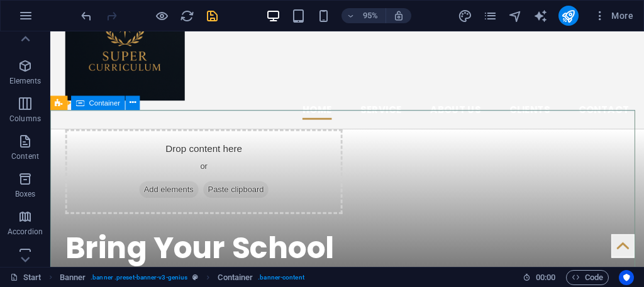
click at [103, 103] on span "Container" at bounding box center [104, 102] width 31 height 7
click at [57, 158] on div "Drop content here or Add elements Paste clipboard Bring Your School to the Worl…" at bounding box center [362, 275] width 625 height 280
drag, startPoint x: 99, startPoint y: 184, endPoint x: 57, endPoint y: 158, distance: 49.1
click at [57, 158] on div "Drop content here or Add elements Paste clipboard Bring Your School to the Worl…" at bounding box center [362, 275] width 625 height 280
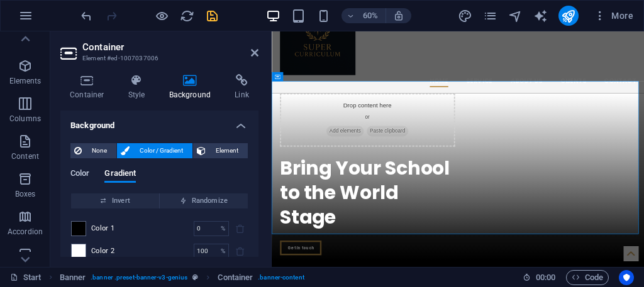
click at [79, 175] on span "Color" at bounding box center [79, 175] width 19 height 18
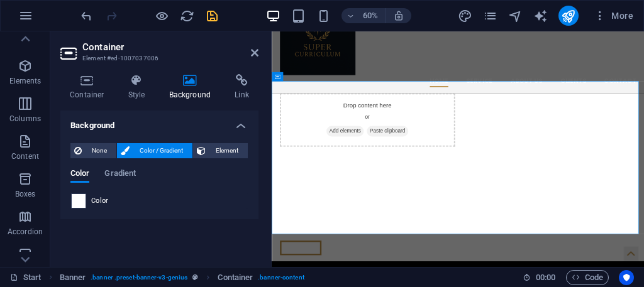
click at [73, 202] on span at bounding box center [79, 201] width 14 height 14
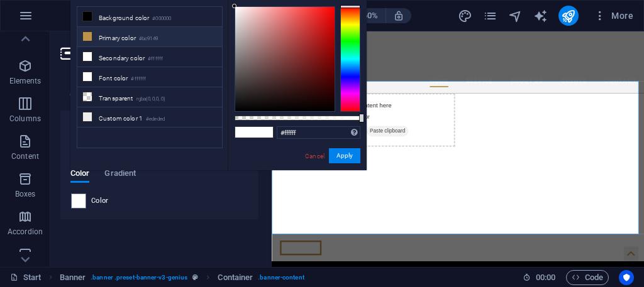
click at [108, 28] on li "Primary color #bc9149" at bounding box center [149, 37] width 145 height 20
type input "#bc9149"
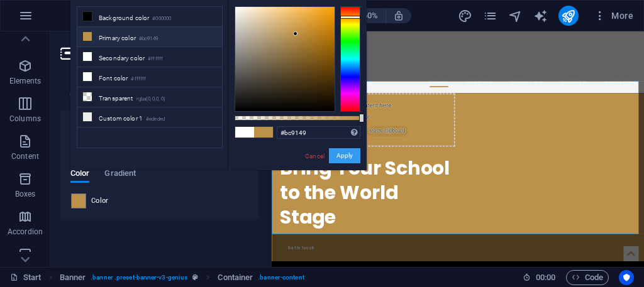
click at [347, 153] on button "Apply" at bounding box center [344, 155] width 31 height 15
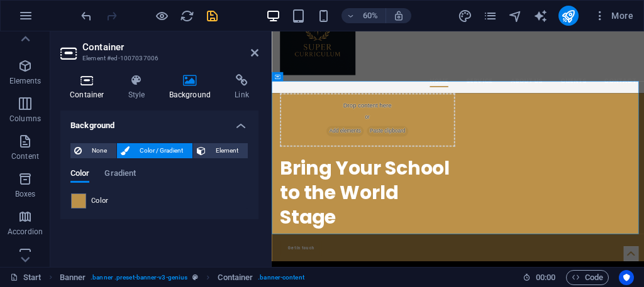
click at [86, 84] on icon at bounding box center [86, 80] width 53 height 13
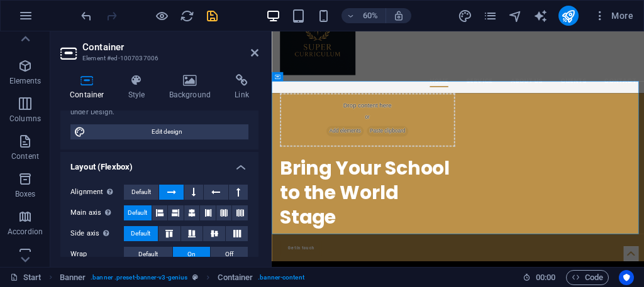
scroll to position [126, 0]
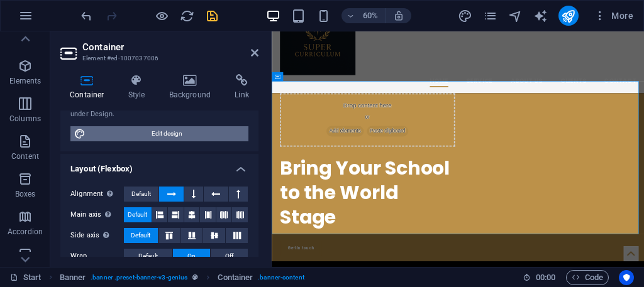
click at [127, 131] on span "Edit design" at bounding box center [166, 133] width 155 height 15
select select "rem"
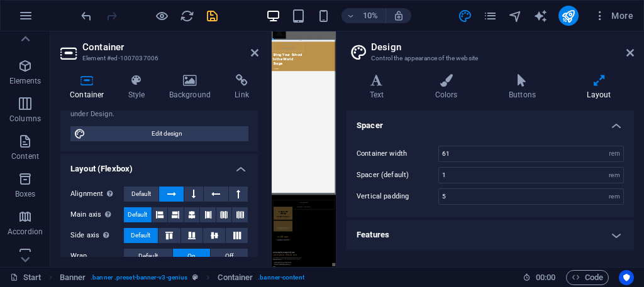
click at [625, 47] on h2 "Design" at bounding box center [502, 47] width 263 height 11
click at [624, 50] on h2 "Design" at bounding box center [502, 47] width 263 height 11
click at [627, 42] on h2 "Design" at bounding box center [502, 47] width 263 height 11
click at [631, 50] on icon at bounding box center [630, 53] width 8 height 10
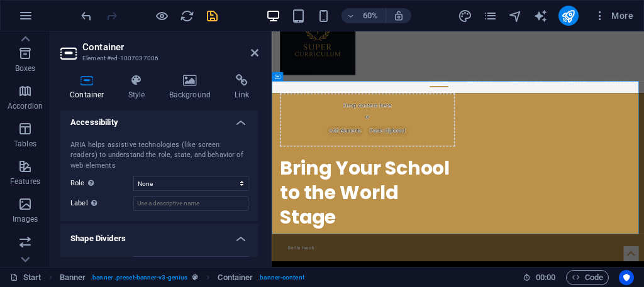
scroll to position [340, 0]
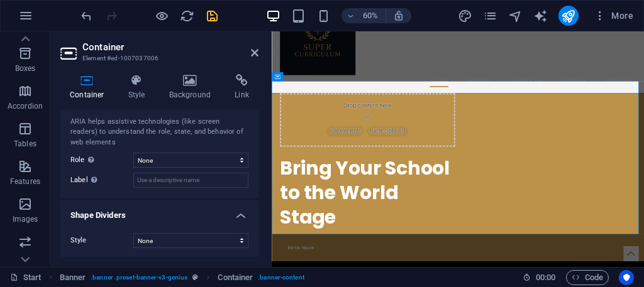
click at [172, 231] on div "Style None Triangle Square Diagonal Polygon 1 Polygon 2 Zigzag Multiple Zigzags…" at bounding box center [159, 240] width 198 height 35
click at [170, 239] on select "None Triangle Square Diagonal Polygon 1 Polygon 2 Zigzag Multiple Zigzags Waves…" at bounding box center [190, 240] width 115 height 15
select select "waves"
click at [133, 233] on select "None Triangle Square Diagonal Polygon 1 Polygon 2 Zigzag Multiple Zigzags Waves…" at bounding box center [190, 240] width 115 height 15
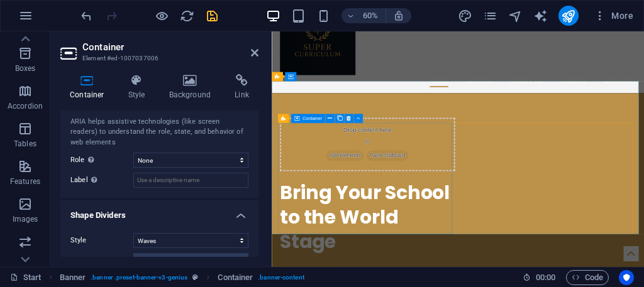
click at [540, 230] on div "Drop content here or Add elements Paste clipboard" at bounding box center [432, 219] width 292 height 89
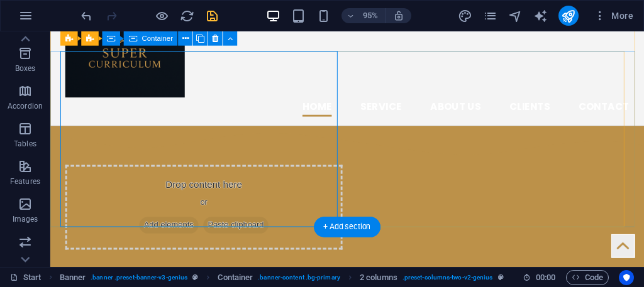
scroll to position [63, 0]
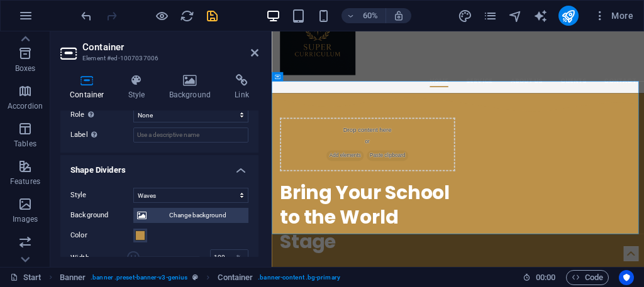
scroll to position [448, 0]
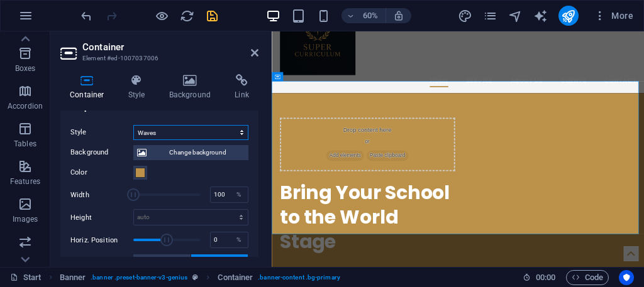
click at [191, 134] on select "None Triangle Square Diagonal Polygon 1 Polygon 2 Zigzag Multiple Zigzags Waves…" at bounding box center [190, 132] width 115 height 15
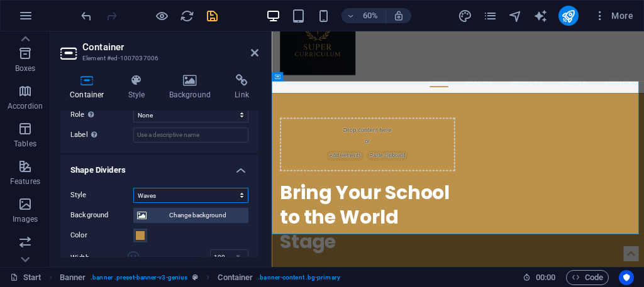
click at [177, 192] on select "None Triangle Square Diagonal Polygon 1 Polygon 2 Zigzag Multiple Zigzags Waves…" at bounding box center [190, 195] width 115 height 15
select select "multiple-waves"
click at [133, 188] on select "None Triangle Square Diagonal Polygon 1 Polygon 2 Zigzag Multiple Zigzags Waves…" at bounding box center [190, 195] width 115 height 15
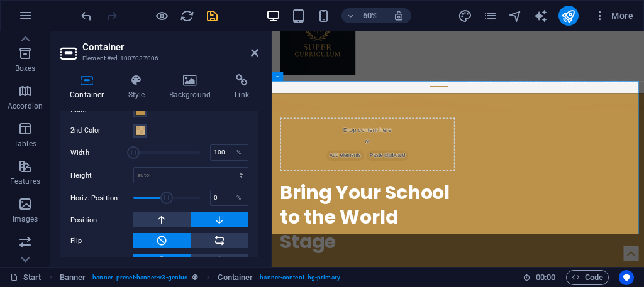
scroll to position [511, 0]
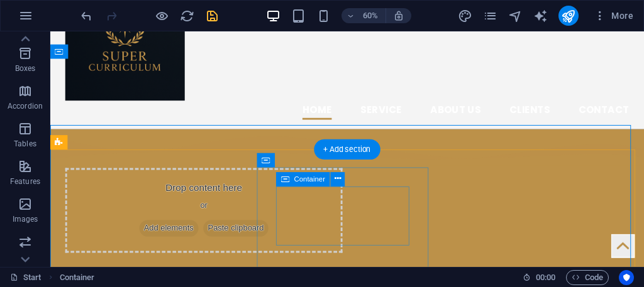
scroll to position [303, 0]
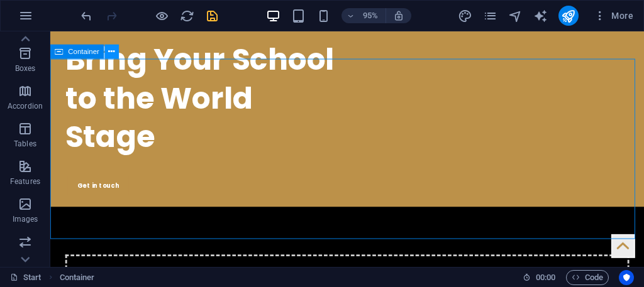
click at [106, 49] on button at bounding box center [111, 52] width 14 height 14
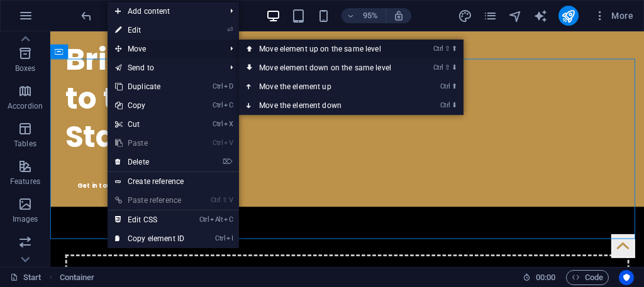
click at [288, 47] on link "Ctrl ⇧ ⬆ Move element up on the same level" at bounding box center [327, 49] width 177 height 19
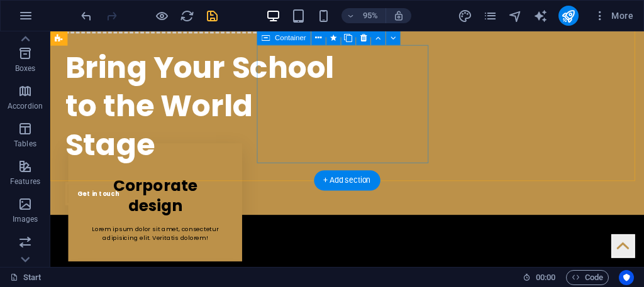
scroll to position [494, 0]
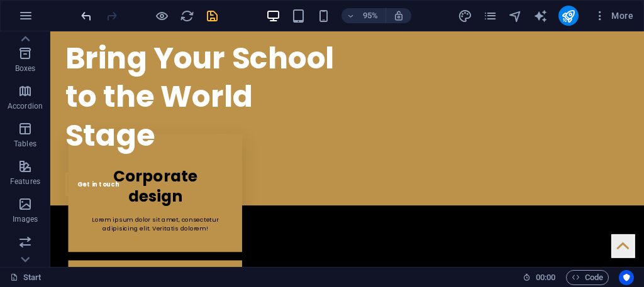
click at [86, 11] on icon "undo" at bounding box center [86, 16] width 14 height 14
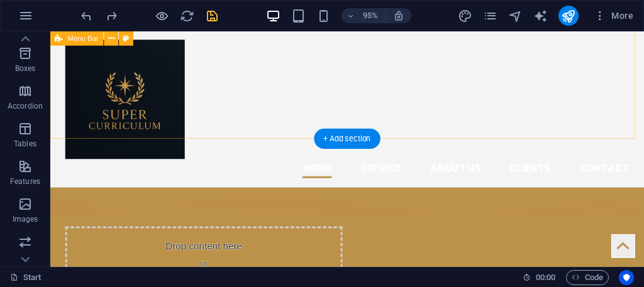
scroll to position [0, 0]
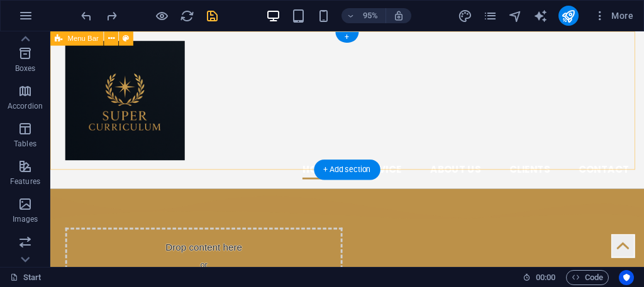
click at [255, 79] on div "Home Service About us Clients Contact Menu" at bounding box center [362, 114] width 625 height 166
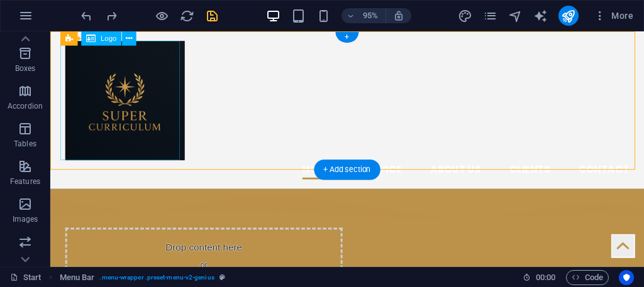
click at [66, 114] on div at bounding box center [363, 105] width 594 height 126
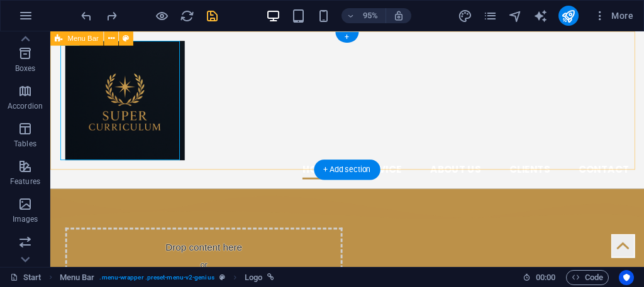
click at [55, 130] on div "Home Service About us Clients Contact Menu" at bounding box center [362, 114] width 625 height 166
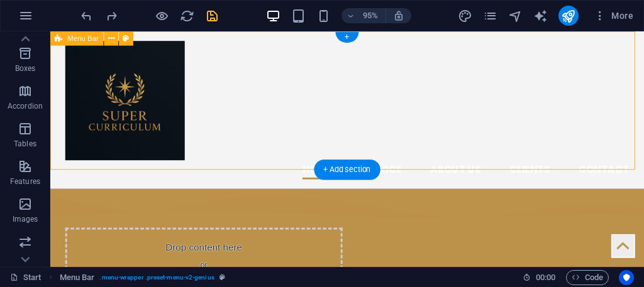
click at [54, 128] on div "Home Service About us Clients Contact Menu" at bounding box center [362, 114] width 625 height 166
click at [150, 150] on div at bounding box center [363, 105] width 594 height 126
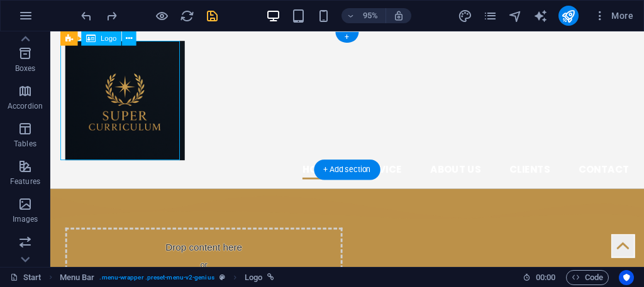
drag, startPoint x: 158, startPoint y: 138, endPoint x: 157, endPoint y: 126, distance: 11.3
click at [160, 138] on div at bounding box center [363, 105] width 594 height 126
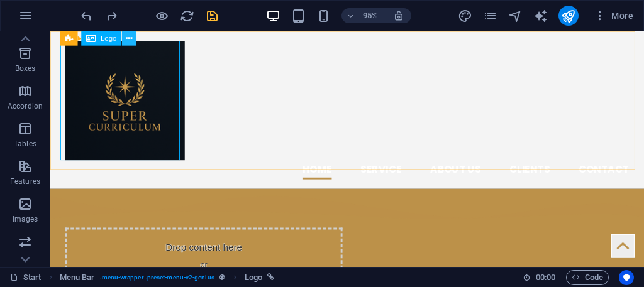
click at [124, 36] on button at bounding box center [129, 38] width 14 height 14
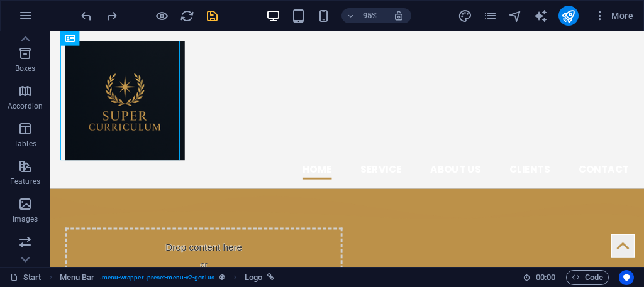
click at [51, 169] on div "Home Service About us Clients Contact Menu" at bounding box center [362, 114] width 625 height 166
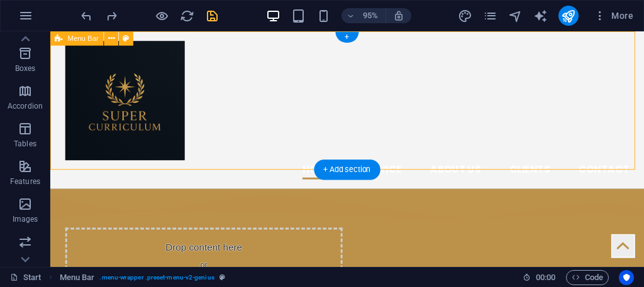
click at [52, 168] on div "Home Service About us Clients Contact Menu" at bounding box center [362, 114] width 625 height 166
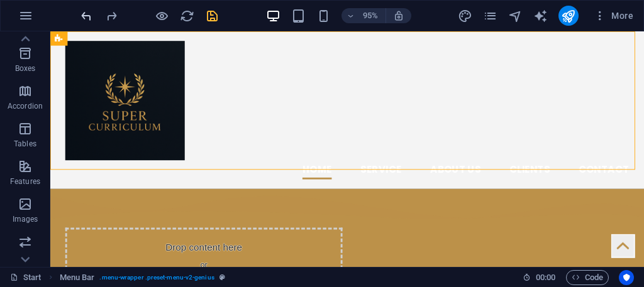
click at [81, 16] on icon "undo" at bounding box center [86, 16] width 14 height 14
click at [83, 16] on icon "undo" at bounding box center [86, 16] width 14 height 14
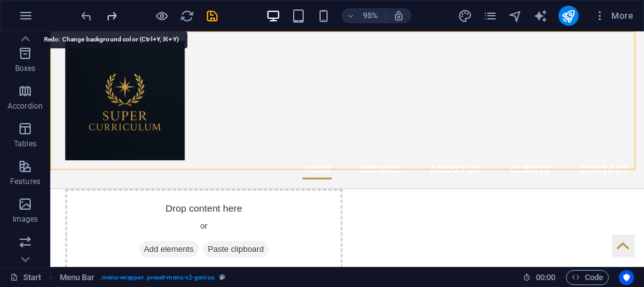
click at [112, 14] on icon "redo" at bounding box center [111, 16] width 14 height 14
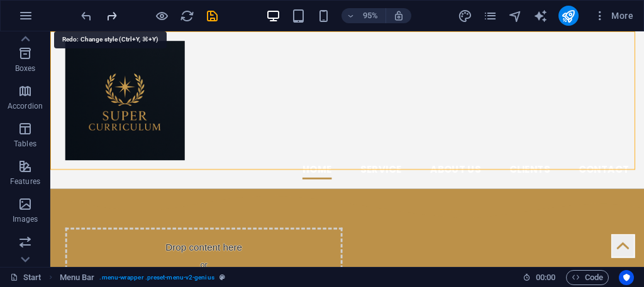
click at [118, 19] on span "redo" at bounding box center [111, 16] width 15 height 14
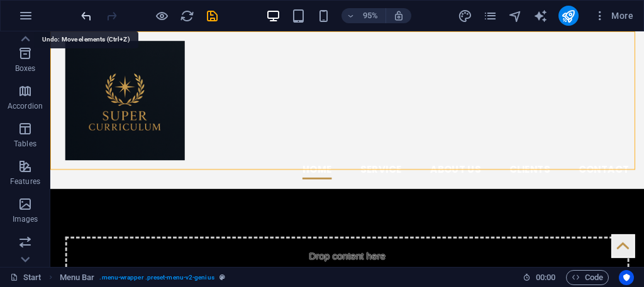
click at [86, 12] on icon "undo" at bounding box center [86, 16] width 14 height 14
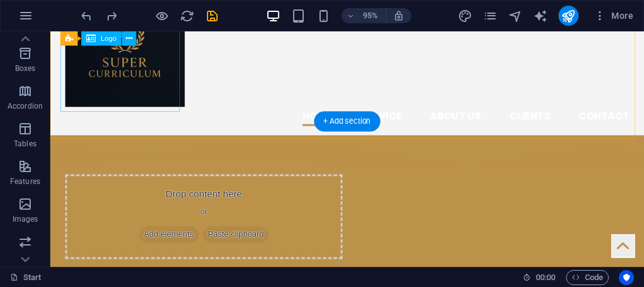
scroll to position [51, 0]
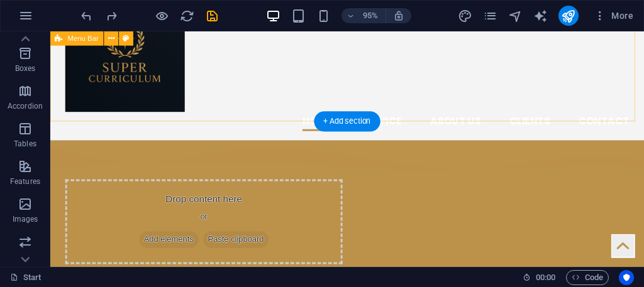
click at [58, 109] on div "Home Service About us Clients Contact Menu" at bounding box center [362, 64] width 625 height 166
click at [55, 104] on div "Home Service About us Clients Contact Menu" at bounding box center [362, 64] width 625 height 166
click at [55, 103] on div "Home Service About us Clients Contact Menu" at bounding box center [362, 64] width 625 height 166
select select "rem"
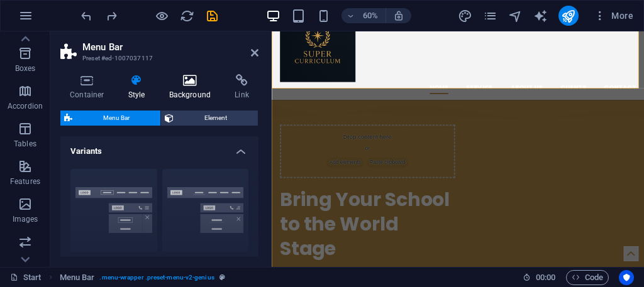
click at [185, 86] on icon at bounding box center [190, 80] width 61 height 13
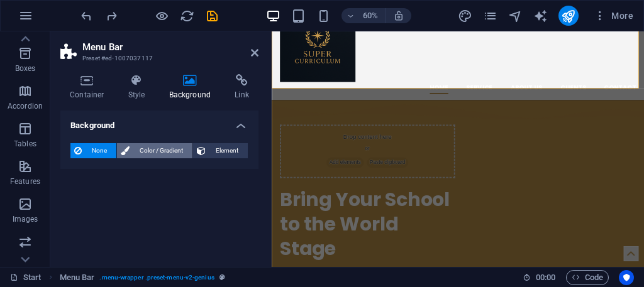
click at [147, 145] on span "Color / Gradient" at bounding box center [160, 150] width 55 height 15
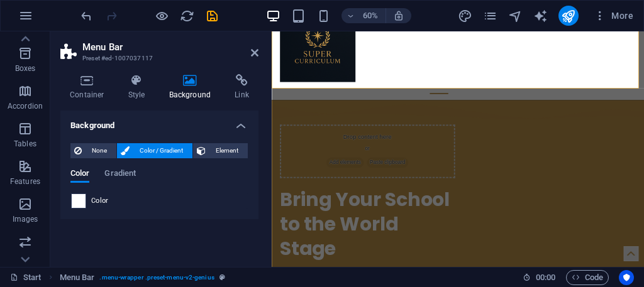
click at [79, 194] on span at bounding box center [79, 201] width 14 height 14
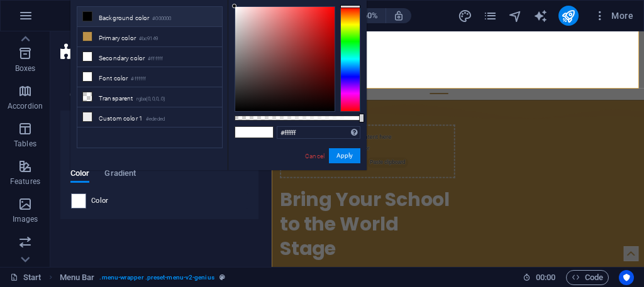
click at [103, 13] on li "Background color #000000" at bounding box center [149, 17] width 145 height 20
type input "#000000"
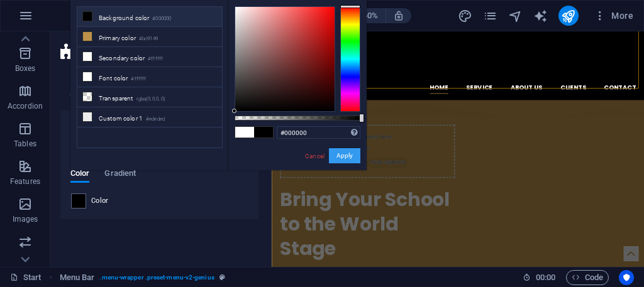
click at [337, 152] on button "Apply" at bounding box center [344, 155] width 31 height 15
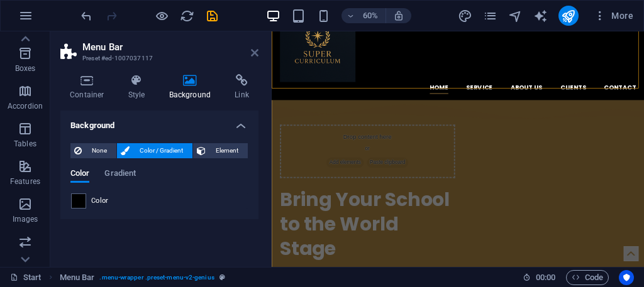
click at [257, 53] on icon at bounding box center [255, 53] width 8 height 10
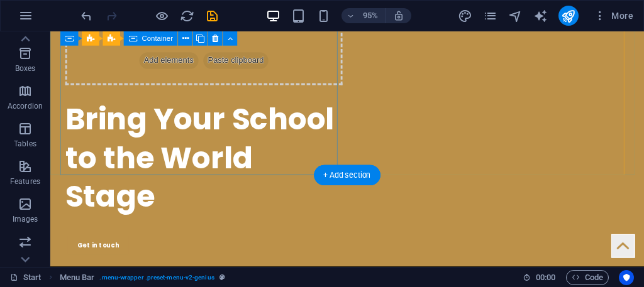
scroll to position [114, 0]
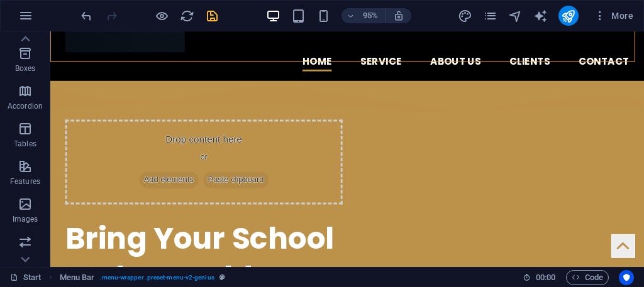
click at [205, 14] on icon "save" at bounding box center [212, 16] width 14 height 14
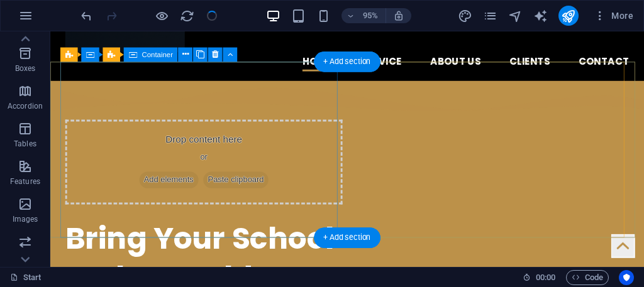
drag, startPoint x: 166, startPoint y: 204, endPoint x: 109, endPoint y: 185, distance: 60.5
click at [165, 204] on div "Drop content here or Add elements Paste clipboard" at bounding box center [212, 169] width 292 height 89
click at [69, 206] on div "Drop content here or Add elements Paste clipboard" at bounding box center [212, 169] width 292 height 89
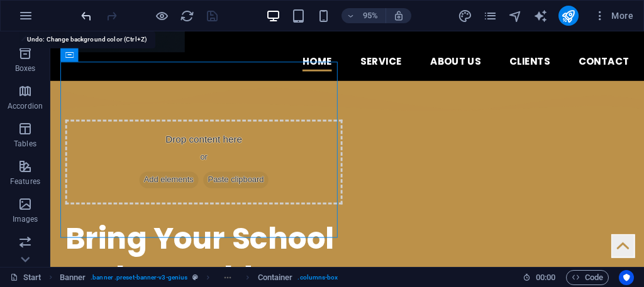
click at [81, 16] on icon "undo" at bounding box center [86, 16] width 14 height 14
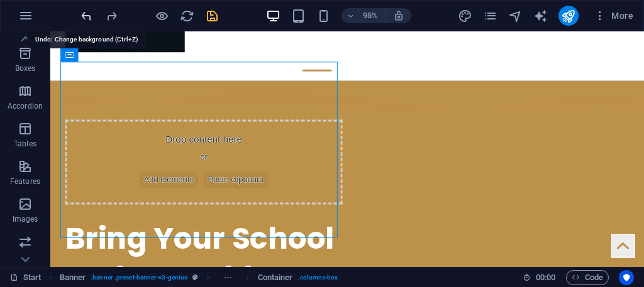
click at [84, 15] on icon "undo" at bounding box center [86, 16] width 14 height 14
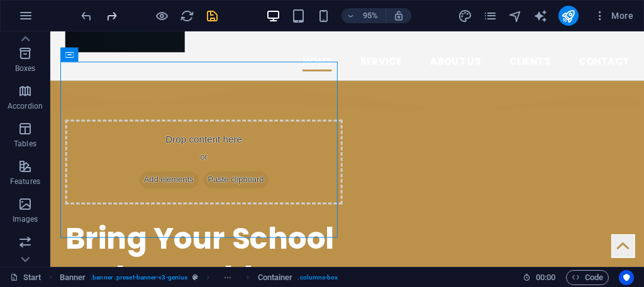
click at [116, 9] on icon "redo" at bounding box center [111, 16] width 14 height 14
click at [114, 9] on icon "redo" at bounding box center [111, 16] width 14 height 14
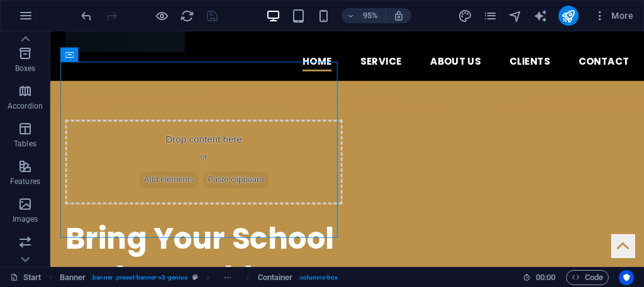
click at [114, 9] on div at bounding box center [149, 16] width 141 height 20
click at [109, 31] on section "Favorites Elements Columns Content Boxes Accordion Tables Features Images Slide…" at bounding box center [322, 149] width 644 height 236
click at [86, 16] on icon "undo" at bounding box center [86, 16] width 14 height 14
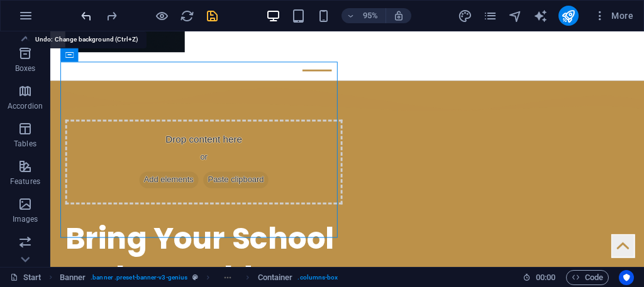
click at [86, 16] on icon "undo" at bounding box center [86, 16] width 14 height 14
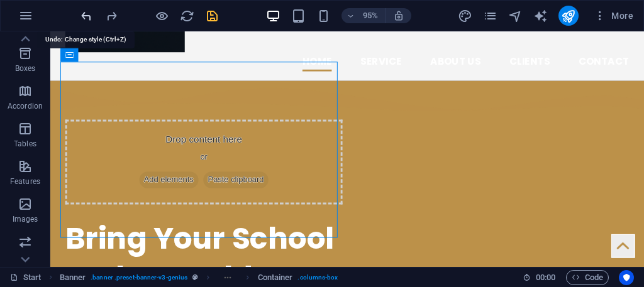
click at [86, 16] on icon "undo" at bounding box center [86, 16] width 14 height 14
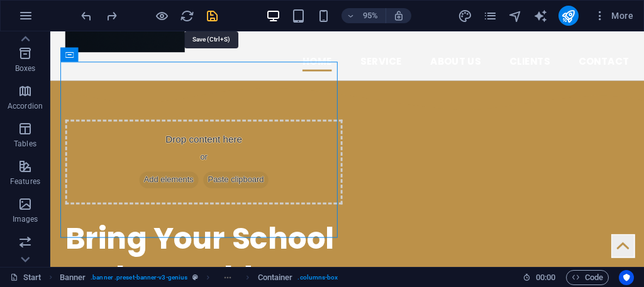
click at [213, 14] on icon "save" at bounding box center [212, 16] width 14 height 14
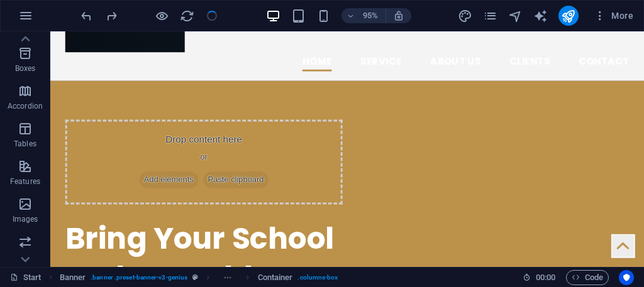
checkbox input "false"
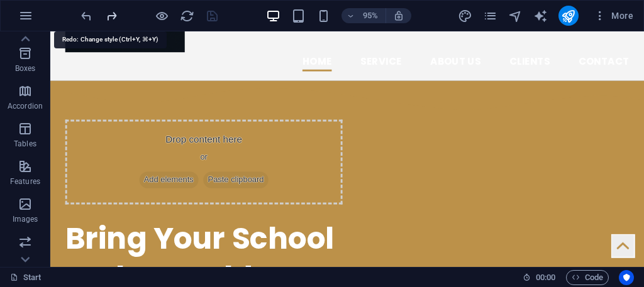
click at [109, 14] on icon "redo" at bounding box center [111, 16] width 14 height 14
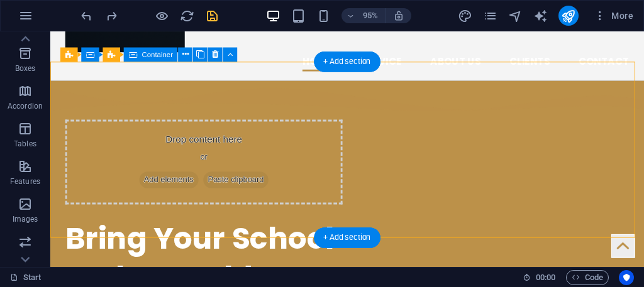
click at [316, 125] on div "Drop content here or Add elements Paste clipboard" at bounding box center [212, 169] width 292 height 89
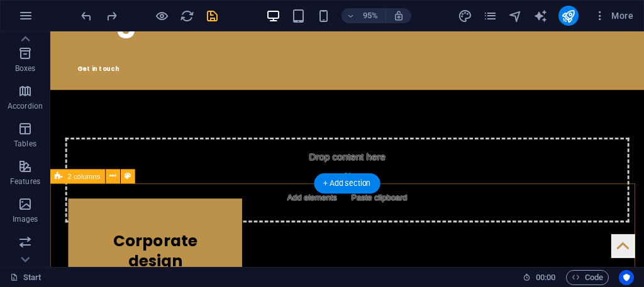
scroll to position [428, 0]
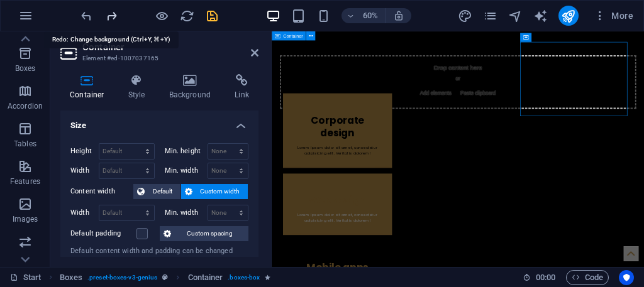
click at [106, 16] on icon "redo" at bounding box center [111, 16] width 14 height 14
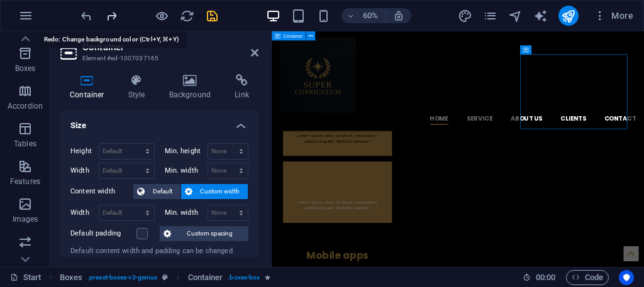
scroll to position [0, 0]
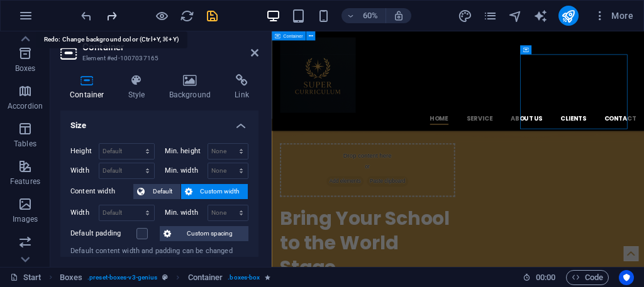
click at [108, 16] on icon "redo" at bounding box center [111, 16] width 14 height 14
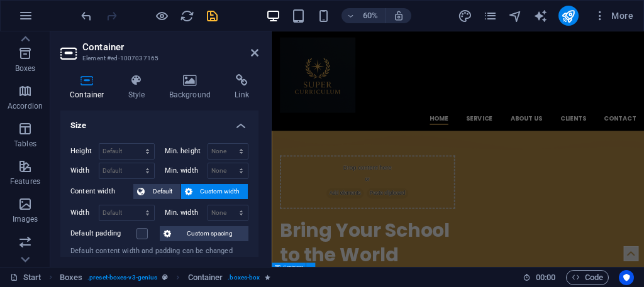
click at [108, 16] on div at bounding box center [149, 16] width 141 height 20
click at [525, 152] on div "Home Service About us Clients Contact Menu" at bounding box center [582, 114] width 621 height 166
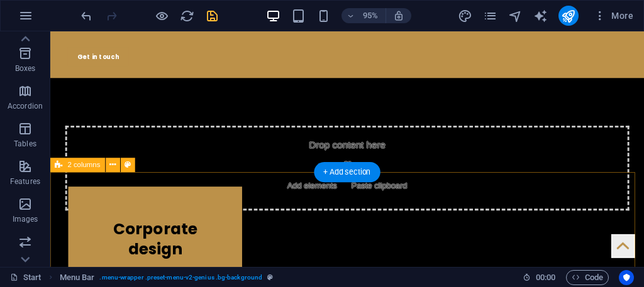
scroll to position [440, 0]
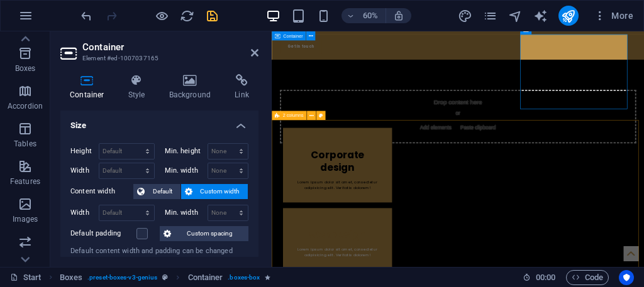
scroll to position [510, 0]
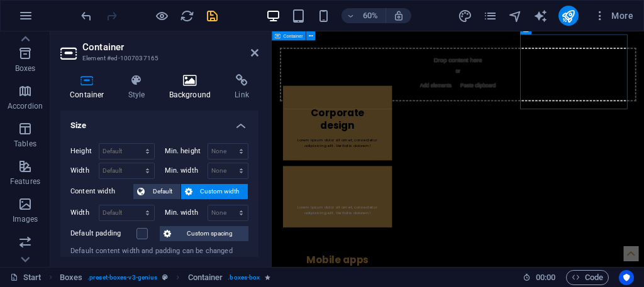
click at [198, 97] on h4 "Background" at bounding box center [193, 87] width 66 height 26
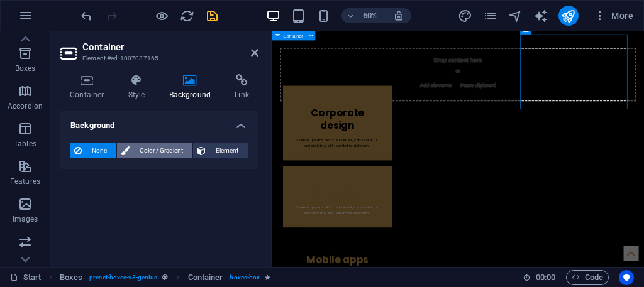
click at [125, 150] on icon at bounding box center [125, 150] width 9 height 15
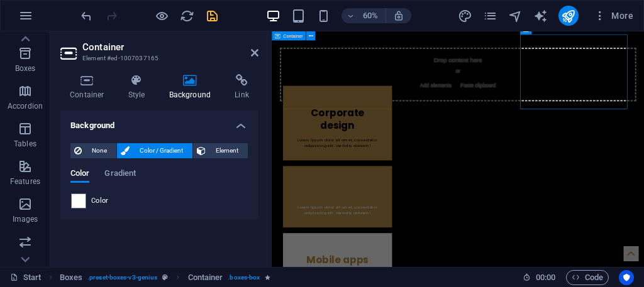
click at [67, 197] on div "None Color / Gradient Element Stretch background to full-width Color overlay Pl…" at bounding box center [159, 176] width 198 height 86
click at [86, 197] on div "Color" at bounding box center [159, 201] width 177 height 15
click at [79, 194] on span at bounding box center [79, 201] width 14 height 14
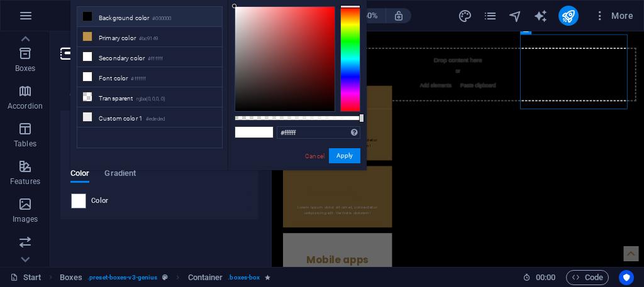
click at [122, 9] on li "Background color #000000" at bounding box center [149, 17] width 145 height 20
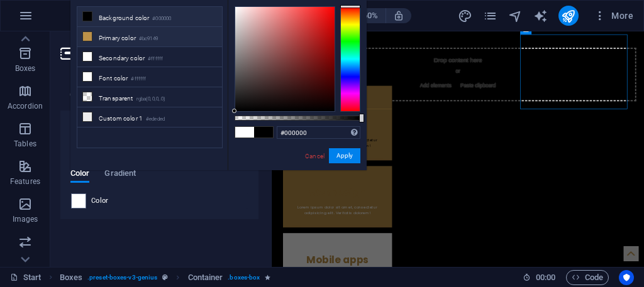
click at [121, 36] on li "Primary color #bc9149" at bounding box center [149, 37] width 145 height 20
type input "#bc9149"
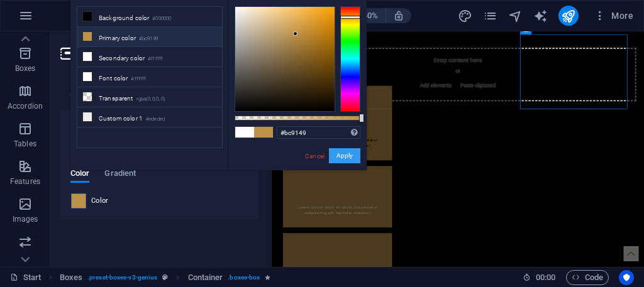
click at [344, 158] on button "Apply" at bounding box center [344, 155] width 31 height 15
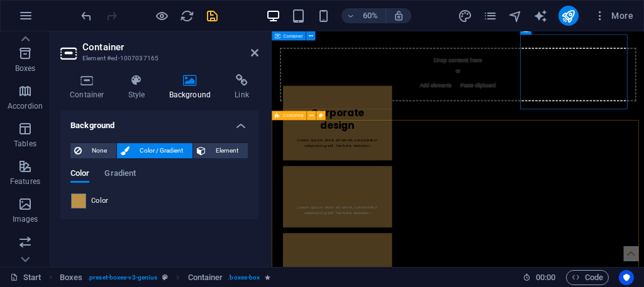
drag, startPoint x: 365, startPoint y: 183, endPoint x: 573, endPoint y: 126, distance: 215.9
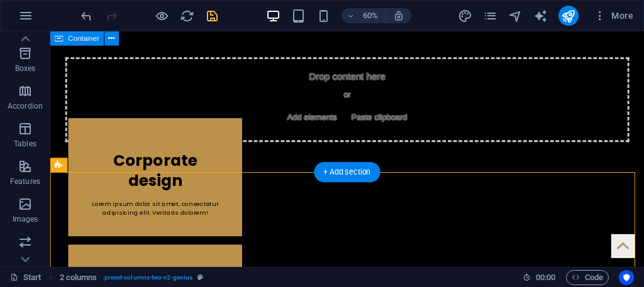
scroll to position [440, 0]
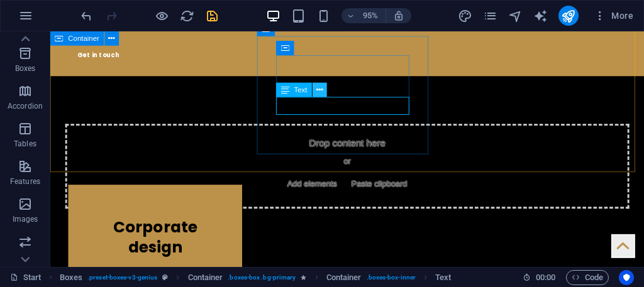
click at [319, 91] on icon at bounding box center [319, 90] width 6 height 13
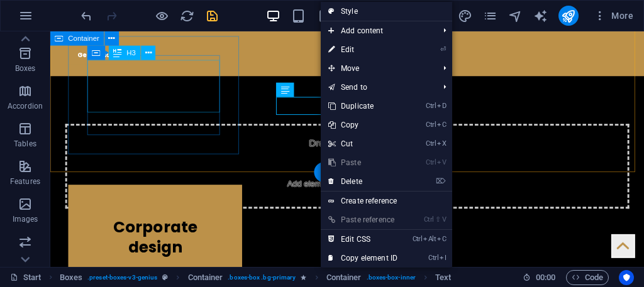
click at [169, 218] on div "Corporate design" at bounding box center [160, 245] width 143 height 55
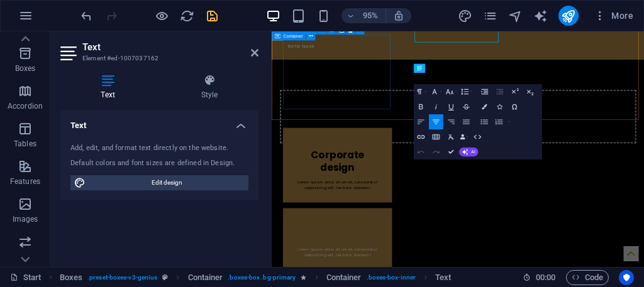
scroll to position [510, 0]
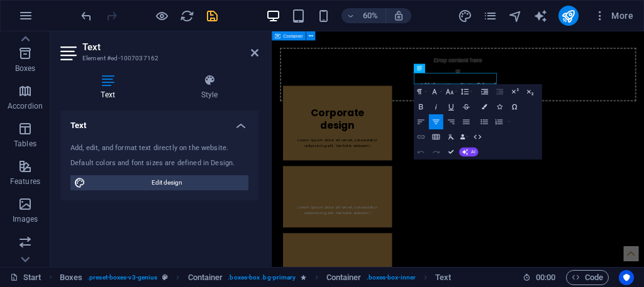
click at [423, 136] on icon "button" at bounding box center [421, 137] width 8 height 4
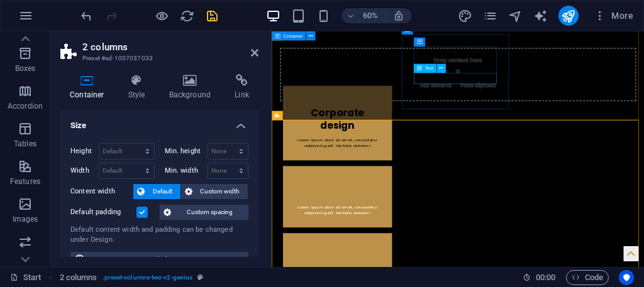
drag, startPoint x: 562, startPoint y: 116, endPoint x: 560, endPoint y: 136, distance: 20.2
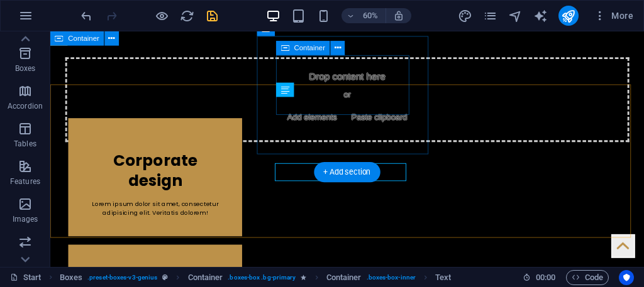
scroll to position [440, 0]
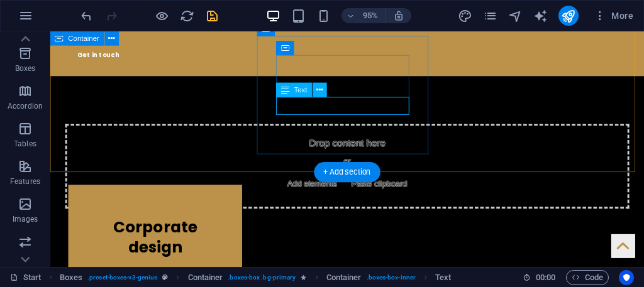
drag, startPoint x: 408, startPoint y: 105, endPoint x: 246, endPoint y: 148, distance: 167.2
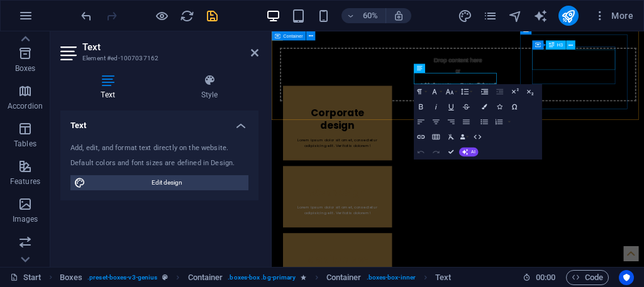
drag, startPoint x: 839, startPoint y: 81, endPoint x: 755, endPoint y: 67, distance: 84.9
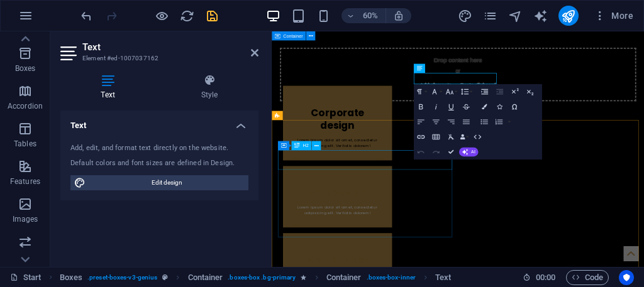
drag, startPoint x: 473, startPoint y: 233, endPoint x: 629, endPoint y: 140, distance: 181.6
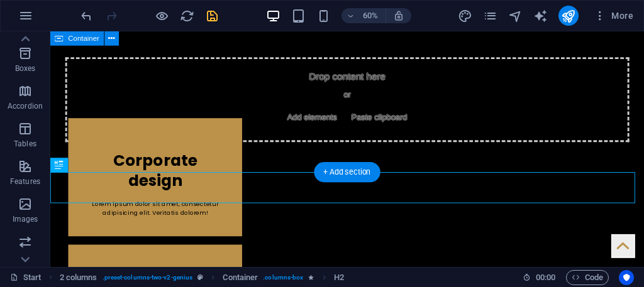
scroll to position [440, 0]
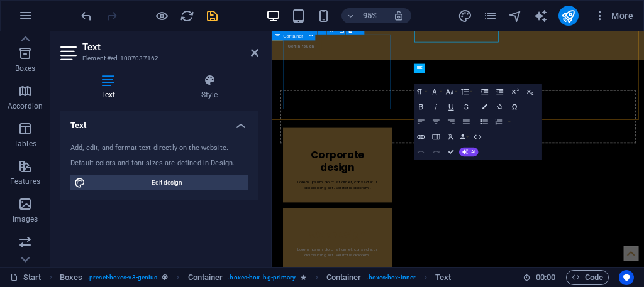
scroll to position [510, 0]
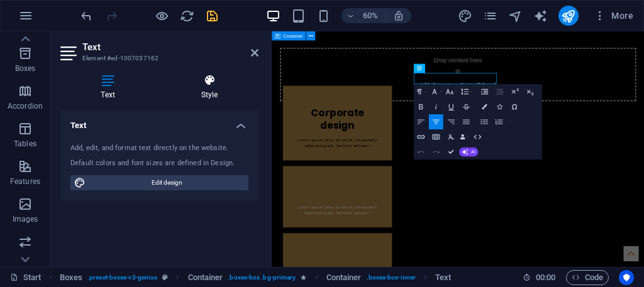
click at [225, 80] on icon at bounding box center [209, 80] width 98 height 13
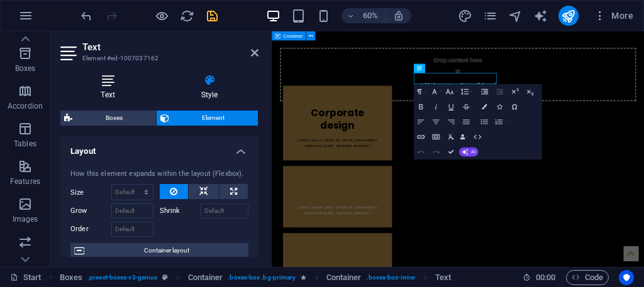
click at [116, 78] on icon at bounding box center [107, 80] width 95 height 13
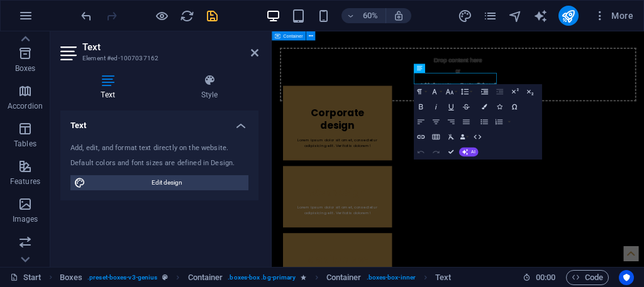
click at [149, 169] on div "Add, edit, and format text directly on the website. Default colors and font siz…" at bounding box center [159, 166] width 198 height 67
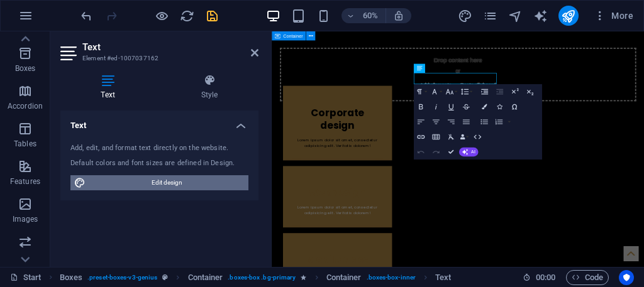
click at [162, 182] on span "Edit design" at bounding box center [166, 182] width 155 height 15
select select "px"
select select "400"
select select "px"
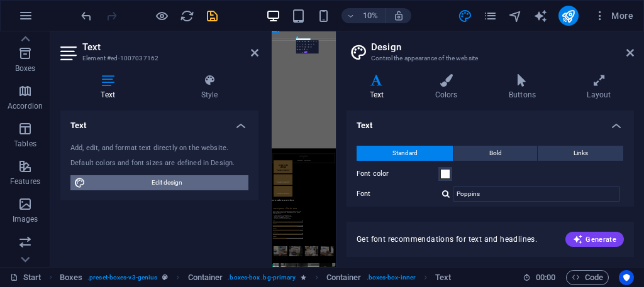
scroll to position [1721, 0]
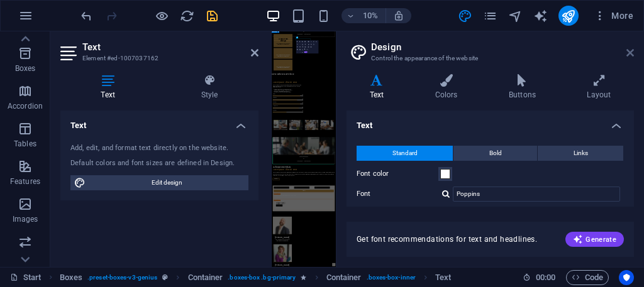
click at [630, 48] on icon at bounding box center [630, 53] width 8 height 10
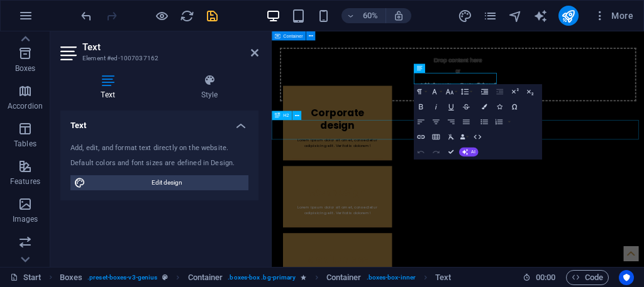
scroll to position [440, 0]
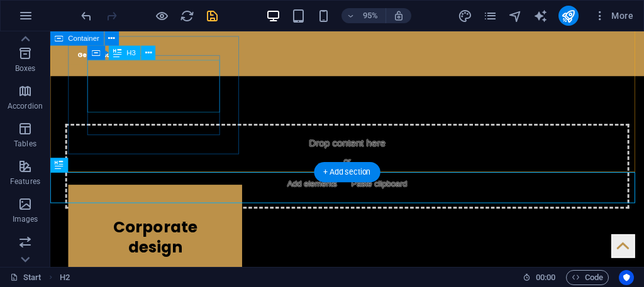
click at [182, 218] on div "Corporate design" at bounding box center [160, 245] width 143 height 55
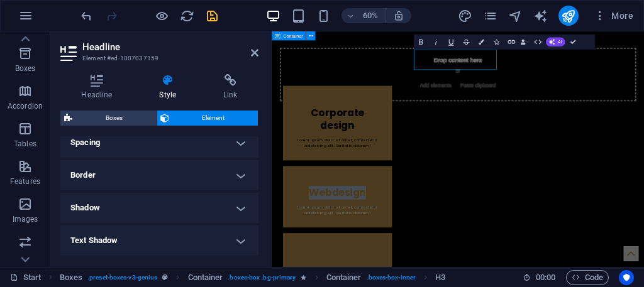
scroll to position [221, 0]
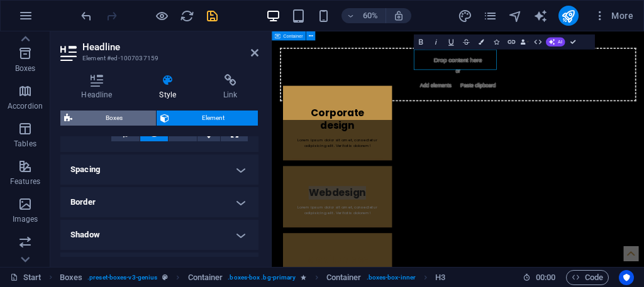
click at [124, 114] on span "Boxes" at bounding box center [114, 118] width 76 height 15
select select "vw"
select select "rem"
select select "px"
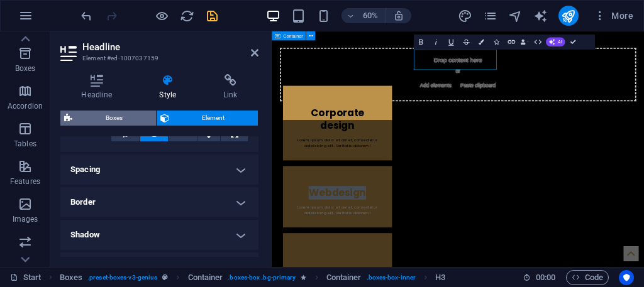
select select "px"
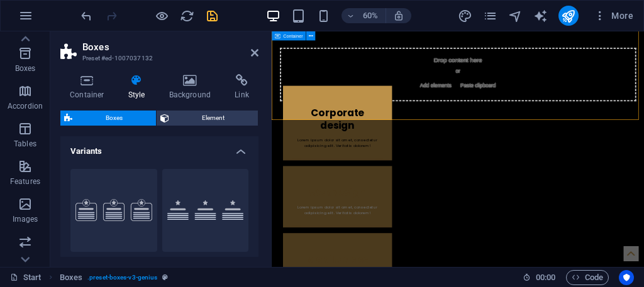
click at [183, 109] on div "Container Style Background Link Size Height Default px rem % vh vw Min. height …" at bounding box center [159, 165] width 198 height 183
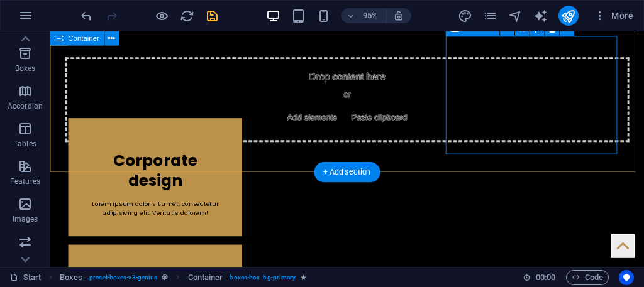
scroll to position [440, 0]
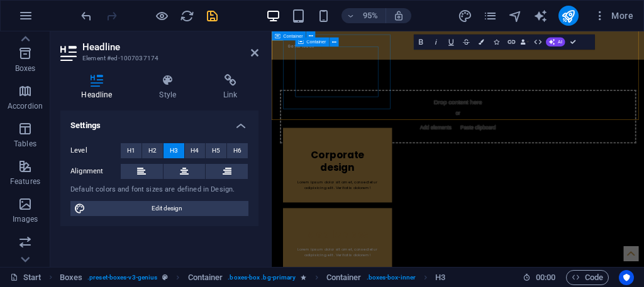
scroll to position [510, 0]
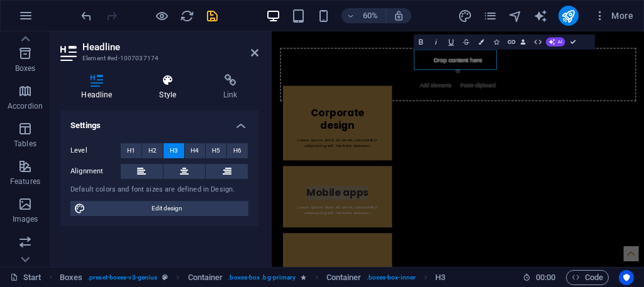
click at [172, 84] on icon at bounding box center [167, 80] width 59 height 13
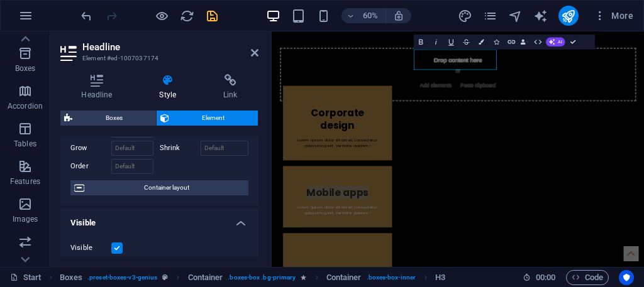
scroll to position [0, 0]
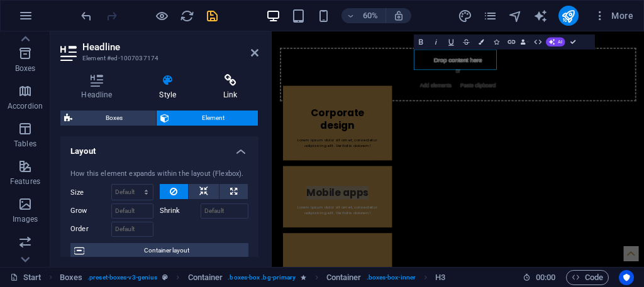
click at [226, 82] on icon at bounding box center [231, 80] width 56 height 13
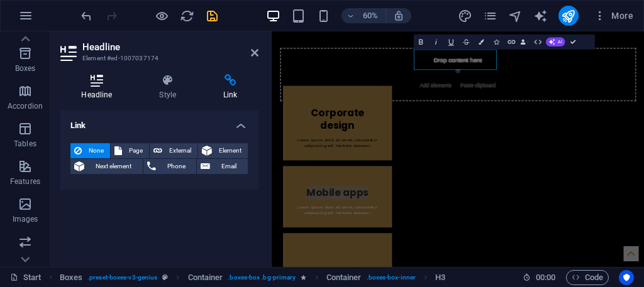
click at [110, 81] on icon at bounding box center [96, 80] width 73 height 13
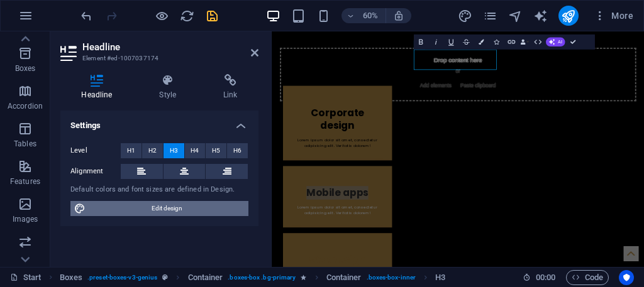
click at [178, 208] on span "Edit design" at bounding box center [166, 208] width 155 height 15
select select "px"
select select "400"
select select "px"
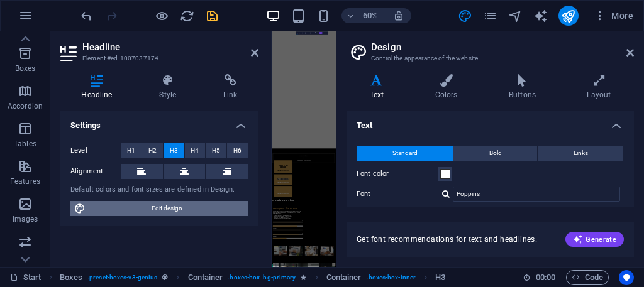
scroll to position [1721, 0]
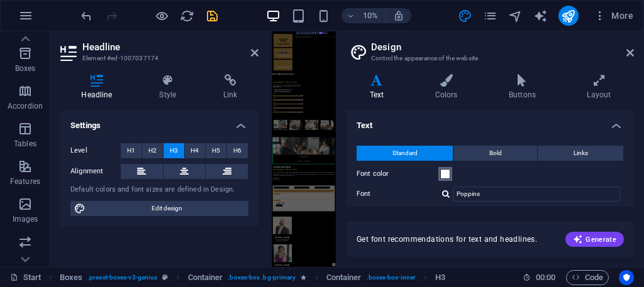
click at [441, 172] on span at bounding box center [445, 174] width 10 height 10
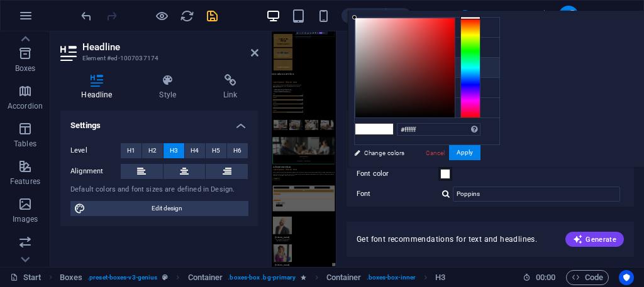
click at [441, 172] on span at bounding box center [445, 174] width 10 height 10
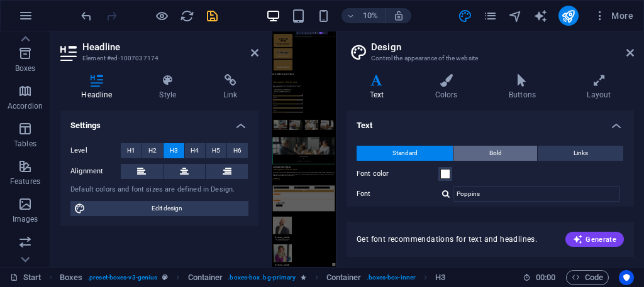
click at [483, 155] on button "Bold" at bounding box center [495, 153] width 84 height 15
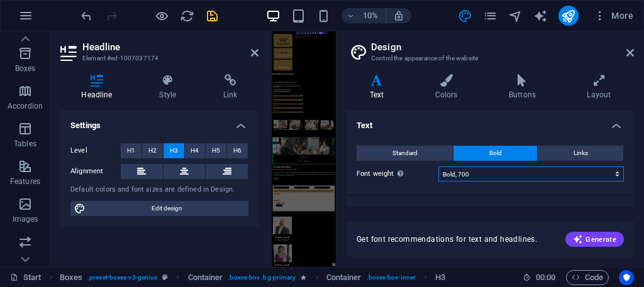
click at [465, 170] on select "Thin, 100 Extra-light, 200 Light, 300 Regular, 400 Medium, 500 Semi-bold, 600 B…" at bounding box center [531, 174] width 186 height 15
click at [408, 165] on div "Standard Bold Links Font color Font Poppins Manage fonts → Font size 10 rem px …" at bounding box center [490, 163] width 292 height 61
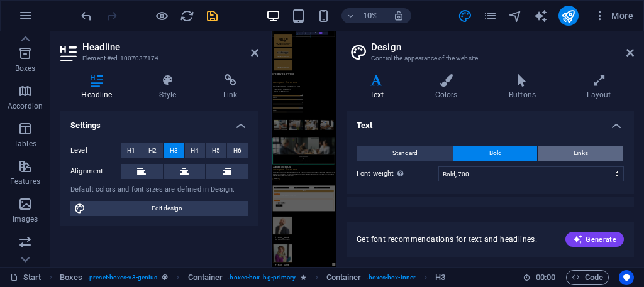
click at [549, 150] on button "Links" at bounding box center [581, 153] width 86 height 15
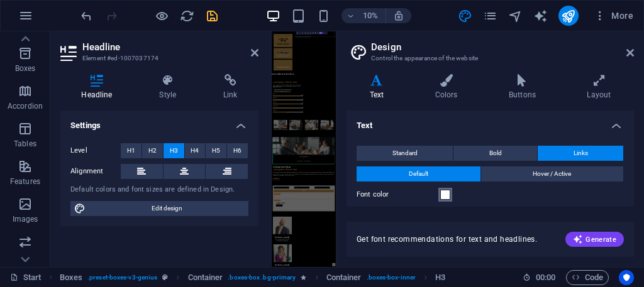
click at [439, 190] on button "Font color" at bounding box center [445, 195] width 14 height 14
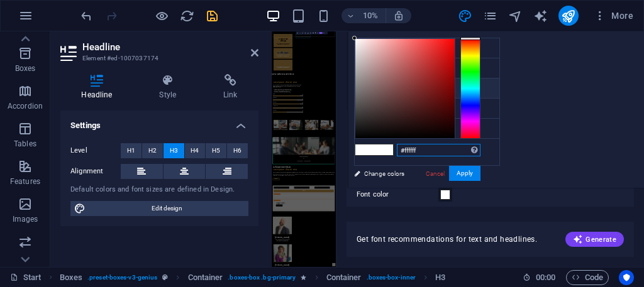
click at [480, 152] on input "#ffffff" at bounding box center [439, 150] width 84 height 13
type input "#ffde59"
click at [480, 174] on button "Apply" at bounding box center [464, 173] width 31 height 15
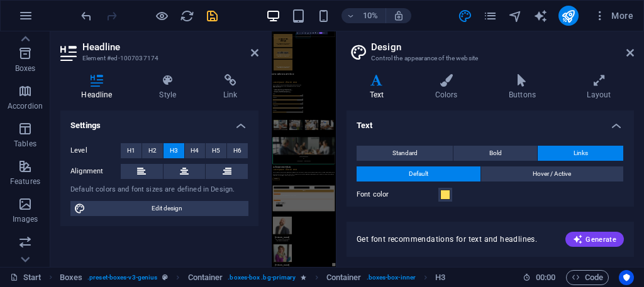
drag, startPoint x: 455, startPoint y: 189, endPoint x: 574, endPoint y: 123, distance: 135.7
click at [569, 132] on li "Text Standard Bold Links Font color Font Poppins Manage fonts → Font size 10 re…" at bounding box center [490, 195] width 287 height 168
click at [630, 46] on h2 "Design" at bounding box center [502, 47] width 263 height 11
click at [630, 52] on icon at bounding box center [630, 53] width 8 height 10
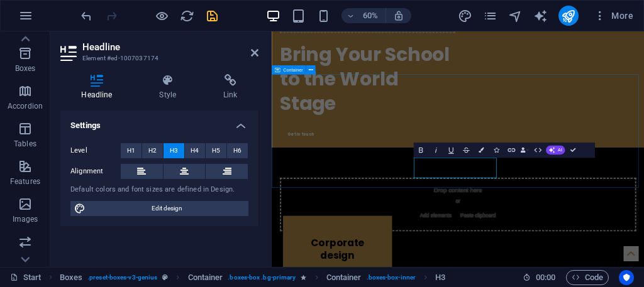
scroll to position [357, 0]
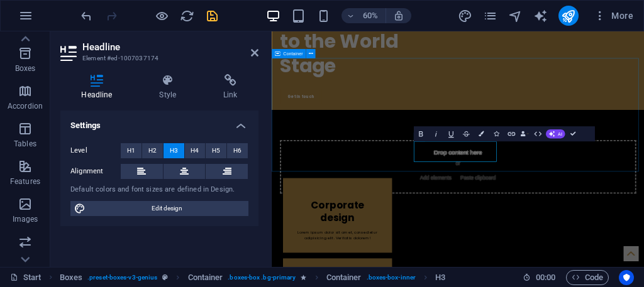
click at [643, 213] on div "Drop content here or Add elements Paste clipboard" at bounding box center [583, 257] width 594 height 89
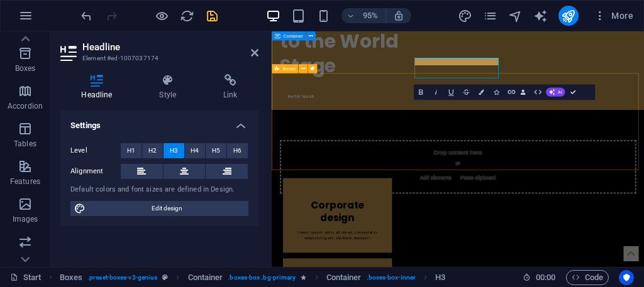
scroll to position [426, 0]
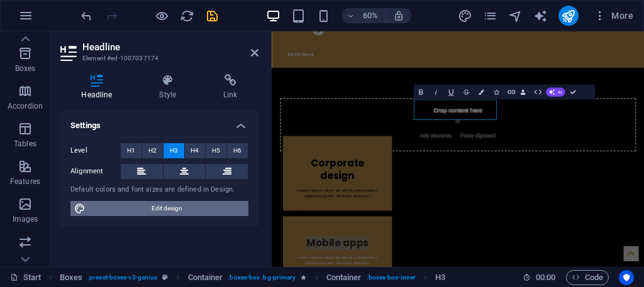
click at [172, 205] on span "Edit design" at bounding box center [166, 208] width 155 height 15
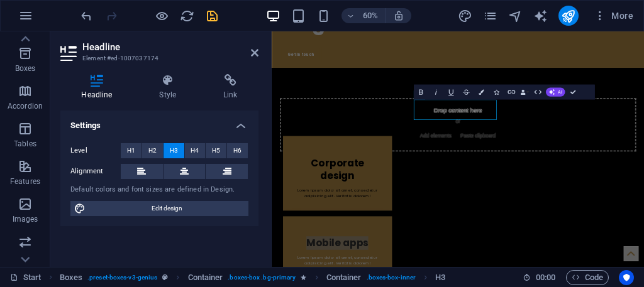
select select "px"
select select "400"
select select "px"
select select "ease-in-out"
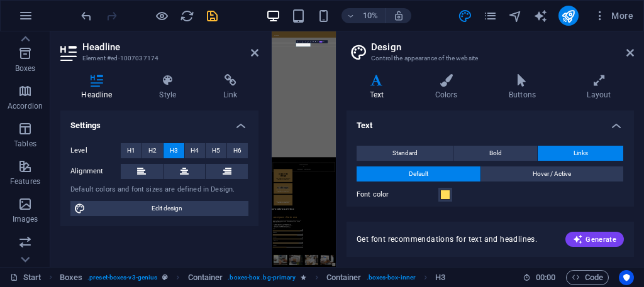
scroll to position [1638, 0]
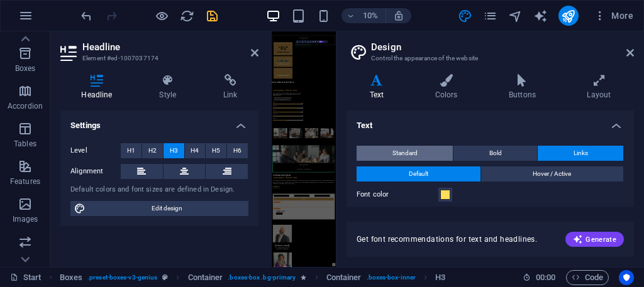
click at [413, 149] on span "Standard" at bounding box center [404, 153] width 25 height 15
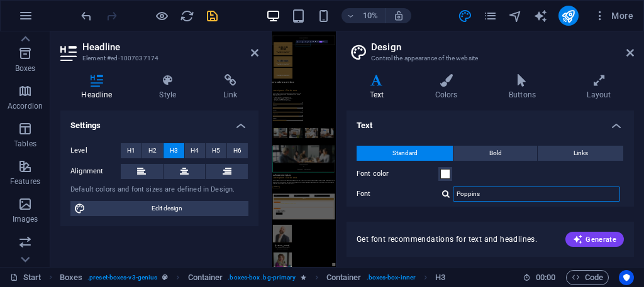
click at [479, 197] on input "Poppins" at bounding box center [536, 194] width 167 height 15
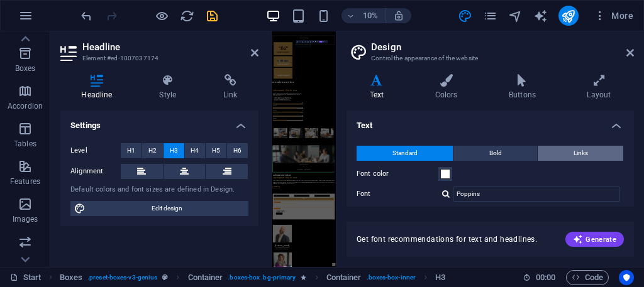
click at [574, 147] on span "Links" at bounding box center [581, 153] width 14 height 15
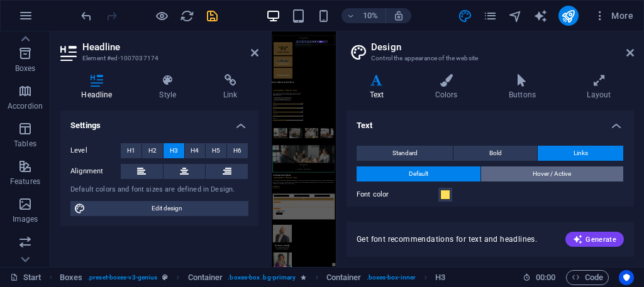
click at [564, 167] on span "Hover / Active" at bounding box center [552, 174] width 38 height 15
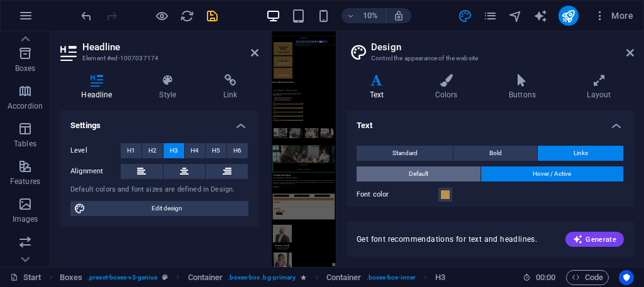
click at [431, 178] on button "Default" at bounding box center [419, 174] width 124 height 15
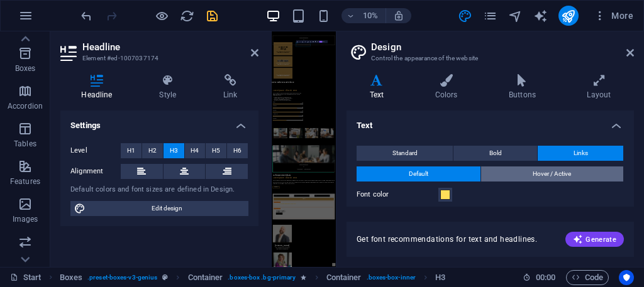
click at [508, 174] on button "Hover / Active" at bounding box center [552, 174] width 143 height 15
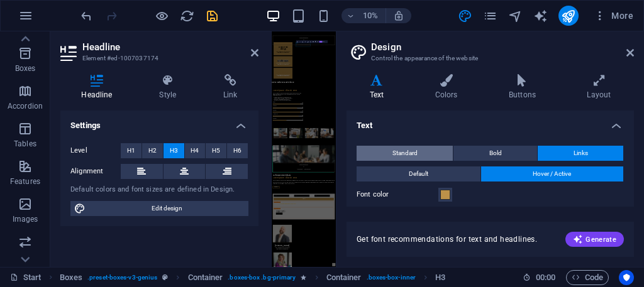
click at [401, 147] on span "Standard" at bounding box center [404, 153] width 25 height 15
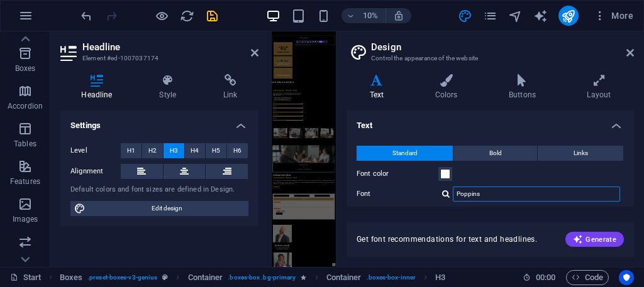
click at [503, 188] on input "Poppins" at bounding box center [536, 194] width 167 height 15
click at [436, 168] on div "Standard Bold Links Font color Font Poppins Manage fonts → Font size 10 rem px …" at bounding box center [490, 248] width 292 height 231
click at [436, 169] on label "Font color" at bounding box center [398, 174] width 82 height 15
click at [438, 169] on button "Font color" at bounding box center [445, 174] width 14 height 14
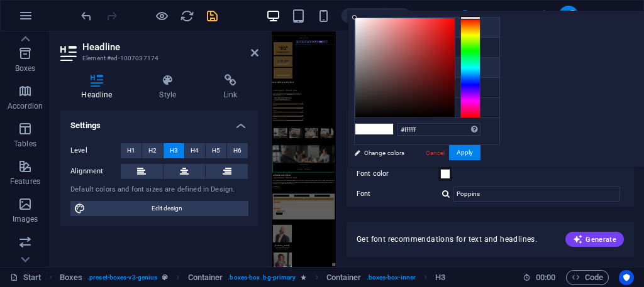
click at [412, 28] on li "Background color #000000" at bounding box center [427, 28] width 145 height 20
click at [411, 78] on li "Font color #ffffff" at bounding box center [427, 88] width 145 height 20
type input "#ffffff"
click at [411, 78] on li "Font color #ffffff" at bounding box center [427, 88] width 145 height 20
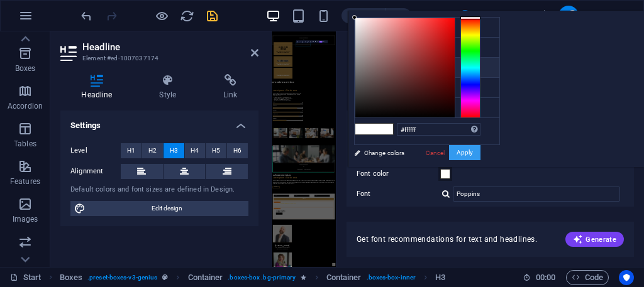
click at [480, 148] on button "Apply" at bounding box center [464, 152] width 31 height 15
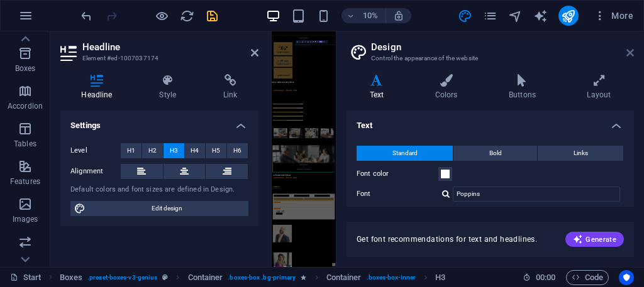
click at [627, 48] on icon at bounding box center [630, 53] width 8 height 10
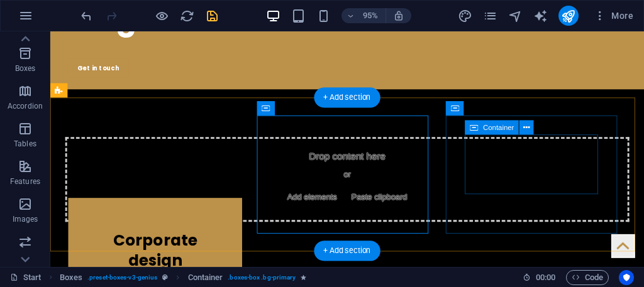
scroll to position [357, 0]
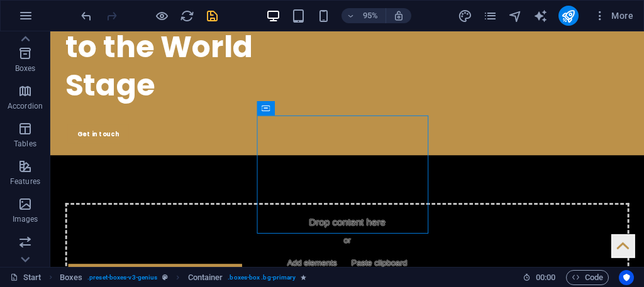
click at [574, 213] on div "Drop content here or Add elements Paste clipboard" at bounding box center [363, 257] width 594 height 89
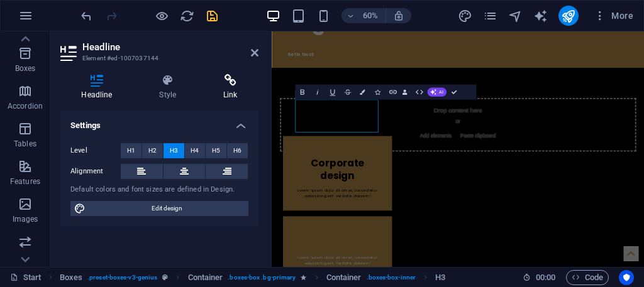
click at [211, 77] on icon at bounding box center [231, 80] width 56 height 13
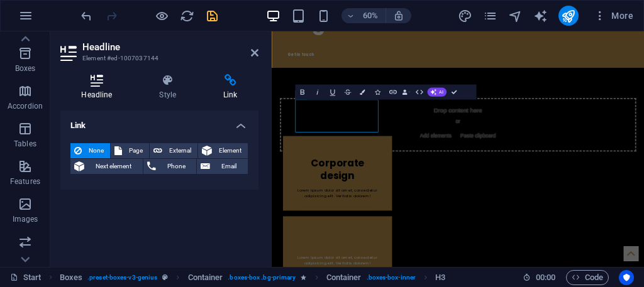
click at [104, 75] on icon at bounding box center [96, 80] width 73 height 13
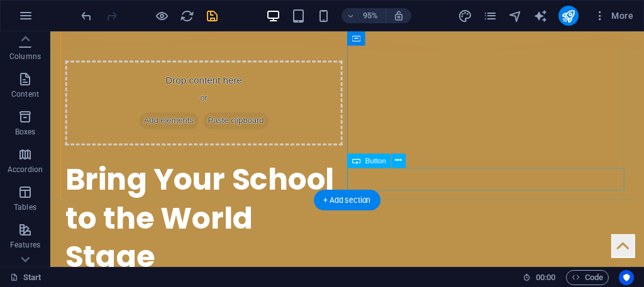
scroll to position [0, 0]
